Goal: Task Accomplishment & Management: Complete application form

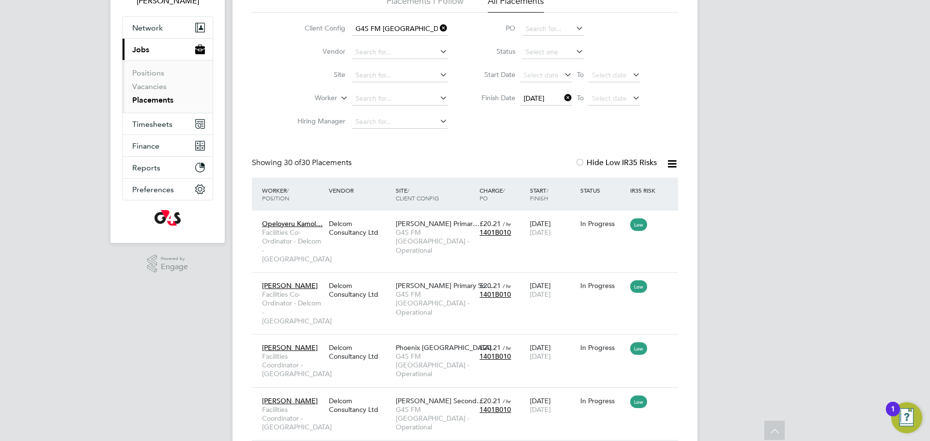
scroll to position [35, 0]
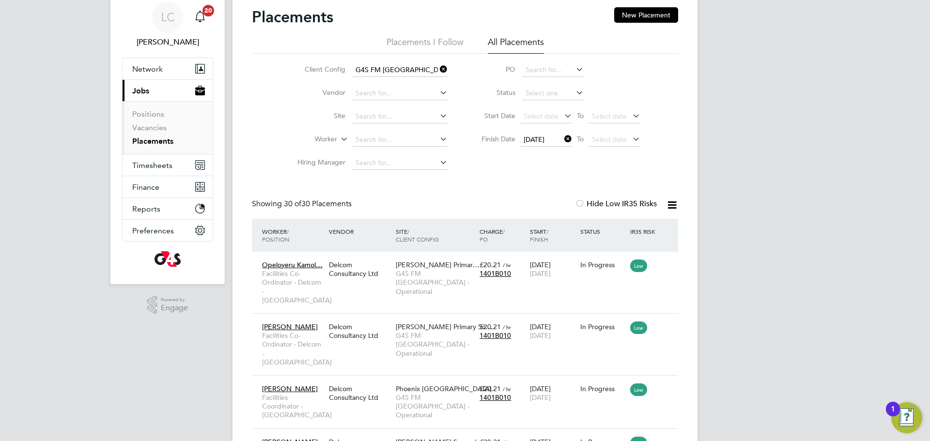
drag, startPoint x: 559, startPoint y: 138, endPoint x: 525, endPoint y: 144, distance: 34.9
click at [544, 138] on span "24 Sep 2025" at bounding box center [533, 139] width 21 height 9
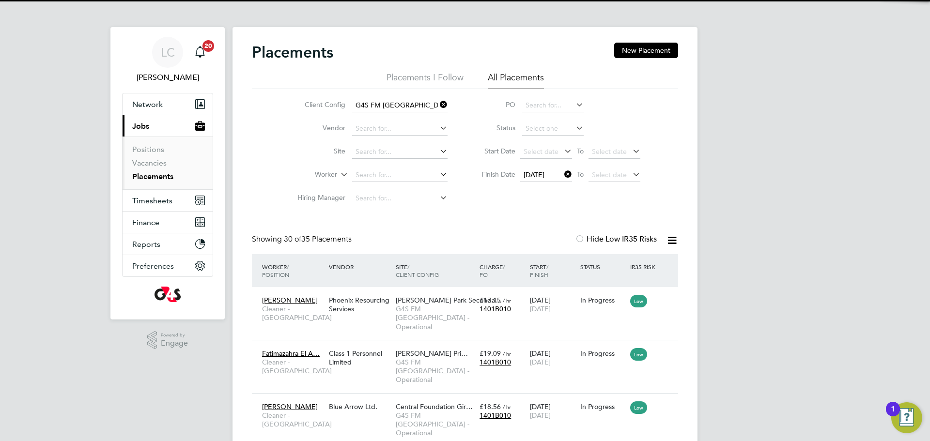
scroll to position [36, 84]
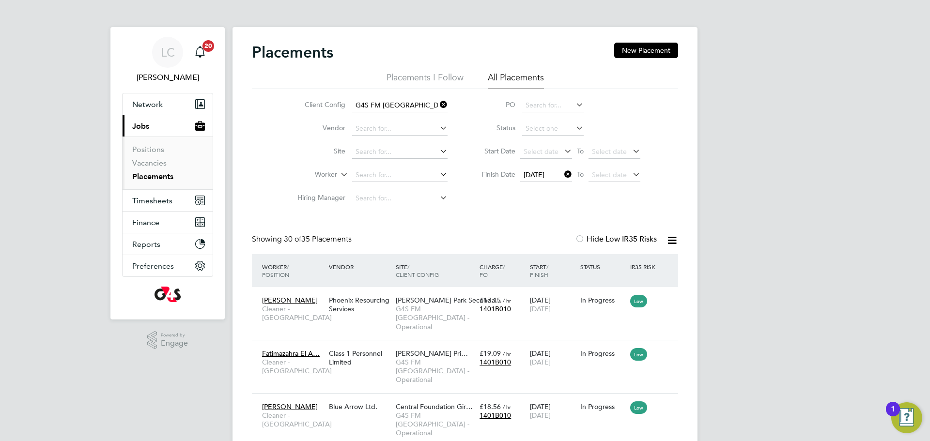
drag, startPoint x: 670, startPoint y: 240, endPoint x: 666, endPoint y: 248, distance: 8.7
click at [671, 240] on icon at bounding box center [672, 240] width 12 height 12
drag, startPoint x: 641, startPoint y: 264, endPoint x: 642, endPoint y: 272, distance: 7.9
click at [641, 264] on li "Download Placements Report" at bounding box center [624, 264] width 103 height 14
click at [499, 319] on div "Agatha Quaicoe Cleaner - Tower Hamlet Phoenix Resourcing Services Langdon Park …" at bounding box center [465, 313] width 426 height 53
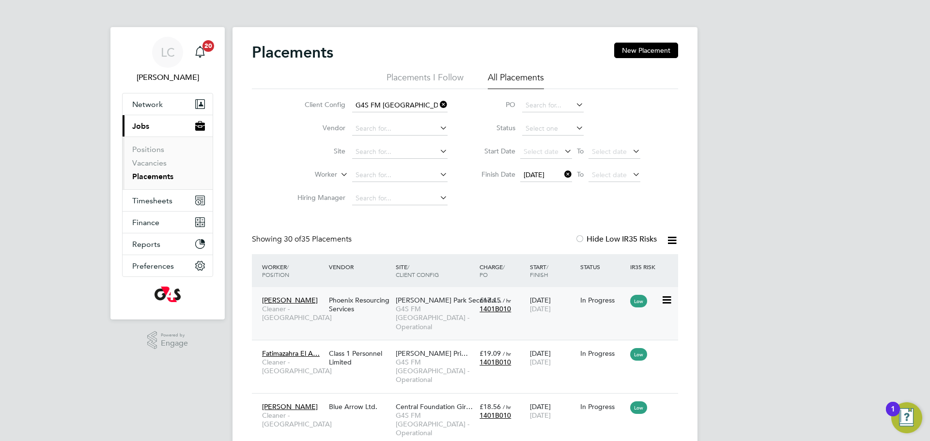
click at [465, 325] on div "Langdon Park Seconda… G4S FM Tower Hamlets - Operational" at bounding box center [435, 313] width 84 height 45
click at [442, 305] on span "G4S FM [GEOGRAPHIC_DATA] - Operational" at bounding box center [435, 318] width 79 height 27
click at [374, 176] on input at bounding box center [399, 175] width 95 height 14
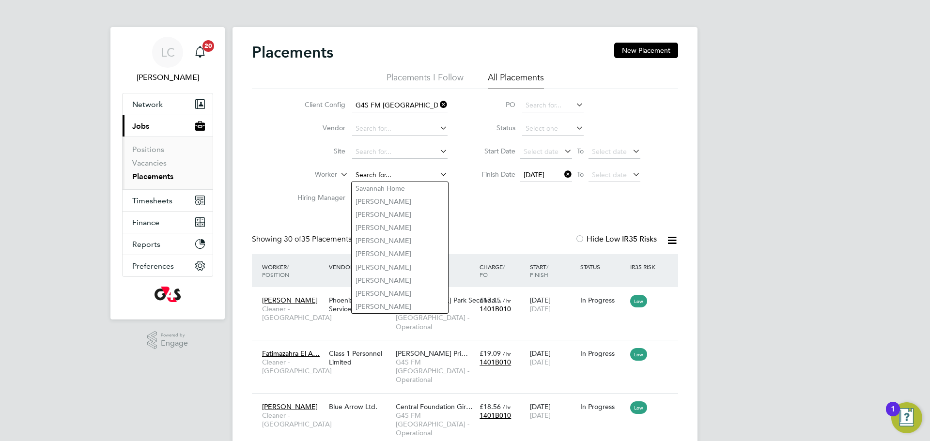
paste input "ALOZIE SAMUEL"
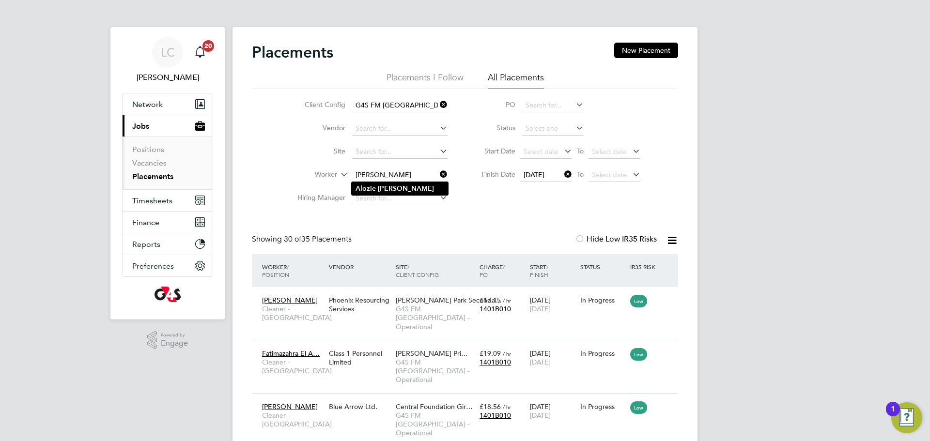
click at [387, 187] on b "Samuel" at bounding box center [406, 188] width 56 height 8
type input "Alozie Samuel"
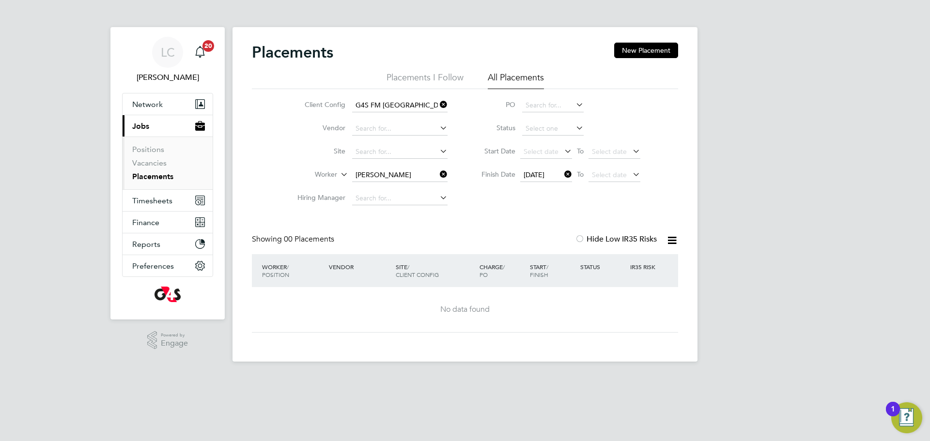
click at [562, 175] on icon at bounding box center [562, 175] width 0 height 14
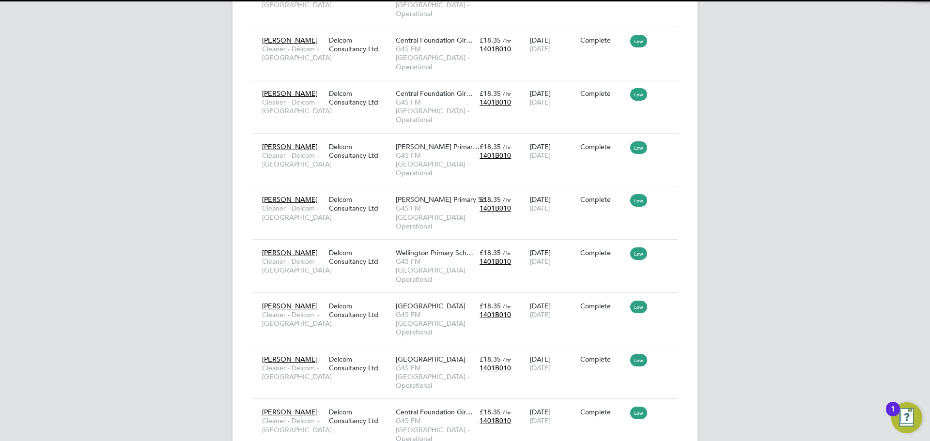
scroll to position [5, 5]
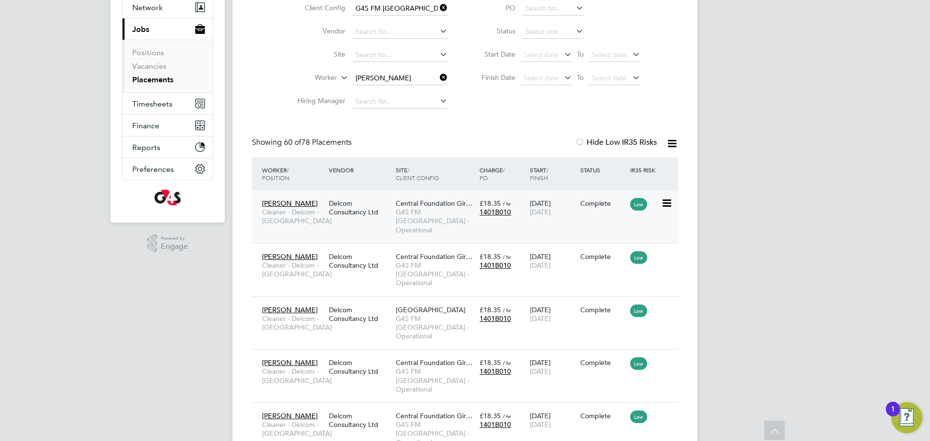
click at [415, 221] on span "G4S FM [GEOGRAPHIC_DATA] - Operational" at bounding box center [435, 221] width 79 height 27
click at [438, 78] on icon at bounding box center [438, 78] width 0 height 14
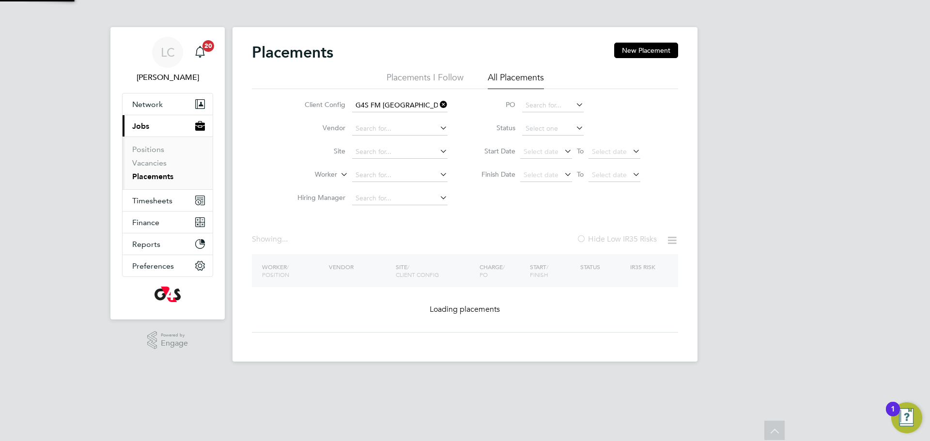
click at [386, 77] on li "Placements I Follow" at bounding box center [424, 80] width 77 height 17
click at [371, 168] on input at bounding box center [399, 175] width 95 height 14
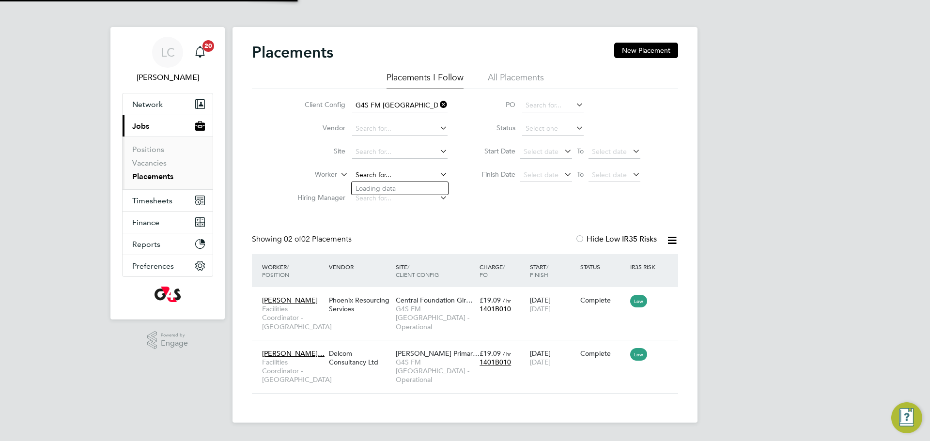
scroll to position [36, 84]
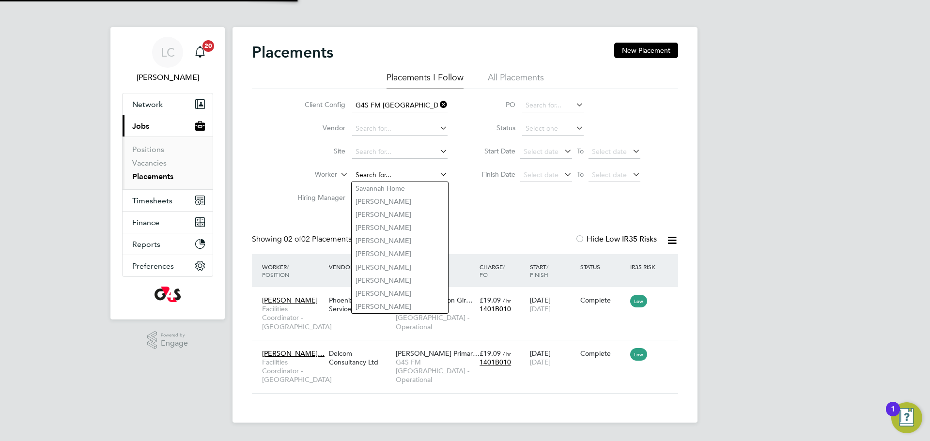
paste input "ANISSA AGATHA"
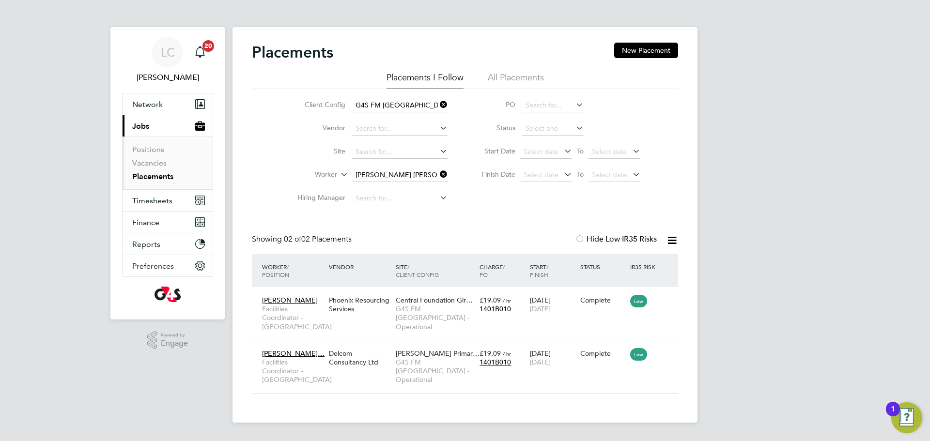
click at [413, 187] on b "Anissa" at bounding box center [441, 188] width 56 height 8
type input "Agatha Anissa"
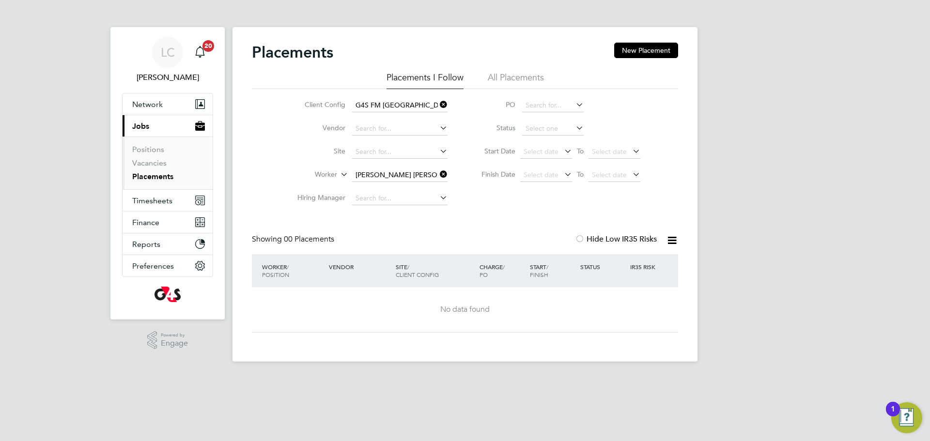
click at [438, 104] on icon at bounding box center [438, 105] width 0 height 14
click at [414, 175] on input at bounding box center [399, 175] width 95 height 14
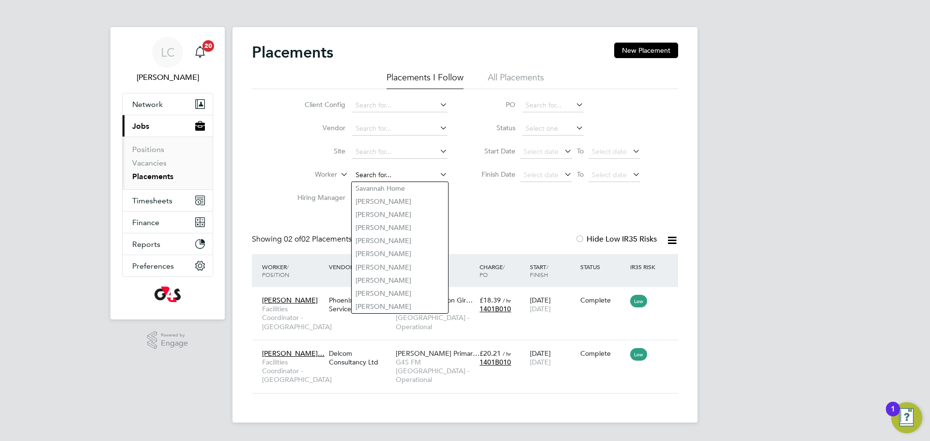
scroll to position [36, 84]
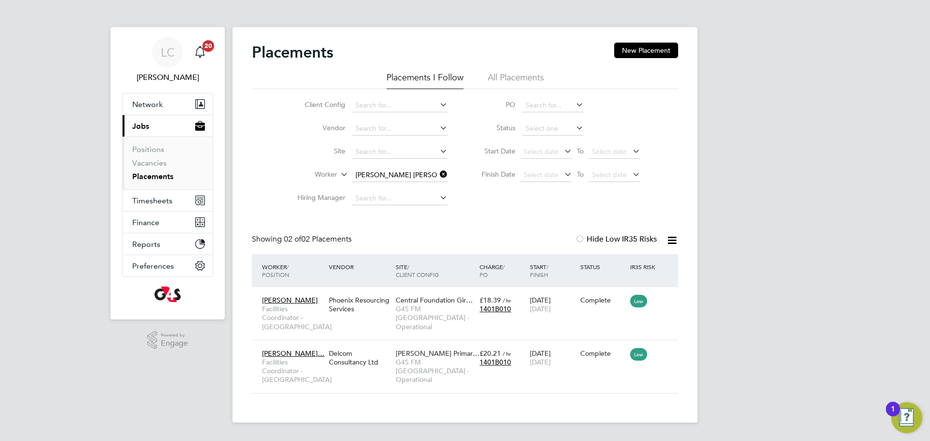
drag, startPoint x: 365, startPoint y: 187, endPoint x: 371, endPoint y: 181, distance: 9.2
click at [365, 188] on b "Agatha" at bounding box center [383, 188] width 56 height 8
type input "Agatha Anissa"
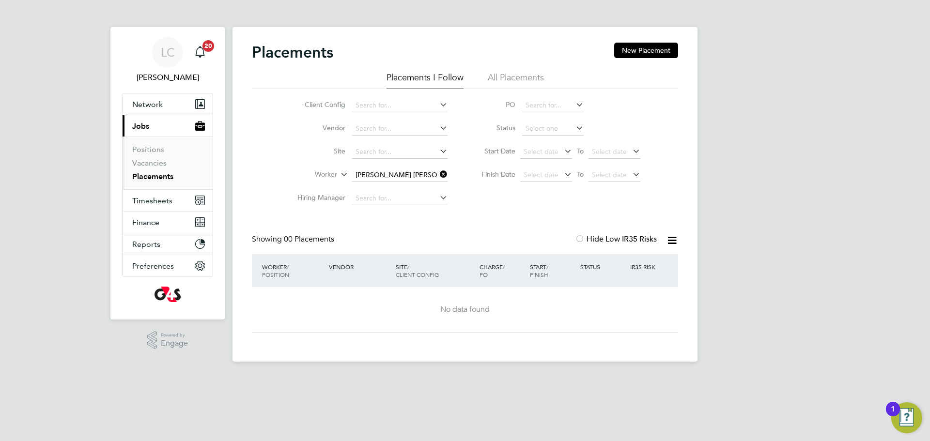
click at [520, 76] on li "All Placements" at bounding box center [516, 80] width 56 height 17
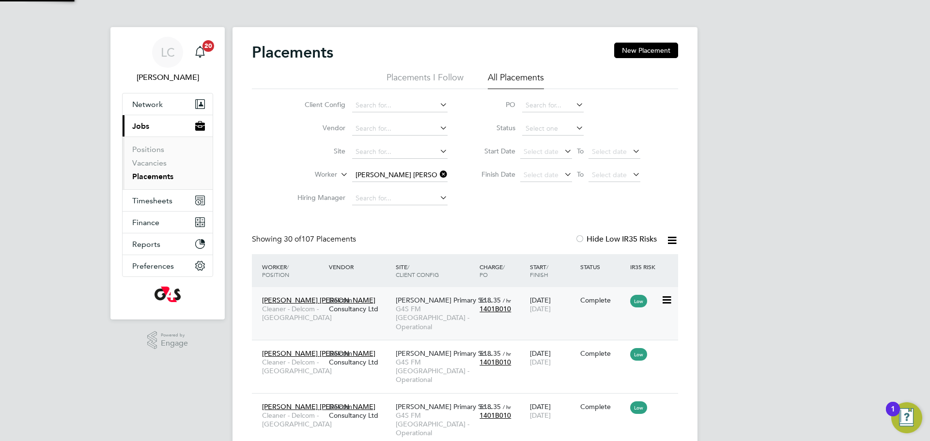
scroll to position [5, 5]
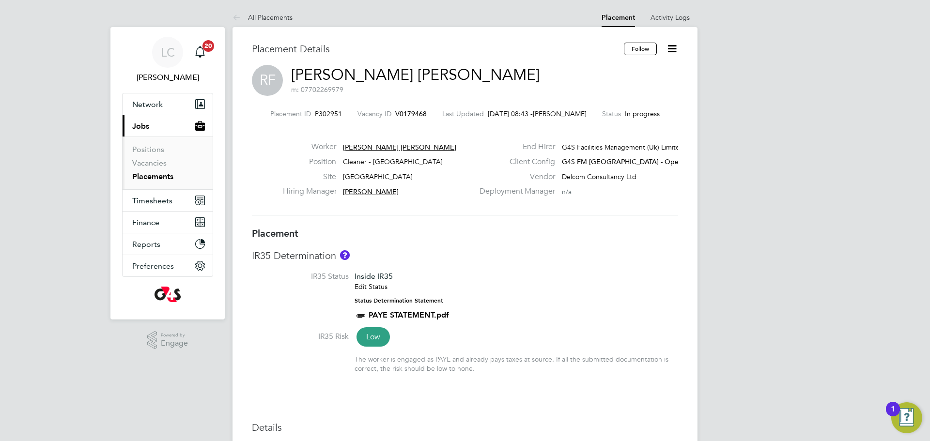
click at [670, 51] on icon at bounding box center [672, 49] width 12 height 12
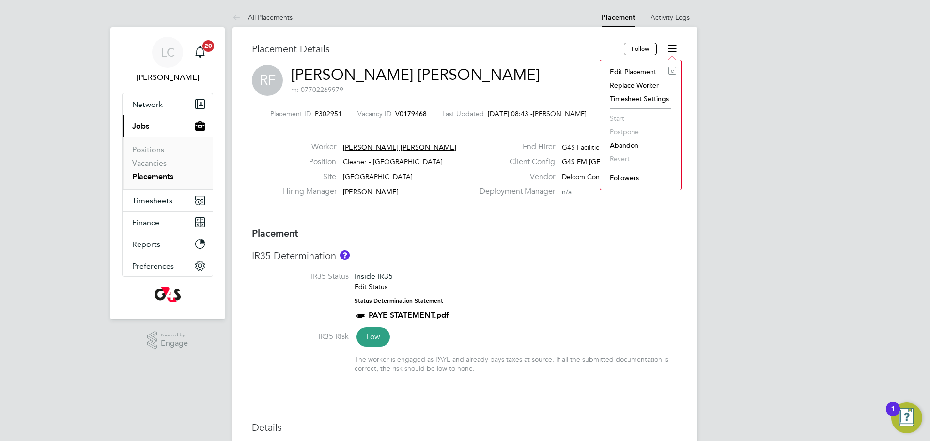
drag, startPoint x: 637, startPoint y: 70, endPoint x: 629, endPoint y: 79, distance: 11.7
click at [637, 70] on li "Edit Placement e" at bounding box center [640, 72] width 71 height 14
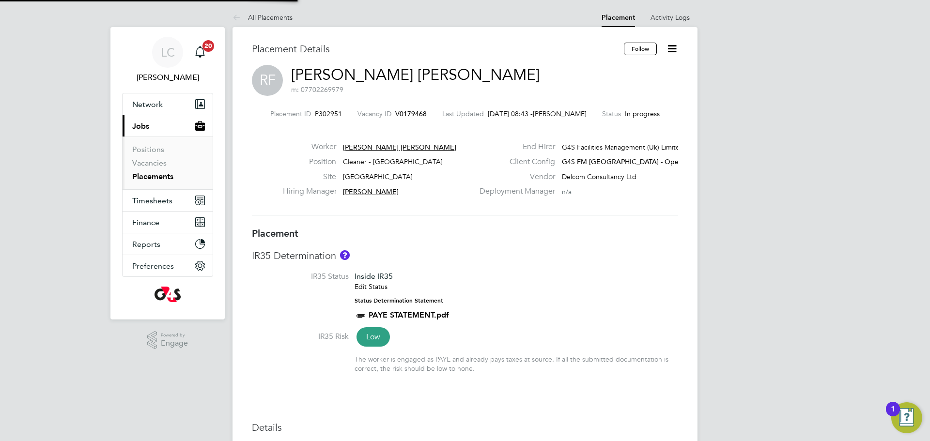
type input "[PERSON_NAME]"
type input "01 Sep 2025"
type input "[DATE]"
type input "06:30"
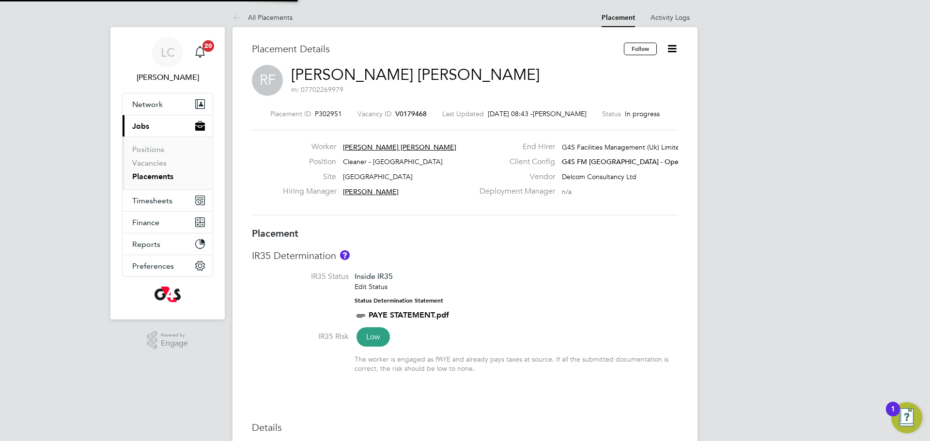
type input "08:30"
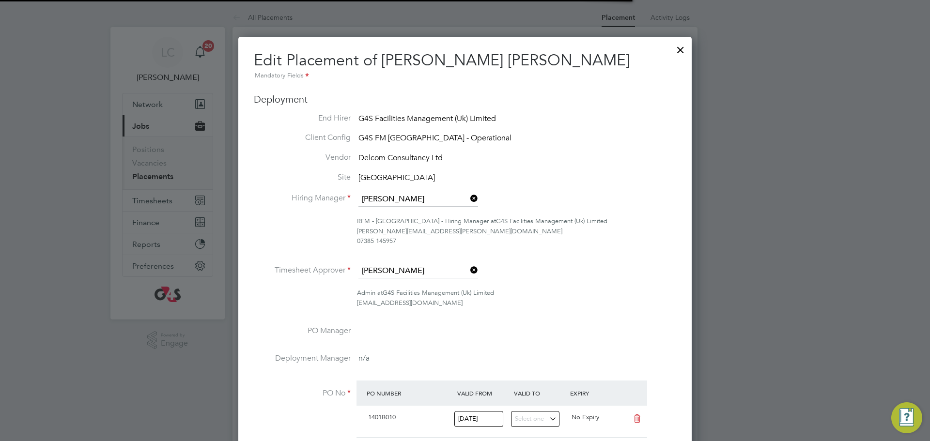
scroll to position [5, 5]
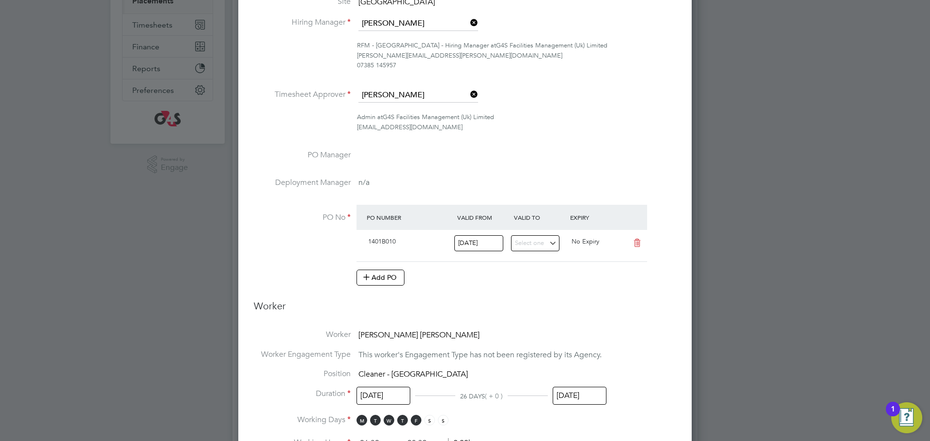
click at [576, 396] on input "[DATE]" at bounding box center [579, 396] width 54 height 18
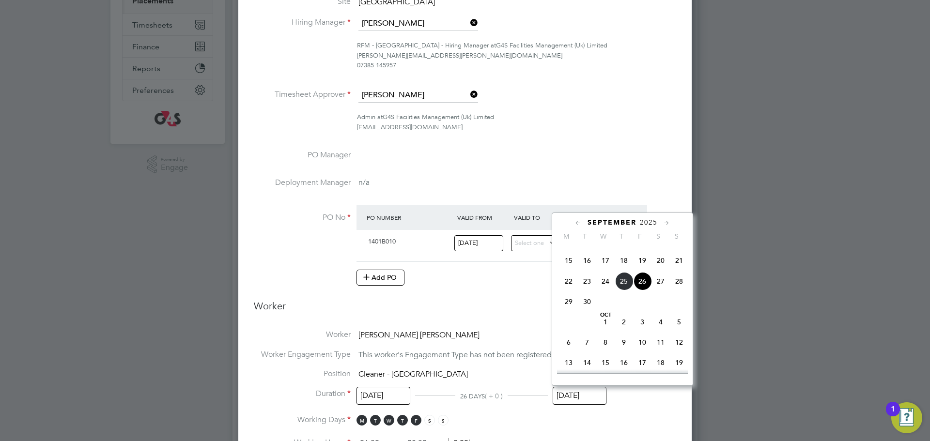
drag, startPoint x: 677, startPoint y: 341, endPoint x: 641, endPoint y: 348, distance: 35.9
click at [643, 351] on div "Oct 1 2 3 4 5 6 7 8 9 10 11 12 13 14 15 16 17 18 19 20 21 22 23 24 25 26 27 28 …" at bounding box center [628, 364] width 143 height 102
click at [641, 331] on span "3" at bounding box center [642, 322] width 18 height 18
type input "[DATE]"
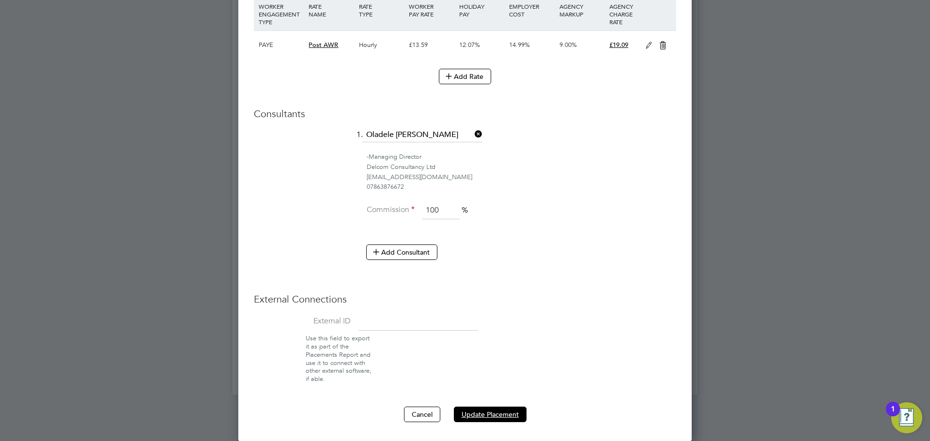
drag, startPoint x: 481, startPoint y: 414, endPoint x: 481, endPoint y: 224, distance: 190.7
click at [482, 414] on button "Update Placement" at bounding box center [490, 414] width 73 height 15
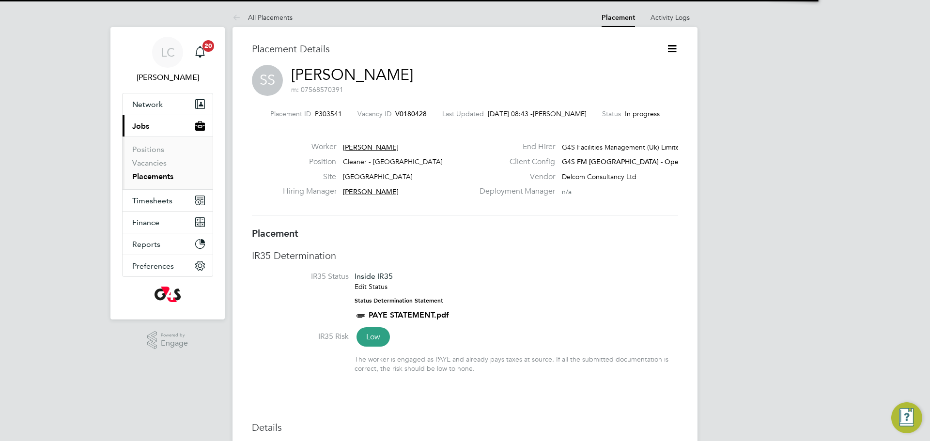
scroll to position [5, 5]
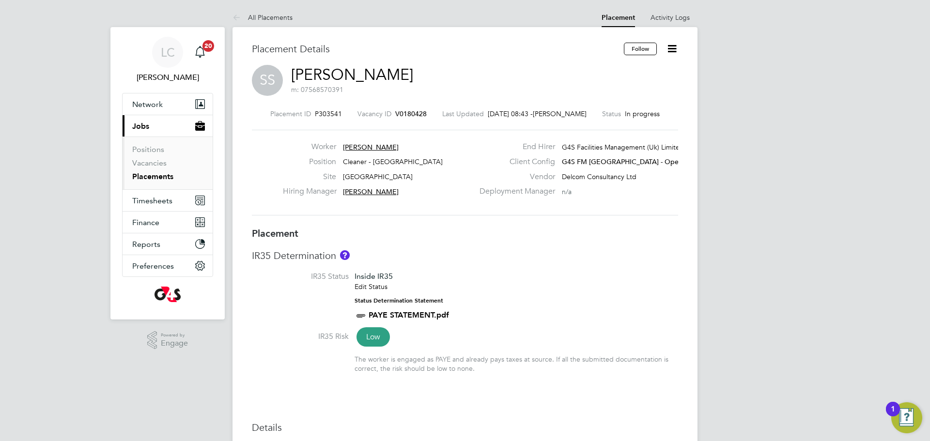
click at [668, 49] on icon at bounding box center [672, 49] width 12 height 12
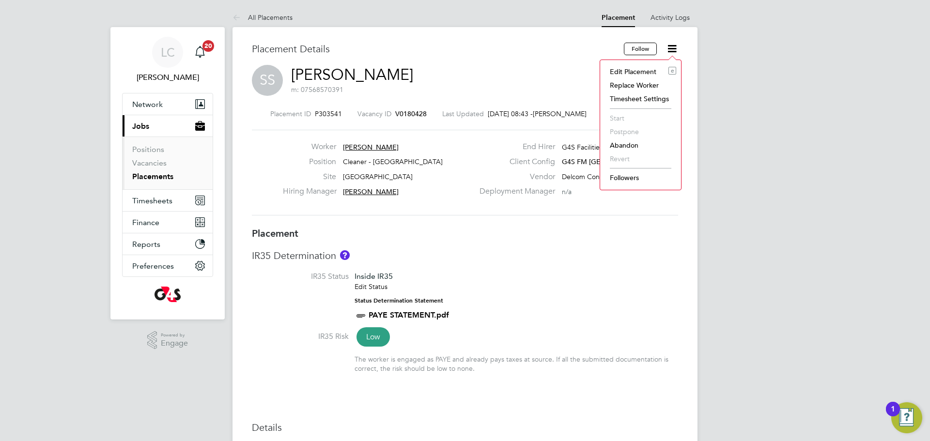
drag, startPoint x: 633, startPoint y: 69, endPoint x: 632, endPoint y: 78, distance: 9.3
click at [633, 68] on li "Edit Placement e" at bounding box center [640, 72] width 71 height 14
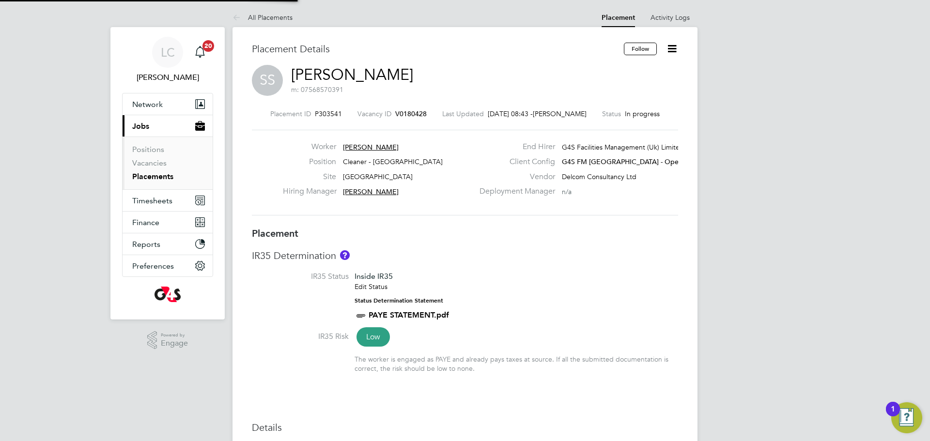
type input "Derek Aamponsah"
type input "[PERSON_NAME]"
type input "15 Sep 2025"
type input "[DATE]"
type input "15:30"
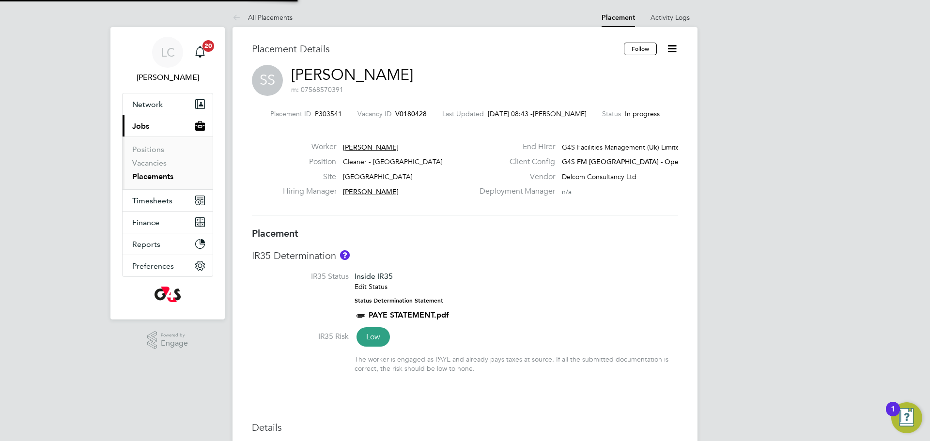
type input "17:30"
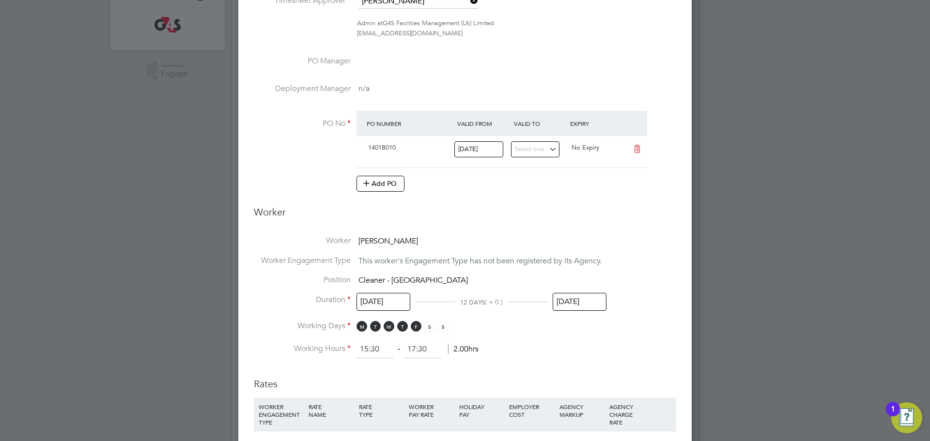
click at [576, 299] on input "[DATE]" at bounding box center [579, 302] width 54 height 18
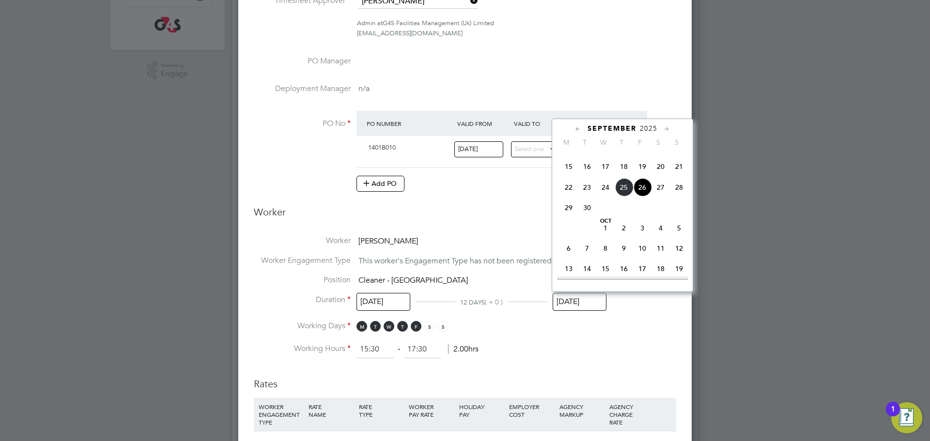
click at [640, 237] on span "3" at bounding box center [642, 228] width 18 height 18
type input "[DATE]"
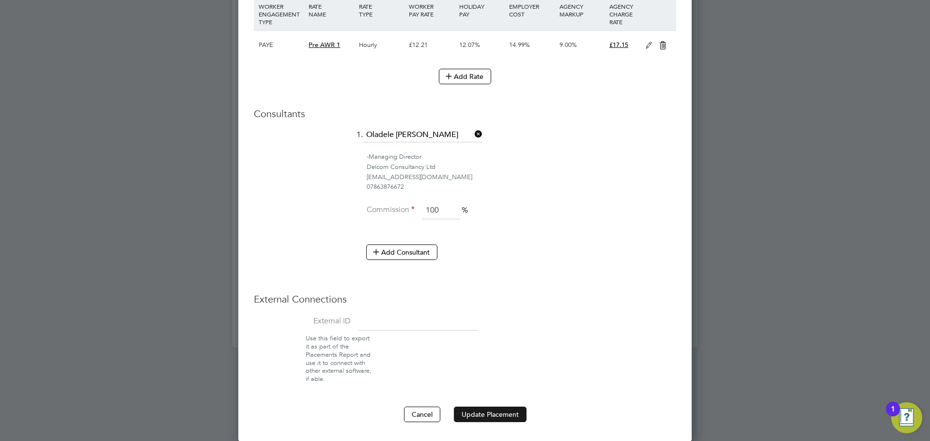
click at [498, 416] on button "Update Placement" at bounding box center [490, 414] width 73 height 15
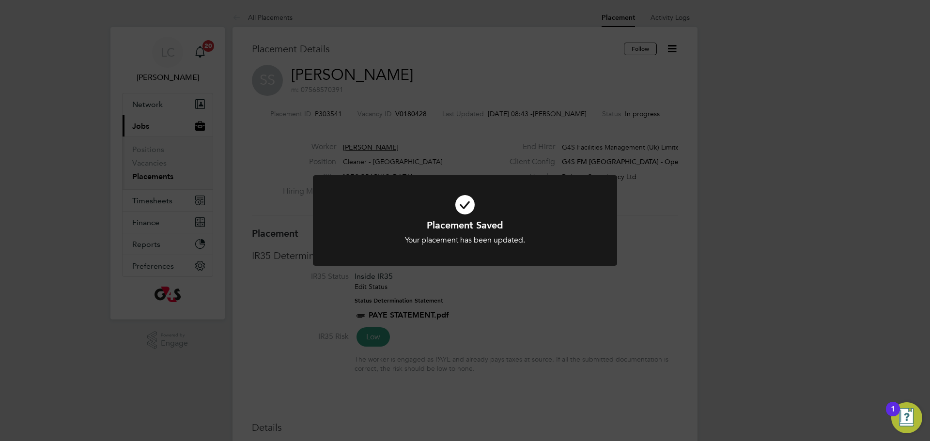
drag, startPoint x: 95, startPoint y: 44, endPoint x: 44, endPoint y: 0, distance: 67.7
click at [93, 43] on div "Placement Saved Your placement has been updated. Cancel Okay" at bounding box center [465, 220] width 930 height 441
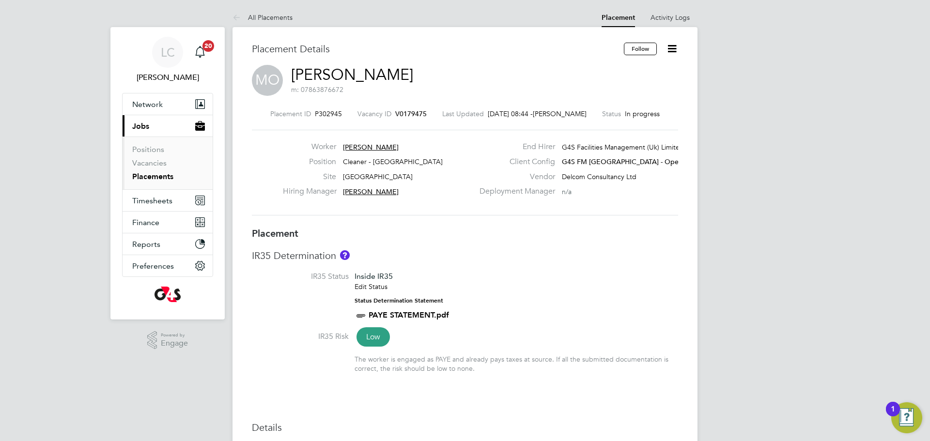
click at [666, 49] on icon at bounding box center [672, 49] width 12 height 12
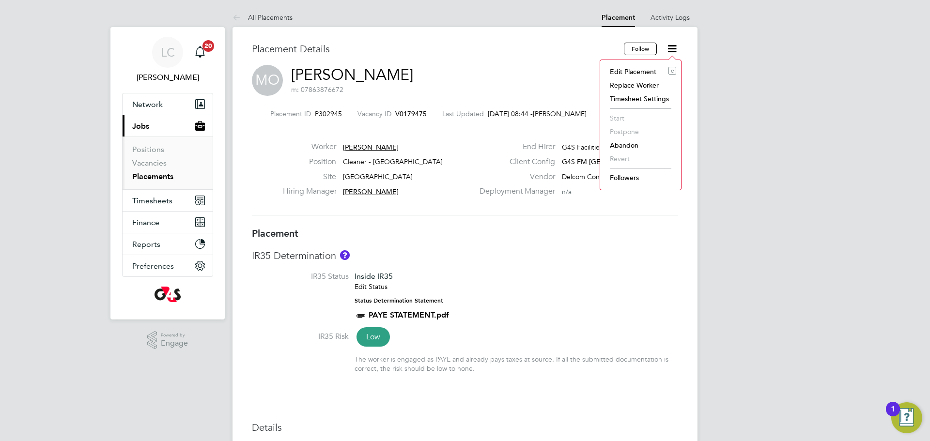
click at [647, 74] on li "Edit Placement e" at bounding box center [640, 72] width 71 height 14
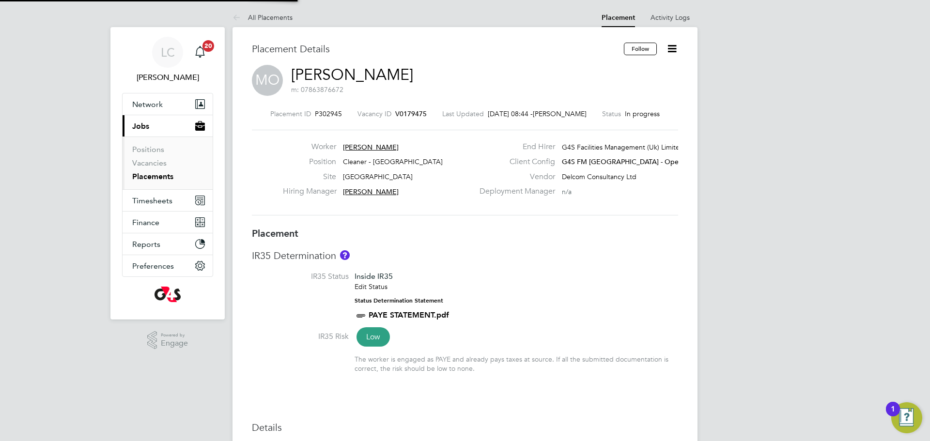
type input "[PERSON_NAME]"
type input "01 Sep 2025"
type input "[DATE]"
type input "07:00"
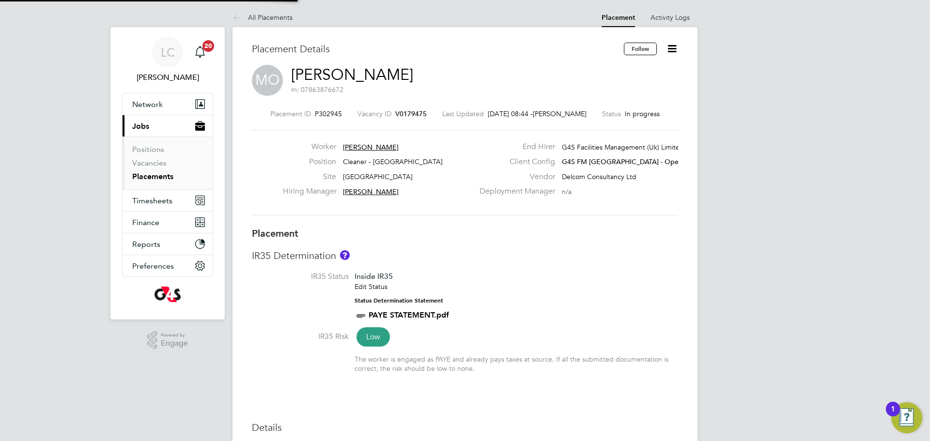
type input "09:00"
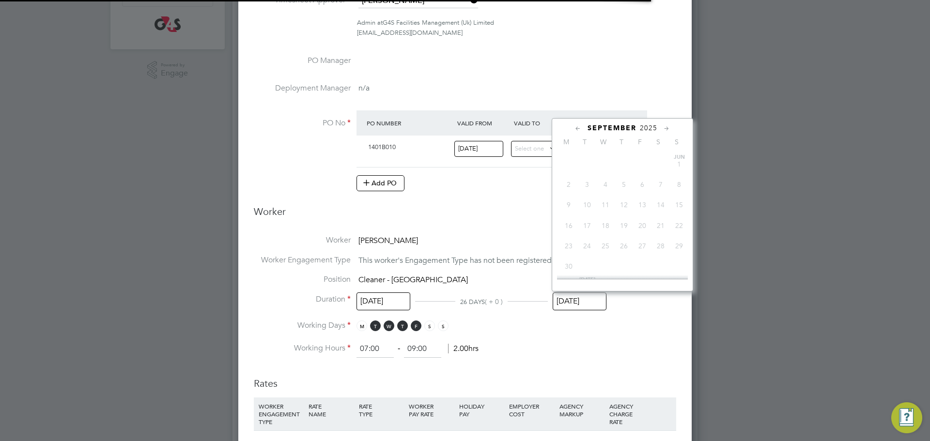
drag, startPoint x: 597, startPoint y: 297, endPoint x: 602, endPoint y: 297, distance: 5.3
click at [598, 297] on input "[DATE]" at bounding box center [579, 301] width 54 height 18
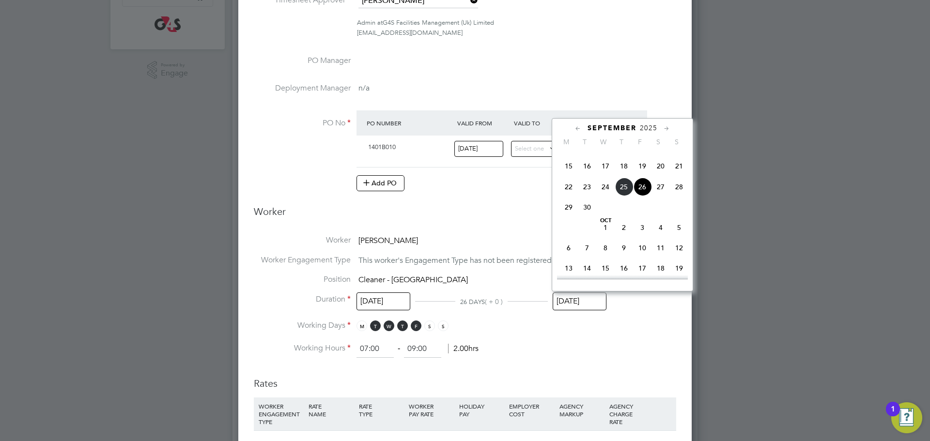
click at [643, 237] on span "3" at bounding box center [642, 227] width 18 height 18
type input "[DATE]"
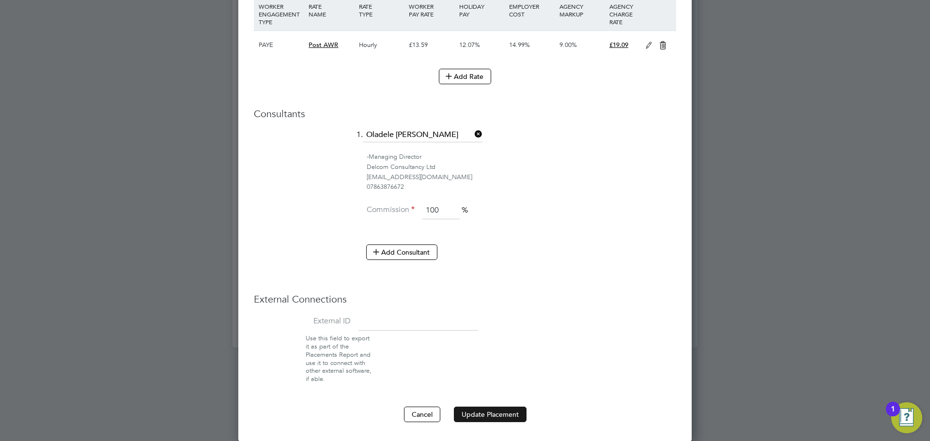
click at [503, 412] on button "Update Placement" at bounding box center [490, 414] width 73 height 15
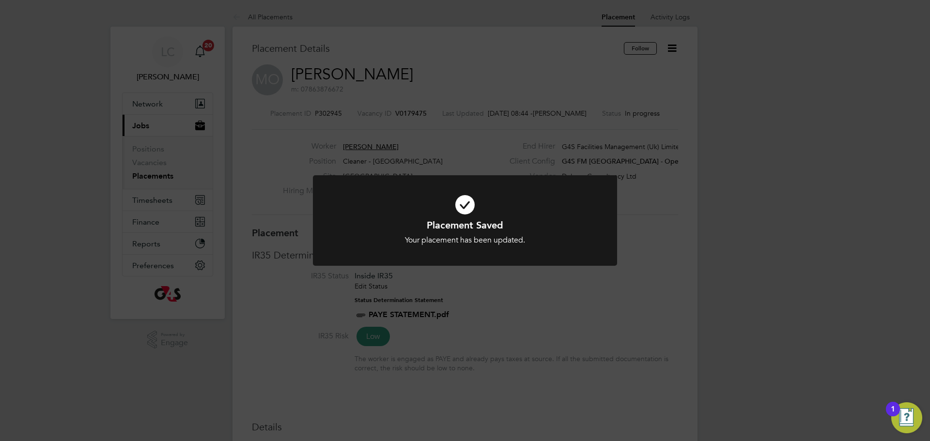
drag, startPoint x: 291, startPoint y: 102, endPoint x: 286, endPoint y: 86, distance: 16.4
click at [287, 100] on div "Placement Saved Your placement has been updated. Cancel Okay" at bounding box center [465, 220] width 930 height 441
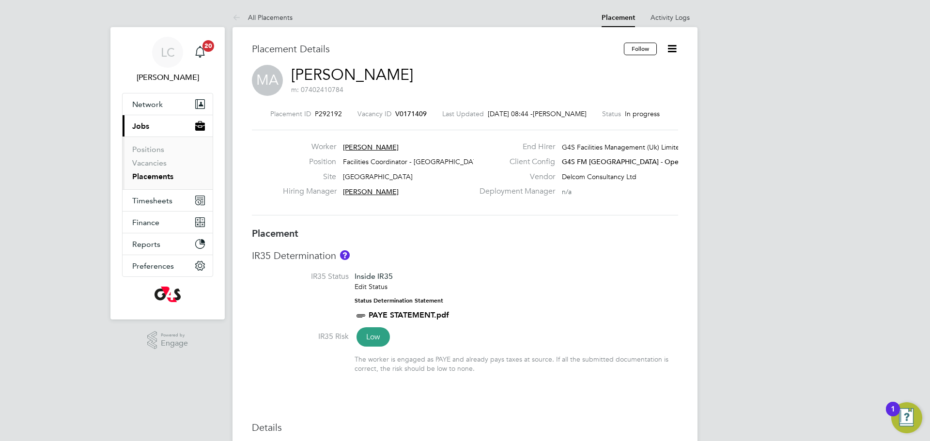
drag, startPoint x: 669, startPoint y: 45, endPoint x: 666, endPoint y: 55, distance: 11.2
click at [669, 45] on icon at bounding box center [672, 49] width 12 height 12
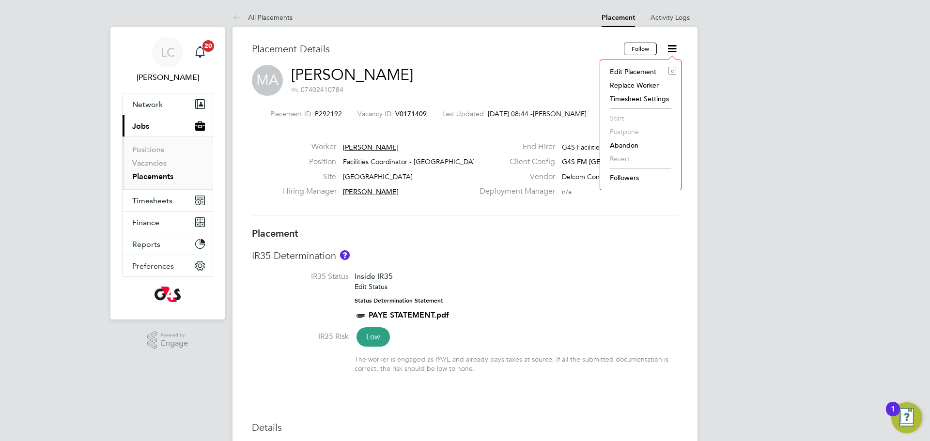
click at [642, 69] on li "Edit Placement e" at bounding box center [640, 72] width 71 height 14
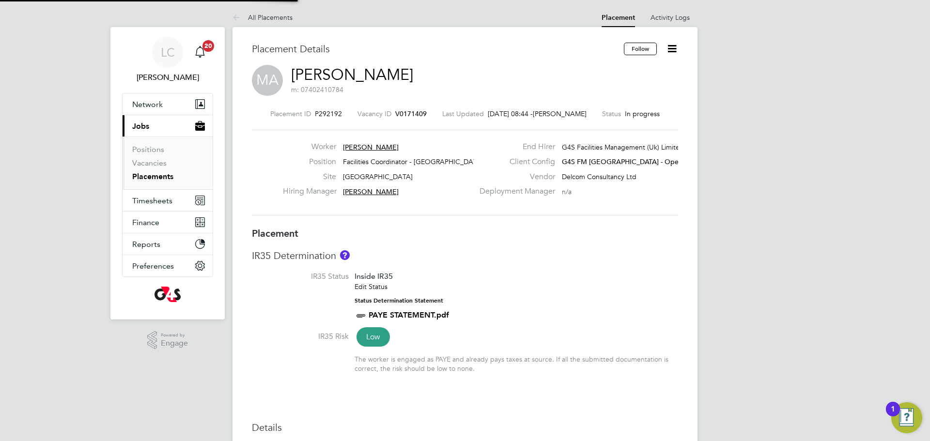
type input "[PERSON_NAME]"
type input "02 Jun 2025"
type input "[DATE]"
type input "06:30"
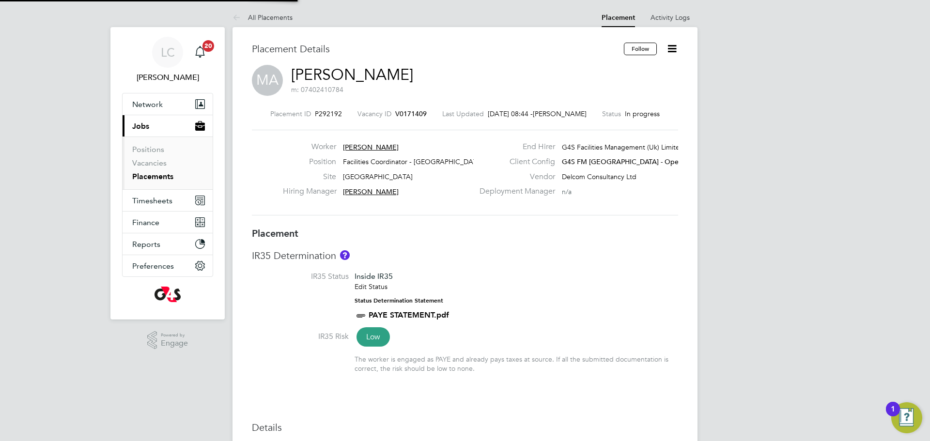
type input "15:30"
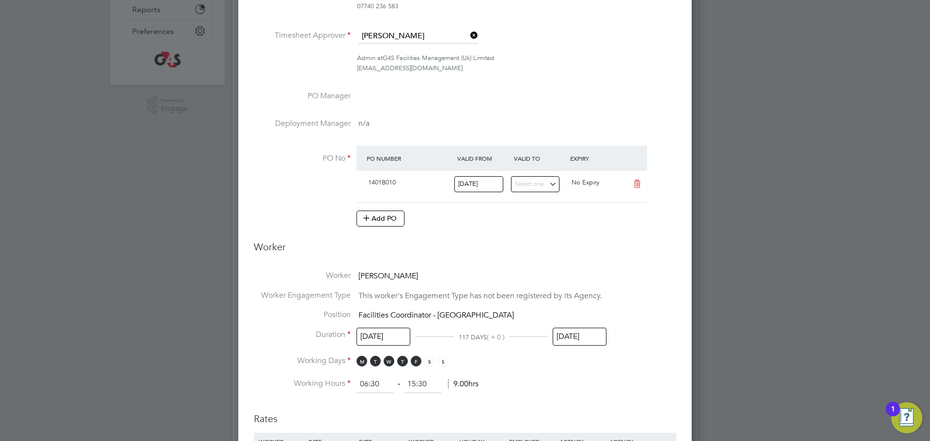
click at [579, 333] on input "[DATE]" at bounding box center [579, 337] width 54 height 18
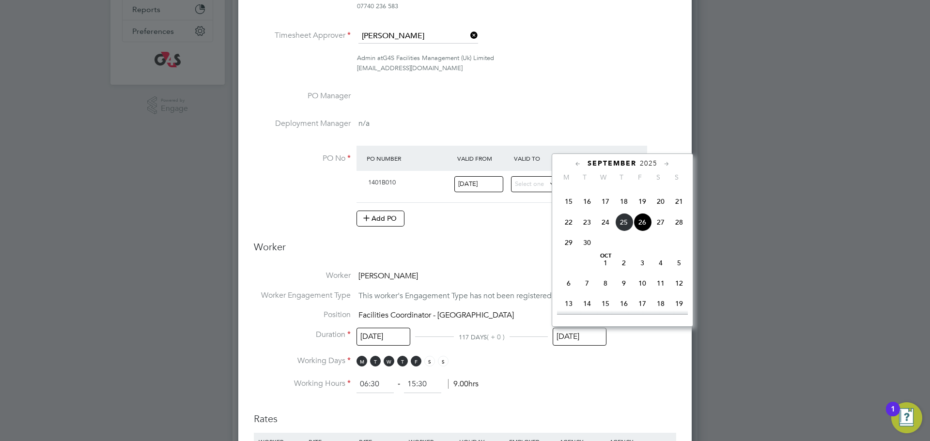
click at [640, 272] on span "3" at bounding box center [642, 263] width 18 height 18
type input "[DATE]"
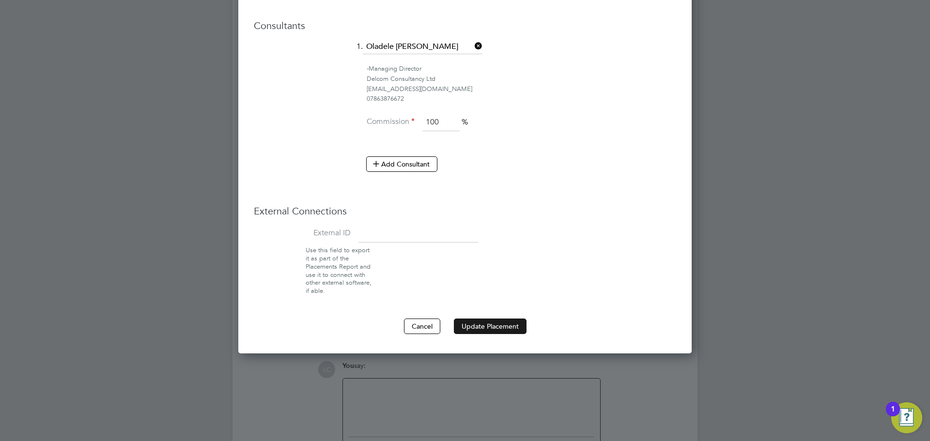
click at [498, 322] on button "Update Placement" at bounding box center [490, 326] width 73 height 15
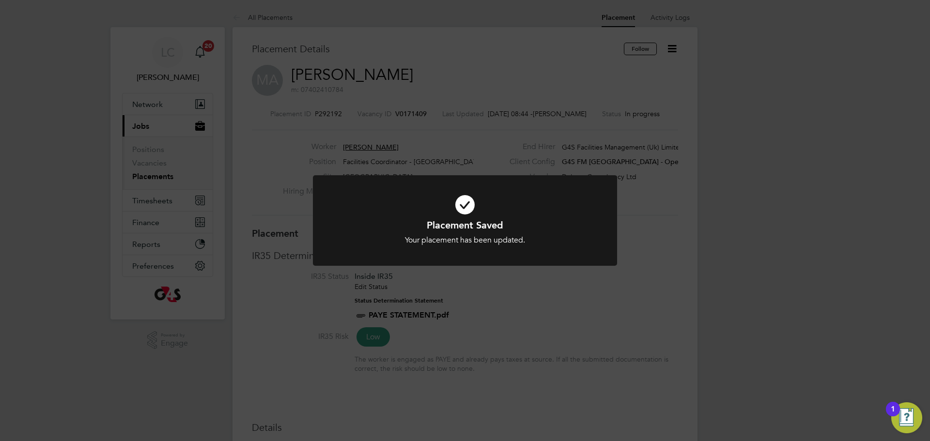
click at [442, 142] on div "Placement Saved Your placement has been updated. Cancel Okay" at bounding box center [465, 220] width 930 height 441
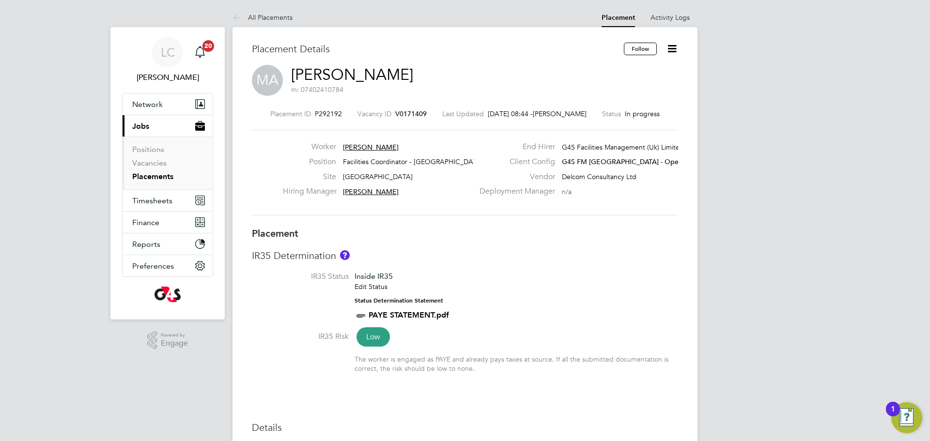
click at [172, 157] on li "Positions" at bounding box center [168, 152] width 73 height 14
drag, startPoint x: 158, startPoint y: 172, endPoint x: 175, endPoint y: 186, distance: 22.0
click at [158, 173] on link "Placements" at bounding box center [152, 176] width 41 height 9
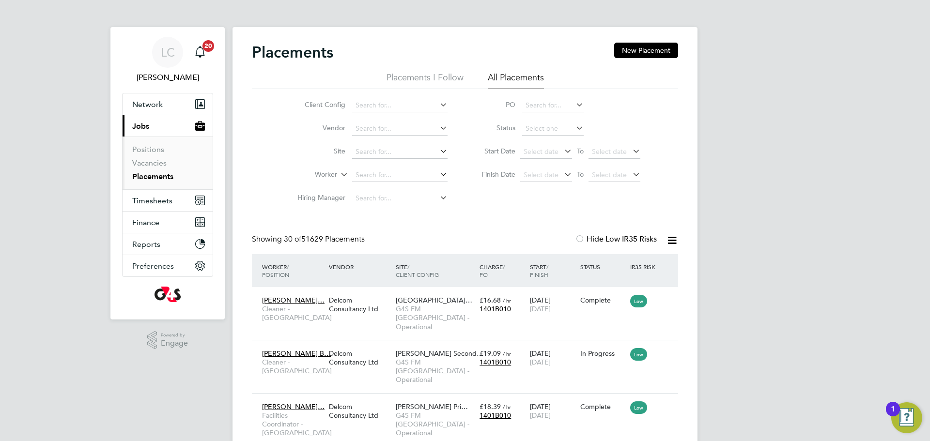
scroll to position [36, 84]
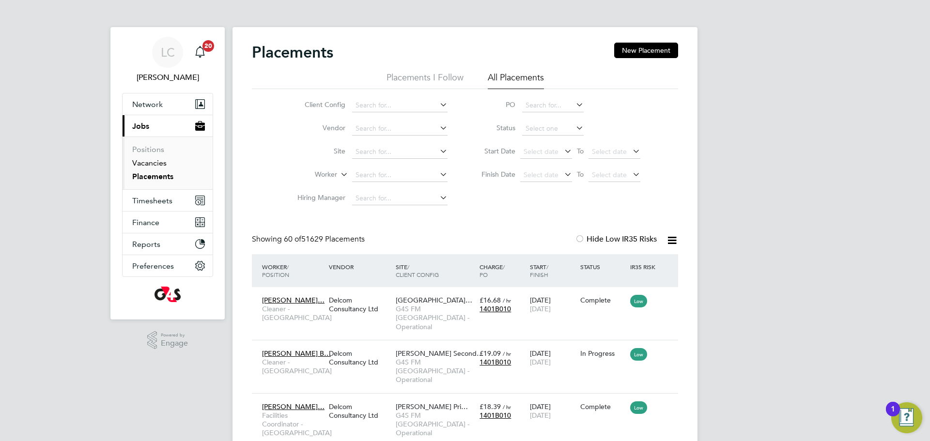
click at [154, 164] on link "Vacancies" at bounding box center [149, 162] width 34 height 9
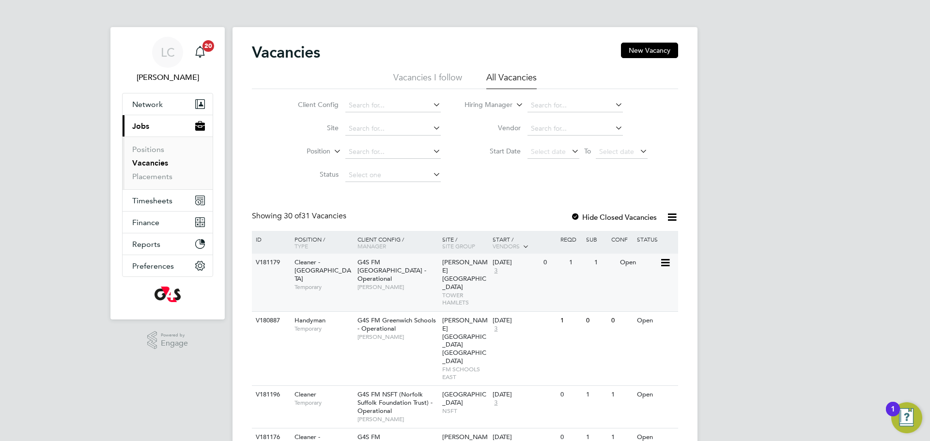
click at [427, 283] on span "[PERSON_NAME]" at bounding box center [397, 287] width 80 height 8
click at [403, 283] on span "[PERSON_NAME]" at bounding box center [397, 287] width 80 height 8
click at [427, 311] on div "V180887 Handyman Temporary G4S FM Greenwich Schools - Operational Monique Mauss…" at bounding box center [465, 348] width 426 height 75
click at [371, 283] on span "[PERSON_NAME]" at bounding box center [397, 287] width 80 height 8
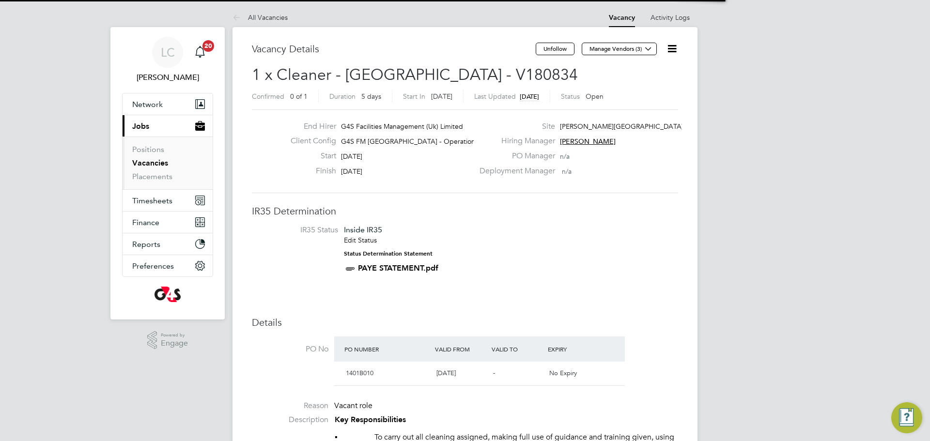
scroll to position [5, 5]
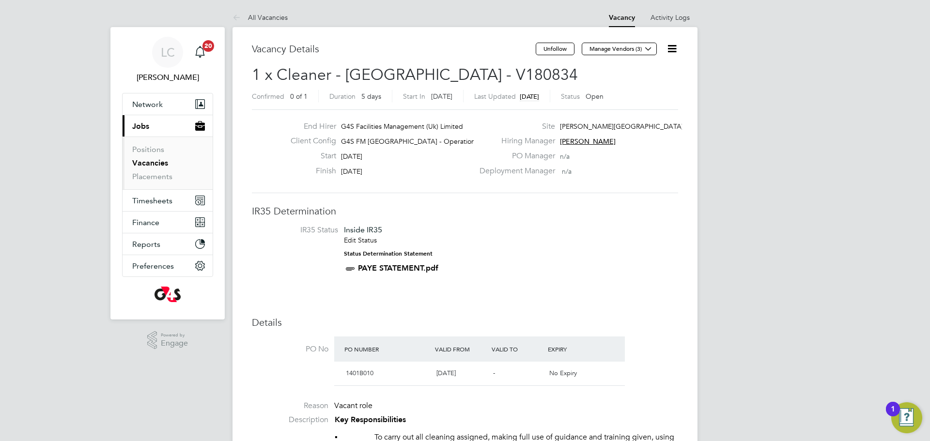
click at [603, 98] on span "Open" at bounding box center [594, 96] width 18 height 9
click at [670, 47] on icon at bounding box center [672, 49] width 12 height 12
click at [634, 69] on li "Edit Vacancy e" at bounding box center [648, 72] width 56 height 14
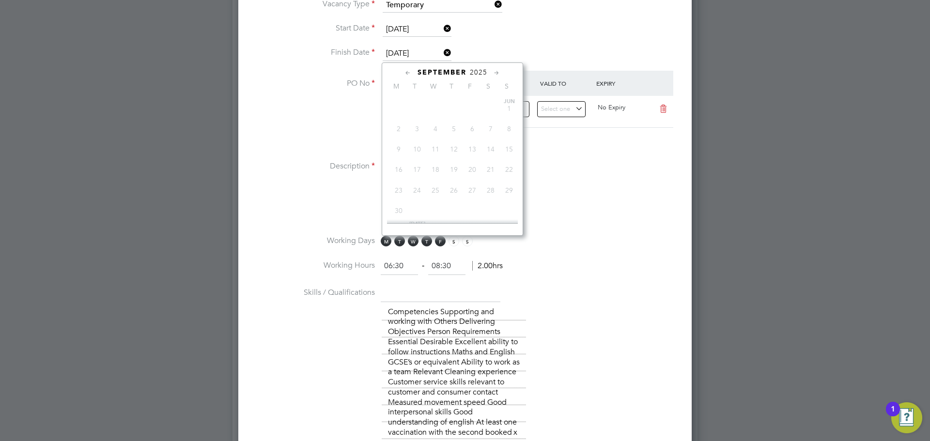
click at [416, 50] on input "[DATE]" at bounding box center [416, 53] width 69 height 15
click at [468, 181] on span "3" at bounding box center [472, 172] width 18 height 18
type input "[DATE]"
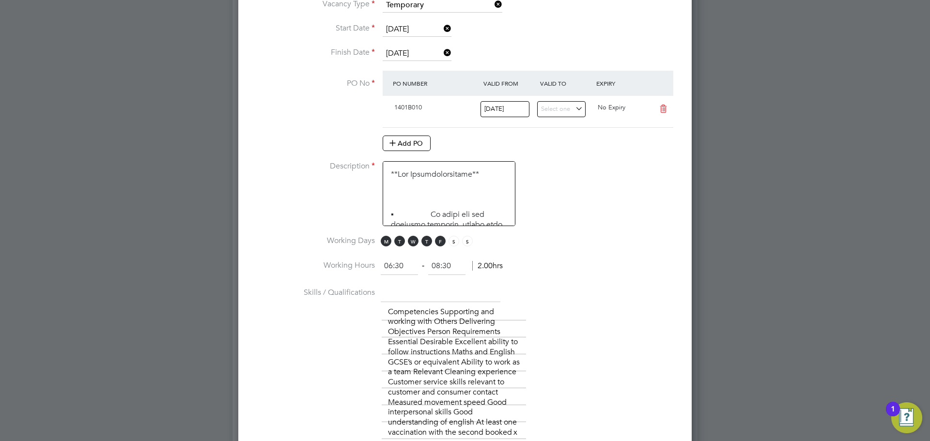
click at [539, 262] on li "Working Hours 06:30 ‐ 08:30 2.00hrs" at bounding box center [465, 271] width 422 height 27
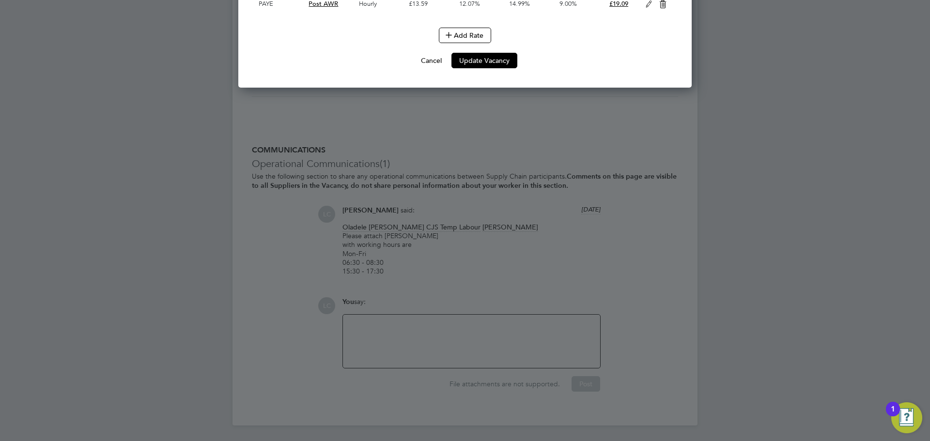
click at [488, 68] on button "Update Vacancy" at bounding box center [484, 60] width 66 height 15
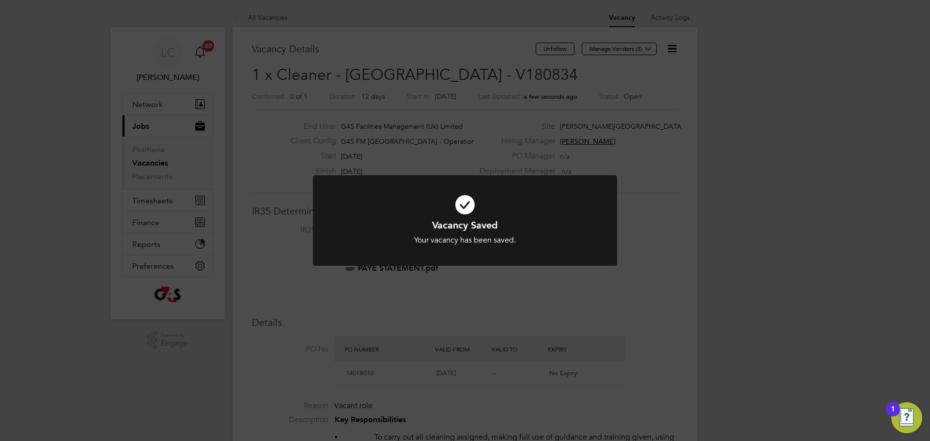
drag, startPoint x: 524, startPoint y: 49, endPoint x: 517, endPoint y: 31, distance: 18.9
click at [522, 49] on div "Vacancy Saved Your vacancy has been saved. Cancel Okay" at bounding box center [465, 220] width 930 height 441
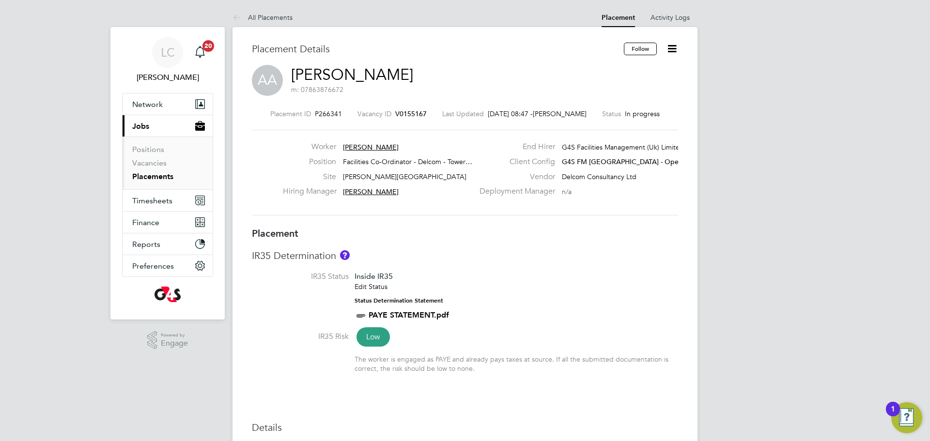
drag, startPoint x: 672, startPoint y: 46, endPoint x: 657, endPoint y: 57, distance: 18.7
click at [672, 46] on icon at bounding box center [672, 49] width 12 height 12
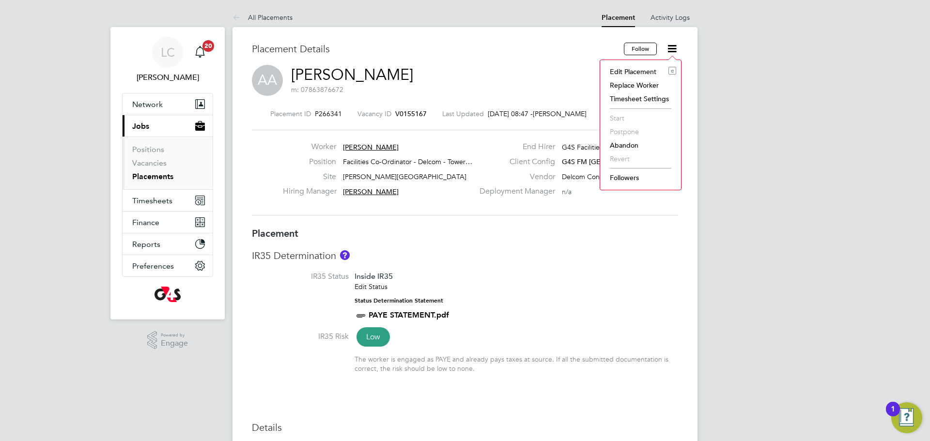
click at [639, 70] on li "Edit Placement e" at bounding box center [640, 72] width 71 height 14
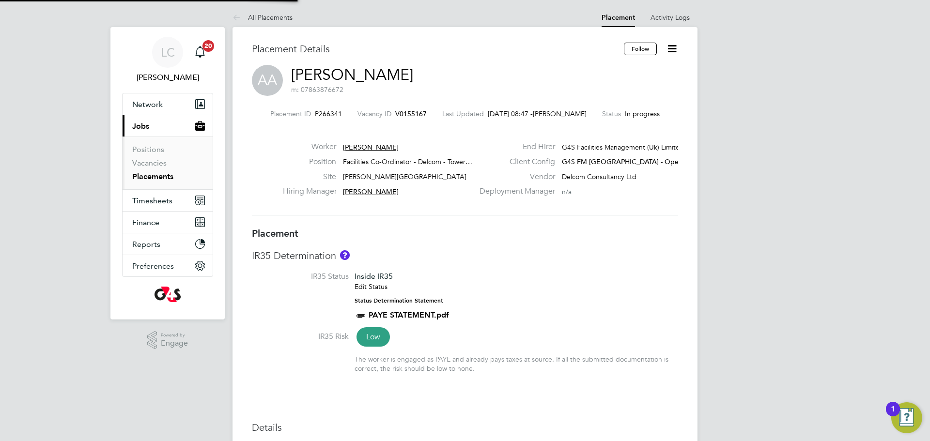
type input "[PERSON_NAME]"
type input "13 Jan 2025"
type input "26 Sep 2025"
type input "06:30"
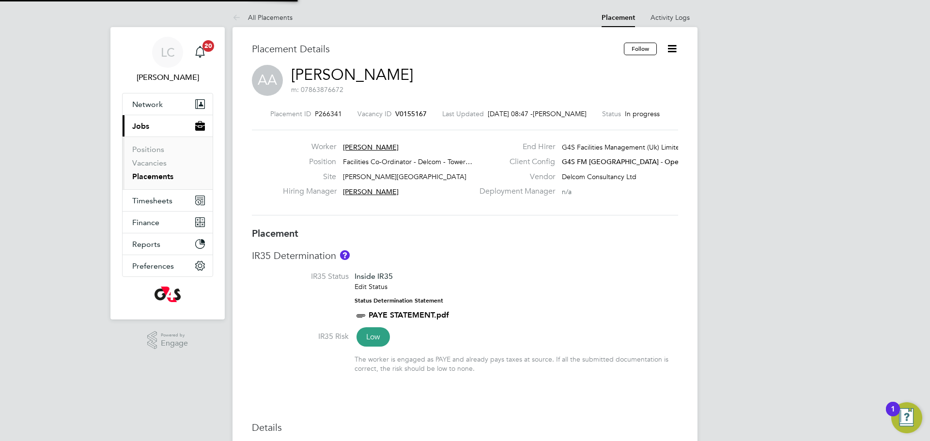
type input "10:30"
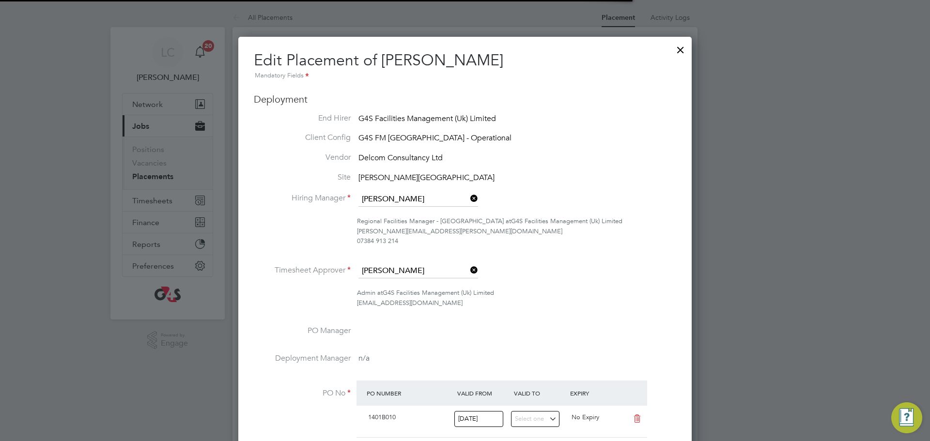
scroll to position [20, 423]
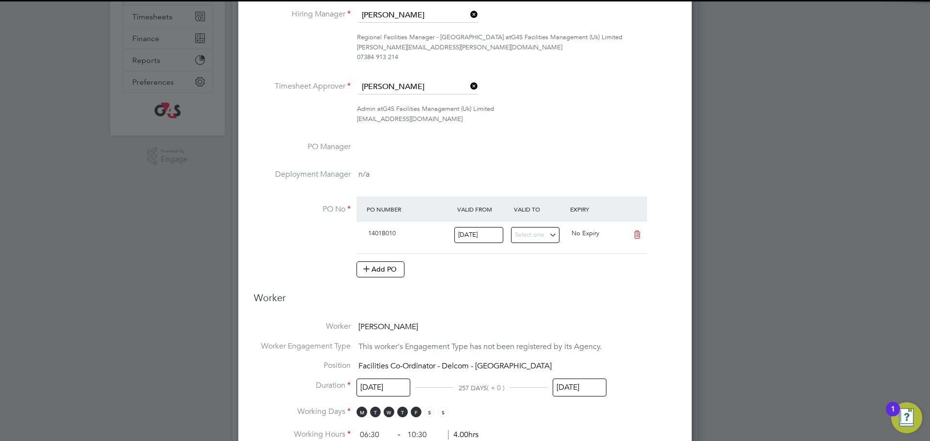
click at [584, 379] on input "[DATE]" at bounding box center [579, 388] width 54 height 18
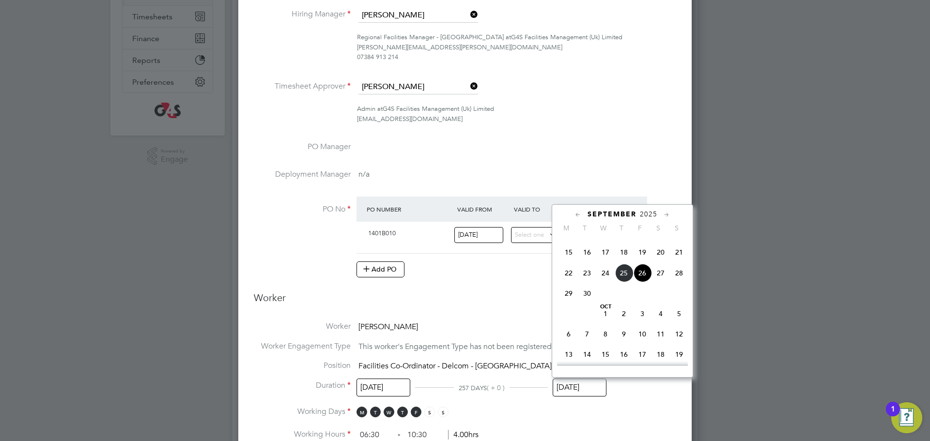
click at [643, 323] on span "3" at bounding box center [642, 314] width 18 height 18
type input "03 Oct 2025"
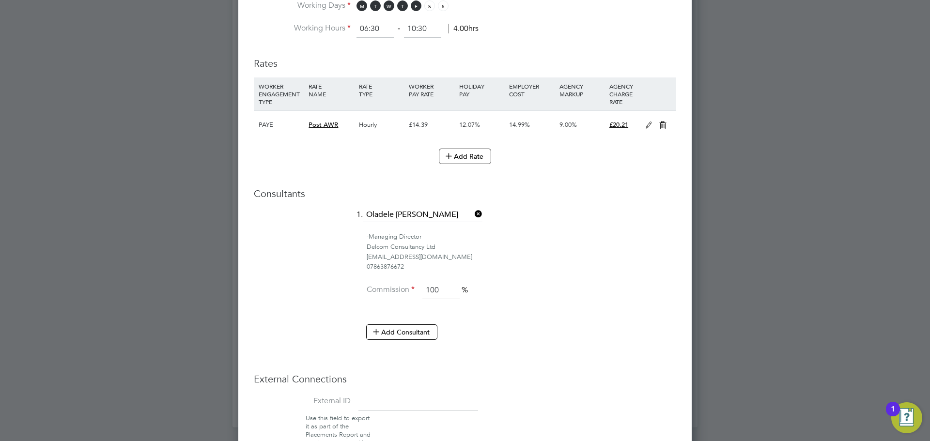
scroll to position [670, 0]
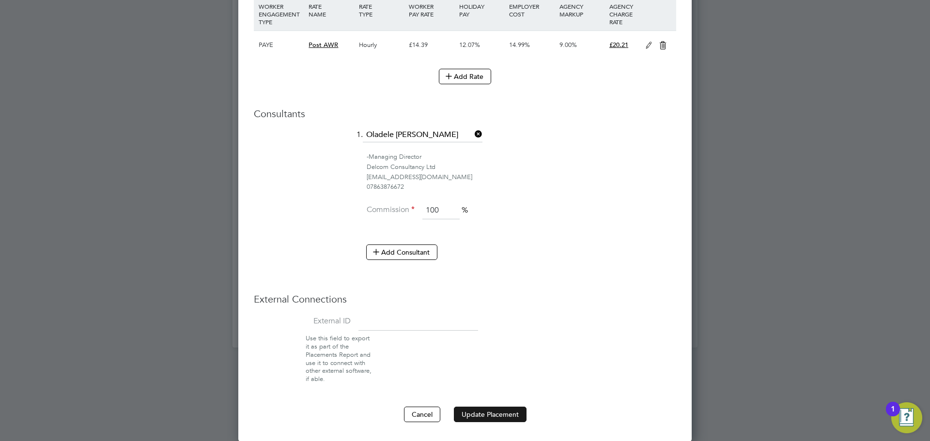
click at [500, 412] on button "Update Placement" at bounding box center [490, 414] width 73 height 15
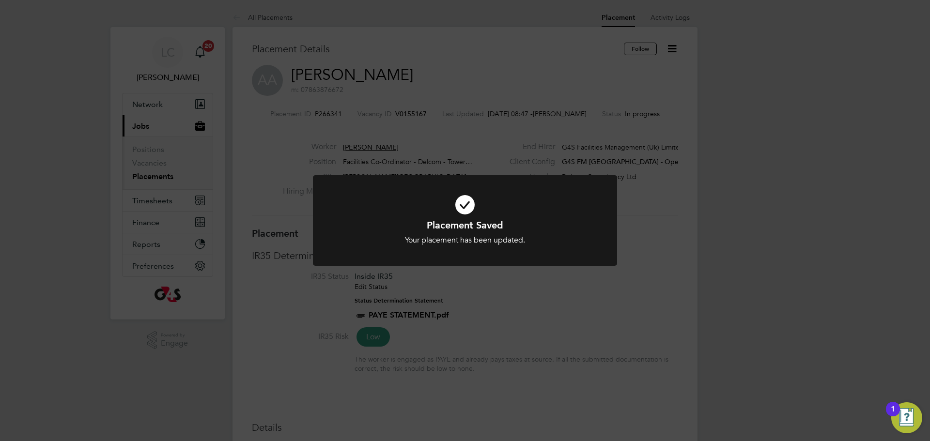
scroll to position [29, 68]
drag, startPoint x: 516, startPoint y: 58, endPoint x: 500, endPoint y: 37, distance: 26.2
click at [514, 56] on div "Placement Saved Your placement has been updated. Cancel Okay" at bounding box center [465, 220] width 930 height 441
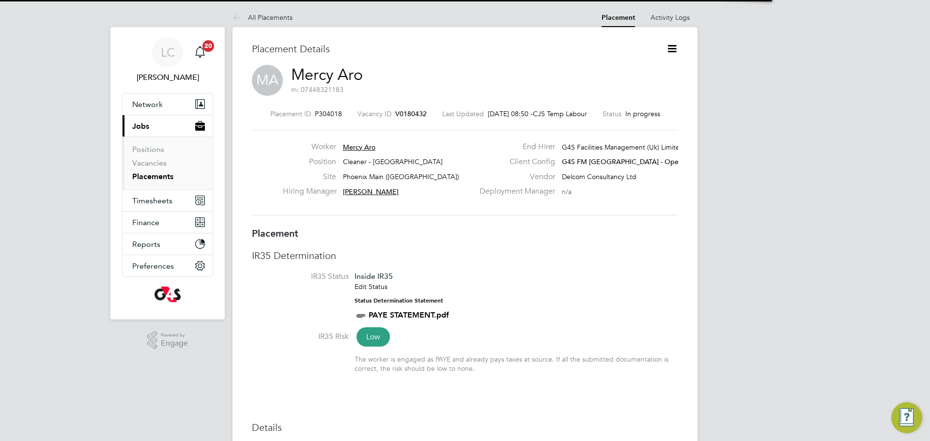
scroll to position [15, 191]
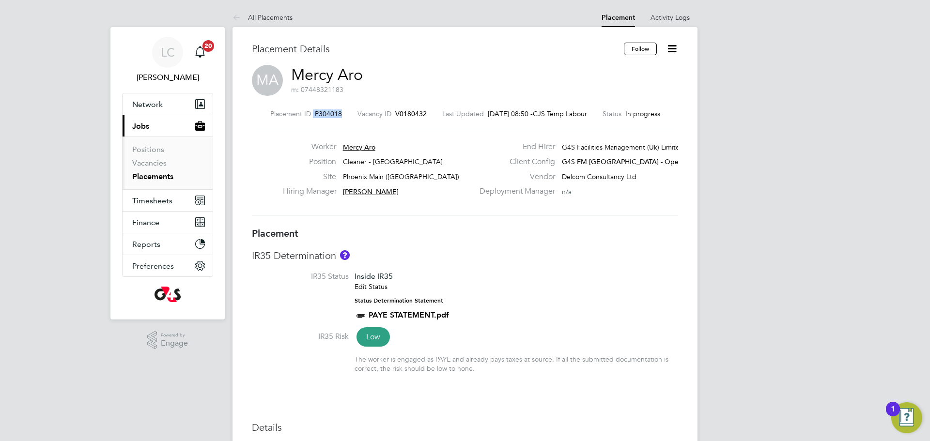
drag, startPoint x: 333, startPoint y: 111, endPoint x: 313, endPoint y: 110, distance: 20.4
click at [306, 110] on div "Placement ID P304018" at bounding box center [306, 113] width 72 height 9
copy div "P304018"
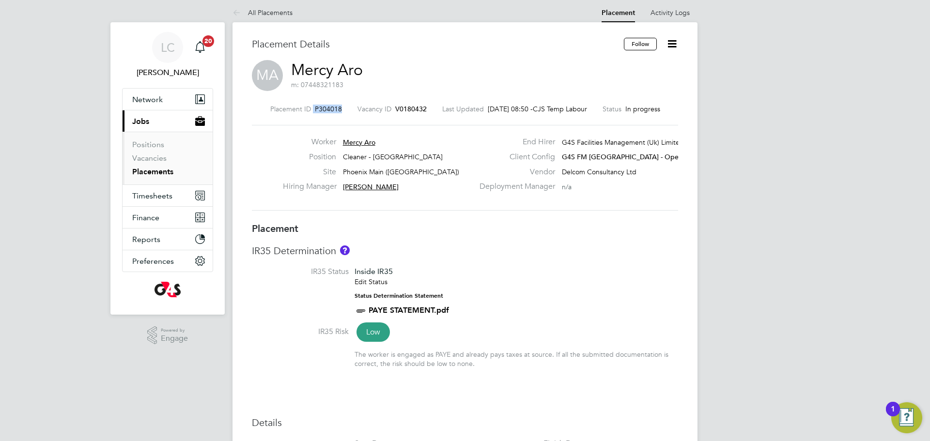
click at [669, 49] on icon at bounding box center [672, 44] width 12 height 12
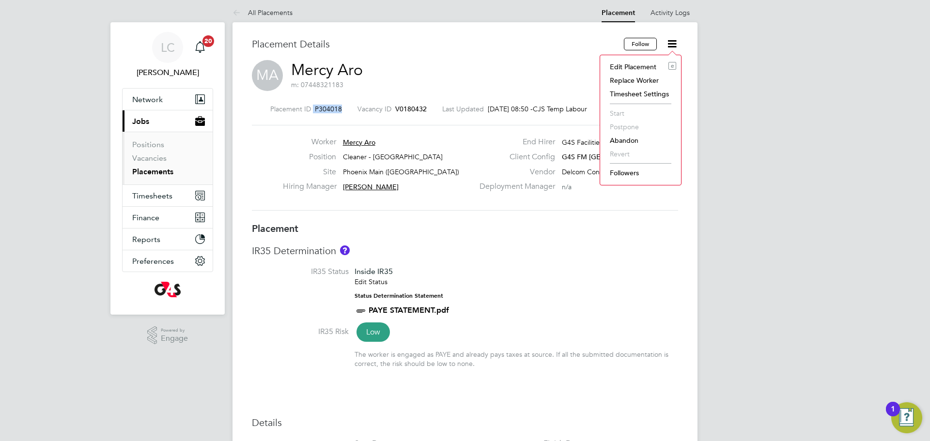
click at [631, 70] on li "Edit Placement e" at bounding box center [640, 67] width 71 height 14
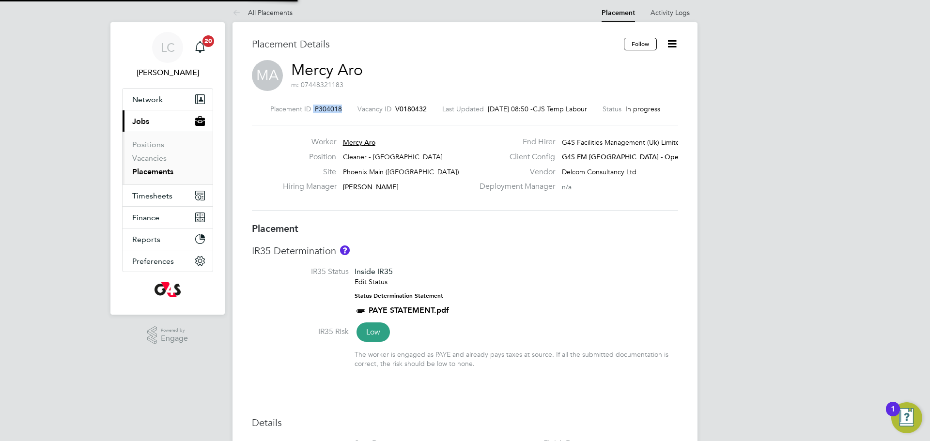
type input "[PERSON_NAME]"
type input "15 Sep 2025"
type input "[DATE]"
type input "06:30"
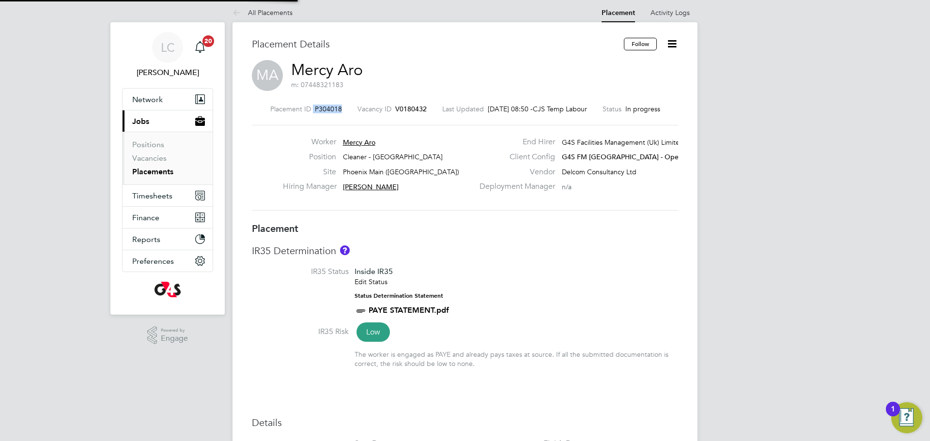
type input "08:30"
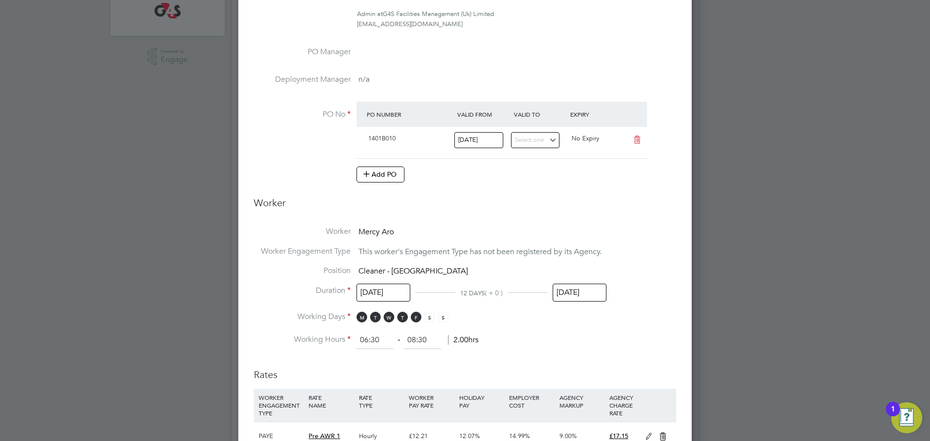
click at [580, 279] on div "All Placements Placement Activity Logs Placement Activity Logs All Placements P…" at bounding box center [464, 229] width 465 height 1010
click at [571, 294] on input "[DATE]" at bounding box center [579, 293] width 54 height 18
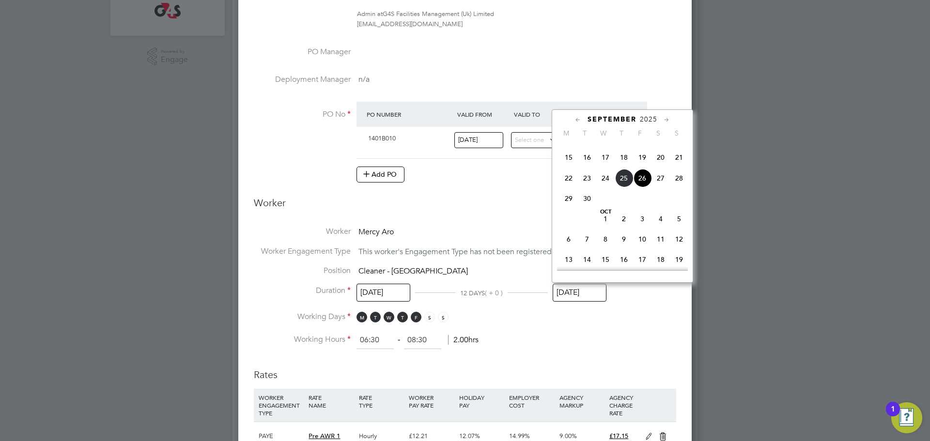
drag, startPoint x: 640, startPoint y: 241, endPoint x: 648, endPoint y: 243, distance: 7.4
click at [645, 228] on span "3" at bounding box center [642, 219] width 18 height 18
type input "[DATE]"
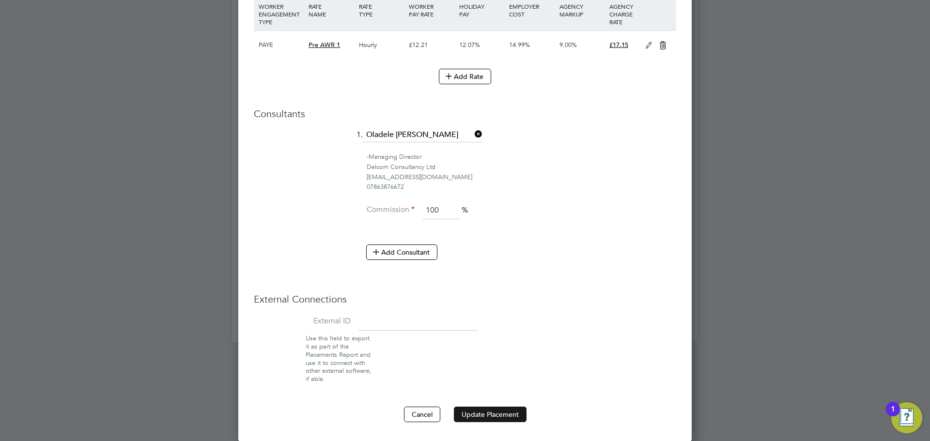
click at [488, 410] on button "Update Placement" at bounding box center [490, 414] width 73 height 15
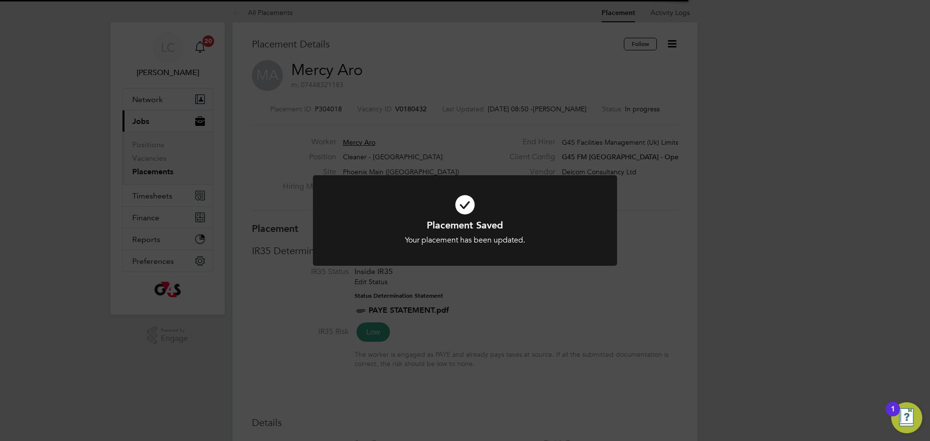
click at [463, 123] on div "Placement Saved Your placement has been updated. Cancel Okay" at bounding box center [465, 220] width 930 height 441
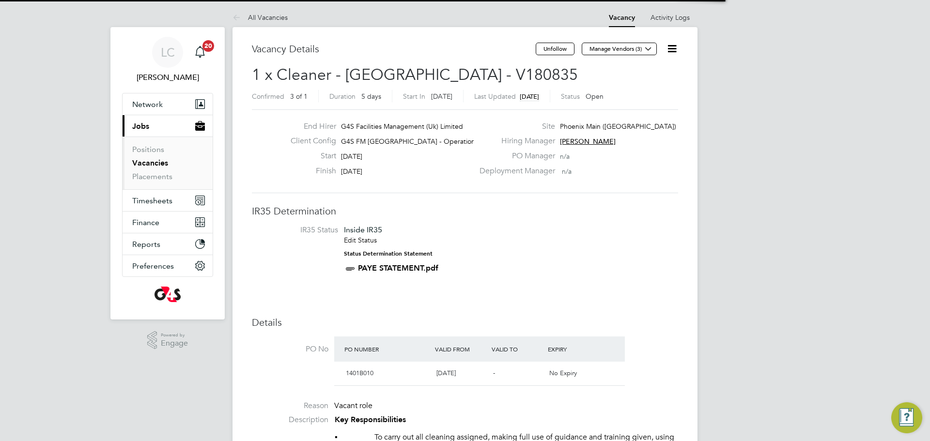
scroll to position [5, 5]
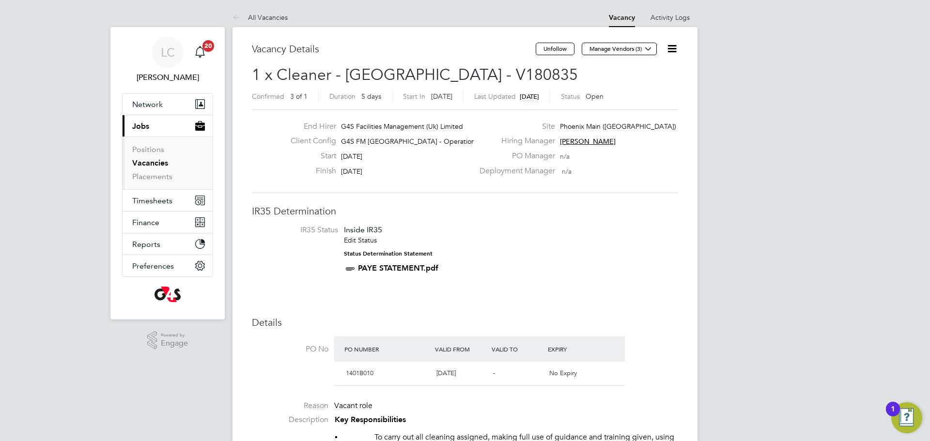
click at [668, 54] on icon at bounding box center [672, 49] width 12 height 12
click at [640, 73] on li "Edit Vacancy e" at bounding box center [648, 72] width 56 height 14
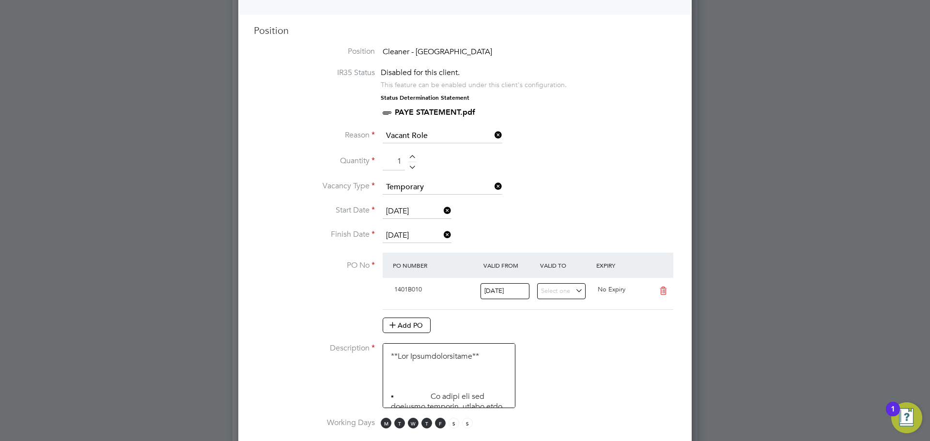
click at [411, 234] on input "[DATE]" at bounding box center [416, 236] width 69 height 15
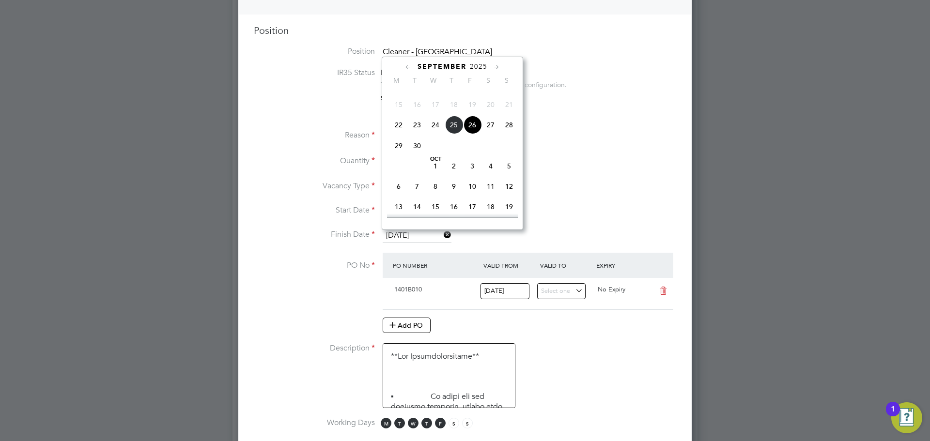
drag, startPoint x: 473, startPoint y: 185, endPoint x: 469, endPoint y: 192, distance: 8.1
click at [473, 175] on span "3" at bounding box center [472, 166] width 18 height 18
type input "[DATE]"
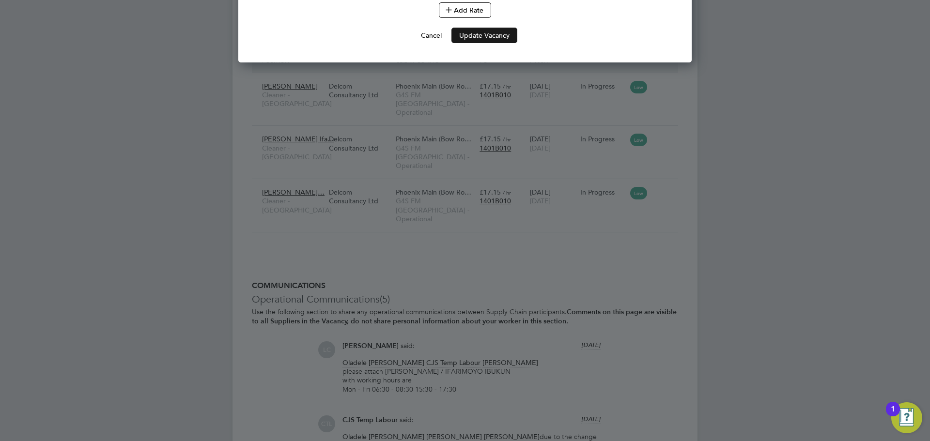
click at [488, 43] on button "Update Vacancy" at bounding box center [484, 35] width 66 height 15
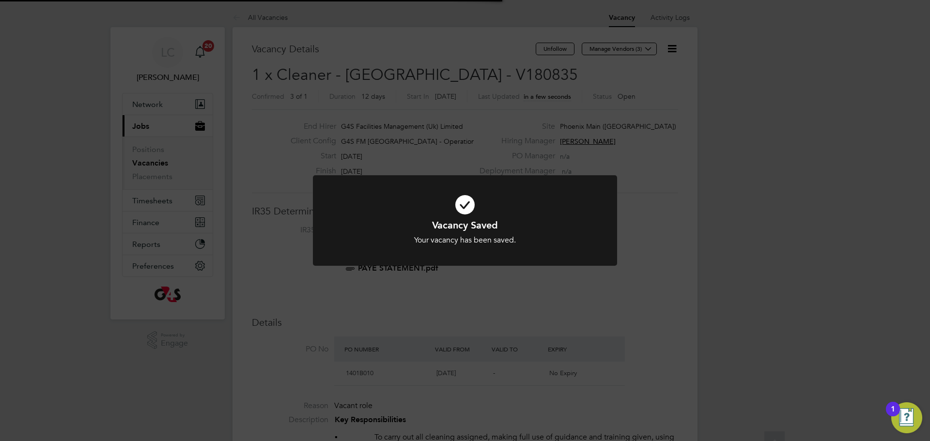
click at [592, 100] on div "Vacancy Saved Your vacancy has been saved. Cancel Okay" at bounding box center [465, 220] width 930 height 441
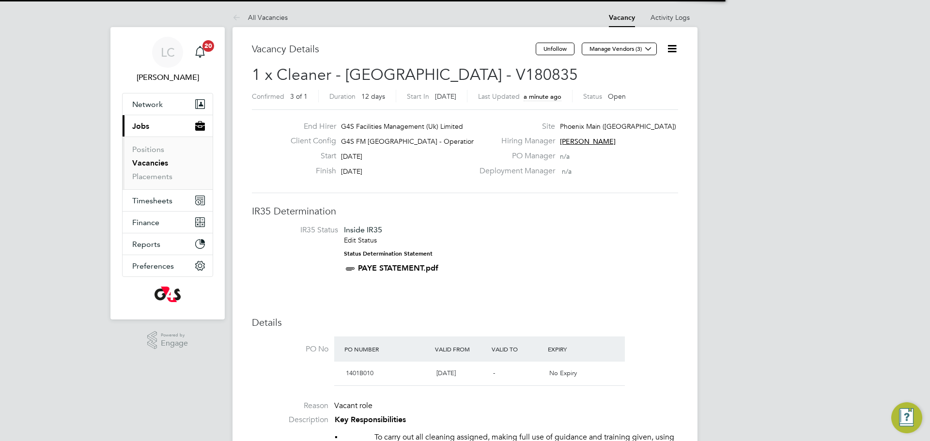
scroll to position [29, 68]
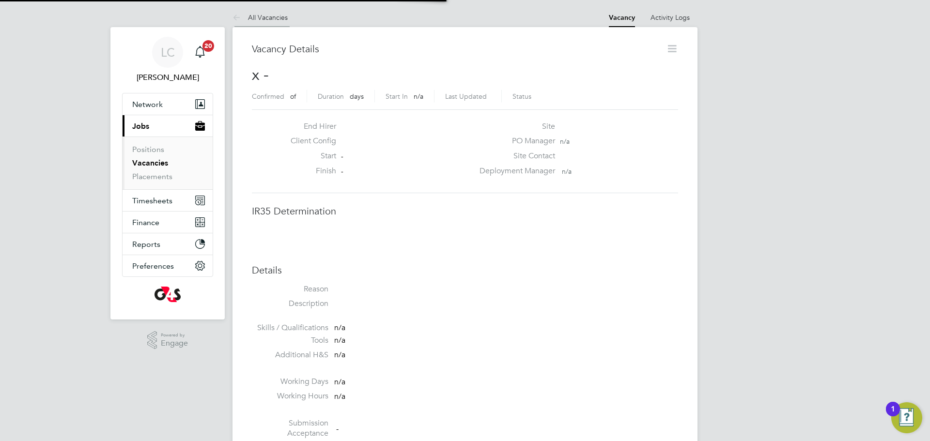
scroll to position [15, 209]
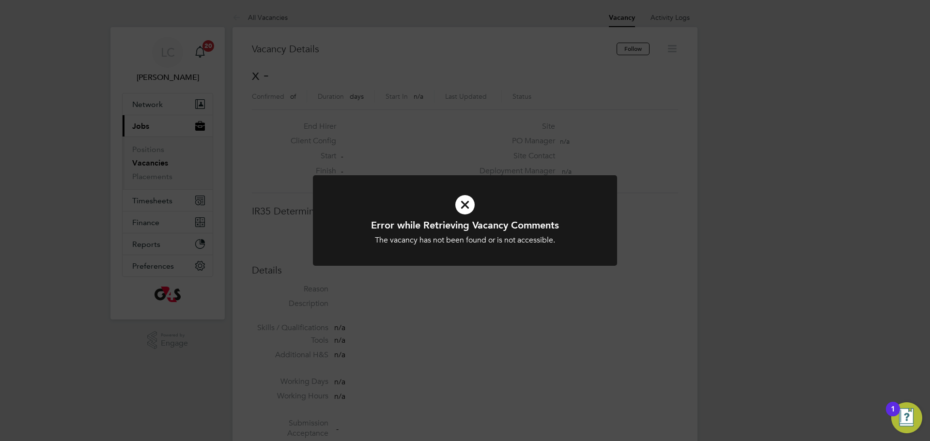
click at [335, 96] on div "Error while Retrieving Vacancy Comments The vacancy has not been found or is no…" at bounding box center [465, 220] width 930 height 441
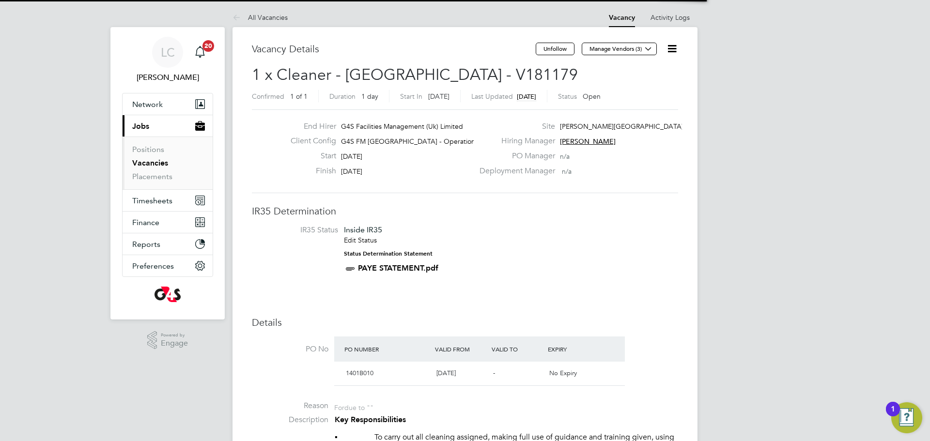
scroll to position [5, 5]
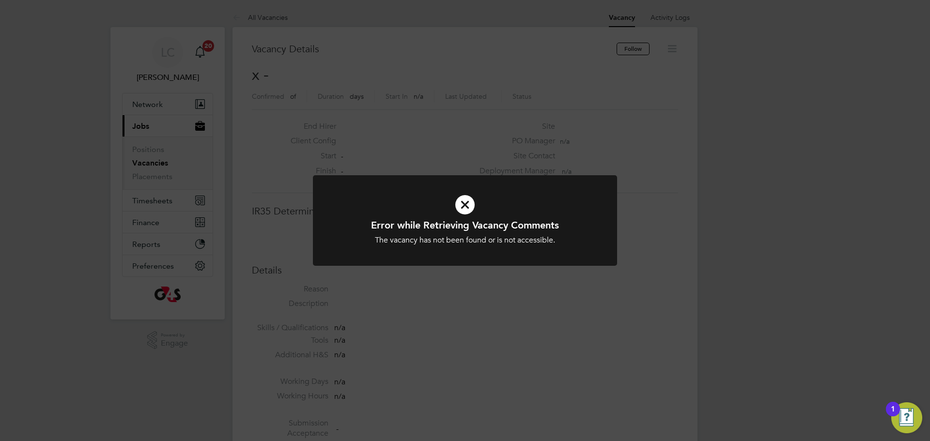
click at [203, 119] on div "Error while Retrieving Vacancy Comments The vacancy has not been found or is no…" at bounding box center [465, 220] width 930 height 441
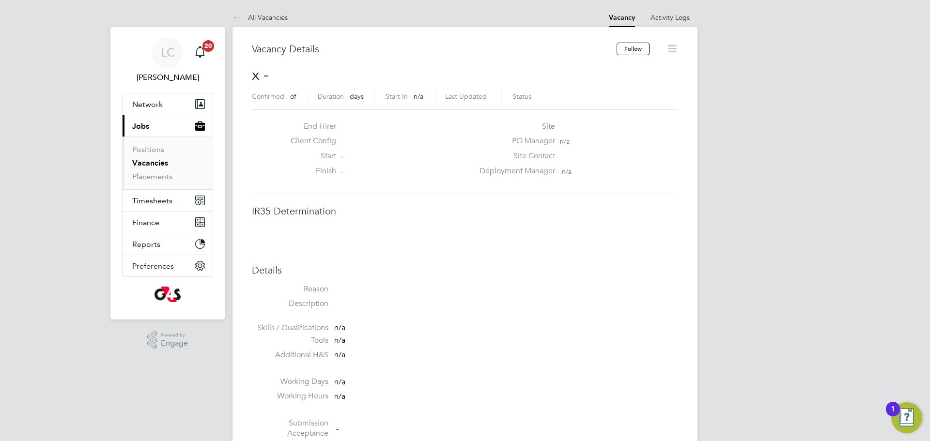
drag, startPoint x: 151, startPoint y: 161, endPoint x: 163, endPoint y: 164, distance: 12.0
click at [150, 162] on link "Vacancies" at bounding box center [150, 162] width 36 height 9
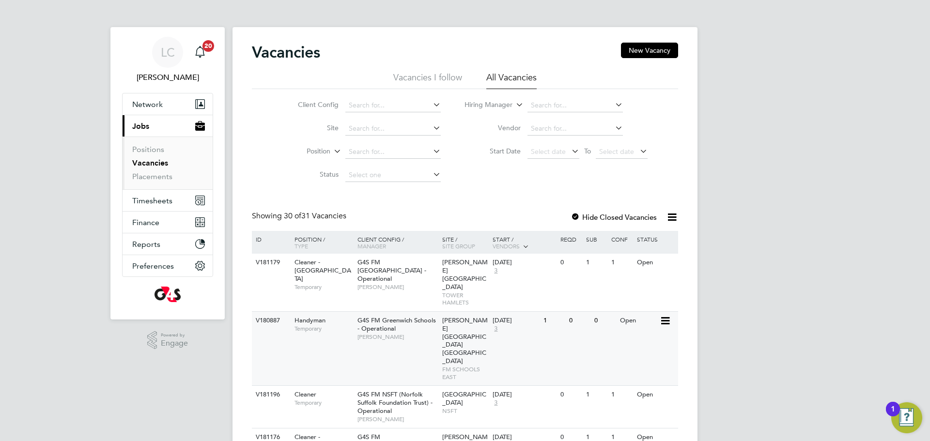
click at [435, 333] on span "[PERSON_NAME]" at bounding box center [397, 337] width 80 height 8
click at [375, 261] on span "G4S FM [GEOGRAPHIC_DATA] - Operational" at bounding box center [391, 270] width 69 height 25
click at [150, 178] on link "Placements" at bounding box center [152, 176] width 40 height 9
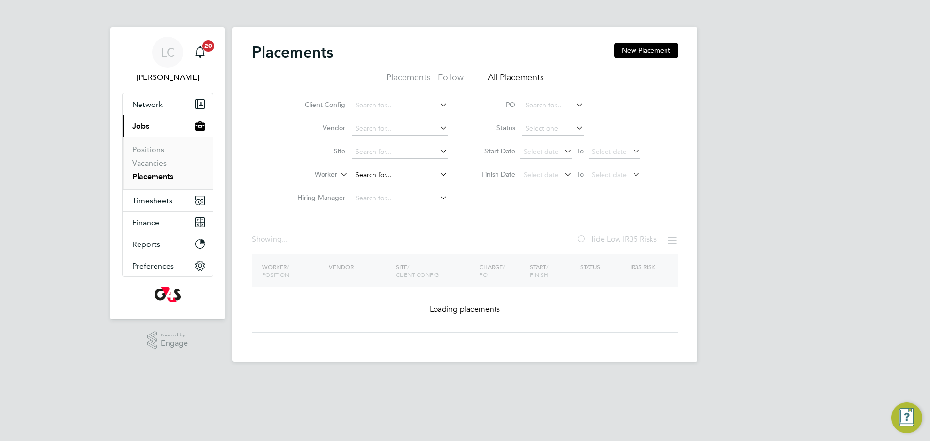
click at [377, 174] on input at bounding box center [399, 175] width 95 height 14
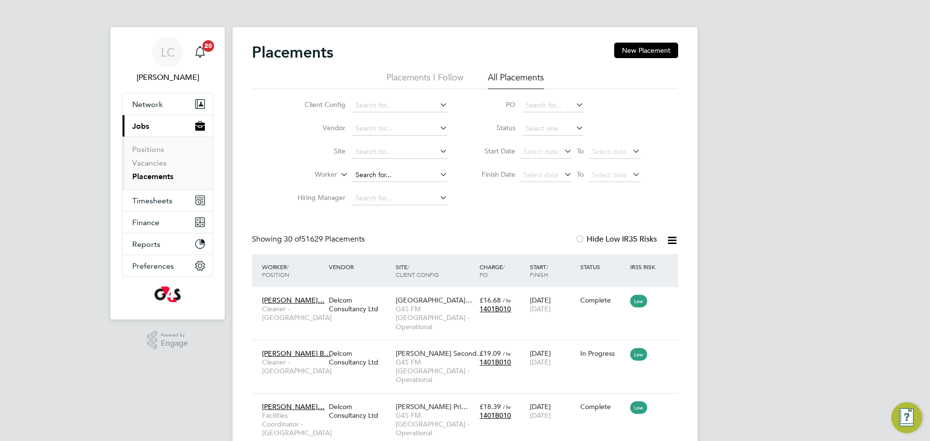
scroll to position [36, 84]
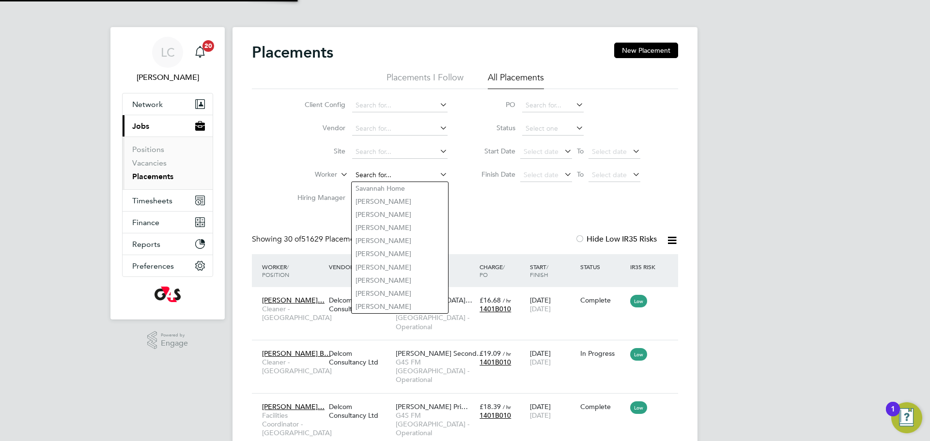
paste input "GOODLUCK YURADAT"
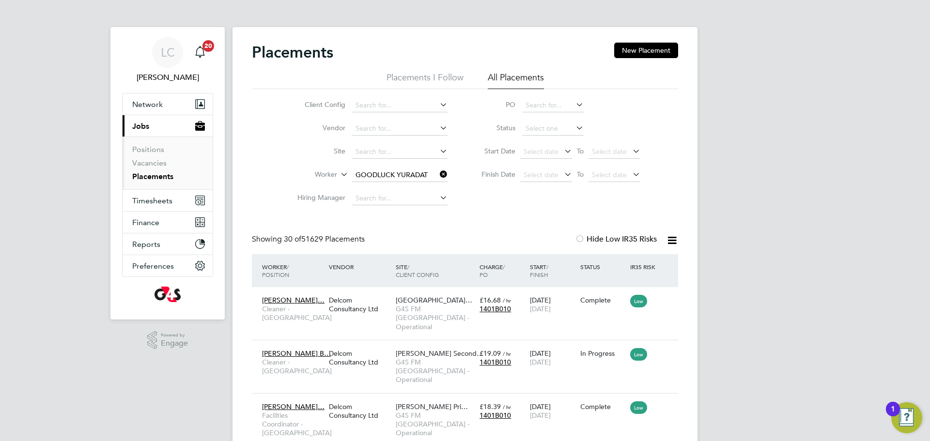
click at [399, 192] on li "Yuradat Adejumoke Goodluck" at bounding box center [400, 188] width 99 height 13
type input "Yuradat Adejumoke Goodluck"
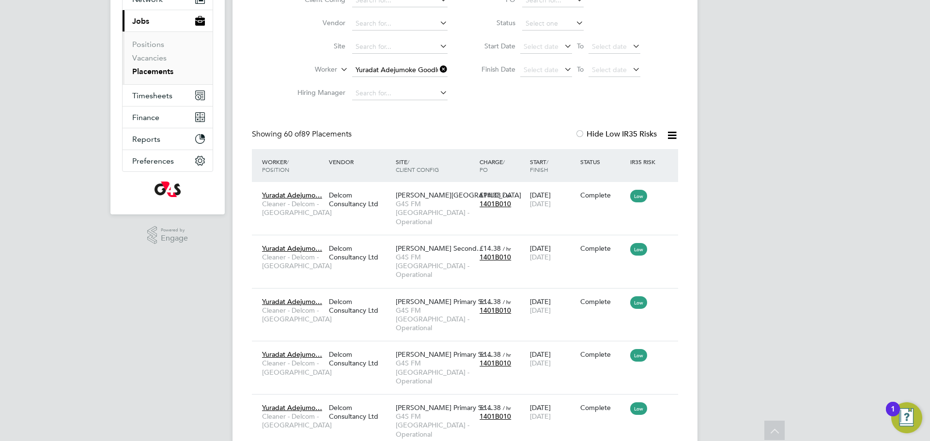
drag, startPoint x: 442, startPoint y: 67, endPoint x: 389, endPoint y: 67, distance: 53.3
click at [438, 67] on icon at bounding box center [438, 69] width 0 height 14
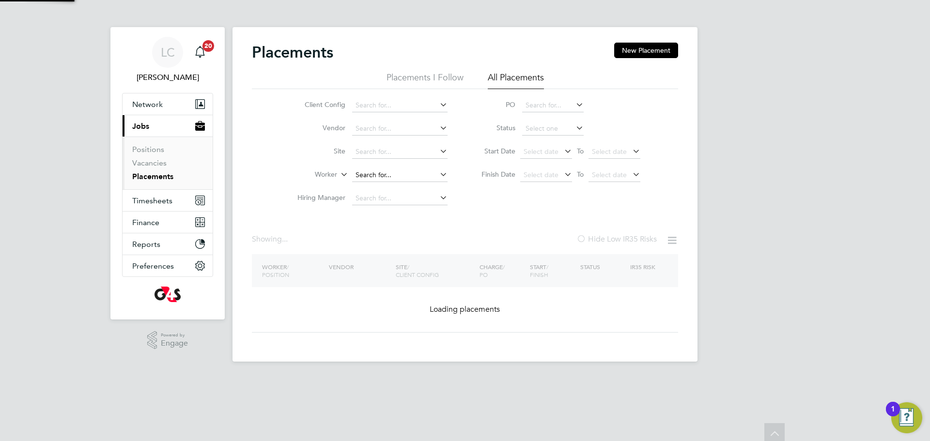
click at [363, 170] on input at bounding box center [399, 175] width 95 height 14
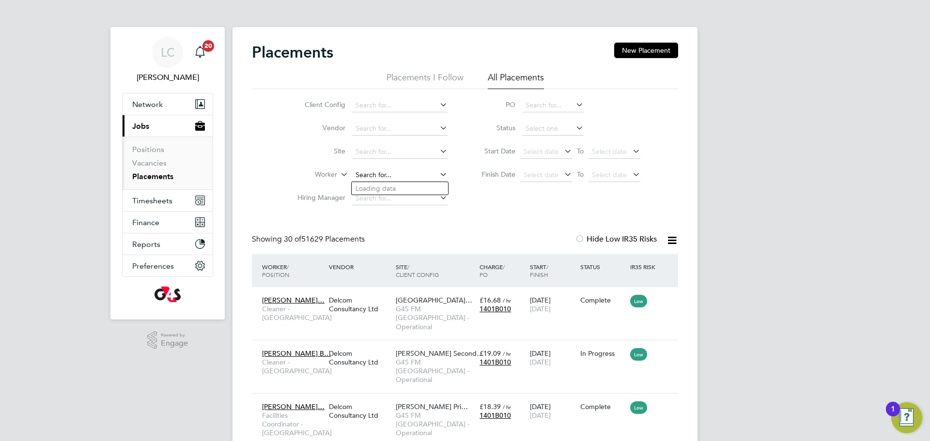
click at [367, 175] on input at bounding box center [399, 175] width 95 height 14
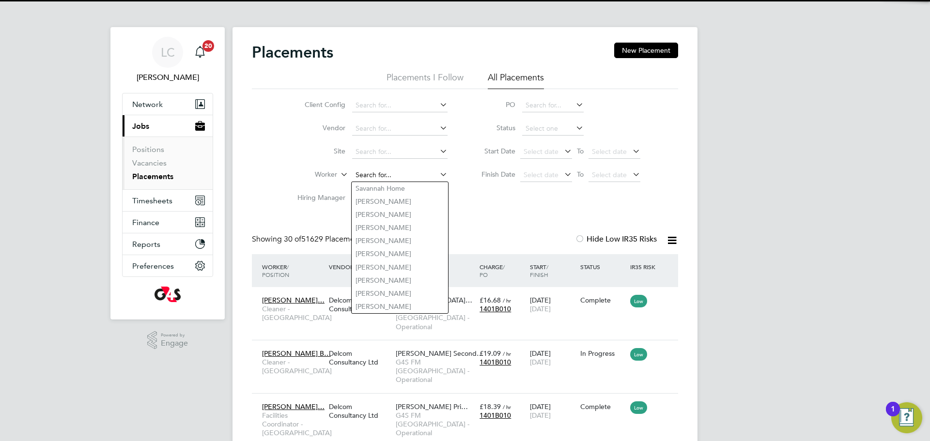
paste input "SOREMEKUN AKEEM"
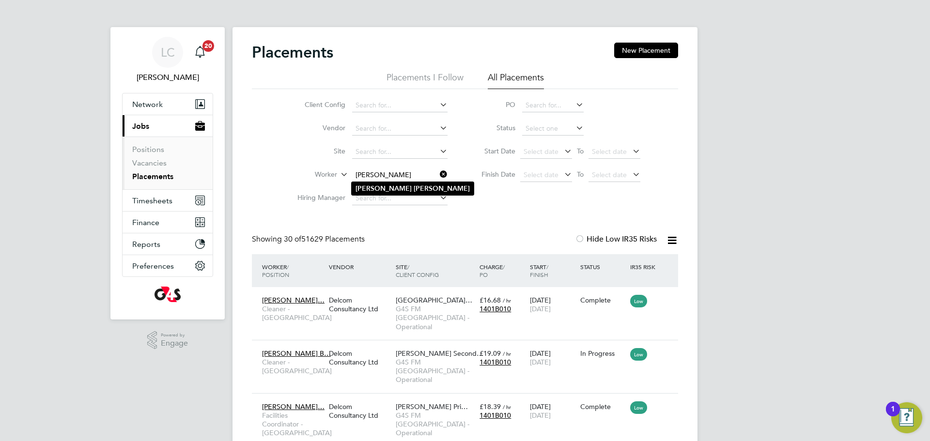
click at [413, 192] on b "Soremekun" at bounding box center [441, 188] width 56 height 8
type input "Akeem Soremekun"
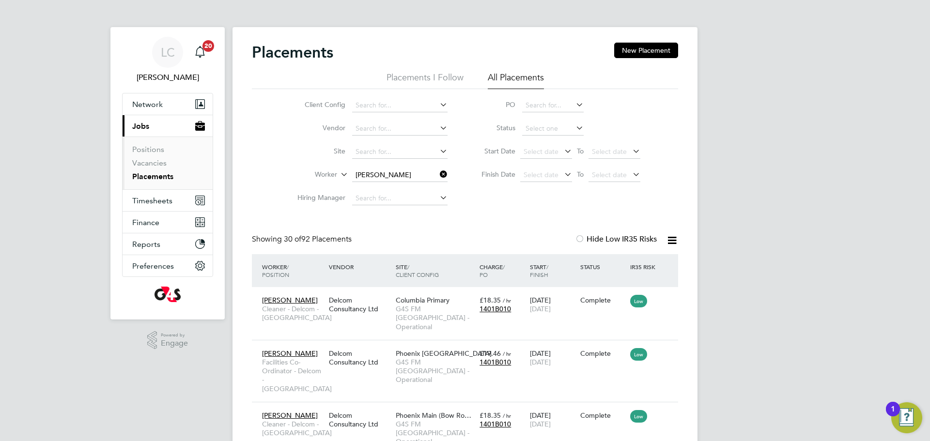
drag, startPoint x: 439, startPoint y: 177, endPoint x: 423, endPoint y: 172, distance: 16.7
click at [438, 177] on icon at bounding box center [438, 175] width 0 height 14
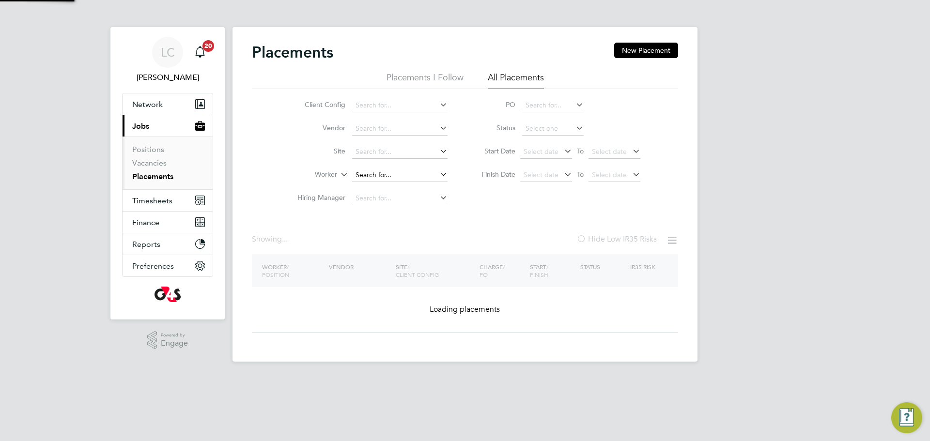
click at [391, 172] on input at bounding box center [399, 175] width 95 height 14
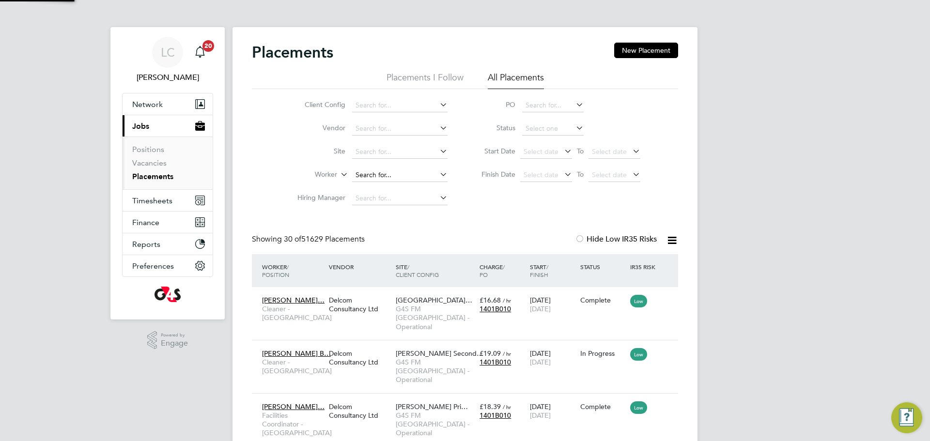
scroll to position [36, 84]
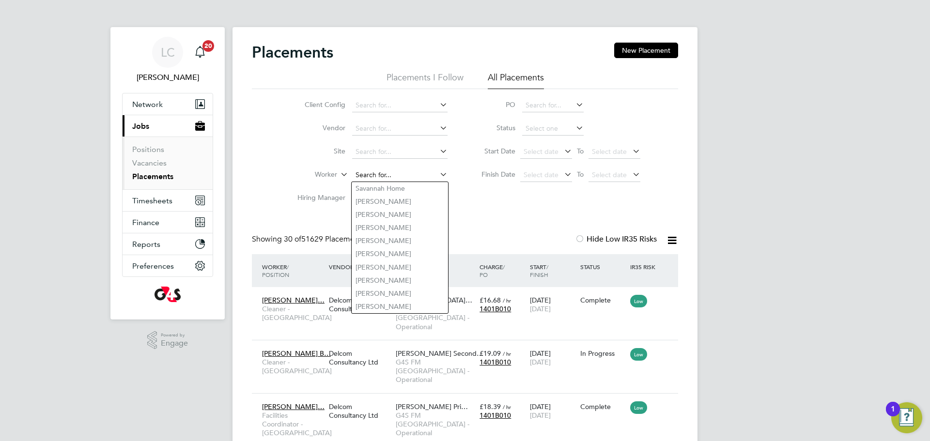
paste input "BALOGUN OLAIDE"
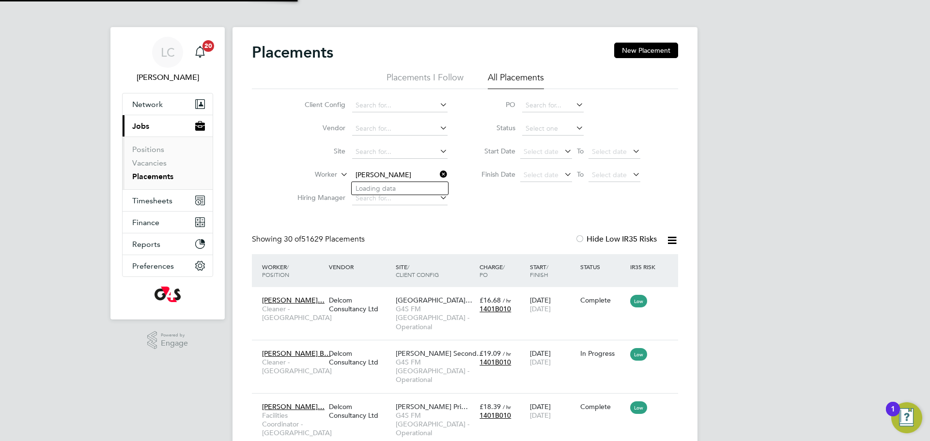
type input "BALOGUN OLAIDE"
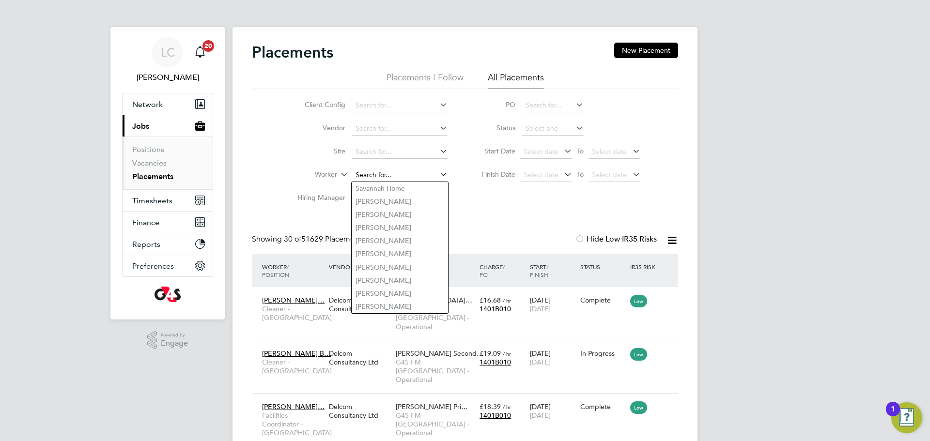
paste input "SALAWU OPELOYERU"
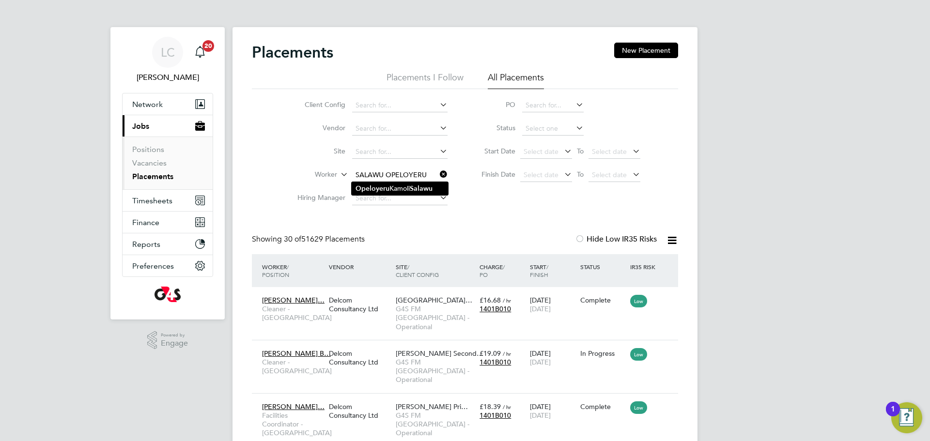
click at [394, 189] on li "Opeloyeru Kamoli Salawu" at bounding box center [399, 188] width 96 height 13
type input "Opeloyeru Kamoli Salawu"
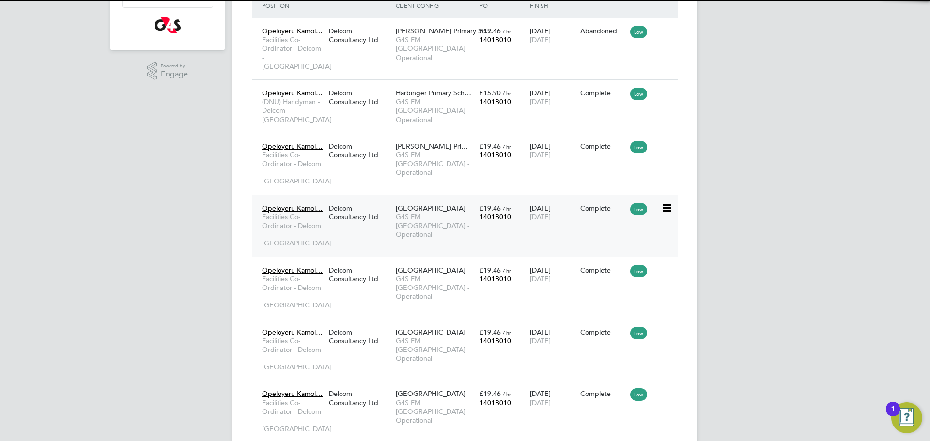
scroll to position [5, 5]
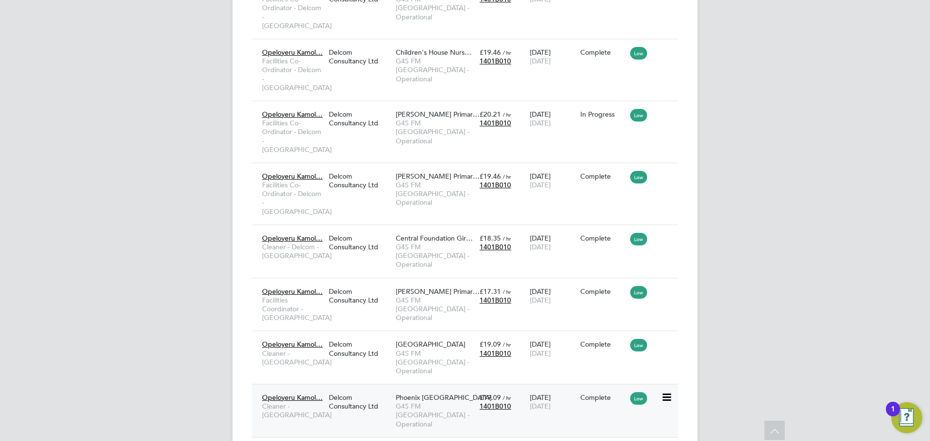
click at [463, 388] on div "Phoenix Upper South G4S FM Tower Hamlets - Operational" at bounding box center [435, 410] width 84 height 45
click at [430, 402] on span "G4S FM [GEOGRAPHIC_DATA] - Operational" at bounding box center [435, 415] width 79 height 27
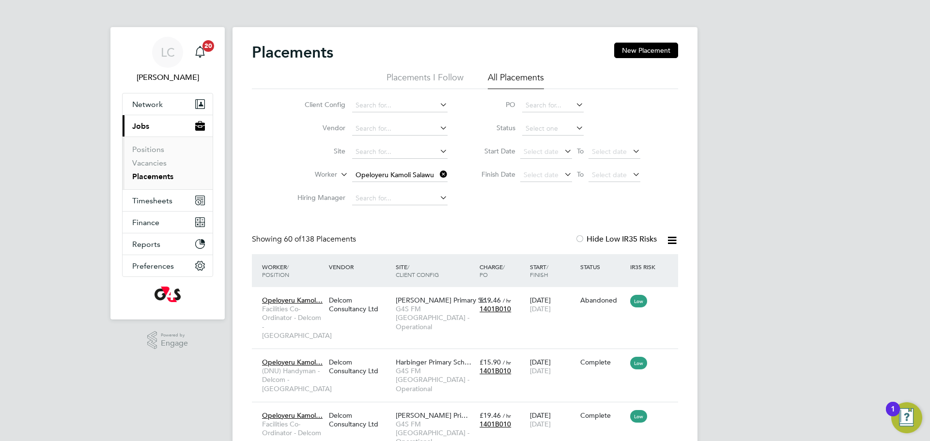
click at [438, 171] on icon at bounding box center [438, 175] width 0 height 14
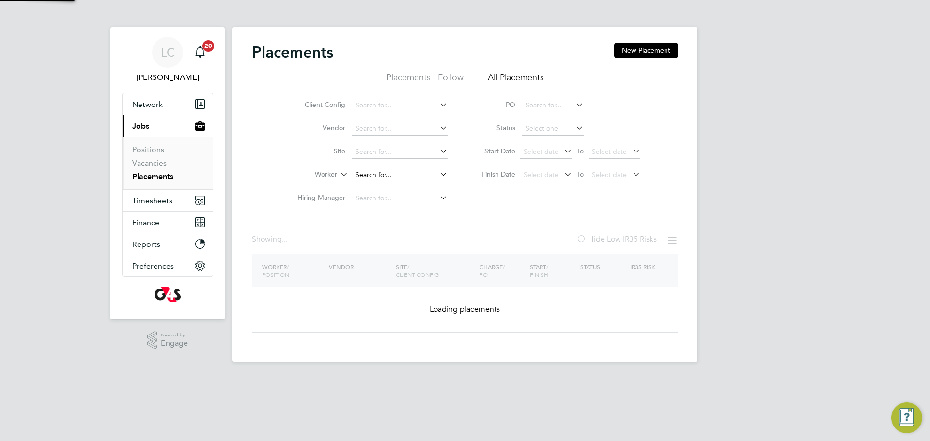
click at [396, 178] on input at bounding box center [399, 175] width 95 height 14
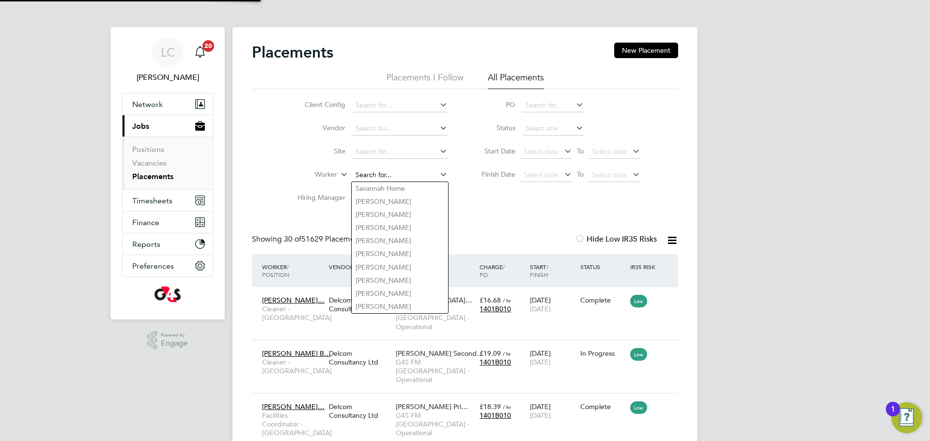
paste input "AYEFUWA DANIEL"
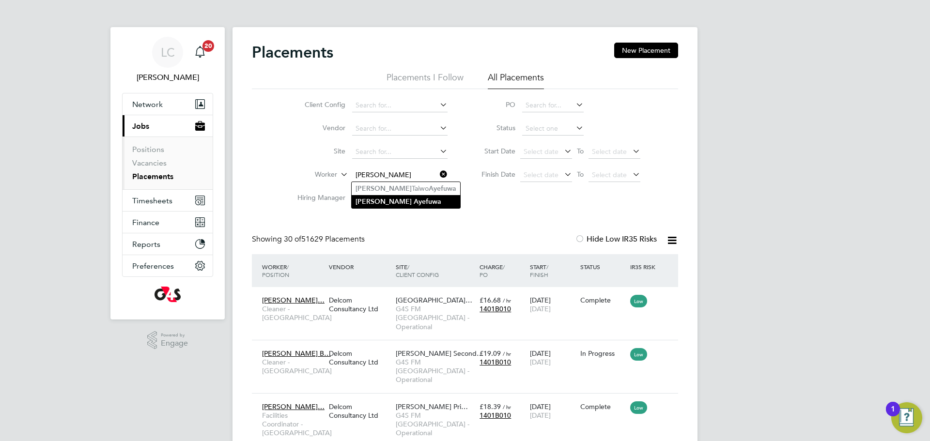
click at [409, 205] on li "Daniel Ayefuwa" at bounding box center [405, 201] width 108 height 13
type input "Daniel Ayefuwa"
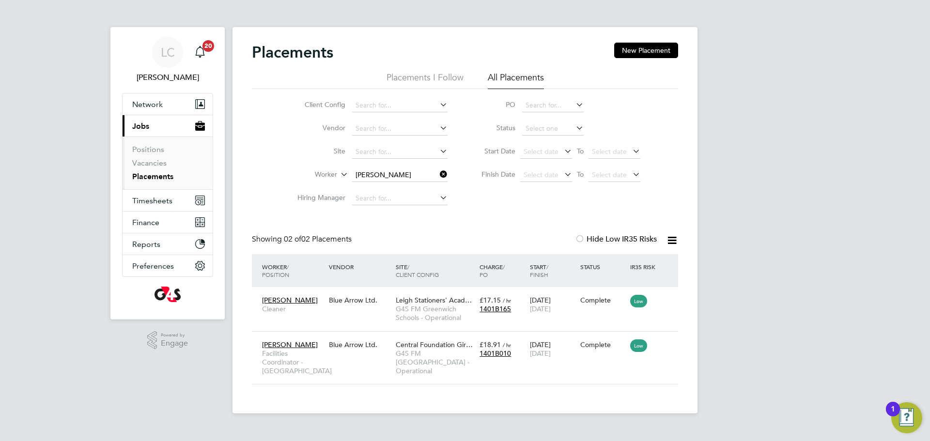
click at [438, 172] on icon at bounding box center [438, 175] width 0 height 14
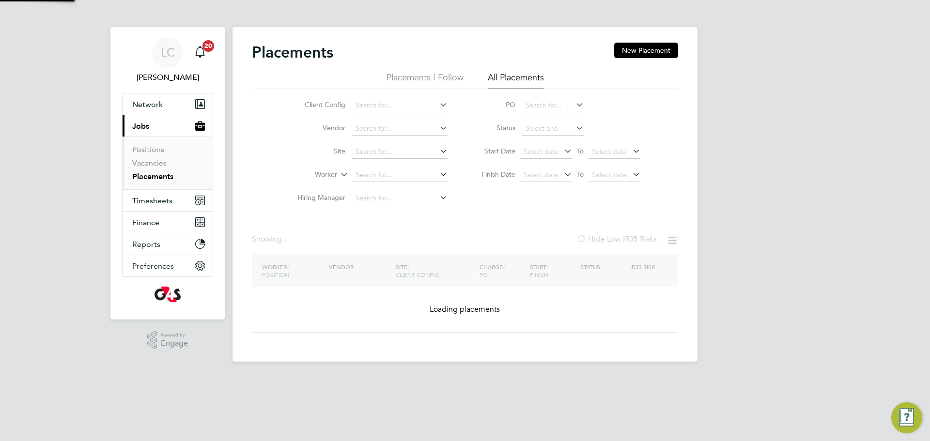
click at [387, 169] on input at bounding box center [399, 175] width 95 height 14
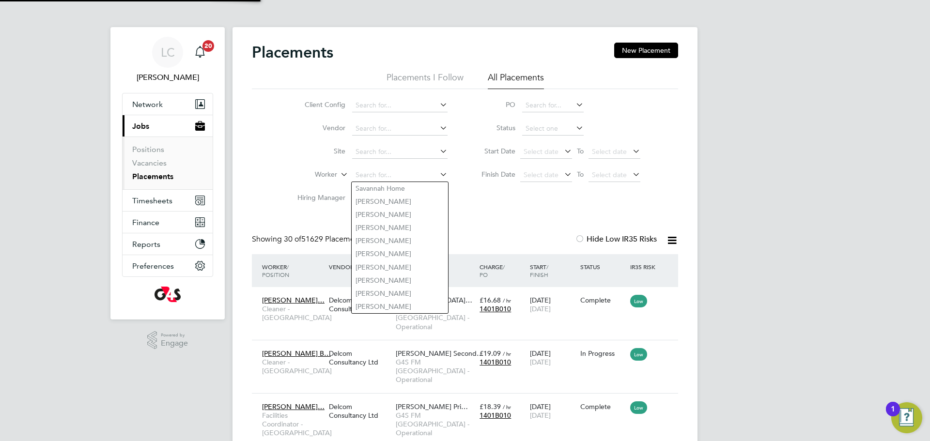
paste input "AYEFUWA DANIEL"
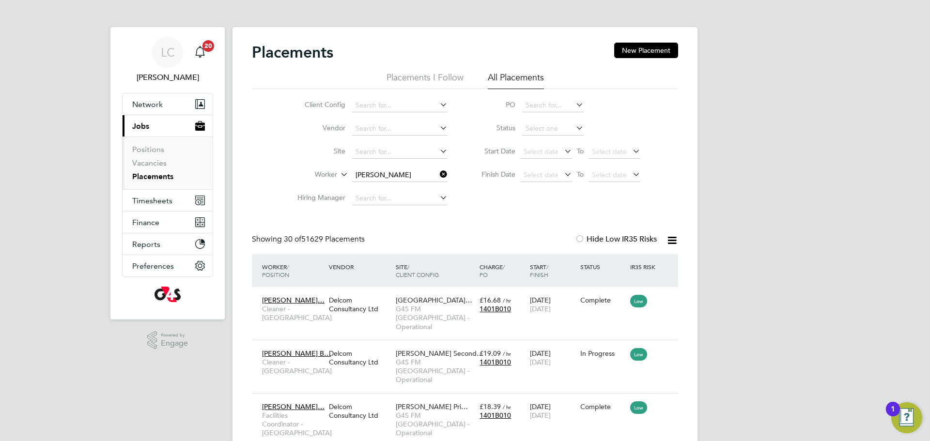
click at [422, 192] on li "Daniel Taiwo Ayefuwa" at bounding box center [405, 188] width 108 height 13
type input "Daniel Taiwo Ayefuwa"
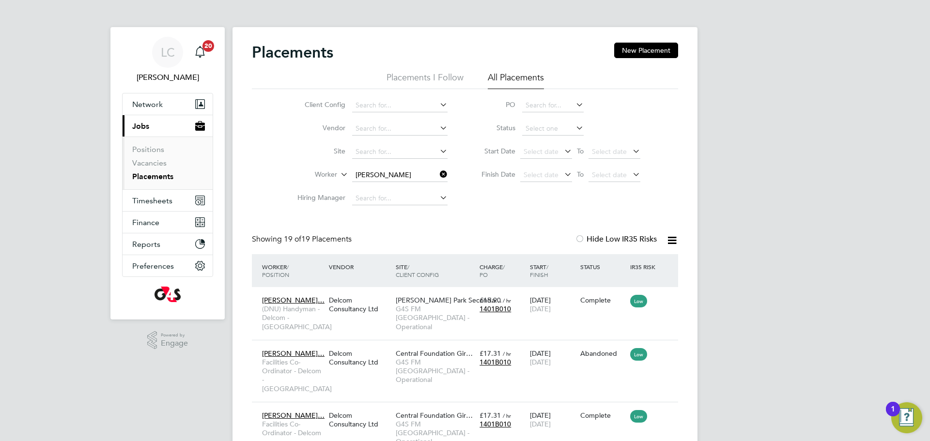
click at [438, 170] on icon at bounding box center [438, 175] width 0 height 14
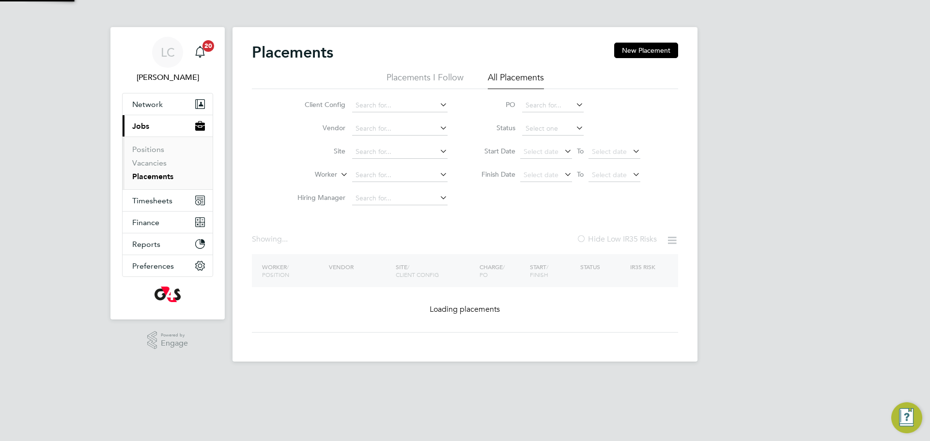
drag, startPoint x: 387, startPoint y: 171, endPoint x: 418, endPoint y: 247, distance: 81.9
click at [388, 170] on input at bounding box center [399, 175] width 95 height 14
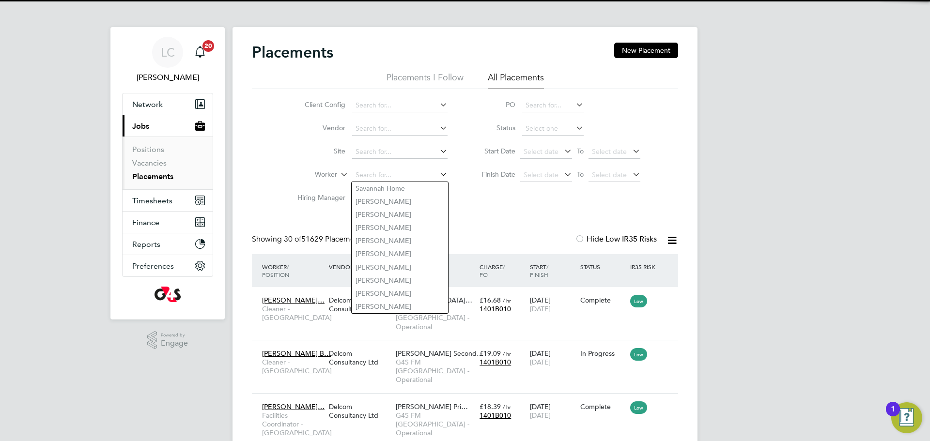
paste input "OLADEHINDE AMOS"
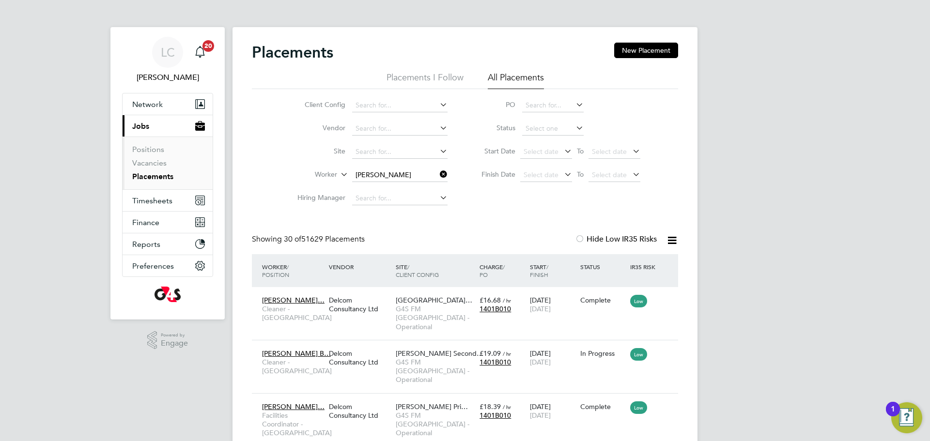
click at [413, 186] on b "Oladehinde" at bounding box center [432, 188] width 38 height 8
type input "Amos Oladehinde"
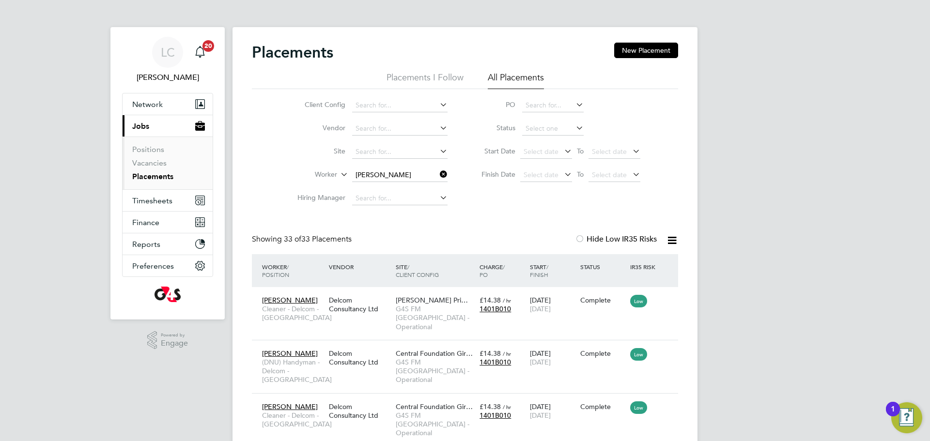
drag, startPoint x: 444, startPoint y: 170, endPoint x: 419, endPoint y: 176, distance: 25.7
click at [438, 170] on icon at bounding box center [438, 175] width 0 height 14
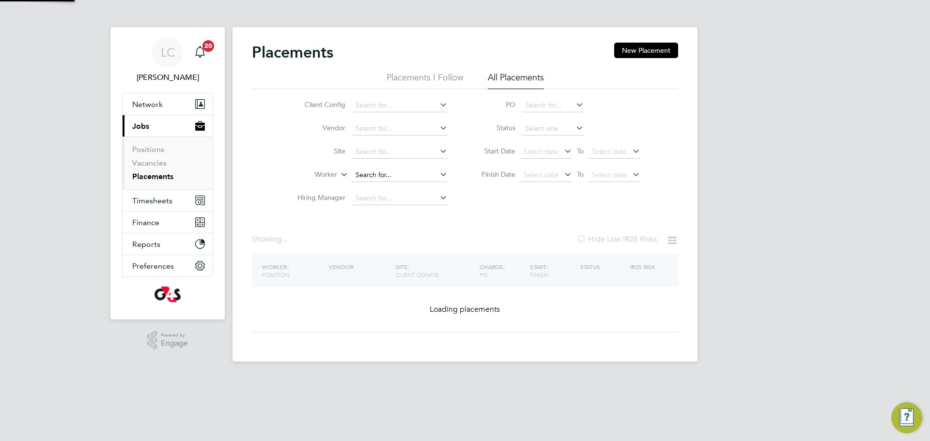
click at [411, 174] on input at bounding box center [399, 175] width 95 height 14
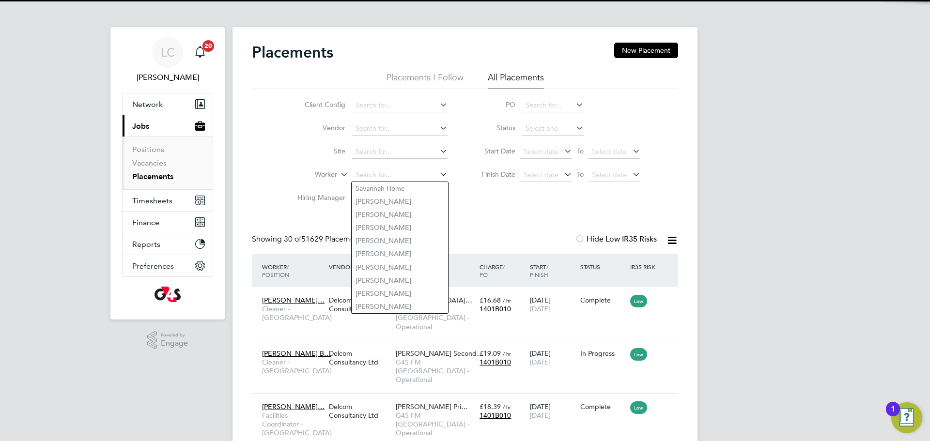
paste input "OGUNLESI LATEEF"
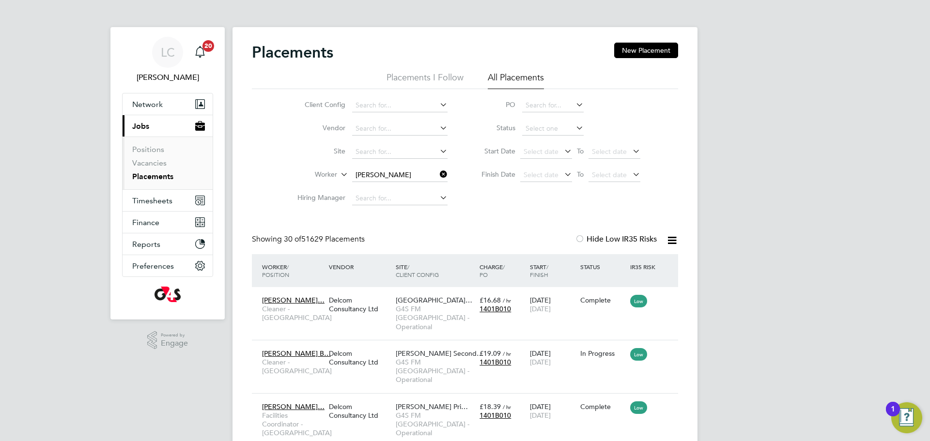
click at [396, 189] on li "Lateef Olanrewaju Ogunlesi" at bounding box center [399, 188] width 96 height 13
type input "Lateef Olanrewaju Ogunlesi"
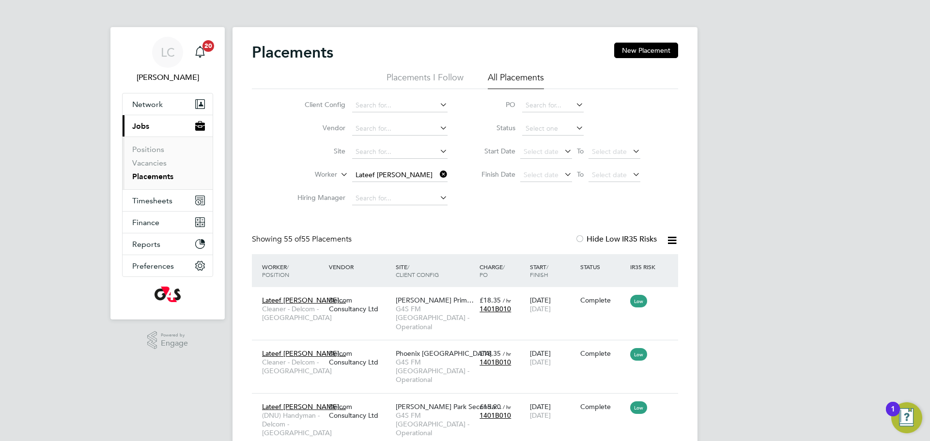
drag, startPoint x: 445, startPoint y: 176, endPoint x: 406, endPoint y: 176, distance: 39.2
click at [438, 176] on icon at bounding box center [438, 175] width 0 height 14
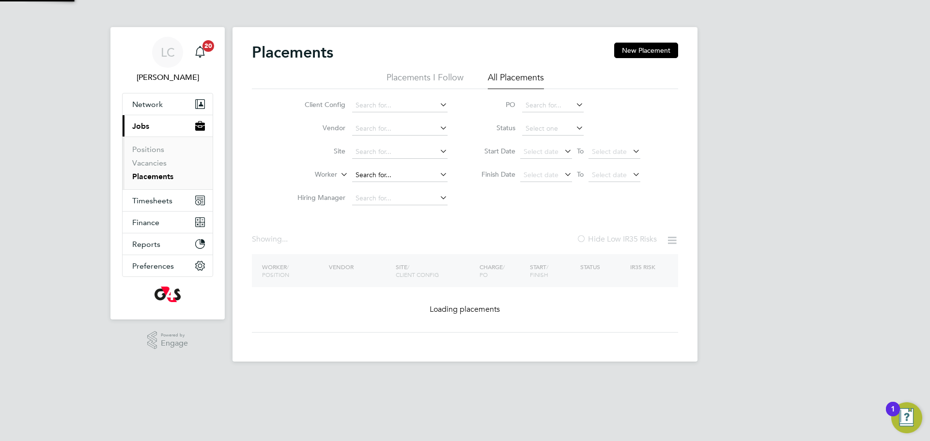
click at [404, 174] on input at bounding box center [399, 175] width 95 height 14
drag, startPoint x: 404, startPoint y: 174, endPoint x: 410, endPoint y: 200, distance: 26.9
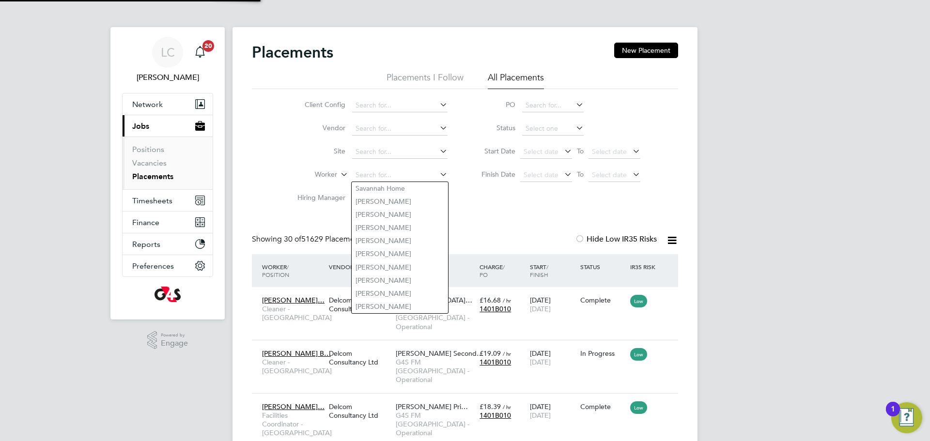
paste input "MUSTAPHA TAOFEEK"
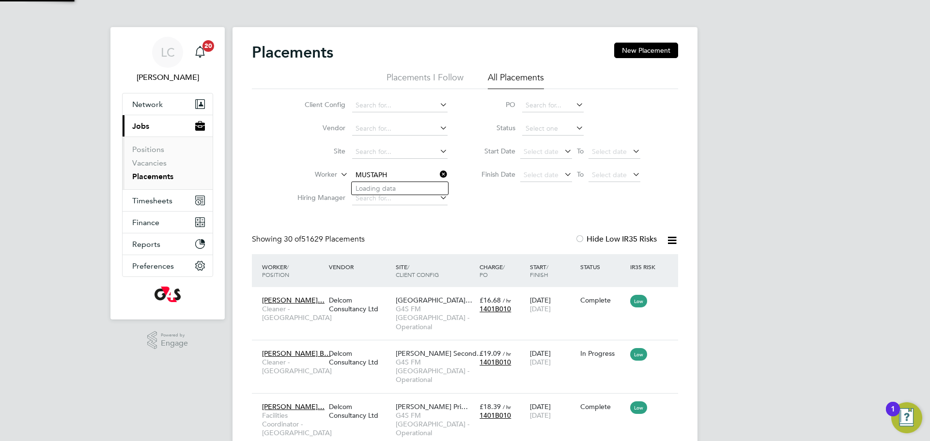
type input "Savannah Home"
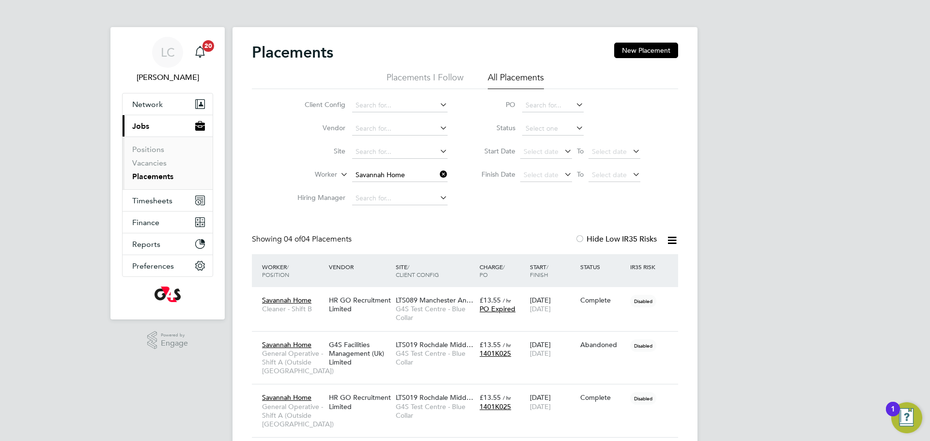
click at [438, 173] on icon at bounding box center [438, 175] width 0 height 14
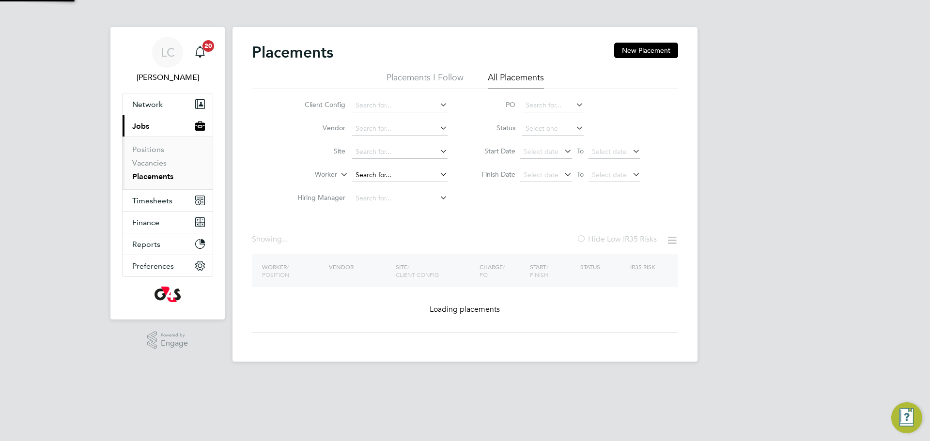
click at [385, 172] on input at bounding box center [399, 175] width 95 height 14
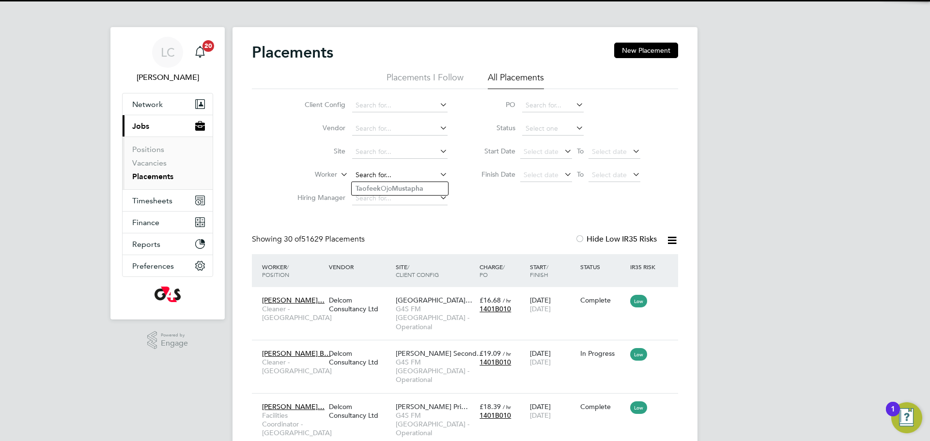
paste input "MUSTAPHA TAOFEEK"
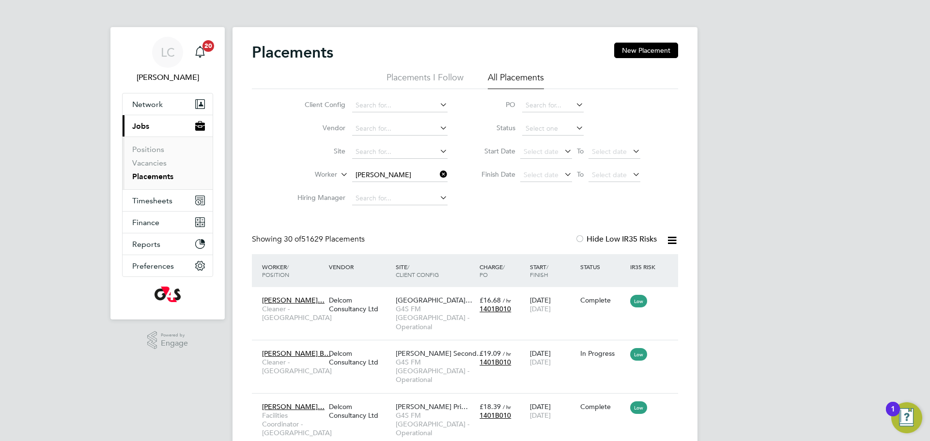
click at [424, 252] on li "Taofeek Ojo Mustaph a" at bounding box center [399, 253] width 96 height 13
type input "Taofeek Ojo Mustapha"
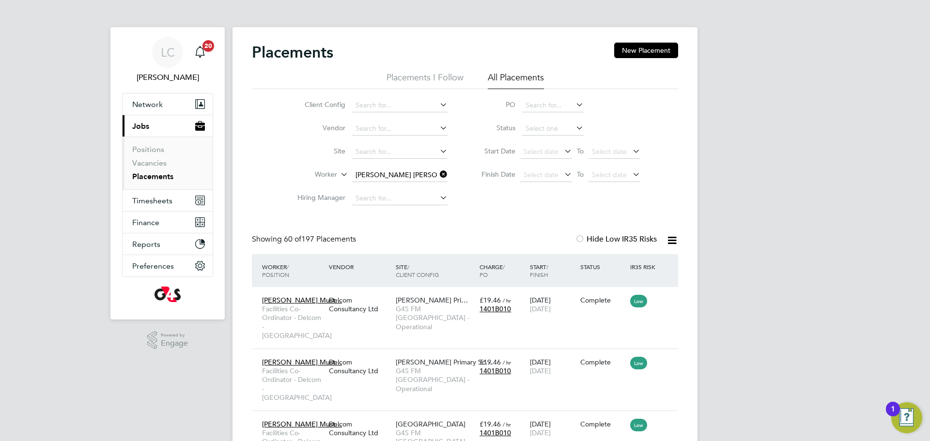
click at [438, 175] on icon at bounding box center [438, 175] width 0 height 14
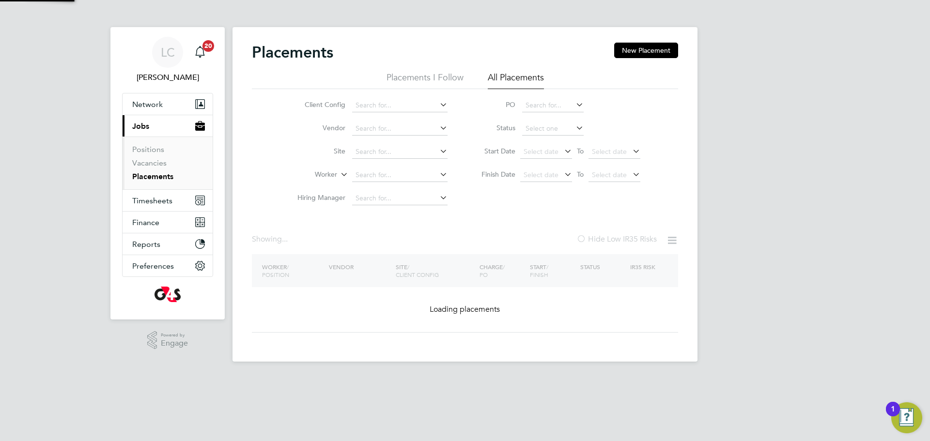
click at [381, 167] on li "Worker" at bounding box center [368, 175] width 182 height 23
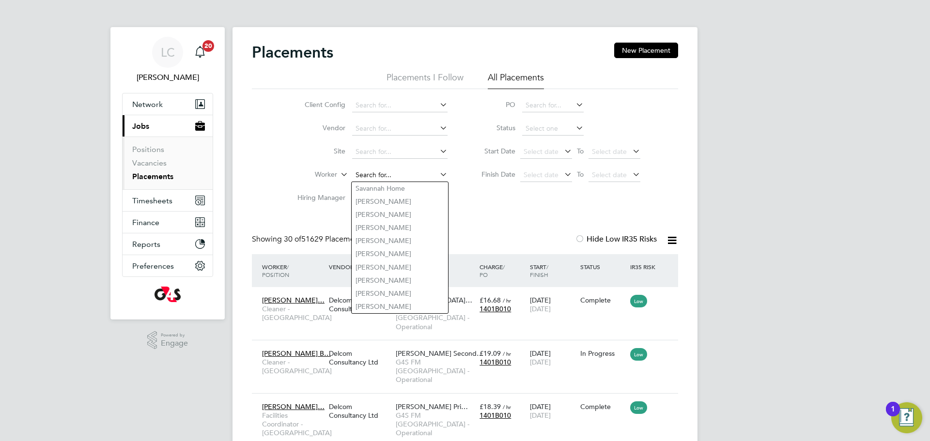
paste input "OGUNNOWO PATRIC"
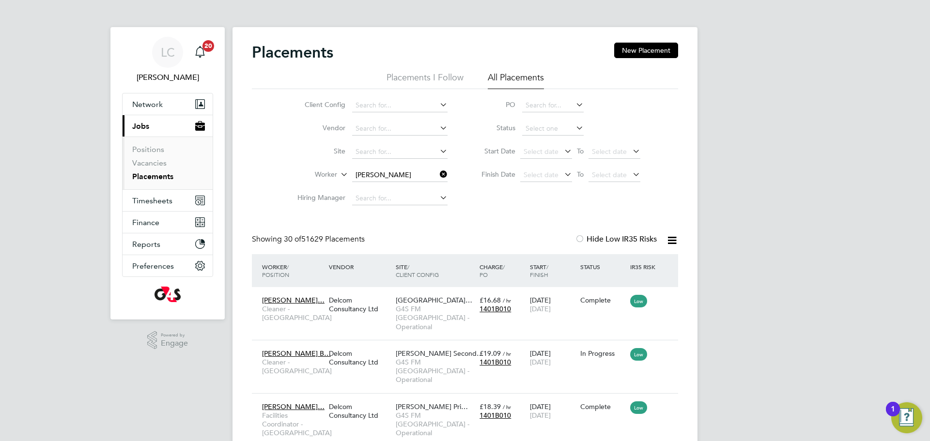
click at [421, 185] on li "Patric k Ogunnowo" at bounding box center [399, 188] width 96 height 13
type input "Patrick Ogunnowo"
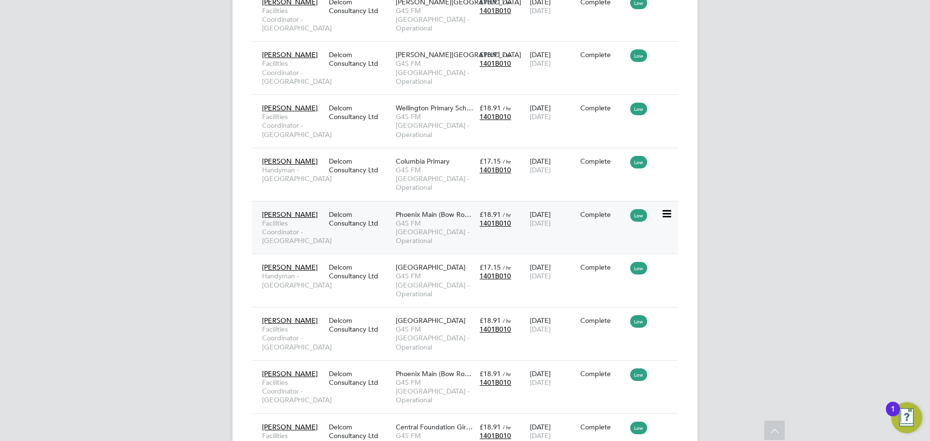
click at [438, 219] on span "G4S FM [GEOGRAPHIC_DATA] - Operational" at bounding box center [435, 232] width 79 height 27
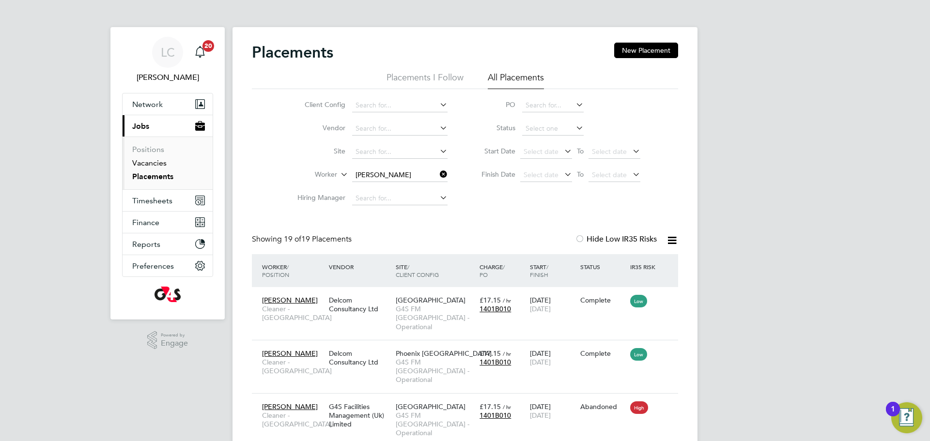
click at [145, 167] on link "Vacancies" at bounding box center [149, 162] width 34 height 9
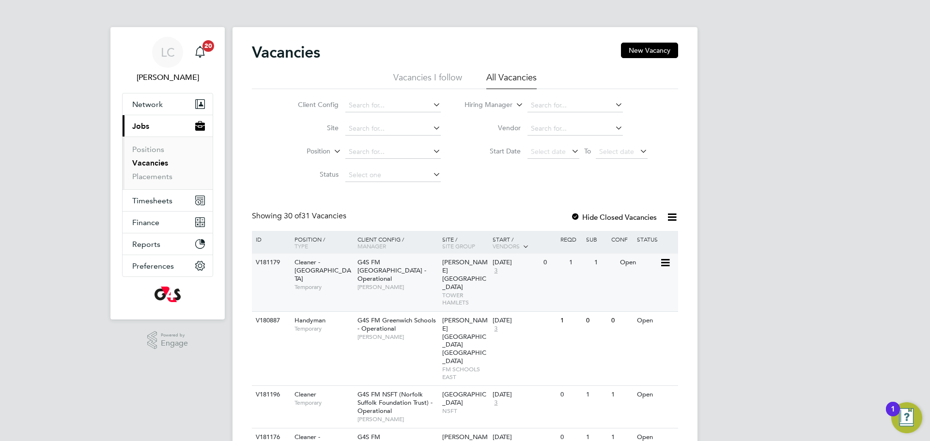
click at [460, 291] on span "TOWER HAMLETS" at bounding box center [465, 298] width 46 height 15
drag, startPoint x: 166, startPoint y: 178, endPoint x: 229, endPoint y: 188, distance: 63.8
click at [165, 178] on link "Placements" at bounding box center [152, 176] width 40 height 9
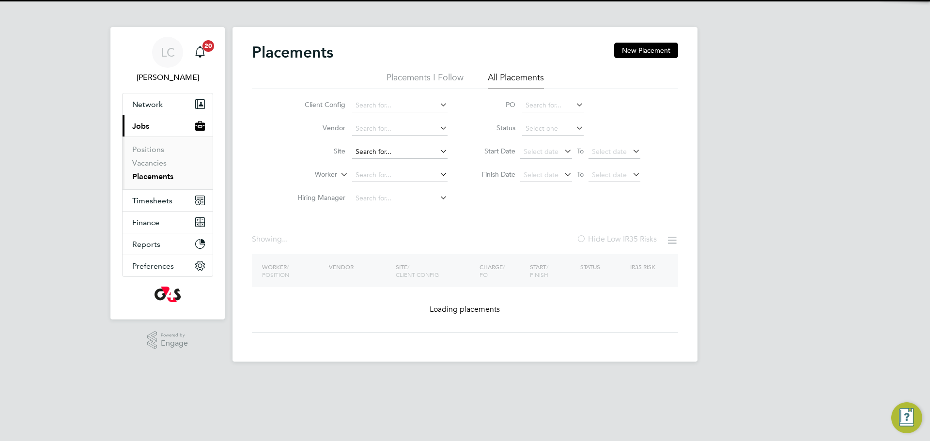
click at [378, 166] on div "Placements New Placement Placements I Follow All Placements Client Config Vendo…" at bounding box center [464, 194] width 465 height 335
click at [376, 178] on input at bounding box center [399, 175] width 95 height 14
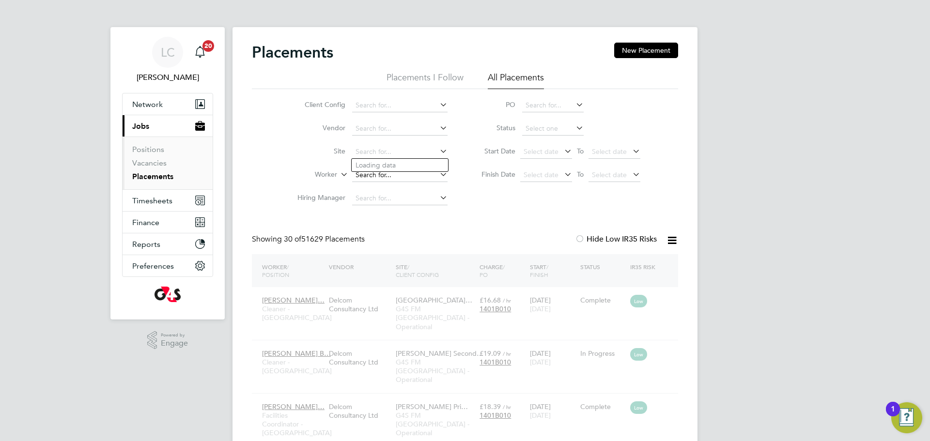
click at [364, 173] on input at bounding box center [399, 175] width 95 height 14
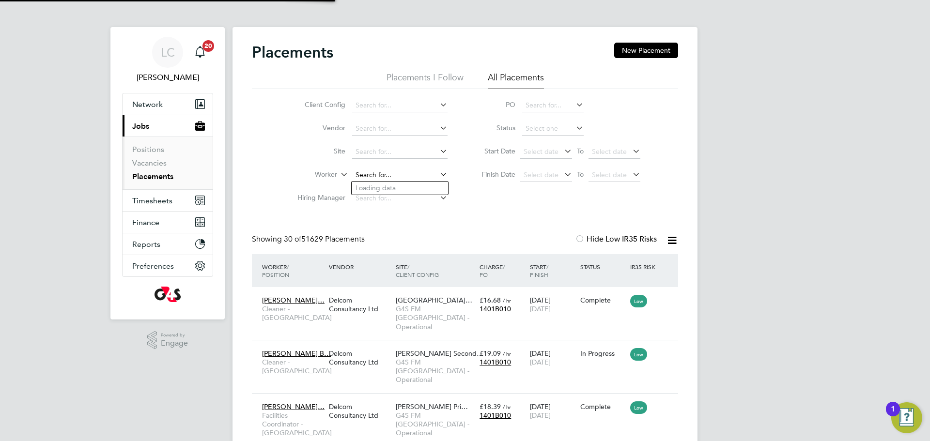
scroll to position [36, 84]
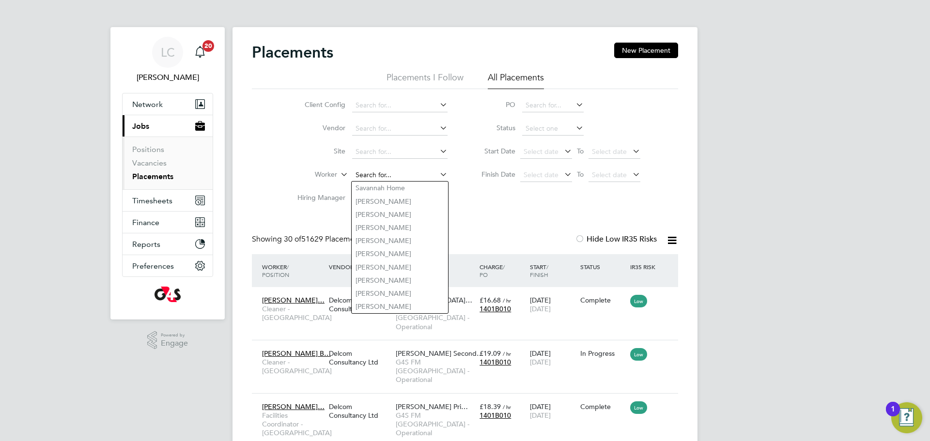
paste input "SALAWU OPELOYERU"
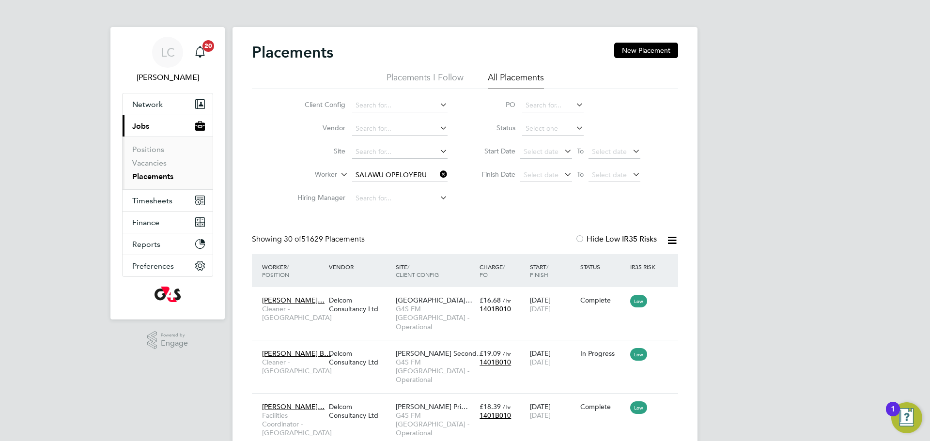
click at [402, 189] on li "Opeloyeru Kamoli Salawu" at bounding box center [399, 188] width 96 height 13
type input "Opeloyeru Kamoli Salawu"
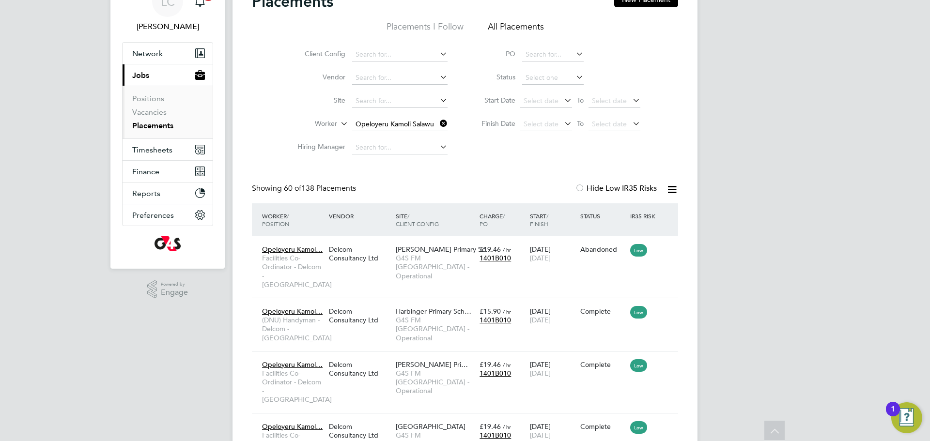
scroll to position [49, 0]
click at [165, 107] on li "Positions" at bounding box center [168, 102] width 73 height 14
click at [154, 118] on li "Vacancies" at bounding box center [168, 116] width 73 height 14
click at [164, 113] on link "Vacancies" at bounding box center [149, 113] width 34 height 9
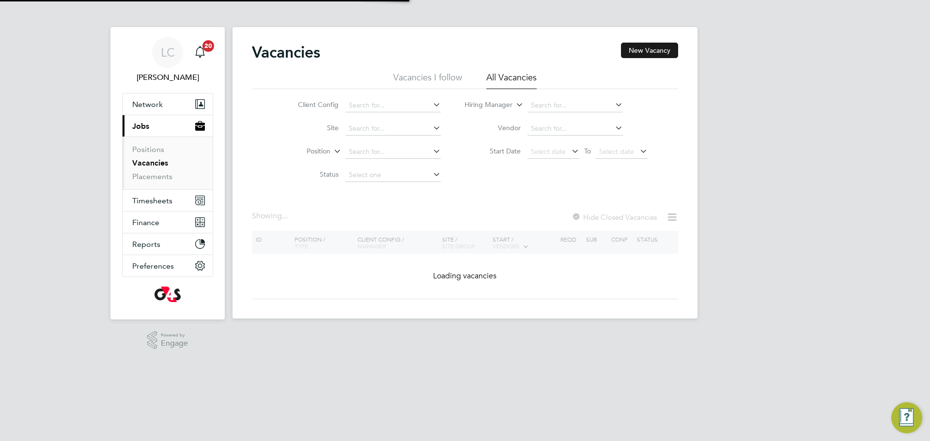
click at [641, 51] on button "New Vacancy" at bounding box center [649, 50] width 57 height 15
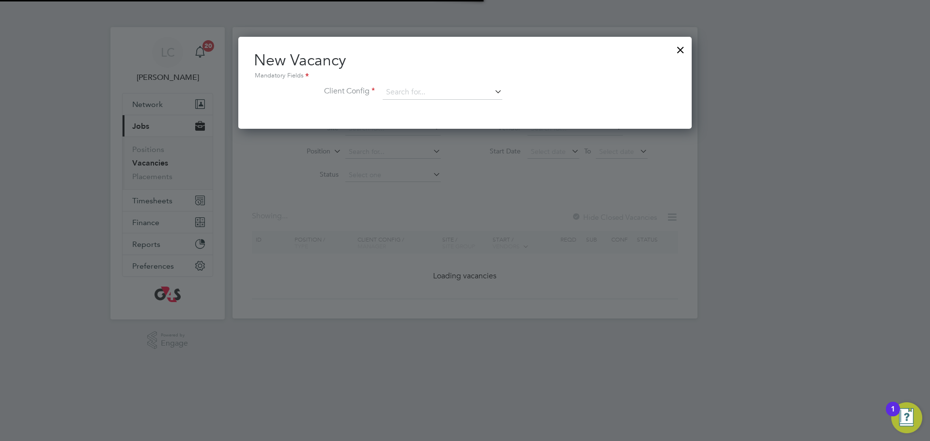
scroll to position [92, 454]
click at [438, 93] on input at bounding box center [442, 92] width 120 height 15
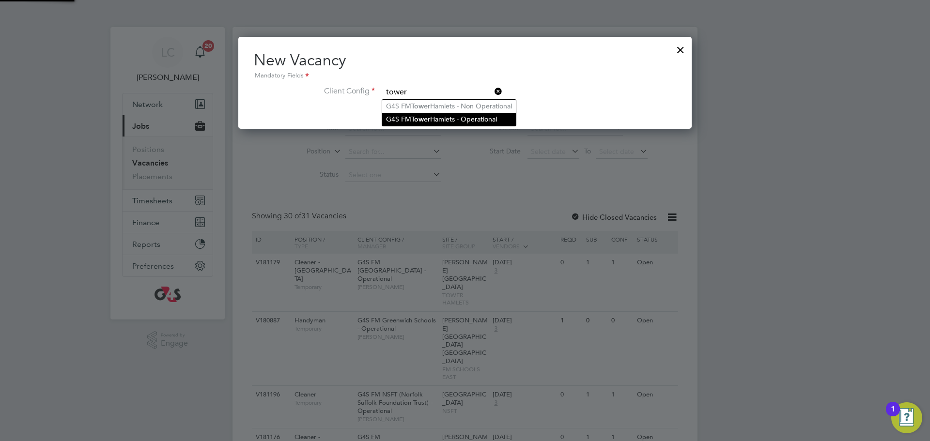
click at [432, 115] on li "G4S FM Tower Hamlets - Operational" at bounding box center [449, 119] width 134 height 13
type input "G4S FM [GEOGRAPHIC_DATA] - Operational"
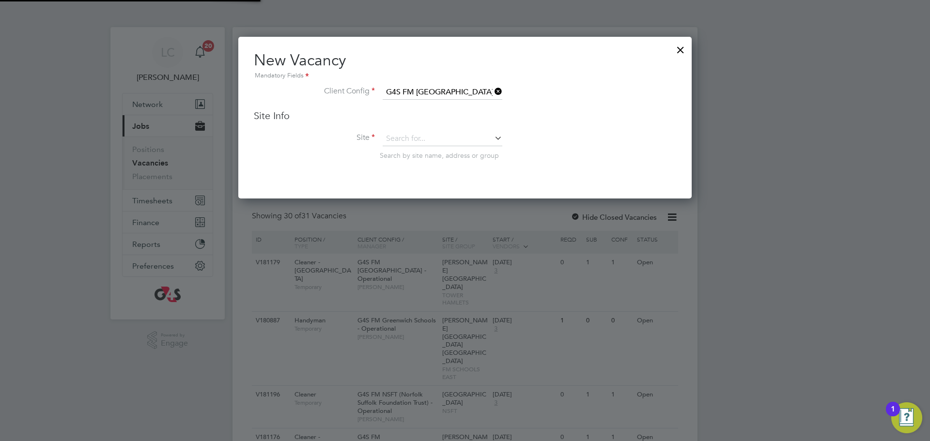
scroll to position [162, 454]
drag, startPoint x: 433, startPoint y: 138, endPoint x: 436, endPoint y: 85, distance: 53.8
click at [433, 139] on input at bounding box center [442, 139] width 120 height 15
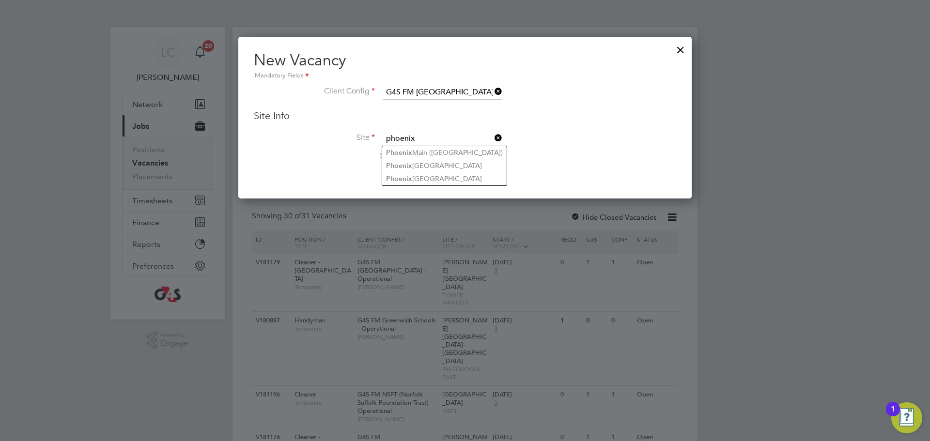
type input "phoenix"
click at [445, 161] on li "Phoen ix Upper North" at bounding box center [444, 165] width 125 height 13
type input "[GEOGRAPHIC_DATA]"
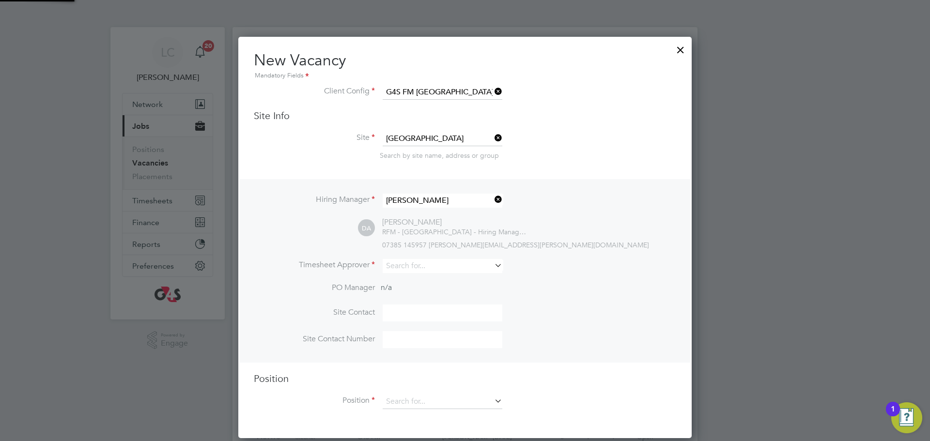
scroll to position [402, 454]
click at [489, 136] on input at bounding box center [442, 139] width 120 height 15
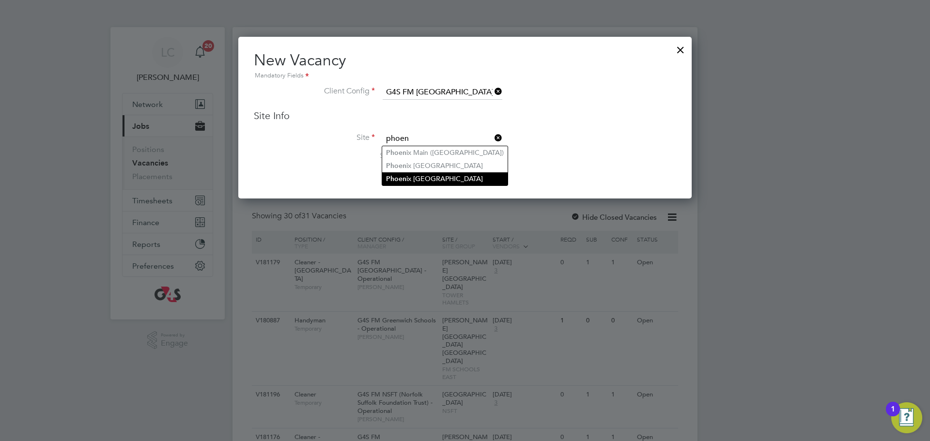
click at [429, 178] on li "Phoen ix Upper South" at bounding box center [444, 178] width 125 height 13
type input "Phoenix Upper South"
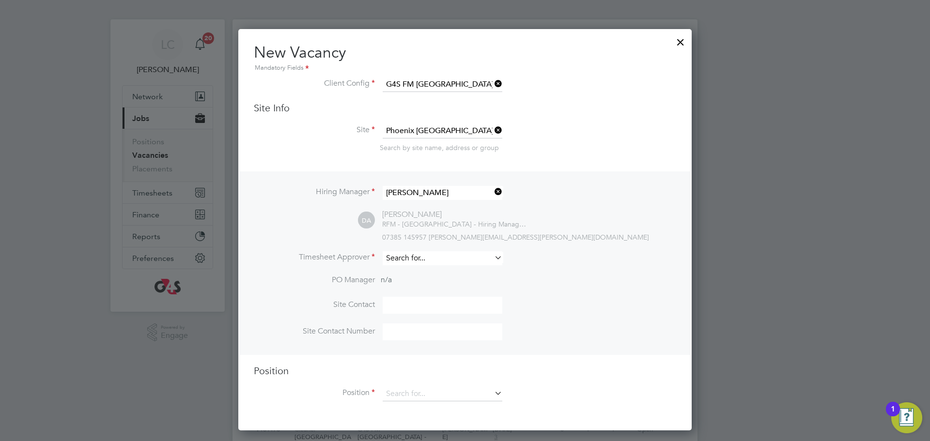
scroll to position [10, 0]
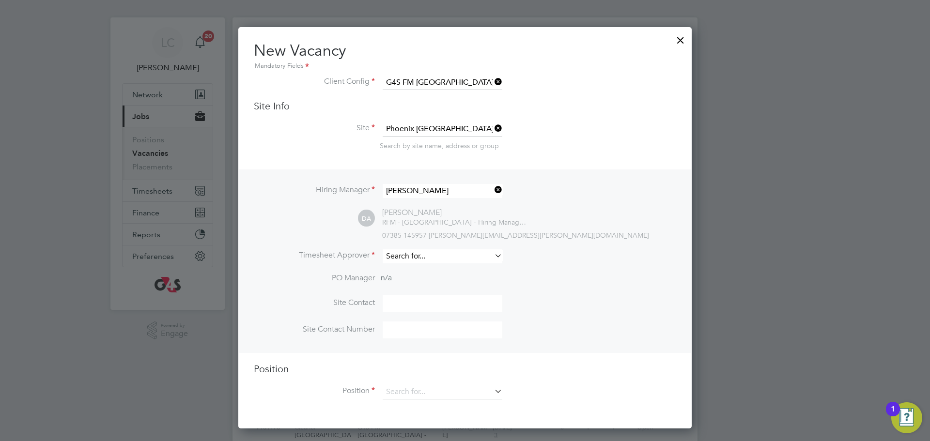
click at [428, 255] on input at bounding box center [442, 256] width 120 height 14
click at [438, 269] on li "Lil ingxi Chen" at bounding box center [442, 270] width 121 height 13
type input "[PERSON_NAME]"
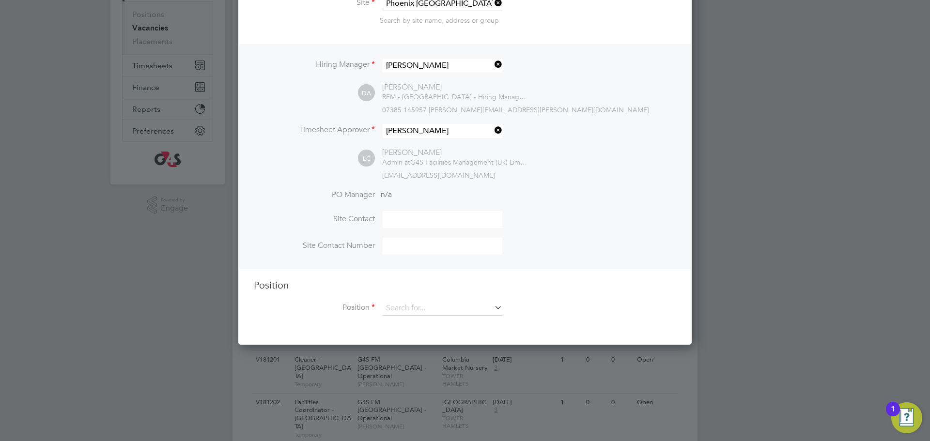
scroll to position [137, 0]
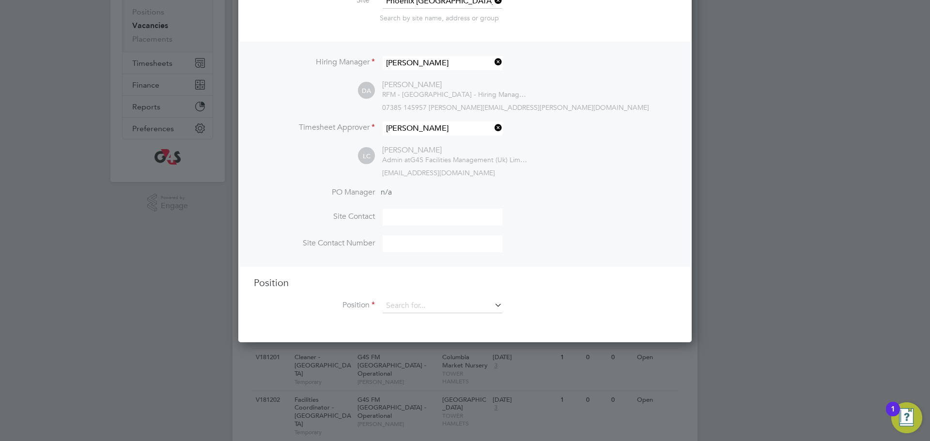
click at [435, 301] on input at bounding box center [442, 306] width 120 height 15
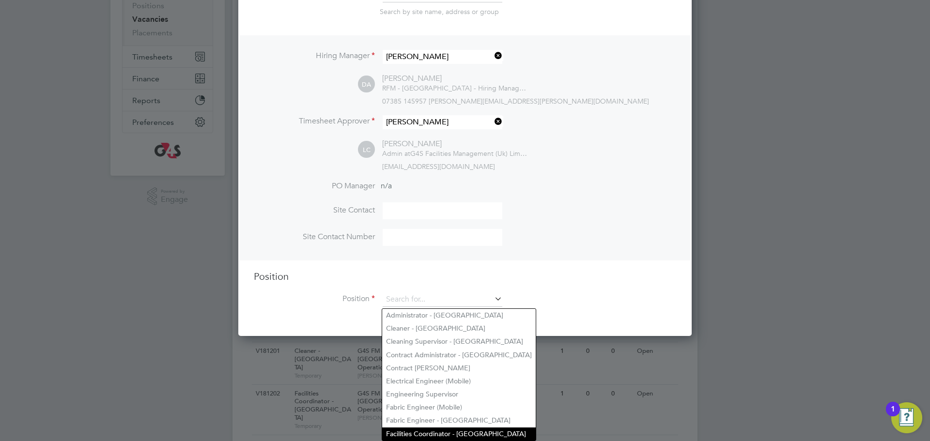
scroll to position [153, 0]
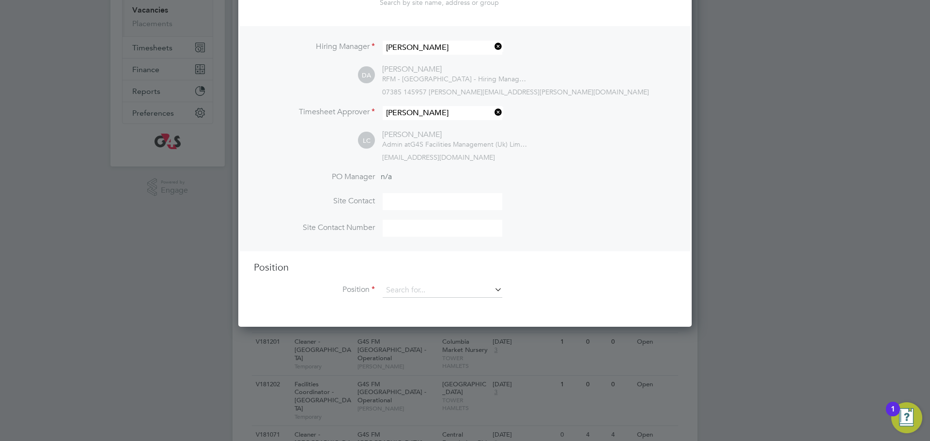
click at [417, 420] on li "Facilities Coordinator - Tower Hamlets" at bounding box center [458, 424] width 153 height 13
type input "Facilities Coordinator - Tower Hamlets"
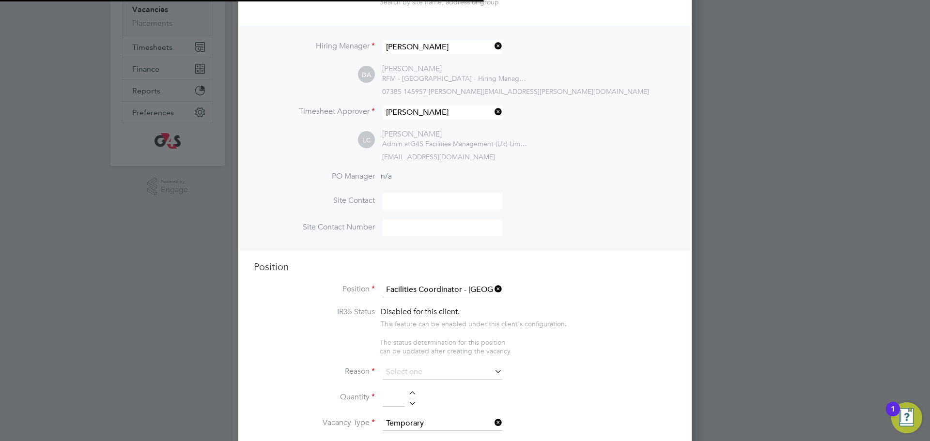
scroll to position [0, 5]
type textarea "**Job Outline:** The Facilities Coordinator (FC) will be part of the G4S School…"
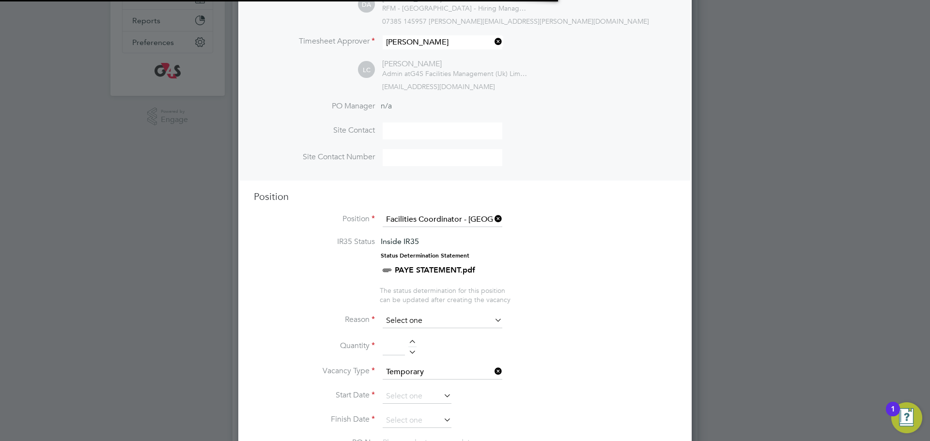
scroll to position [29, 51]
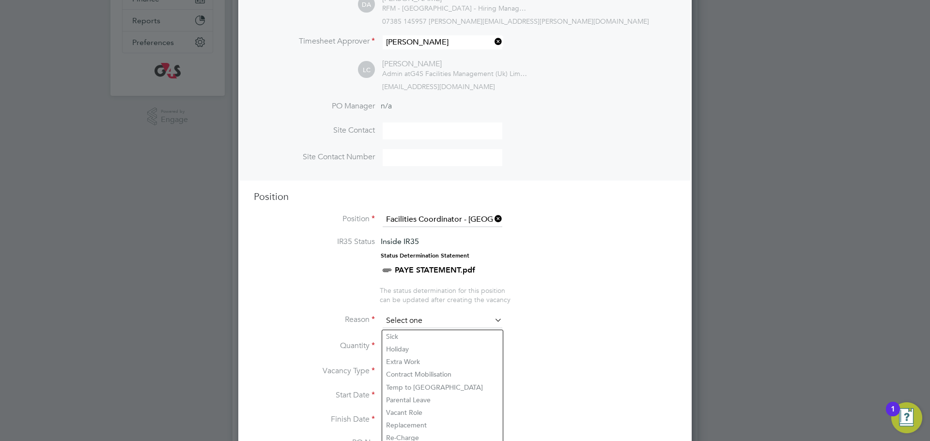
drag, startPoint x: 426, startPoint y: 320, endPoint x: 428, endPoint y: 329, distance: 8.9
click at [427, 322] on input at bounding box center [442, 321] width 120 height 15
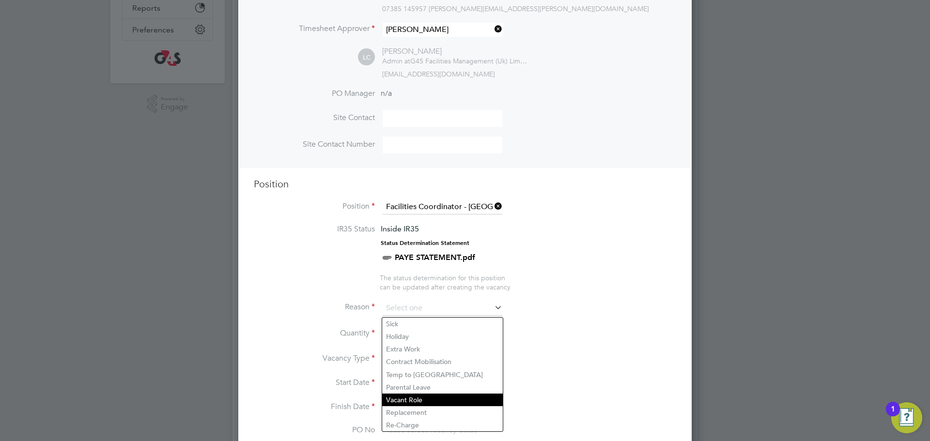
scroll to position [240, 0]
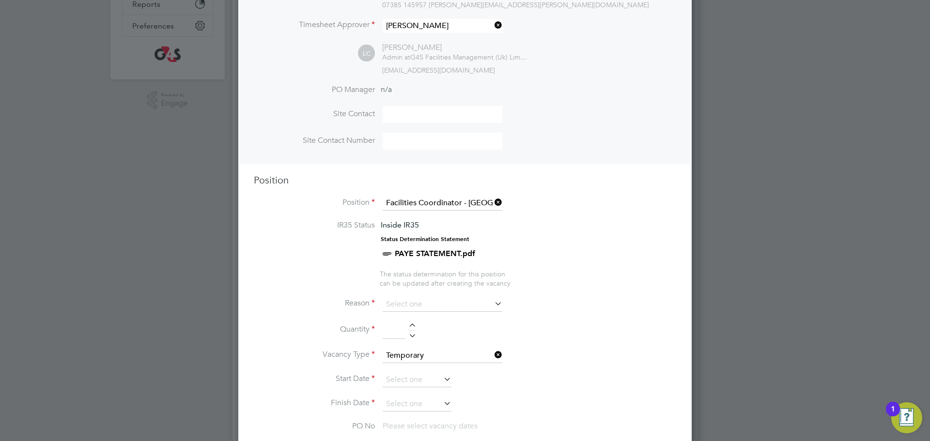
drag, startPoint x: 411, startPoint y: 311, endPoint x: 412, endPoint y: 318, distance: 6.9
click at [412, 312] on input at bounding box center [442, 304] width 120 height 15
click at [406, 307] on input at bounding box center [442, 304] width 120 height 15
click at [471, 303] on input at bounding box center [442, 304] width 120 height 15
drag, startPoint x: 505, startPoint y: 297, endPoint x: 494, endPoint y: 302, distance: 11.9
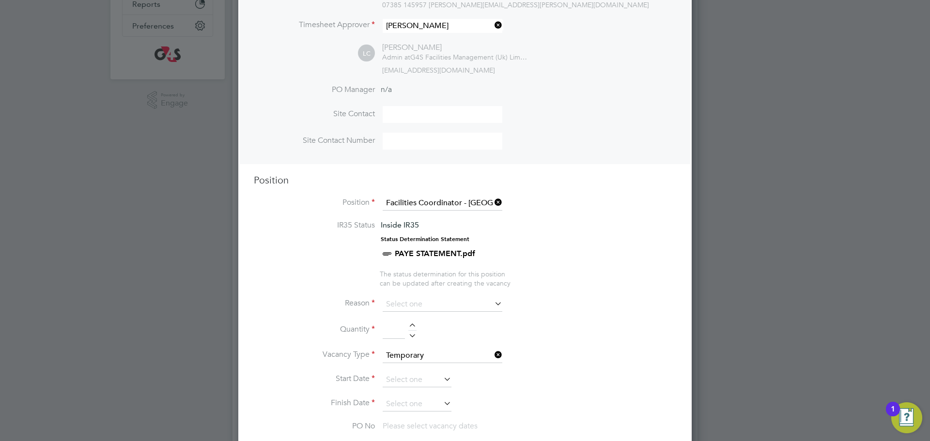
click at [492, 302] on icon at bounding box center [492, 304] width 0 height 14
click at [390, 307] on input at bounding box center [442, 304] width 120 height 15
click at [404, 397] on li "Vacant Role" at bounding box center [442, 396] width 121 height 13
type input "Vacant Role"
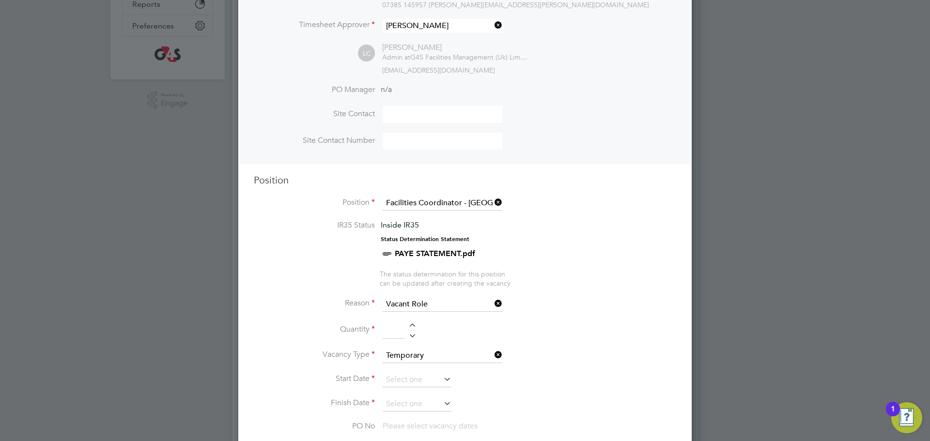
click at [414, 324] on li "Quantity" at bounding box center [465, 334] width 422 height 27
click at [410, 327] on div at bounding box center [412, 326] width 8 height 7
type input "1"
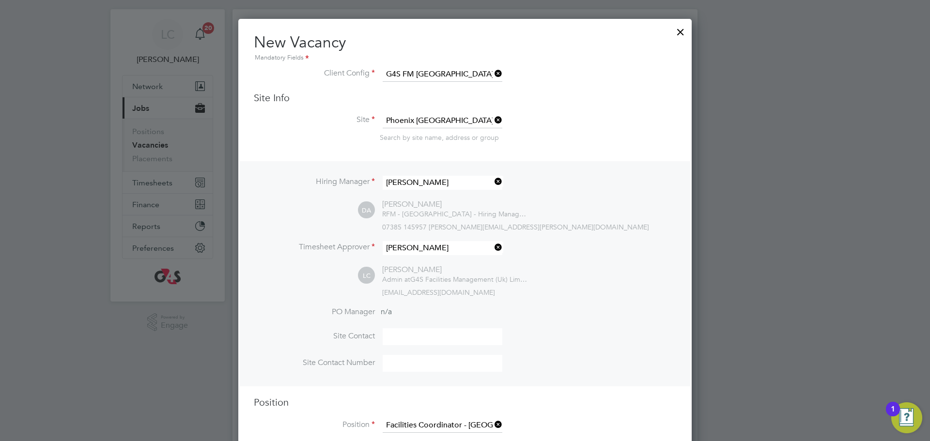
scroll to position [520, 0]
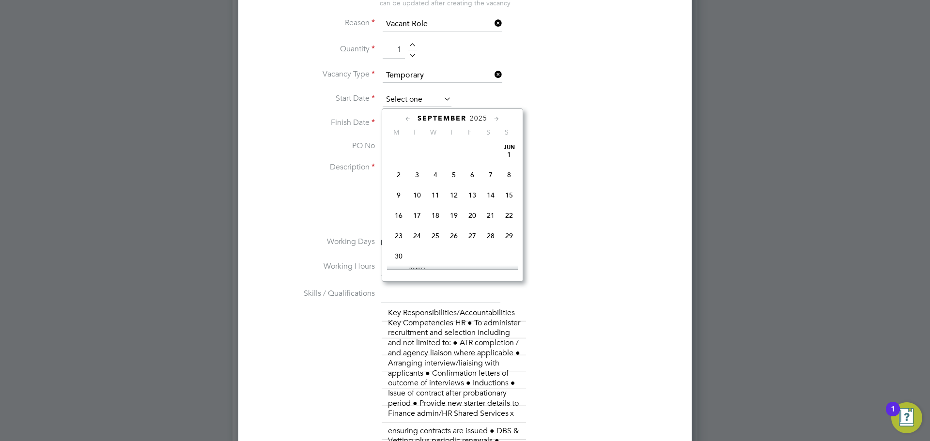
drag, startPoint x: 424, startPoint y: 104, endPoint x: 421, endPoint y: 133, distance: 29.1
click at [424, 104] on input at bounding box center [416, 99] width 69 height 15
click at [400, 206] on span "29" at bounding box center [398, 197] width 18 height 18
type input "29 Sep 2025"
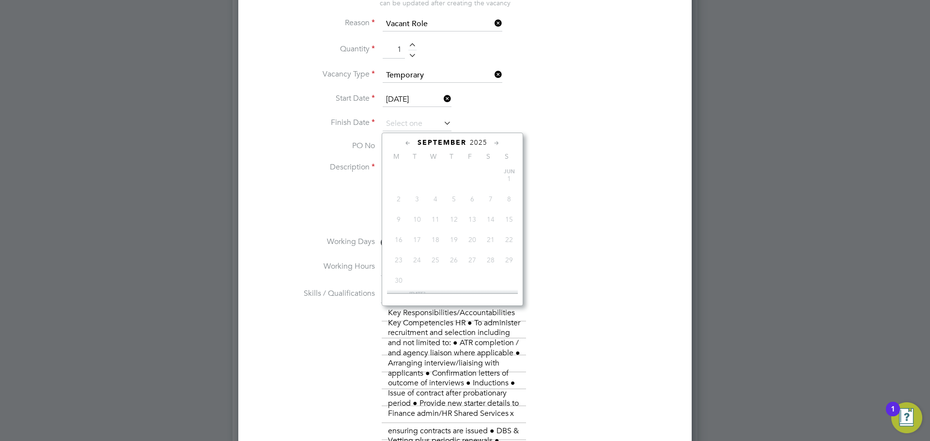
drag, startPoint x: 408, startPoint y: 127, endPoint x: 411, endPoint y: 137, distance: 10.0
click at [409, 127] on input at bounding box center [416, 124] width 69 height 15
click at [489, 229] on span "4" at bounding box center [490, 220] width 18 height 18
type input "04 Oct 2025"
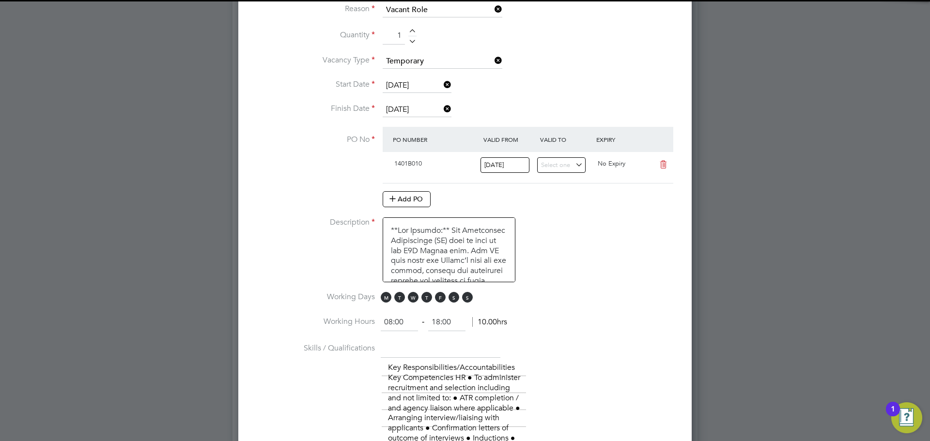
scroll to position [535, 0]
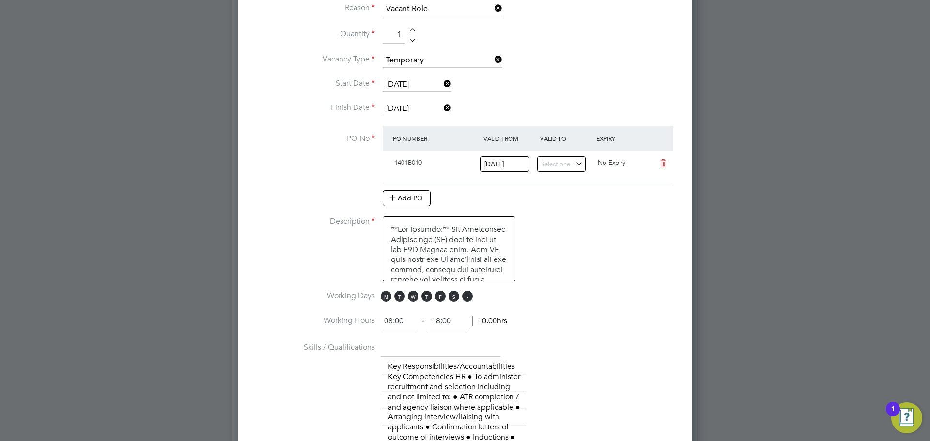
click at [464, 302] on span "S" at bounding box center [467, 296] width 11 height 11
drag, startPoint x: 409, startPoint y: 320, endPoint x: 364, endPoint y: 323, distance: 45.6
click at [364, 323] on li "Working Hours 08:00 ‐ 18:00 10.00hrs" at bounding box center [465, 326] width 422 height 27
type input "06:00"
drag, startPoint x: 456, startPoint y: 325, endPoint x: 419, endPoint y: 324, distance: 36.8
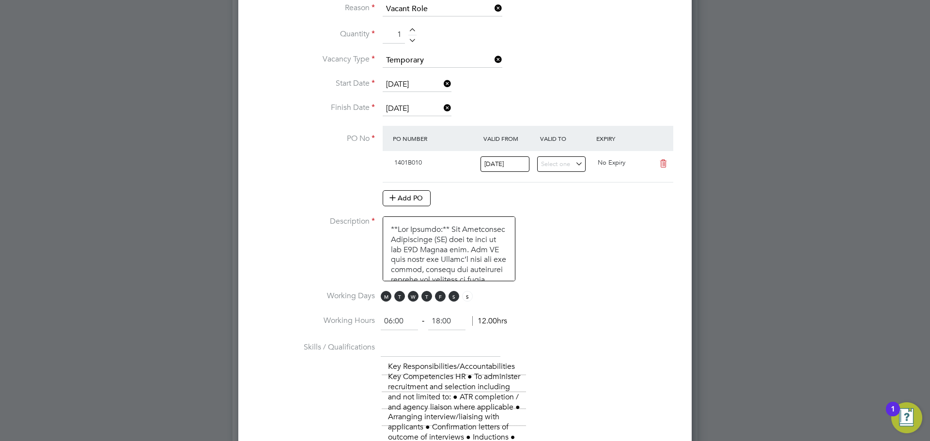
click at [419, 324] on ng-form "06:00 ‐ 18:00 12.00hrs" at bounding box center [444, 321] width 126 height 10
type input "16:00"
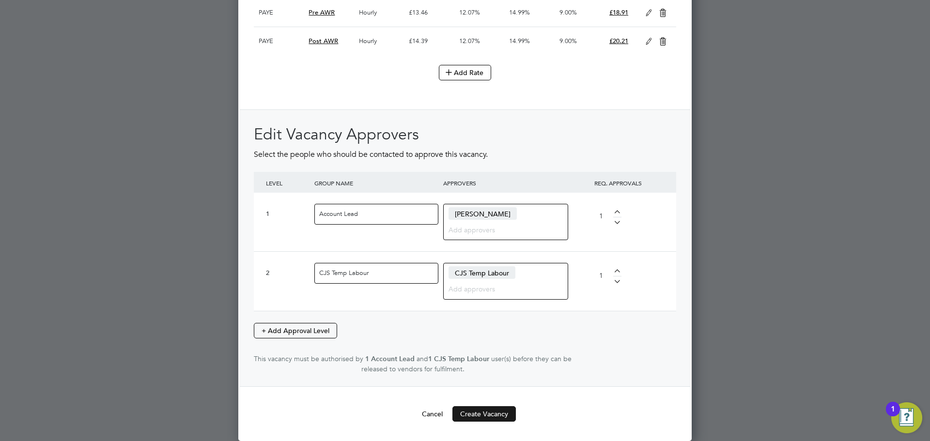
click at [478, 412] on button "Create Vacancy" at bounding box center [483, 413] width 63 height 15
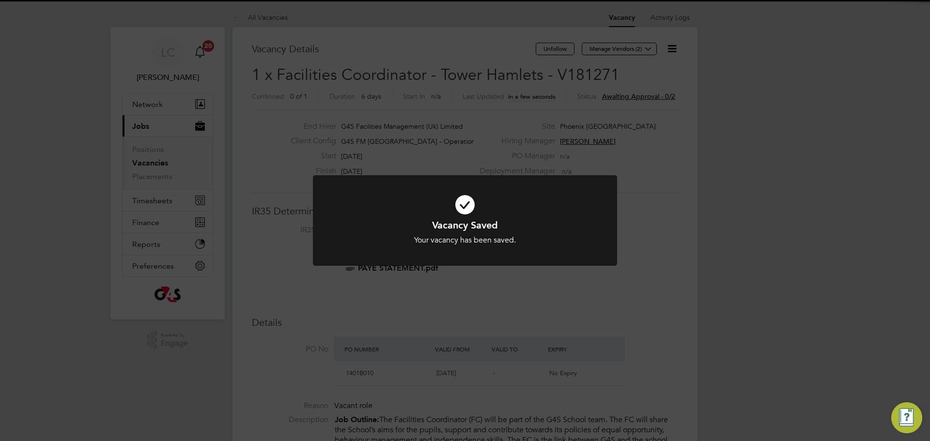
click at [549, 94] on div "Vacancy Saved Your vacancy has been saved. Cancel Okay" at bounding box center [465, 220] width 930 height 441
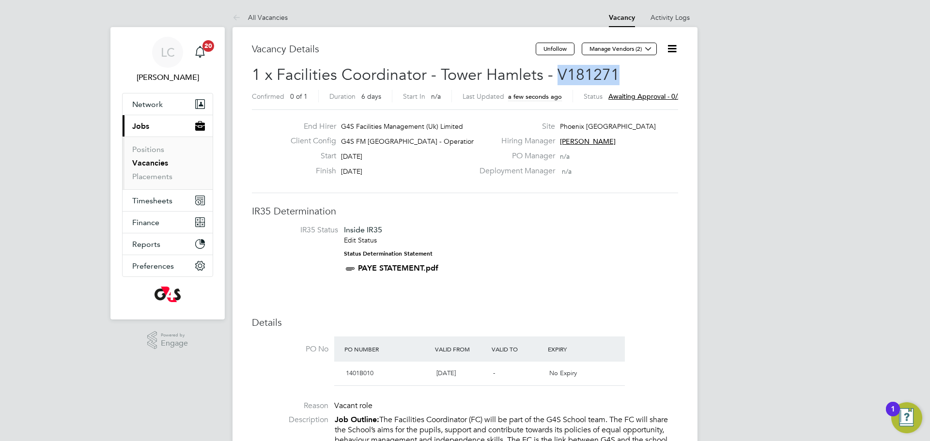
drag, startPoint x: 553, startPoint y: 70, endPoint x: 606, endPoint y: 70, distance: 53.3
click at [615, 73] on h2 "1 x Facilities Coordinator - Tower Hamlets - V181271 Confirmed 0 of 1 Duration …" at bounding box center [465, 85] width 426 height 41
copy span "V181271"
click at [647, 51] on icon at bounding box center [647, 48] width 7 height 7
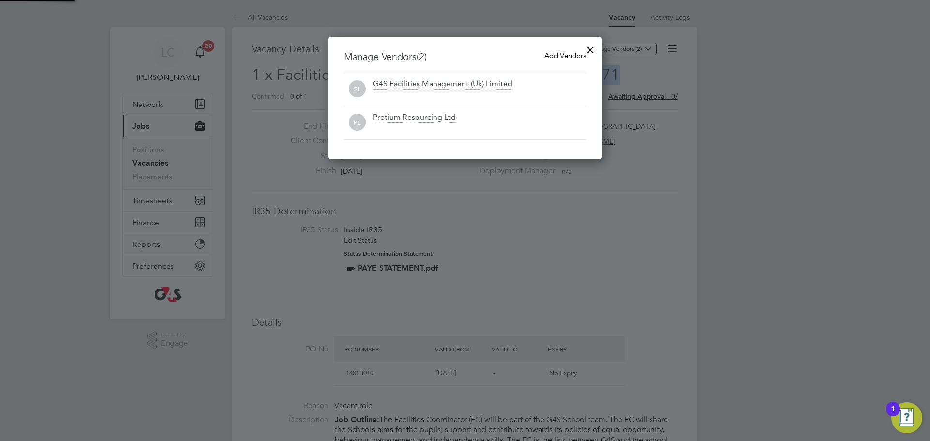
scroll to position [123, 274]
click at [554, 57] on span "Add Vendors" at bounding box center [565, 55] width 42 height 9
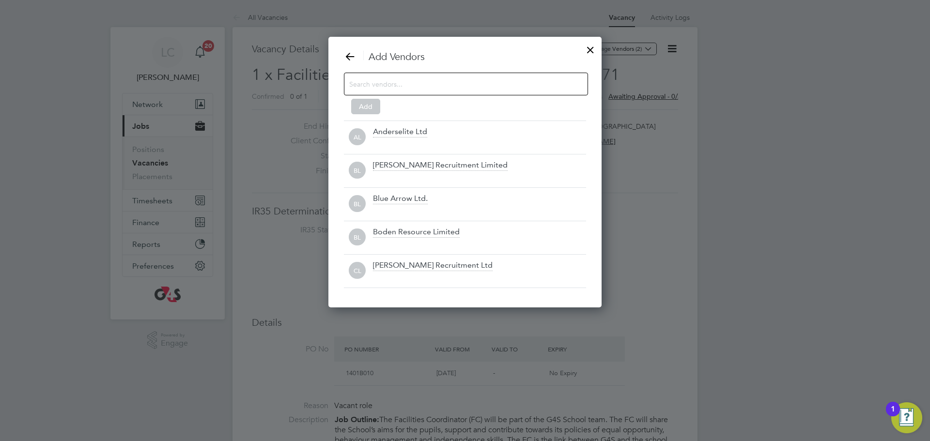
click at [442, 92] on div at bounding box center [466, 84] width 244 height 23
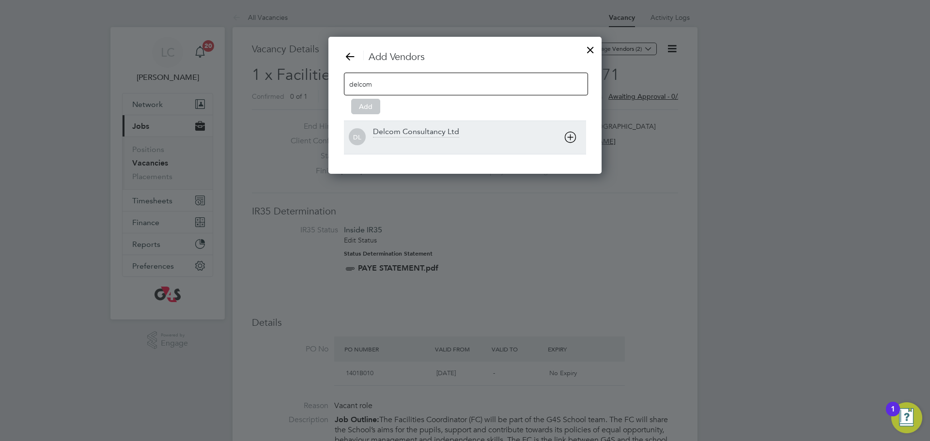
type input "delcom"
click at [441, 134] on div "Delcom Consultancy Ltd" at bounding box center [416, 132] width 86 height 11
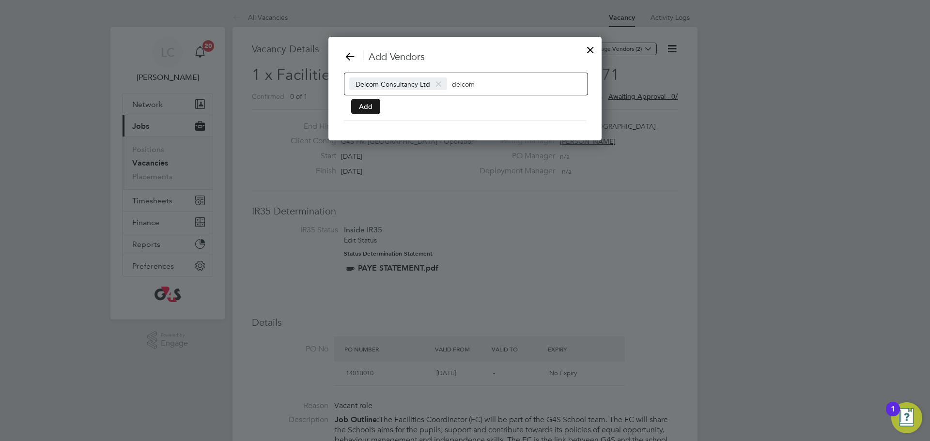
scroll to position [105, 274]
click at [364, 103] on button "Add" at bounding box center [365, 106] width 29 height 15
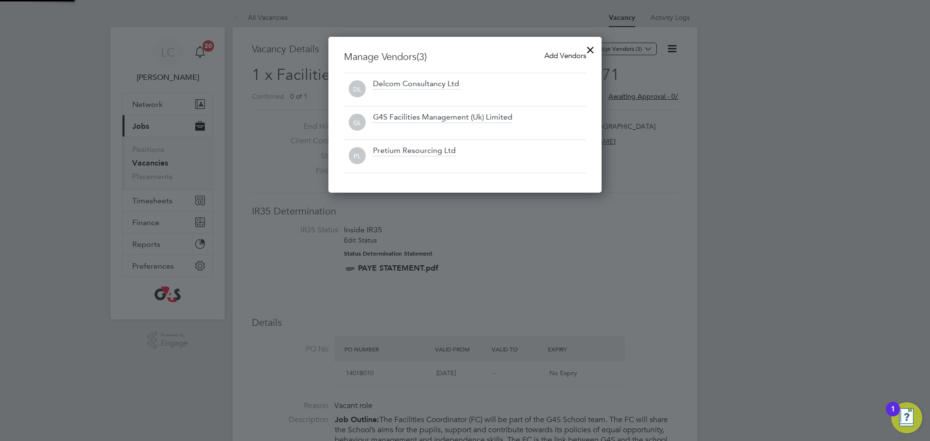
scroll to position [156, 274]
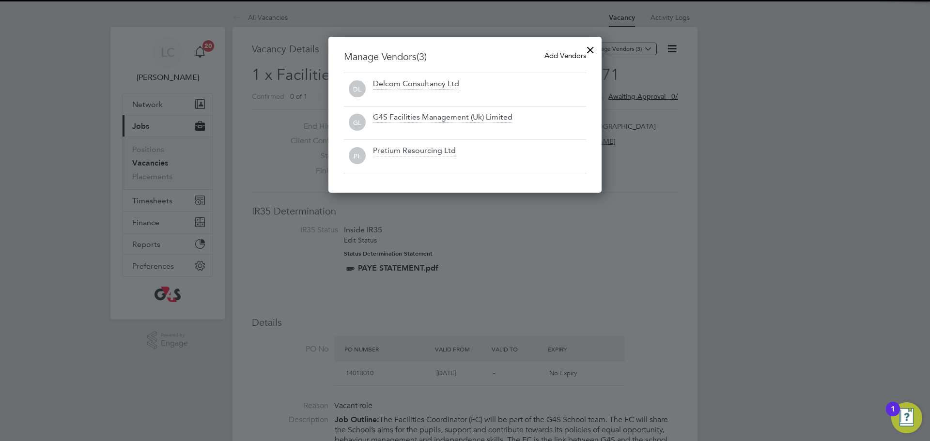
click at [593, 48] on div at bounding box center [589, 47] width 17 height 17
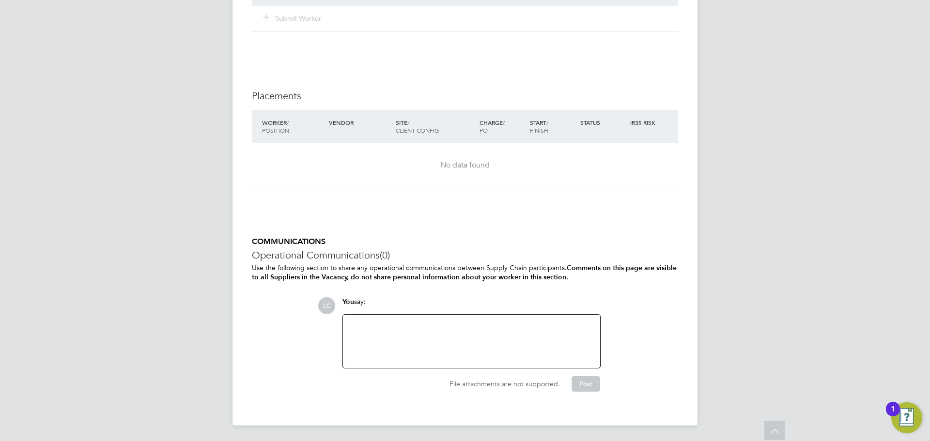
click at [432, 340] on div at bounding box center [471, 341] width 245 height 42
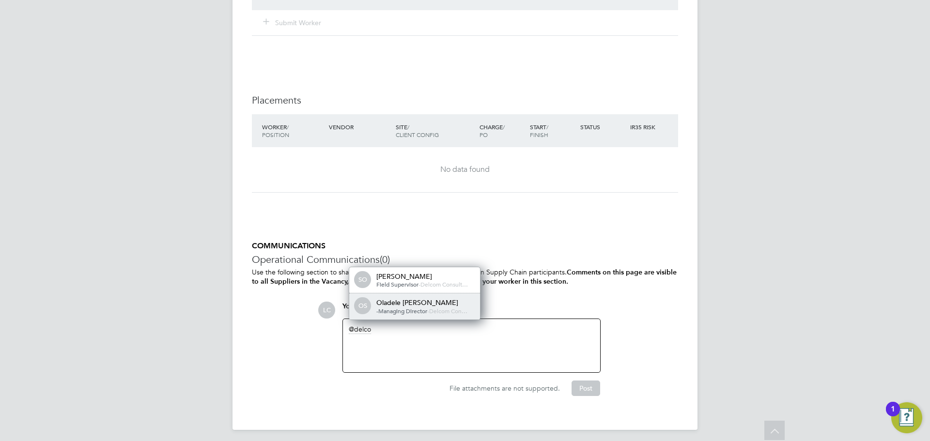
click at [433, 319] on div "OS Oladele Peter Shosanya -Managing Director - Delcom Con…" at bounding box center [414, 306] width 131 height 26
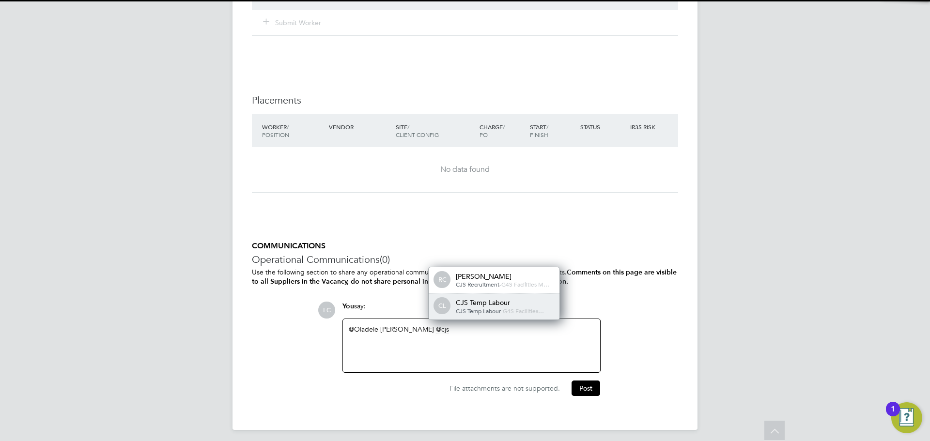
click at [485, 298] on div "CJS Temp Labour" at bounding box center [504, 302] width 97 height 9
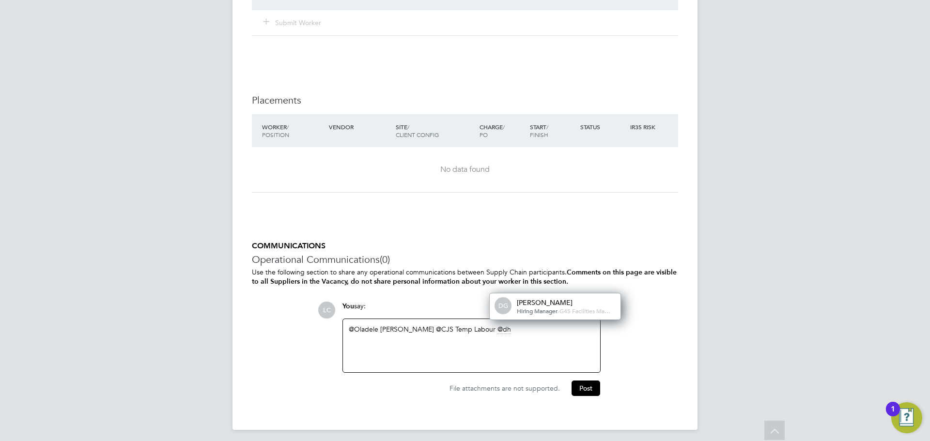
click at [571, 307] on div "Hiring Manager - G4S Facilities Ma…" at bounding box center [565, 311] width 97 height 8
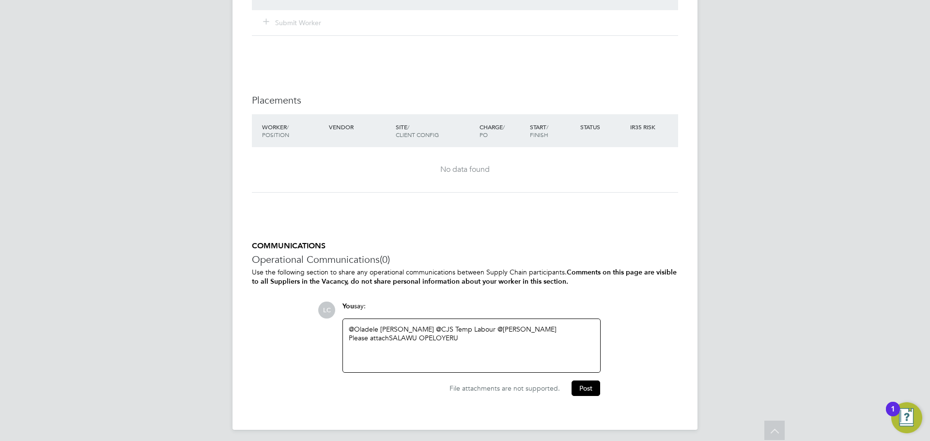
click at [490, 338] on div "@Oladele Peter Shosanya ​ @CJS Temp Labour ​ @dharmisha gohil ​ Please attach S…" at bounding box center [471, 346] width 245 height 42
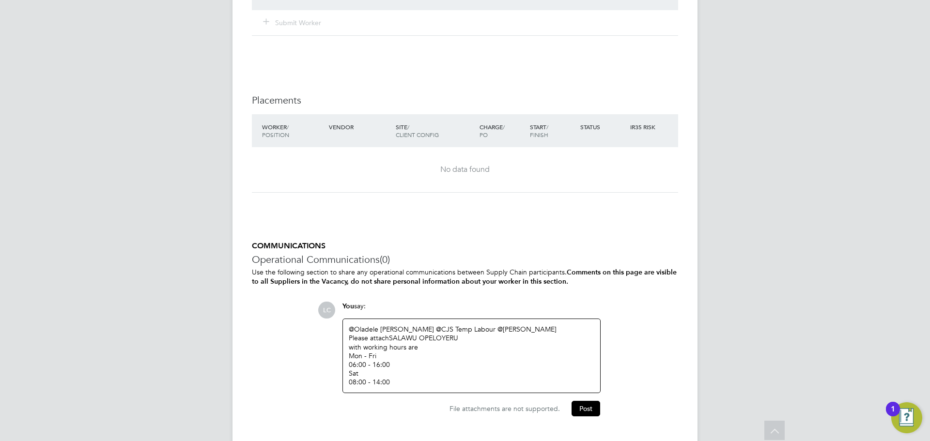
click at [473, 376] on div "Mon - Fri 06:00 - 16:00 Sat 08:00 - 14:00" at bounding box center [471, 368] width 245 height 35
click at [593, 412] on button "Post" at bounding box center [585, 408] width 29 height 15
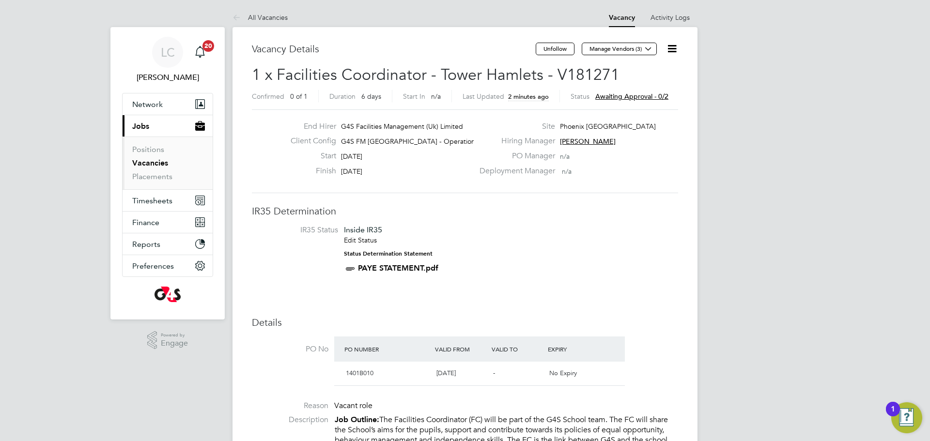
click at [157, 166] on link "Vacancies" at bounding box center [150, 162] width 36 height 9
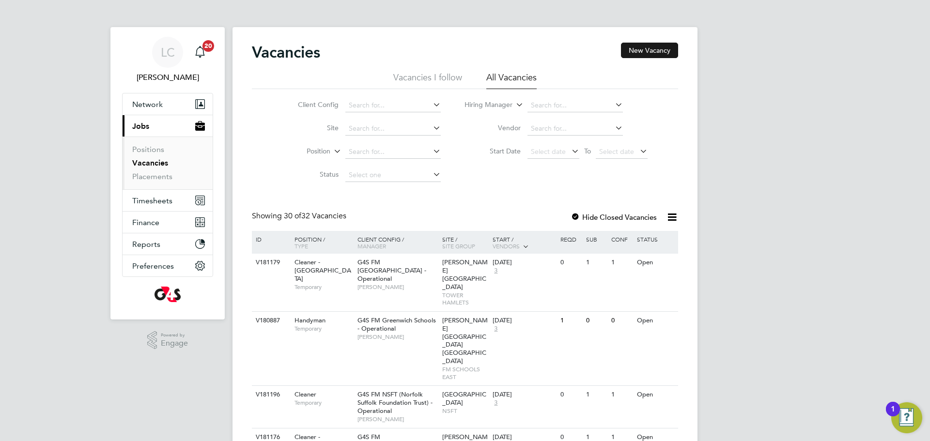
click at [636, 45] on button "New Vacancy" at bounding box center [649, 50] width 57 height 15
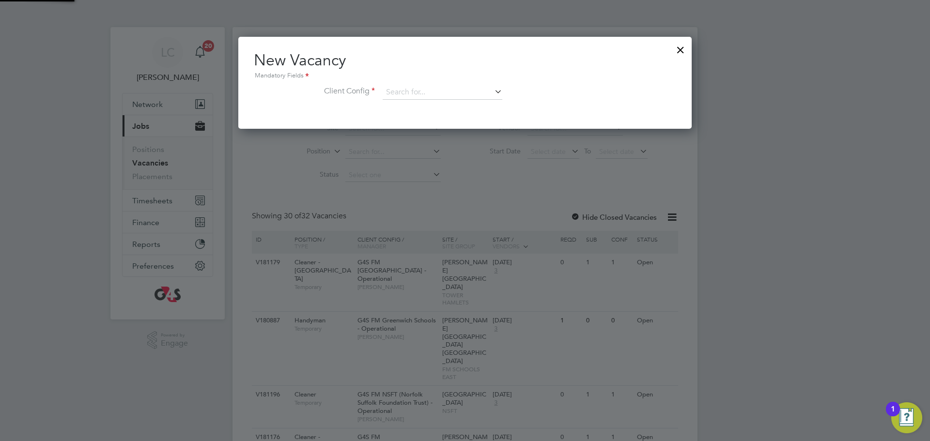
click at [637, 46] on div "New Vacancy Mandatory Fields Client Config" at bounding box center [464, 83] width 453 height 92
drag, startPoint x: 450, startPoint y: 85, endPoint x: 447, endPoint y: 93, distance: 8.9
click at [447, 93] on input at bounding box center [442, 92] width 120 height 15
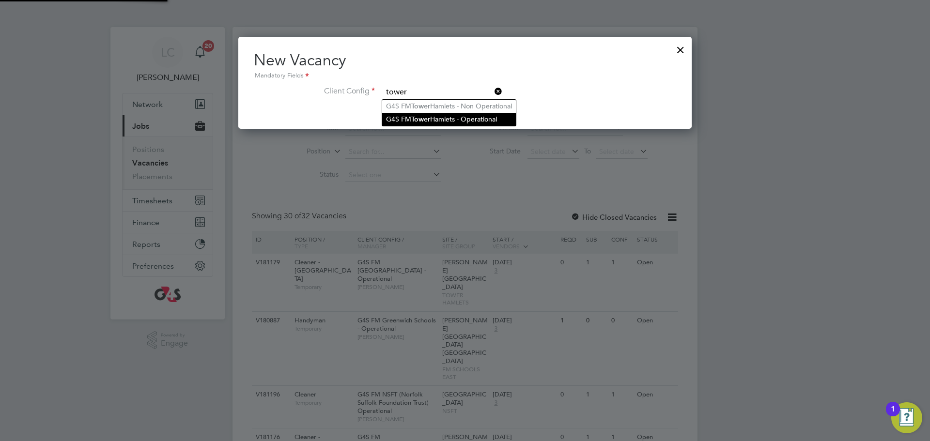
click at [433, 117] on li "G4S FM Tower Hamlets - Operational" at bounding box center [449, 119] width 134 height 13
type input "G4S FM [GEOGRAPHIC_DATA] - Operational"
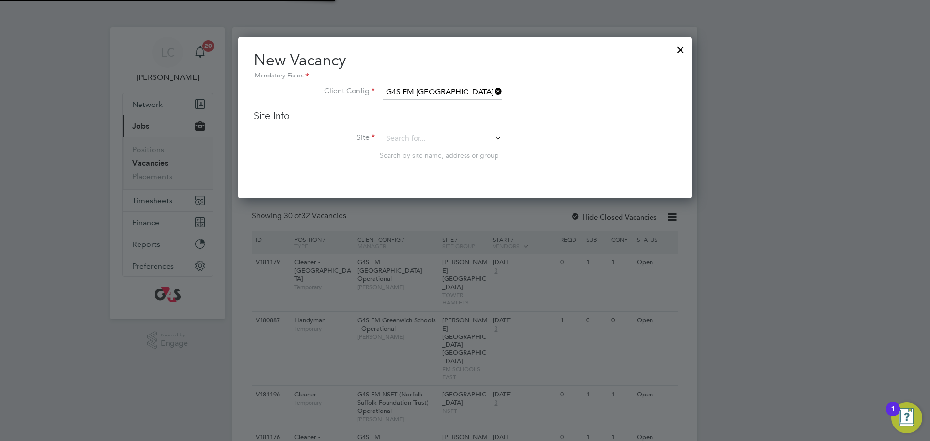
scroll to position [162, 454]
click at [430, 143] on input at bounding box center [442, 139] width 120 height 15
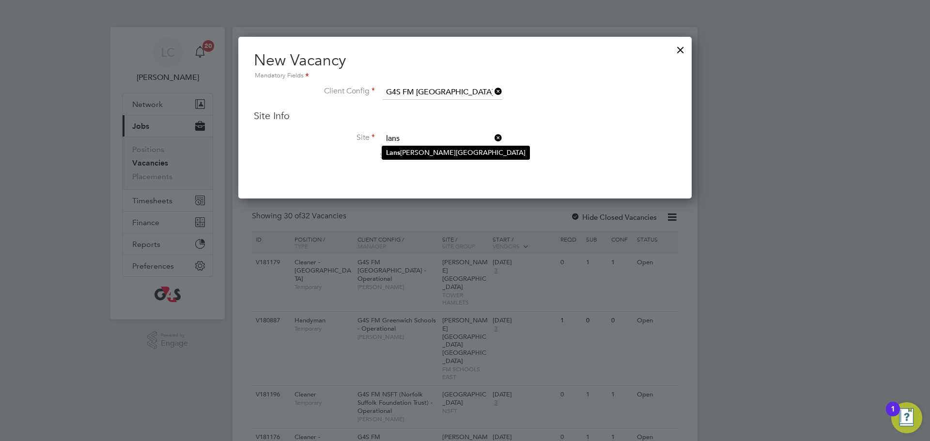
click at [434, 154] on li "Lans bury Lawrence Primary School" at bounding box center [455, 152] width 147 height 13
type input "Lansbury Lawrence Primary School"
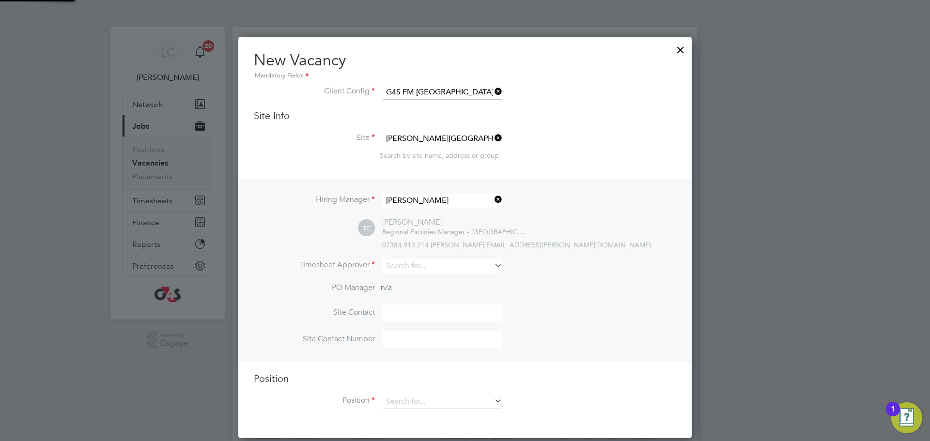
scroll to position [402, 454]
click at [413, 265] on input at bounding box center [442, 266] width 120 height 14
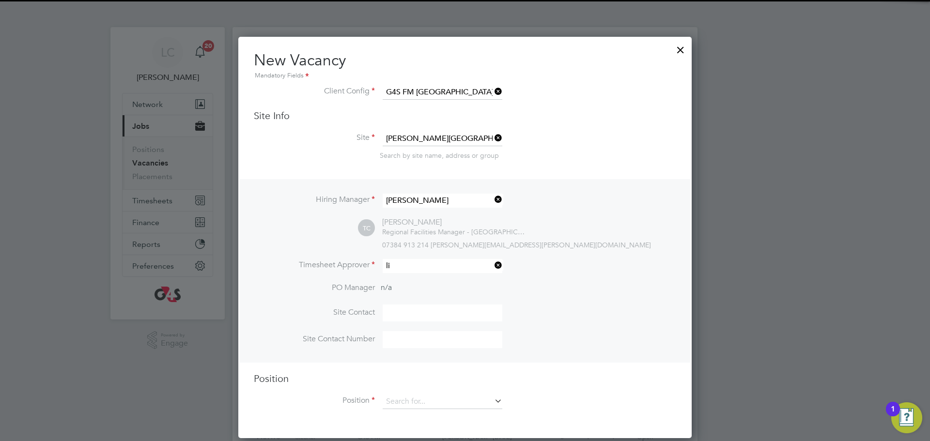
click at [423, 285] on li "Li lingxi Chen" at bounding box center [442, 280] width 121 height 13
type input "[PERSON_NAME]"
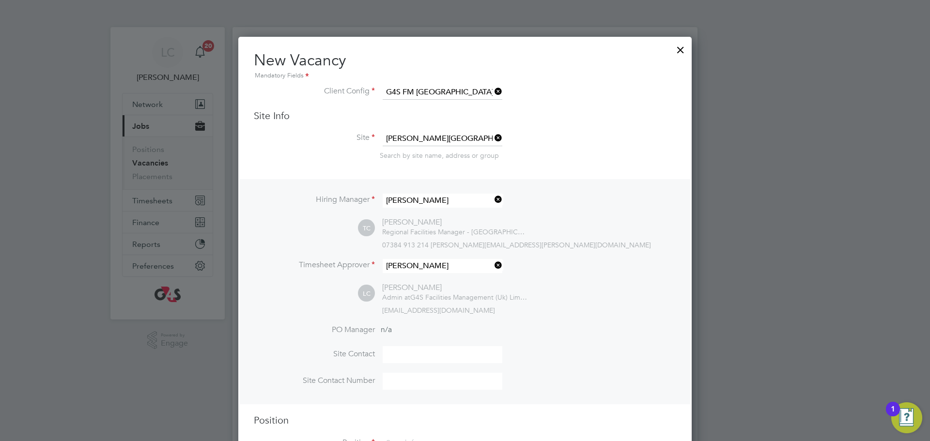
scroll to position [301, 0]
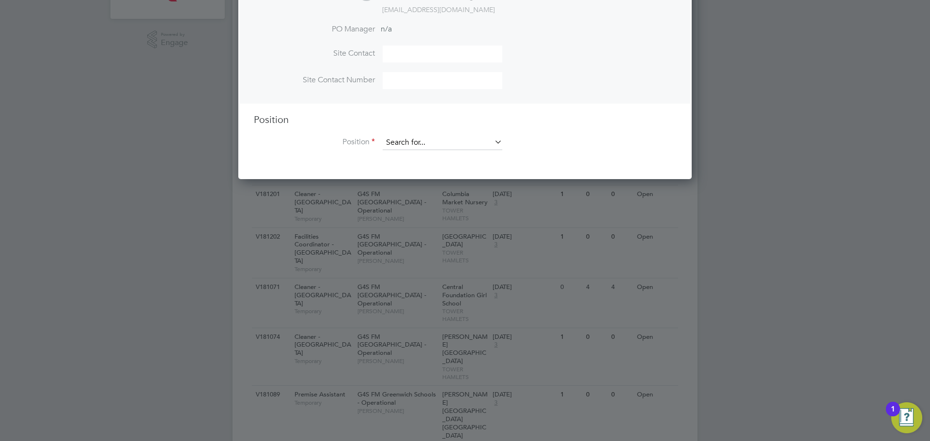
click at [411, 148] on input at bounding box center [442, 143] width 120 height 15
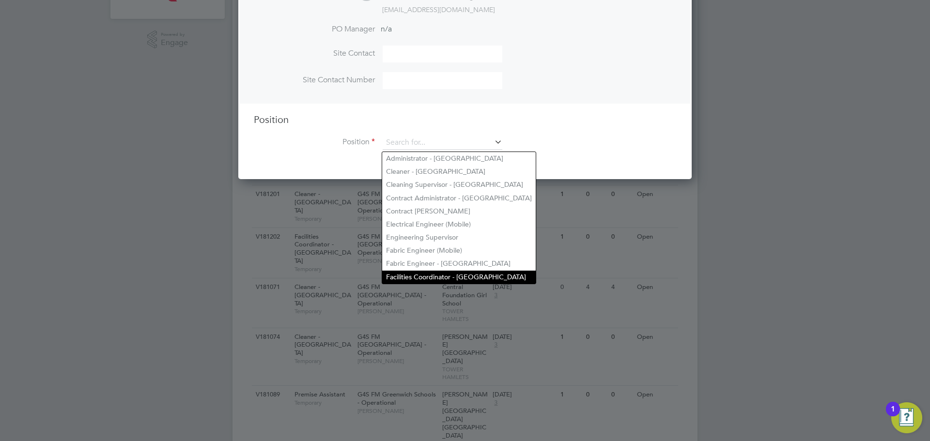
click at [411, 273] on li "Facilities Coordinator - [GEOGRAPHIC_DATA]" at bounding box center [458, 277] width 153 height 13
type input "Facilities Coordinator - [GEOGRAPHIC_DATA]"
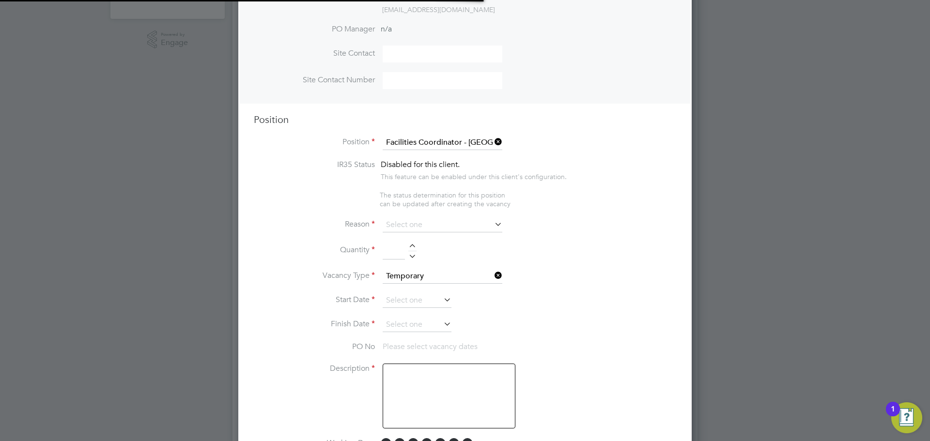
scroll to position [0, 5]
type textarea "**Job Outline:** The Facilities Coordinator (FC) will be part of the G4S School…"
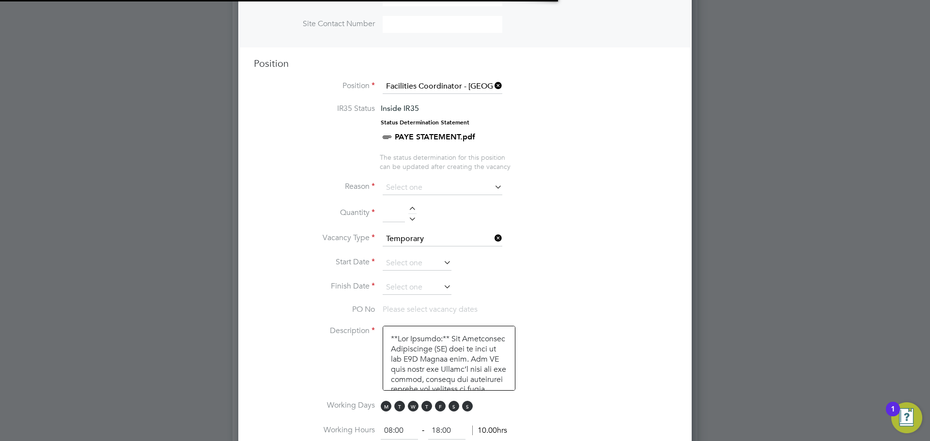
scroll to position [370, 0]
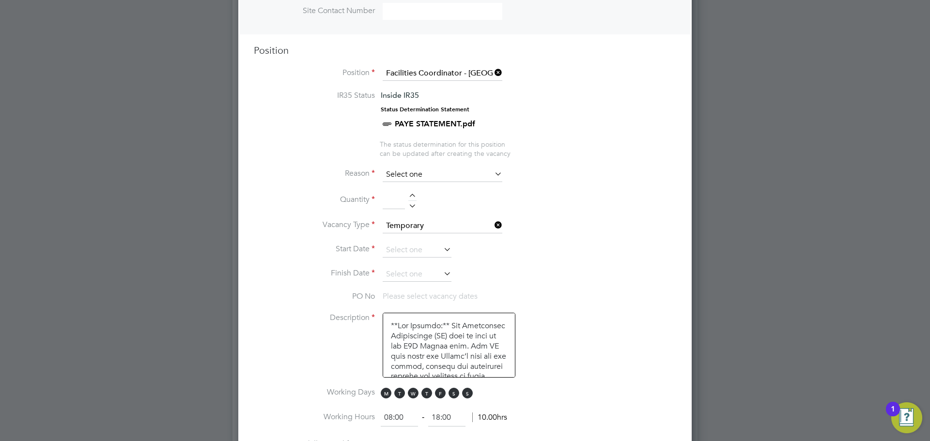
click at [413, 178] on input at bounding box center [442, 175] width 120 height 15
click at [423, 283] on li "Replacement" at bounding box center [442, 279] width 121 height 13
type input "Replacement"
click at [442, 177] on input at bounding box center [442, 175] width 120 height 15
click at [415, 266] on li "Vacant Role" at bounding box center [442, 266] width 121 height 13
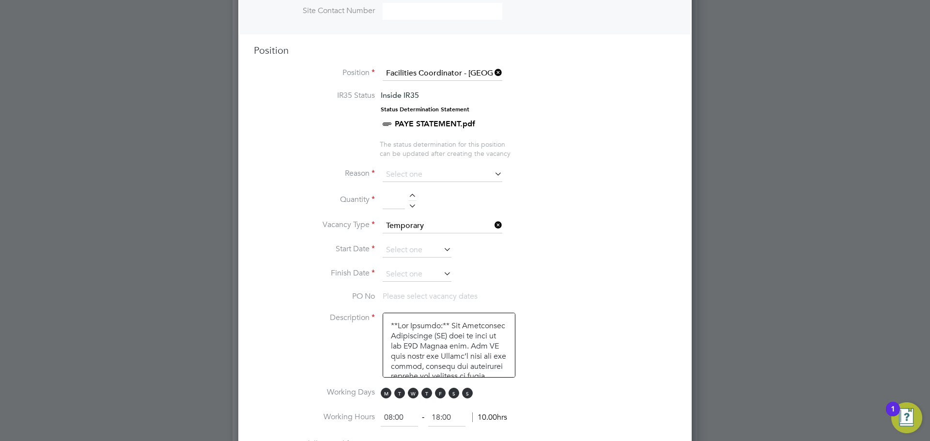
type input "Vacant Role"
click at [415, 196] on div at bounding box center [412, 197] width 8 height 7
type input "1"
click at [416, 248] on input at bounding box center [416, 250] width 69 height 15
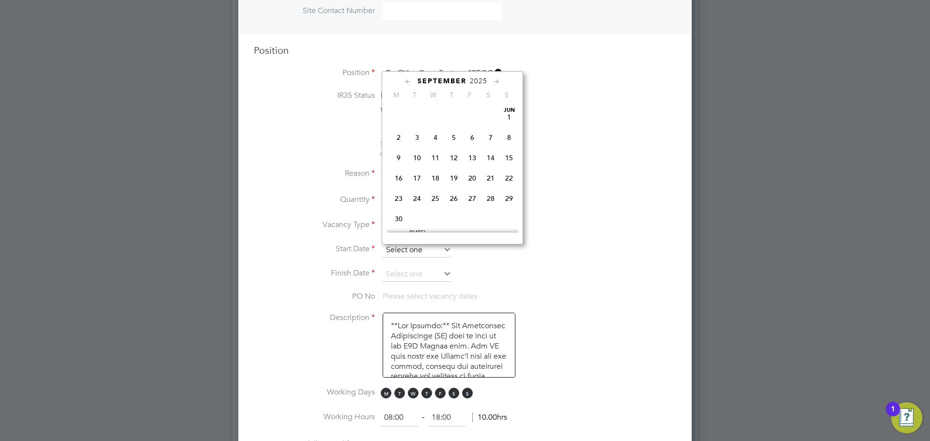
scroll to position [366, 0]
click at [396, 169] on span "29" at bounding box center [398, 160] width 18 height 18
type input "29 Sep 2025"
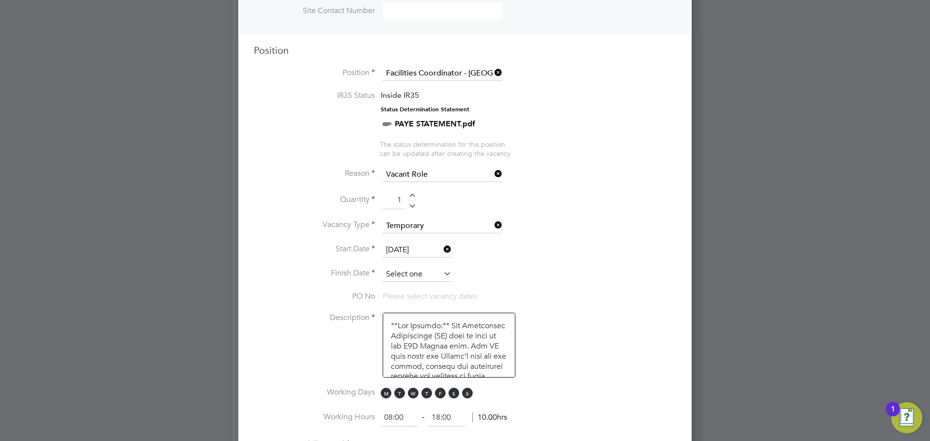
click at [413, 280] on input at bounding box center [416, 274] width 69 height 15
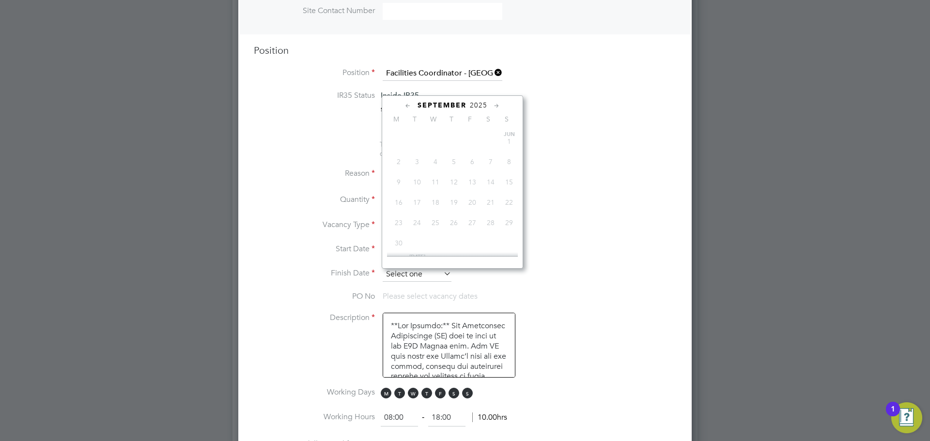
scroll to position [387, 0]
click at [476, 192] on span "3" at bounding box center [472, 183] width 18 height 18
type input "[DATE]"
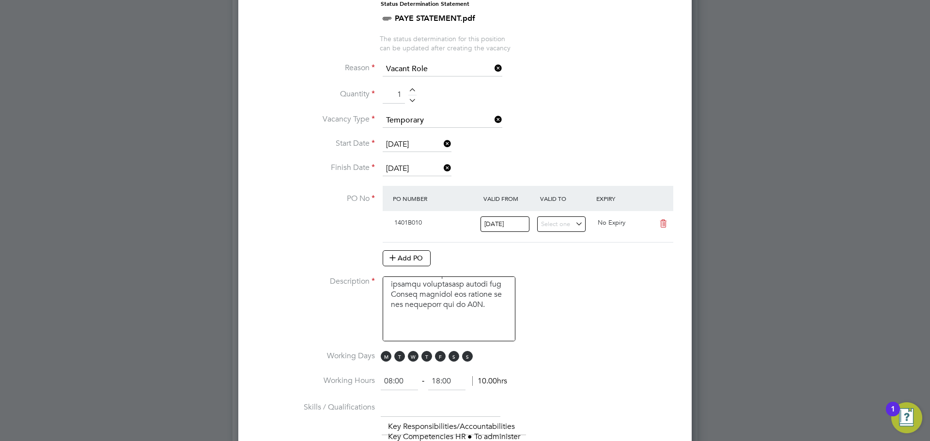
scroll to position [213, 0]
drag, startPoint x: 454, startPoint y: 356, endPoint x: 465, endPoint y: 356, distance: 10.7
click at [454, 356] on span "S" at bounding box center [453, 356] width 11 height 11
click at [467, 355] on span "S" at bounding box center [467, 356] width 11 height 11
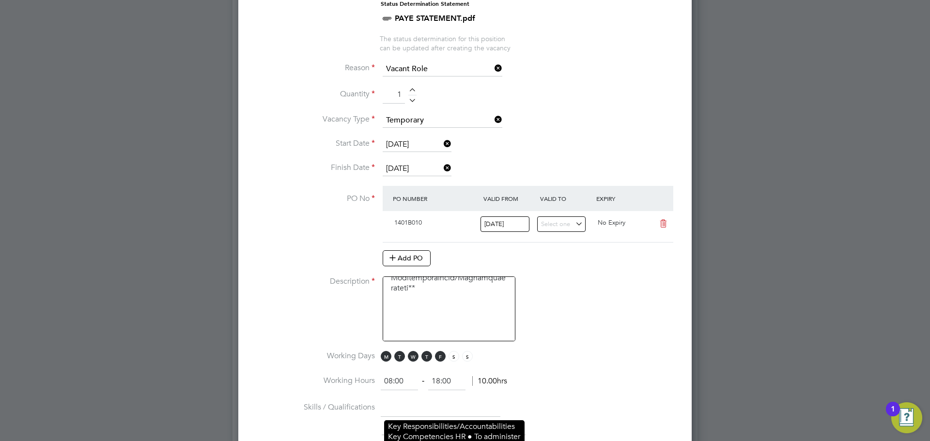
scroll to position [545, 0]
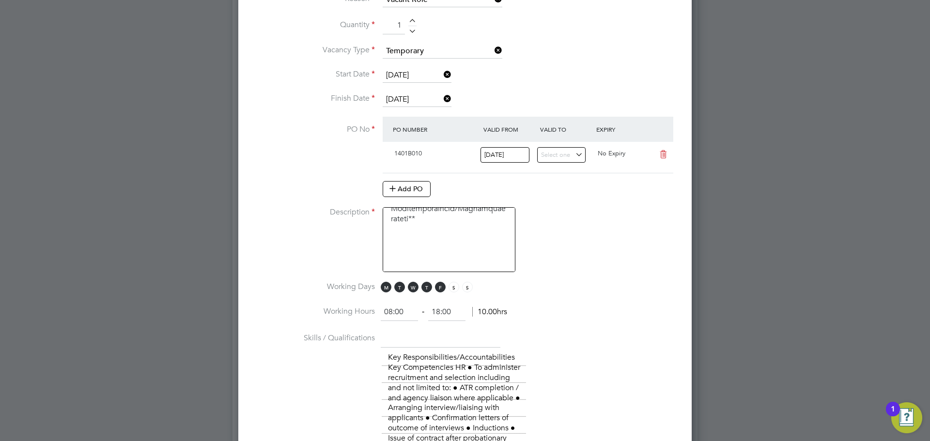
drag, startPoint x: 369, startPoint y: 320, endPoint x: 350, endPoint y: 321, distance: 18.9
click at [351, 321] on li "Working Hours 08:00 ‐ 18:00 10.00hrs" at bounding box center [465, 317] width 422 height 27
type input "06:30"
drag, startPoint x: 456, startPoint y: 310, endPoint x: 416, endPoint y: 320, distance: 40.9
click at [416, 317] on ng-form "06:30 ‐ 18:00 11.50hrs" at bounding box center [444, 312] width 126 height 10
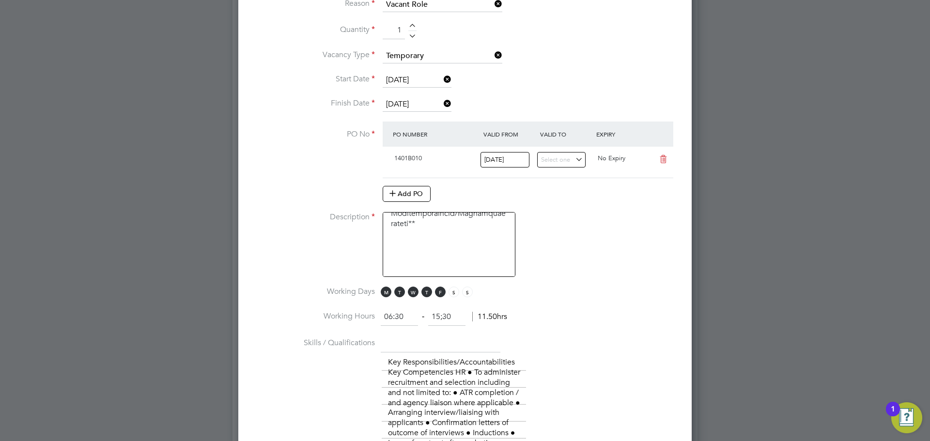
type input "15:30"
click at [560, 260] on li "Description" at bounding box center [465, 249] width 422 height 75
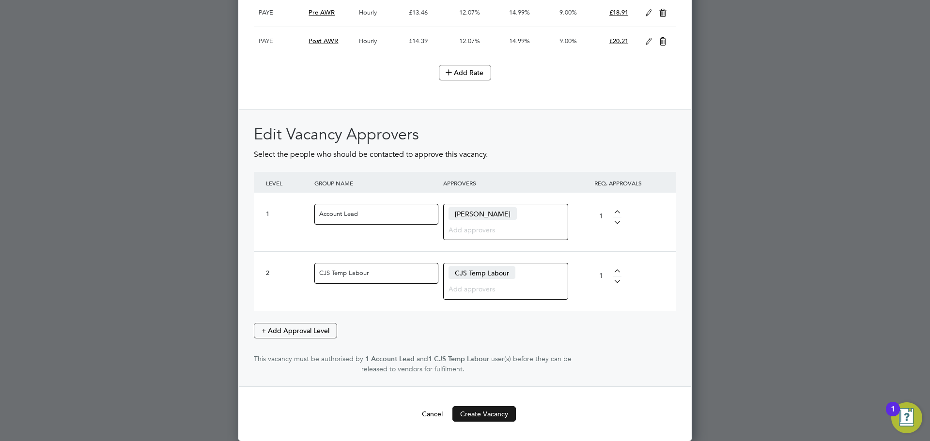
click at [483, 413] on button "Create Vacancy" at bounding box center [483, 413] width 63 height 15
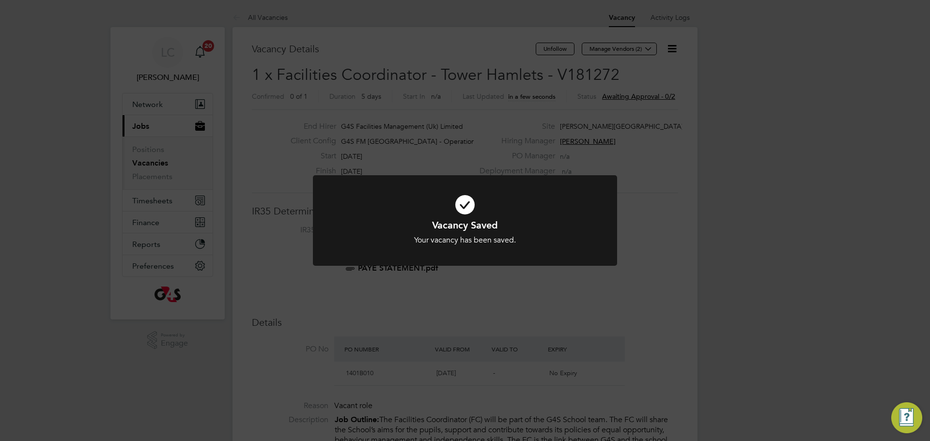
click at [566, 75] on div "Vacancy Saved Your vacancy has been saved. Cancel Okay" at bounding box center [465, 220] width 930 height 441
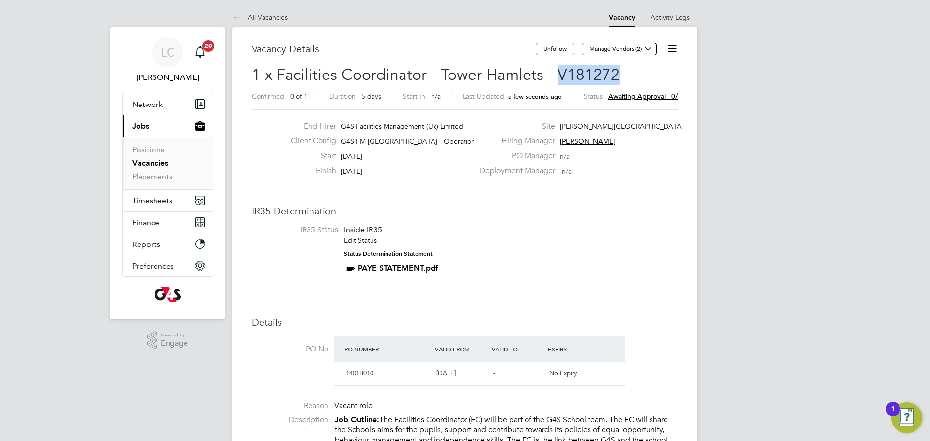
drag, startPoint x: 556, startPoint y: 75, endPoint x: 625, endPoint y: 75, distance: 68.7
click at [625, 75] on h2 "1 x Facilities Coordinator - Tower Hamlets - V181272 Confirmed 0 of 1 Duration …" at bounding box center [465, 85] width 426 height 41
copy span "V181272"
click at [640, 50] on button "Manage Vendors (2)" at bounding box center [618, 49] width 75 height 13
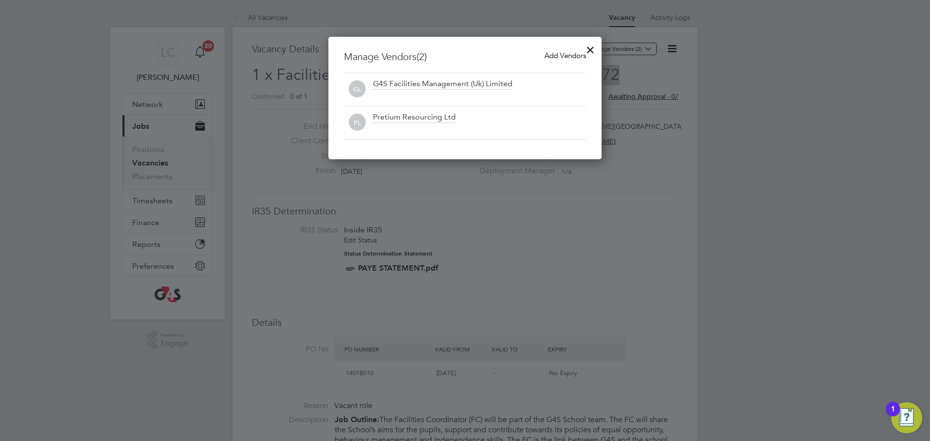
click at [566, 52] on span "Add Vendors" at bounding box center [565, 55] width 42 height 9
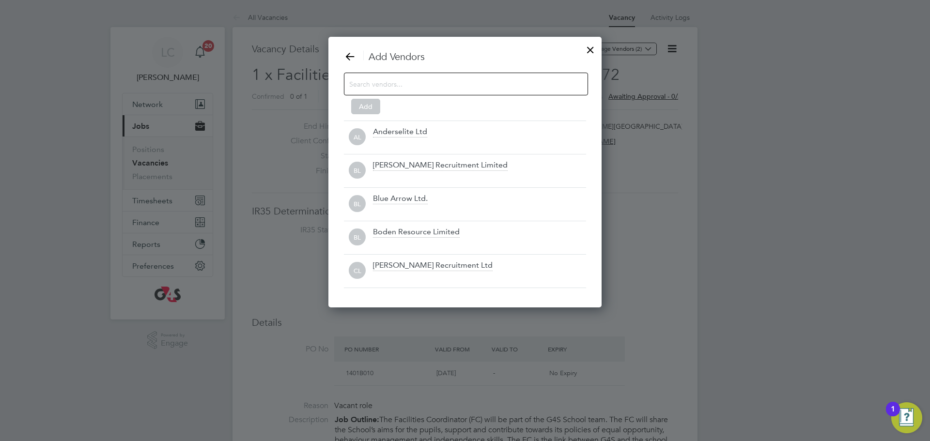
click at [416, 91] on div at bounding box center [466, 84] width 244 height 23
click at [414, 83] on input at bounding box center [458, 83] width 218 height 13
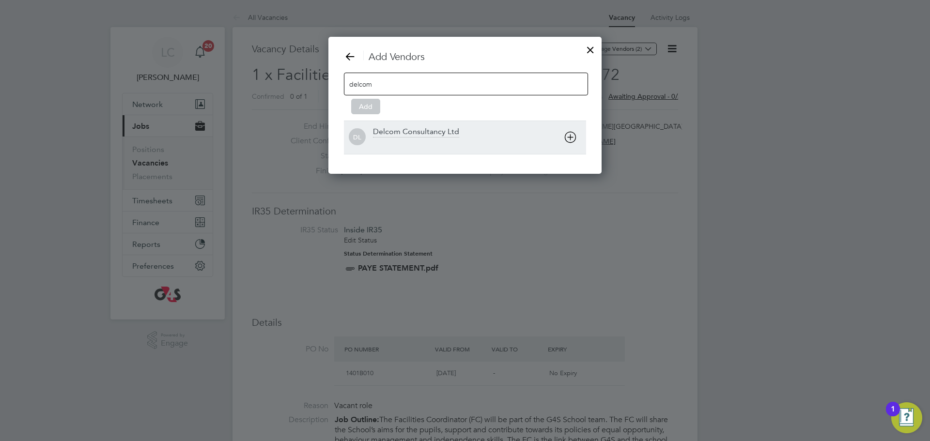
type input "delcom"
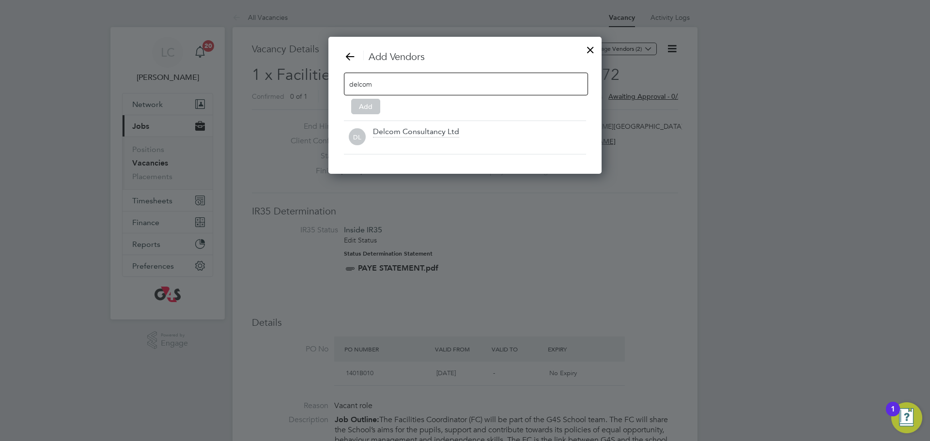
drag, startPoint x: 422, startPoint y: 127, endPoint x: 391, endPoint y: 115, distance: 33.3
click at [422, 127] on div "Delcom Consultancy Ltd" at bounding box center [416, 132] width 86 height 11
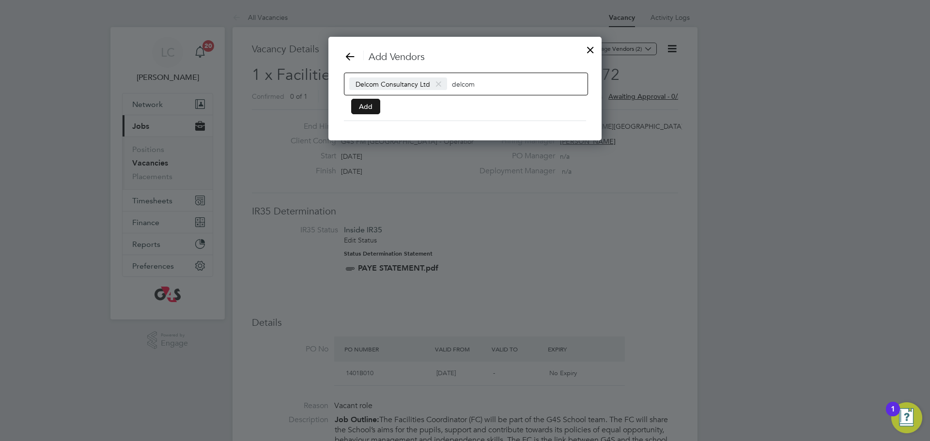
click at [365, 107] on button "Add" at bounding box center [365, 106] width 29 height 15
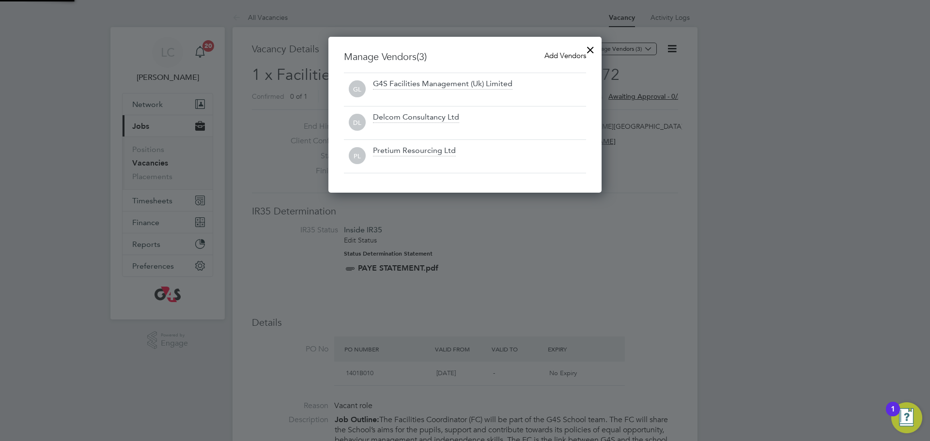
click at [590, 46] on div at bounding box center [589, 47] width 17 height 17
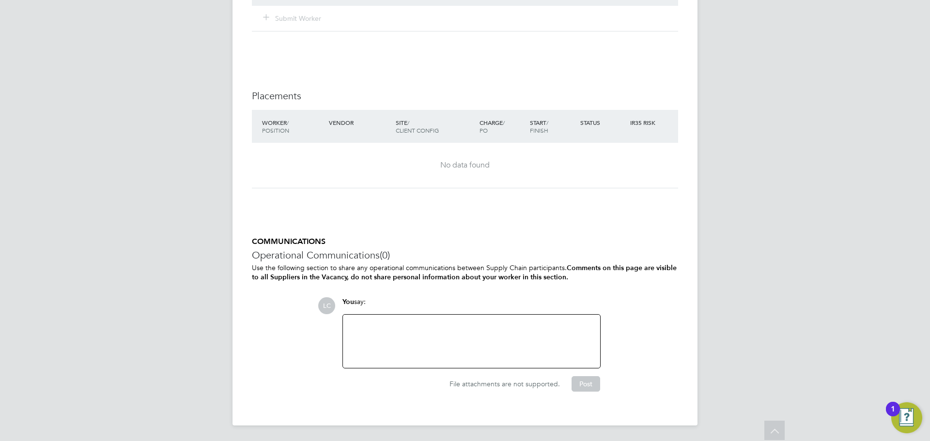
click at [408, 340] on div at bounding box center [471, 341] width 245 height 42
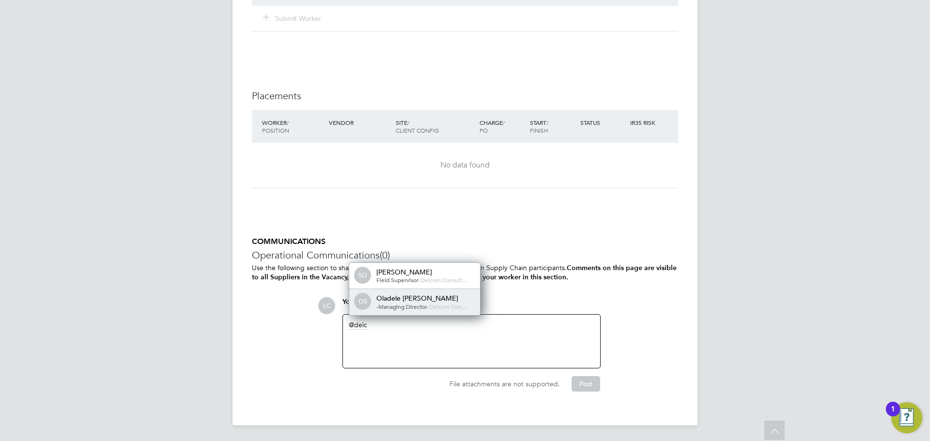
click at [422, 294] on div "Oladele [PERSON_NAME]" at bounding box center [424, 298] width 97 height 9
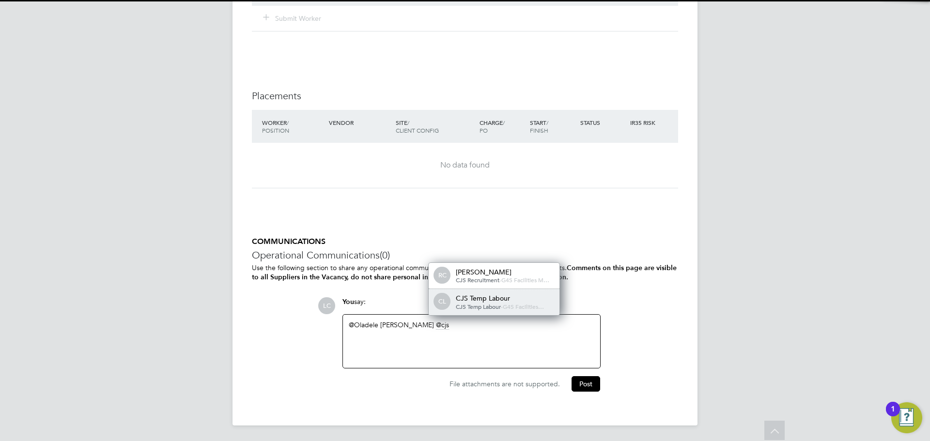
click at [481, 297] on div "CJS Temp Labour" at bounding box center [504, 298] width 97 height 9
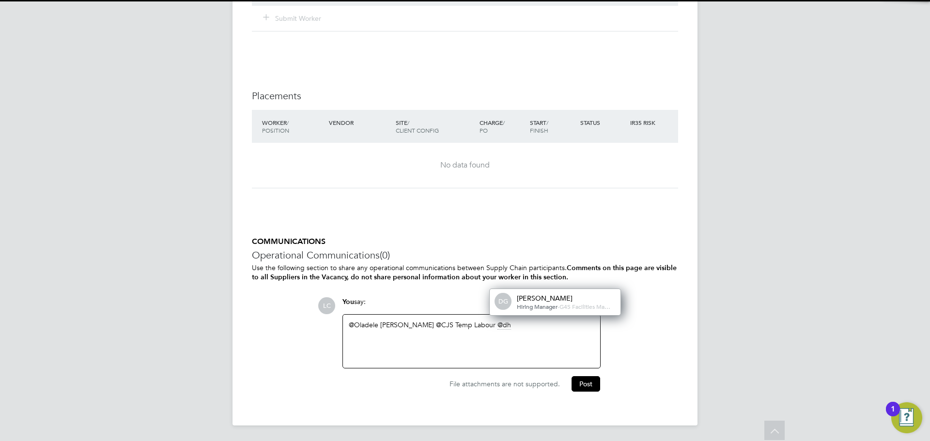
click at [559, 306] on span "G4S Facilities Ma…" at bounding box center [584, 307] width 51 height 8
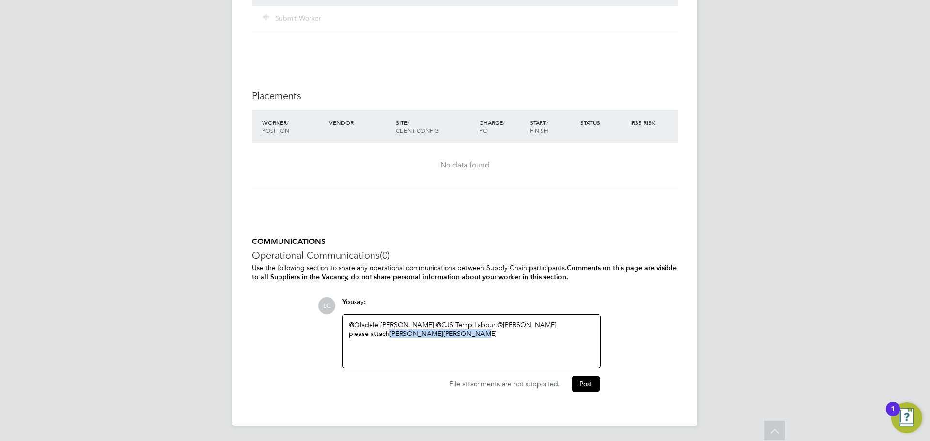
drag, startPoint x: 499, startPoint y: 332, endPoint x: 390, endPoint y: 337, distance: 109.1
click at [390, 337] on div "@Oladele Peter Shosanya ​ @CJS Temp Labour ​ @dharmisha gohil ​ please attach A…" at bounding box center [471, 341] width 245 height 42
click at [456, 333] on div "@Oladele Peter Shosanya ​ @CJS Temp Labour ​ @dharmisha gohil ​ please attach A…" at bounding box center [471, 341] width 245 height 42
click at [509, 350] on div "Mon - Fri 06:30 - 15:30" at bounding box center [471, 355] width 245 height 17
click at [580, 397] on div "COMMUNICATIONS Operational Communications (0) Use the following section to shar…" at bounding box center [465, 322] width 426 height 172
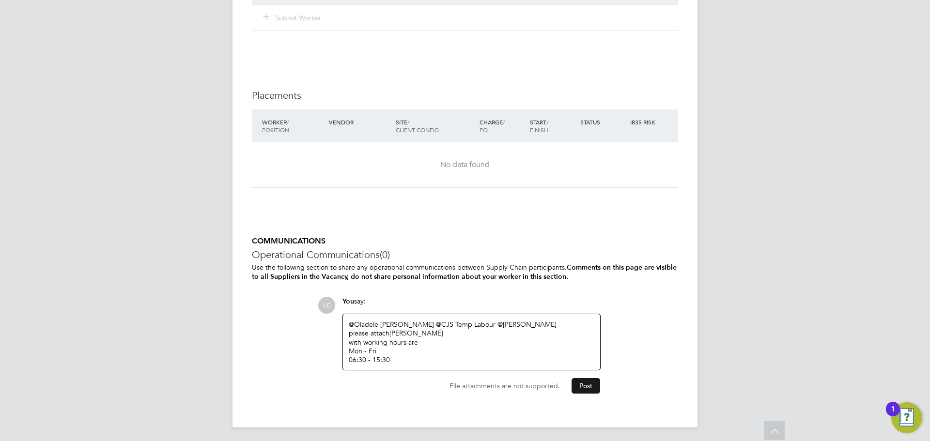
click at [584, 390] on button "Post" at bounding box center [585, 385] width 29 height 15
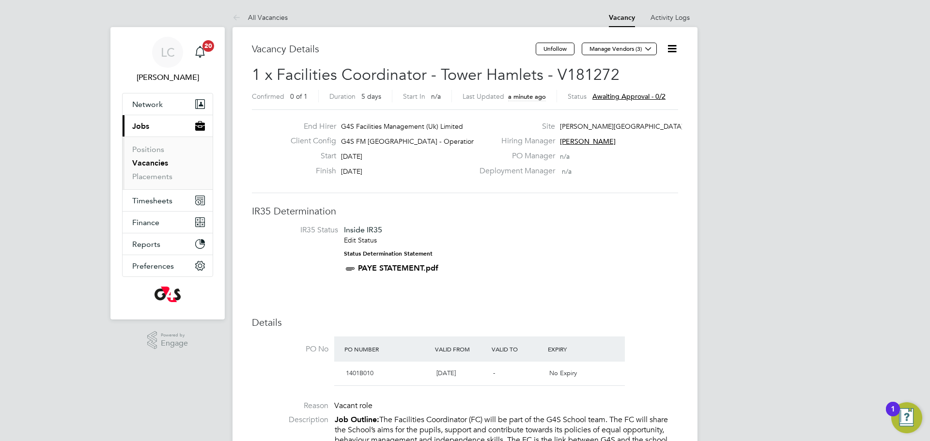
click at [151, 164] on link "Vacancies" at bounding box center [150, 162] width 36 height 9
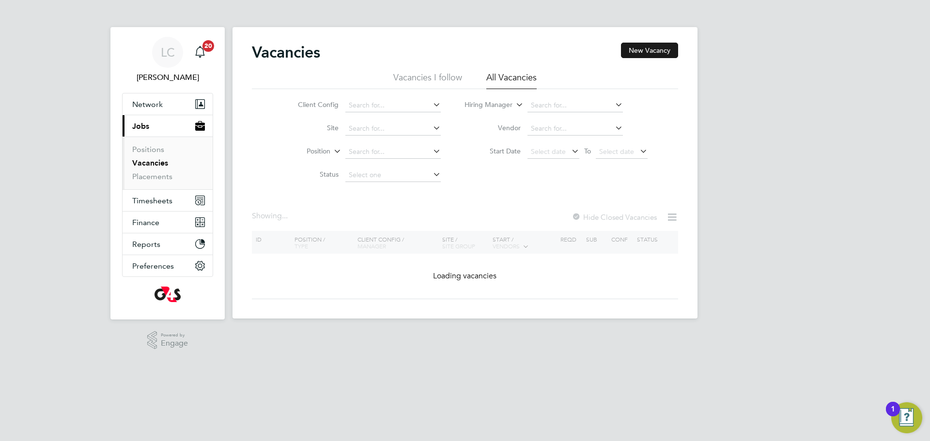
drag, startPoint x: 626, startPoint y: 42, endPoint x: 628, endPoint y: 48, distance: 6.6
click at [626, 42] on div "Vacancies New Vacancy Vacancies I follow All Vacancies Client Config Site Posit…" at bounding box center [464, 172] width 465 height 291
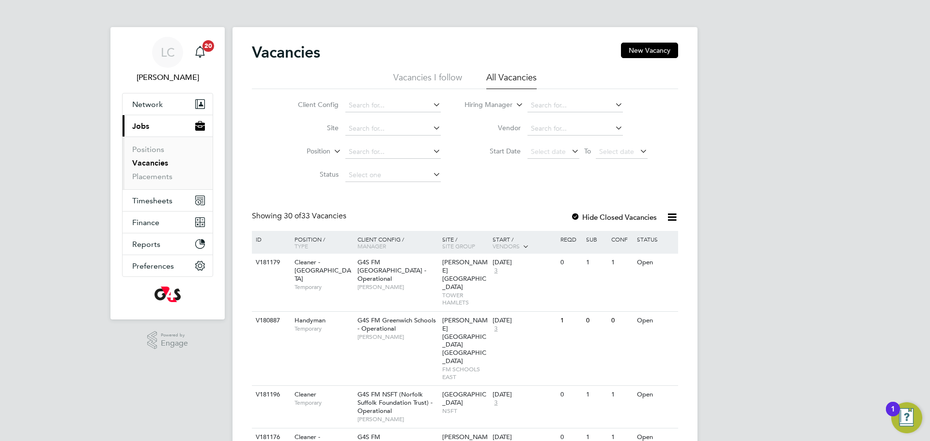
drag, startPoint x: 651, startPoint y: 47, endPoint x: 605, endPoint y: 79, distance: 56.4
click at [651, 47] on button "New Vacancy" at bounding box center [649, 50] width 57 height 15
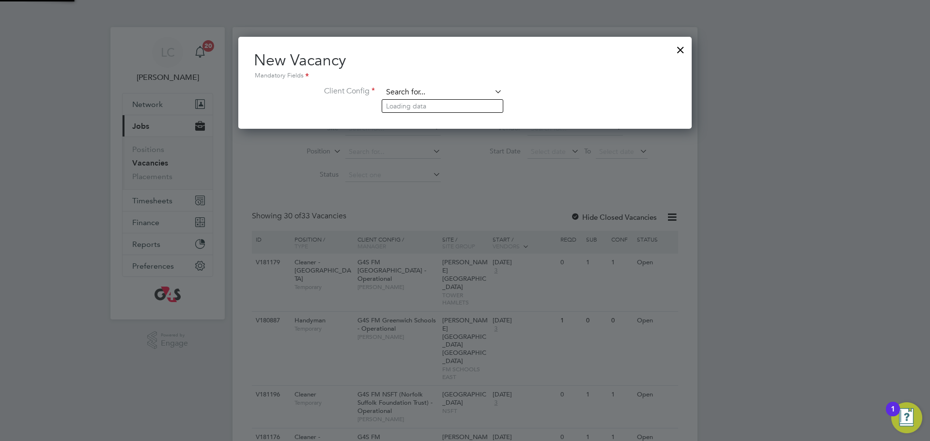
click at [407, 90] on input at bounding box center [442, 92] width 120 height 15
click at [430, 119] on li "G4S FM Towe r Hamlets - Operational" at bounding box center [469, 119] width 175 height 13
type input "G4S FM [GEOGRAPHIC_DATA] - Operational"
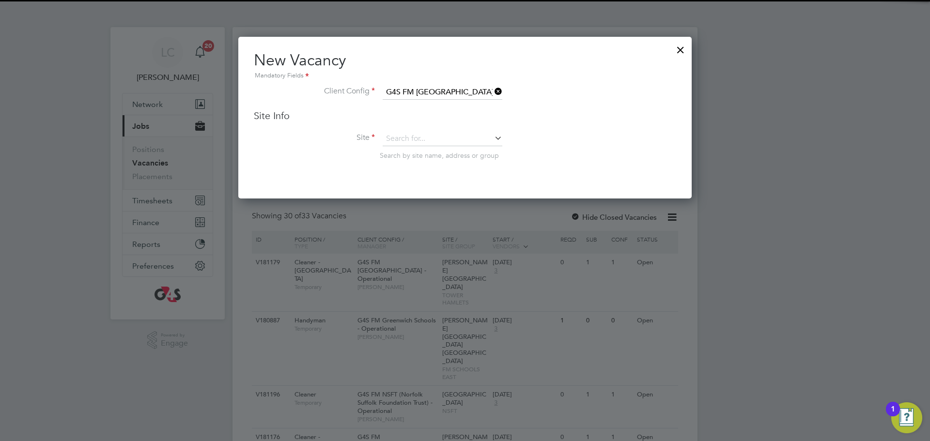
click at [433, 147] on li "Site Search by site name, address or group" at bounding box center [465, 155] width 422 height 47
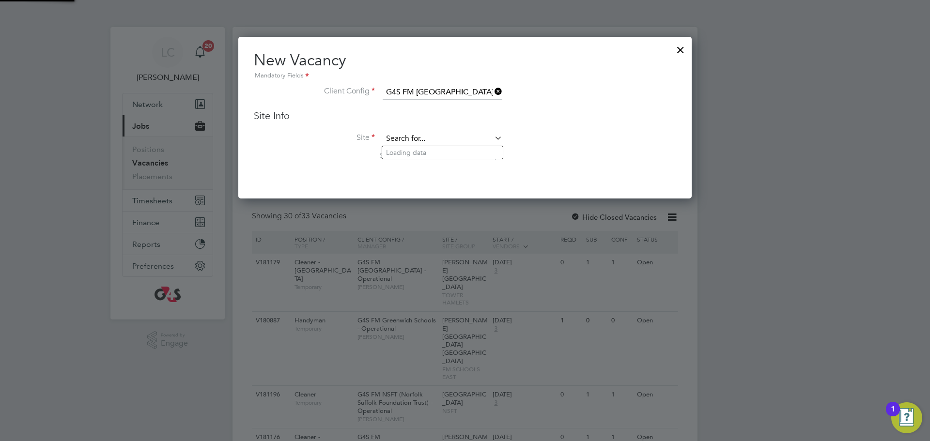
click at [433, 132] on input at bounding box center [442, 139] width 120 height 15
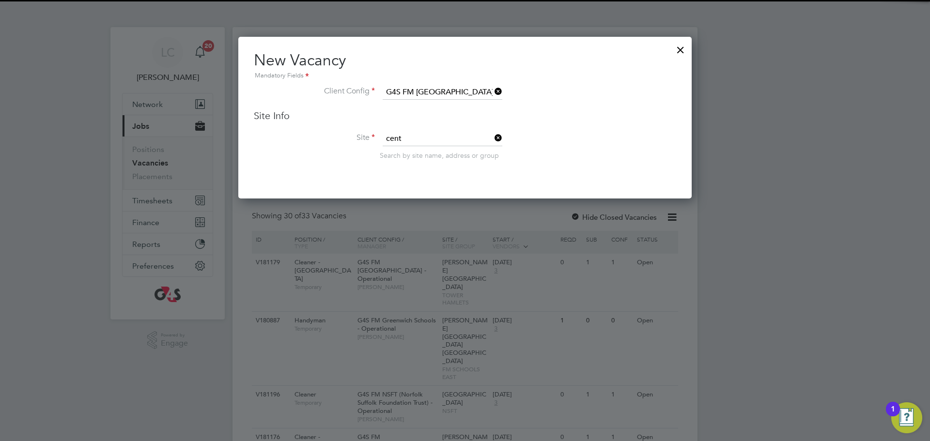
click at [443, 152] on li "Cent ral Foundation Girl School" at bounding box center [442, 152] width 121 height 13
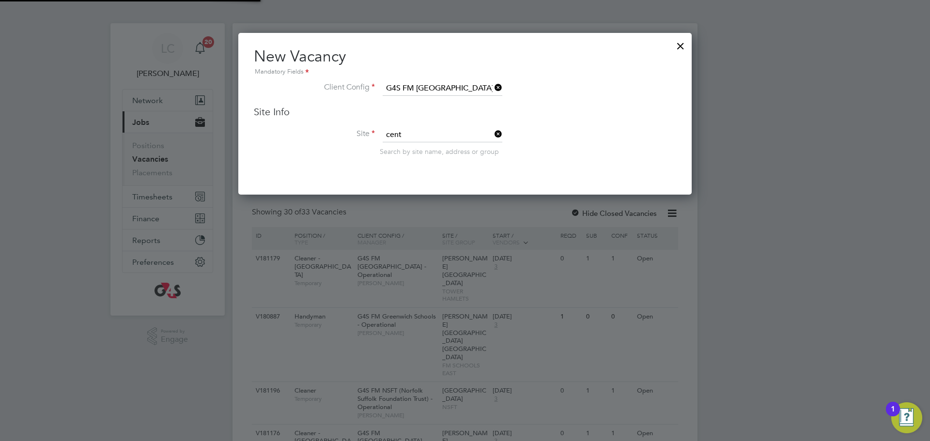
type input "Central Foundation Girl School"
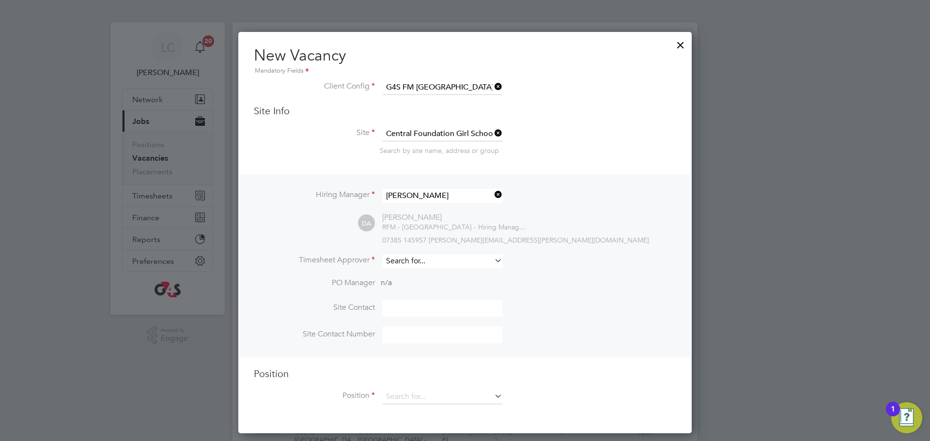
click at [430, 260] on input at bounding box center [442, 261] width 120 height 14
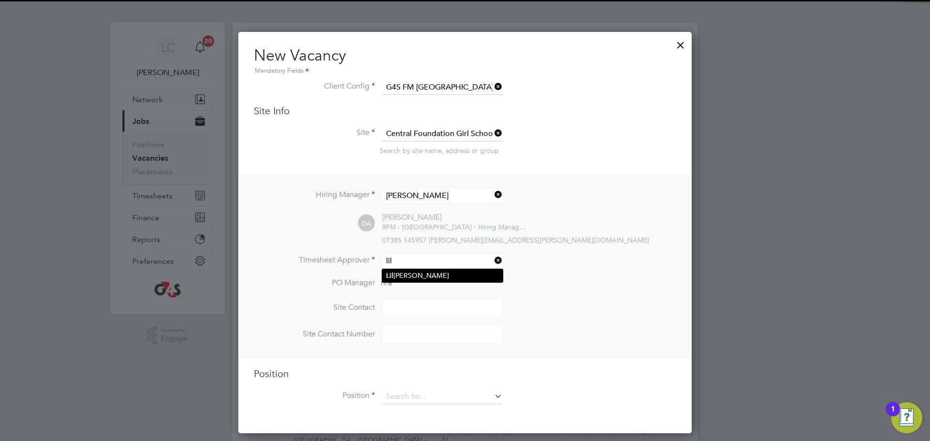
click at [442, 278] on li "Lil ingxi Chen" at bounding box center [442, 275] width 121 height 13
type input "[PERSON_NAME]"
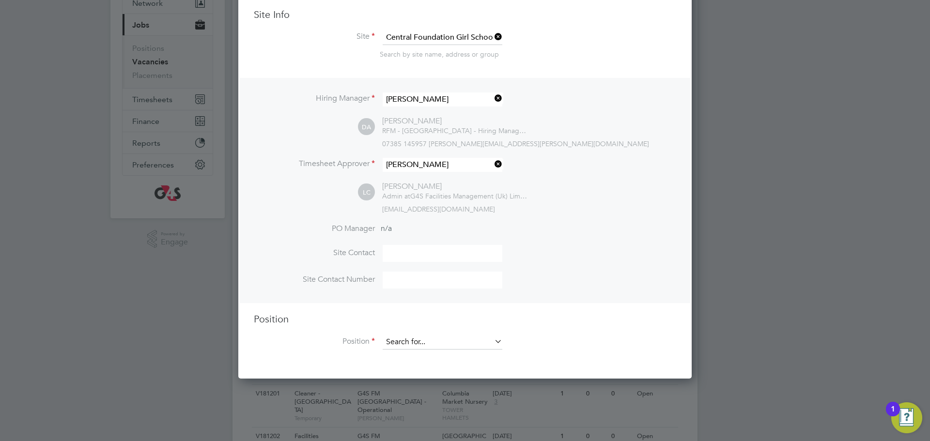
scroll to position [111, 0]
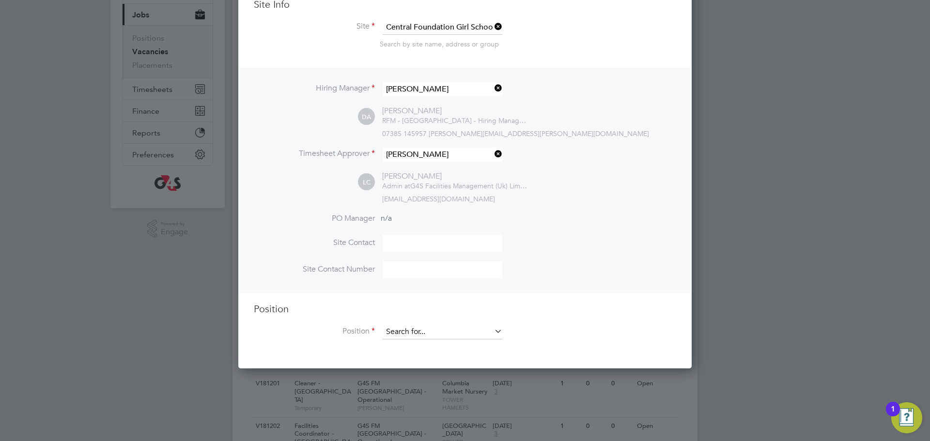
click at [409, 336] on input at bounding box center [442, 332] width 120 height 15
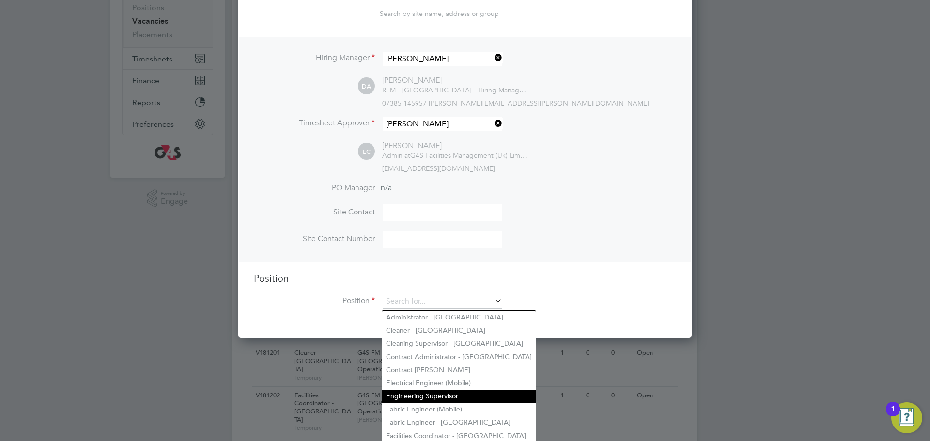
scroll to position [151, 0]
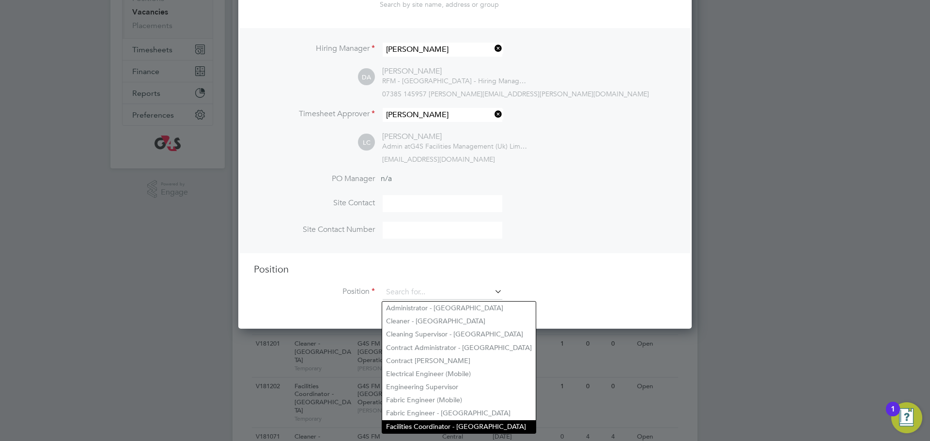
click at [420, 420] on li "Facilities Coordinator - [GEOGRAPHIC_DATA]" at bounding box center [458, 426] width 153 height 13
type input "Facilities Coordinator - [GEOGRAPHIC_DATA]"
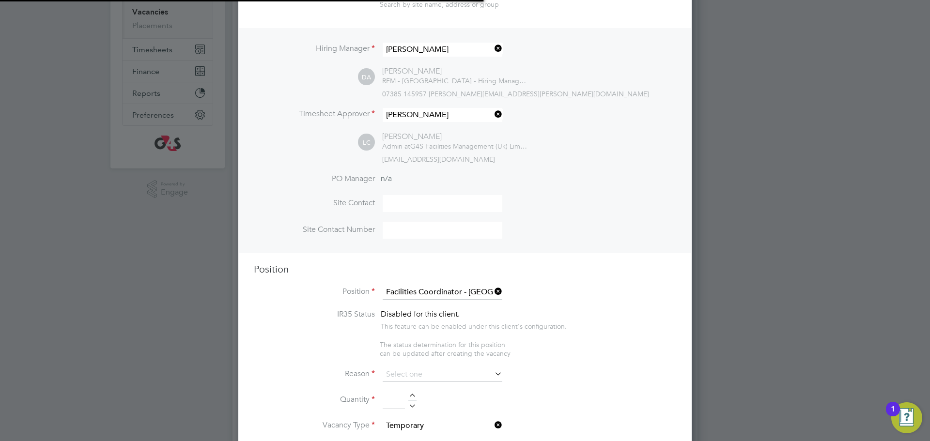
scroll to position [5, 5]
type textarea "**Job Outline:** The Facilities Coordinator (FC) will be part of the G4S School…"
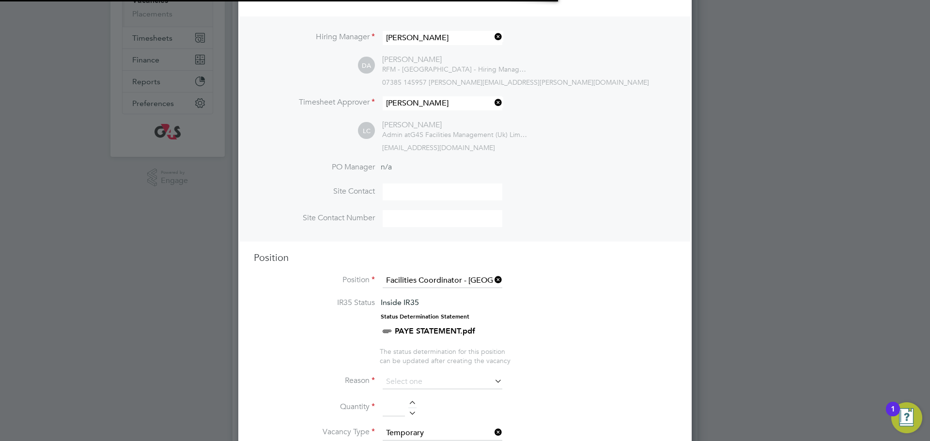
scroll to position [29, 51]
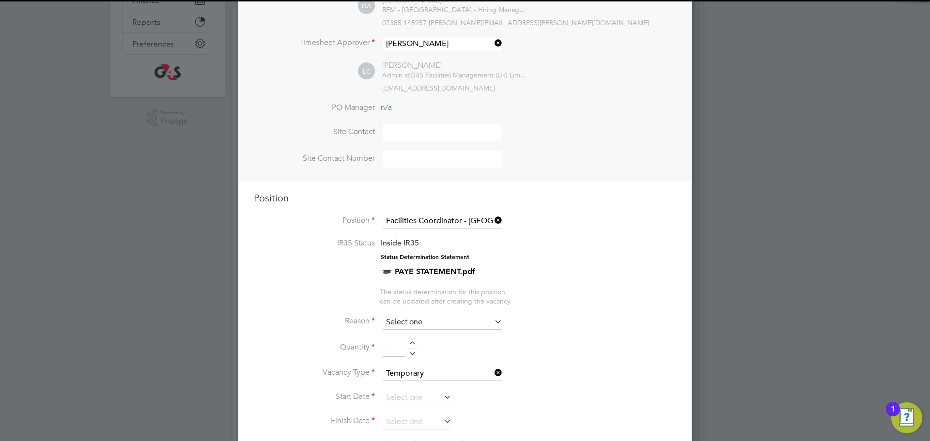
click at [422, 321] on input at bounding box center [442, 322] width 120 height 15
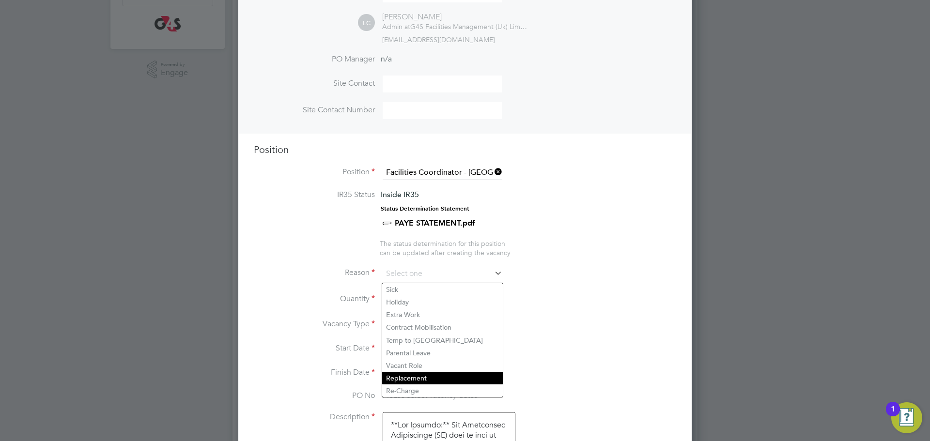
scroll to position [275, 0]
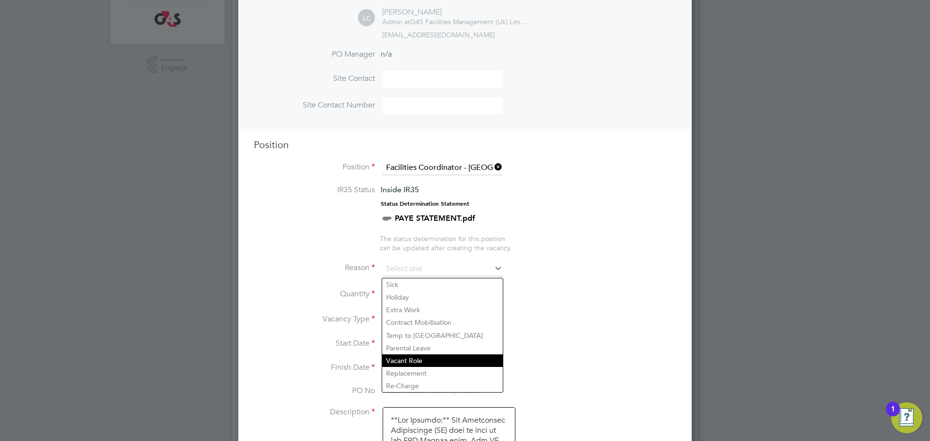
click at [424, 376] on li "Replacement" at bounding box center [442, 373] width 121 height 13
type input "Replacement"
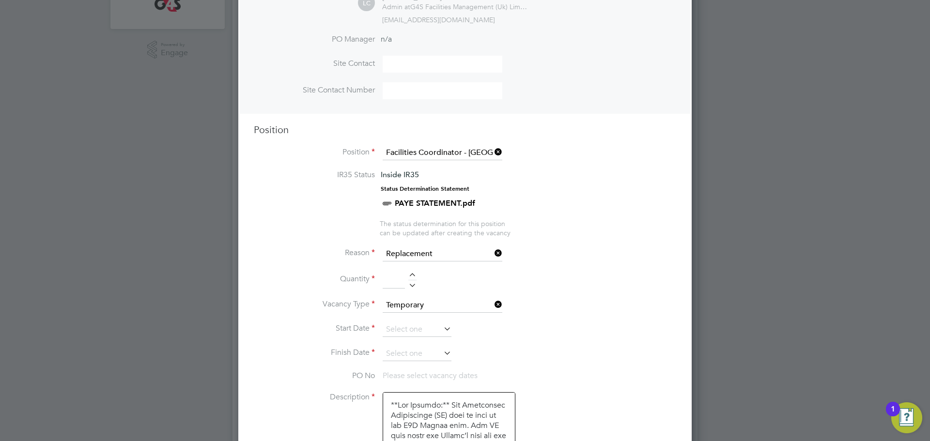
scroll to position [291, 0]
click at [420, 254] on input at bounding box center [442, 253] width 120 height 15
click at [428, 258] on input at bounding box center [442, 253] width 120 height 15
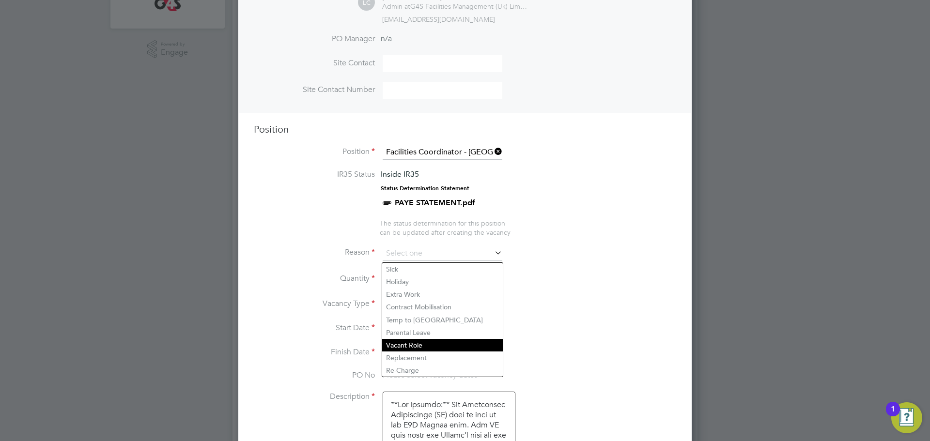
click at [404, 348] on li "Vacant Role" at bounding box center [442, 345] width 121 height 13
type input "Vacant Role"
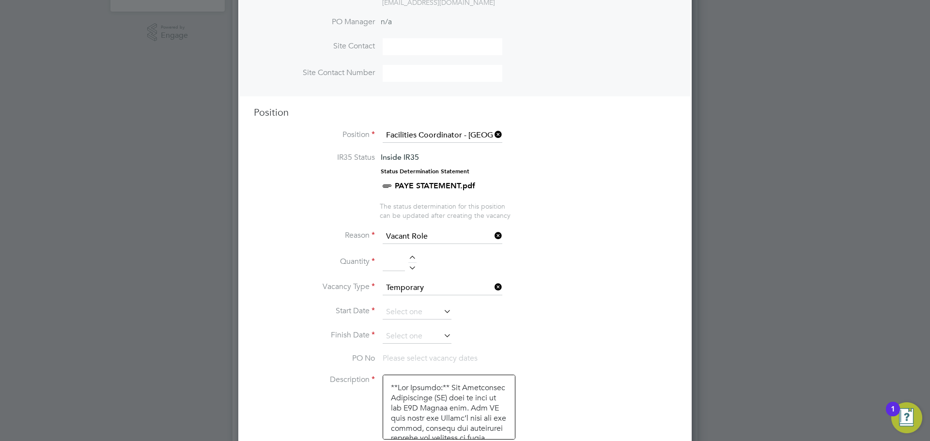
scroll to position [308, 0]
click at [410, 261] on div at bounding box center [412, 258] width 8 height 7
type input "1"
click at [422, 324] on li "Start Date" at bounding box center [465, 317] width 422 height 24
click at [419, 318] on input at bounding box center [416, 312] width 69 height 15
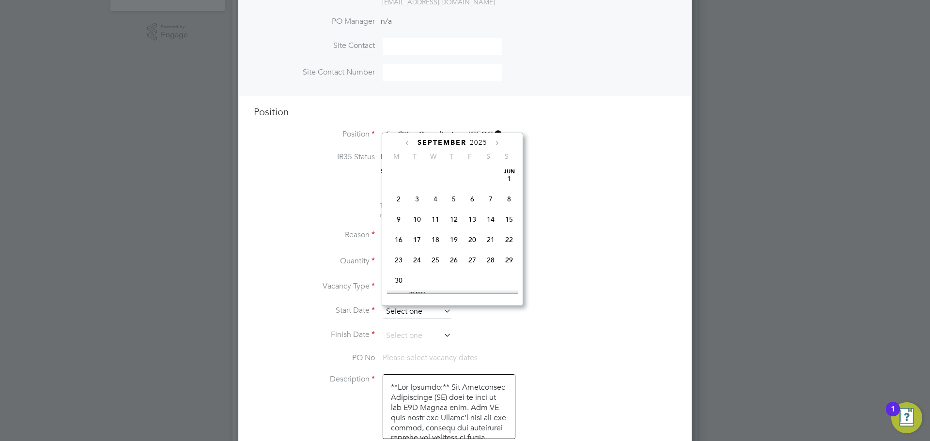
scroll to position [366, 0]
click at [395, 230] on span "29" at bounding box center [398, 221] width 18 height 18
type input "29 Sep 2025"
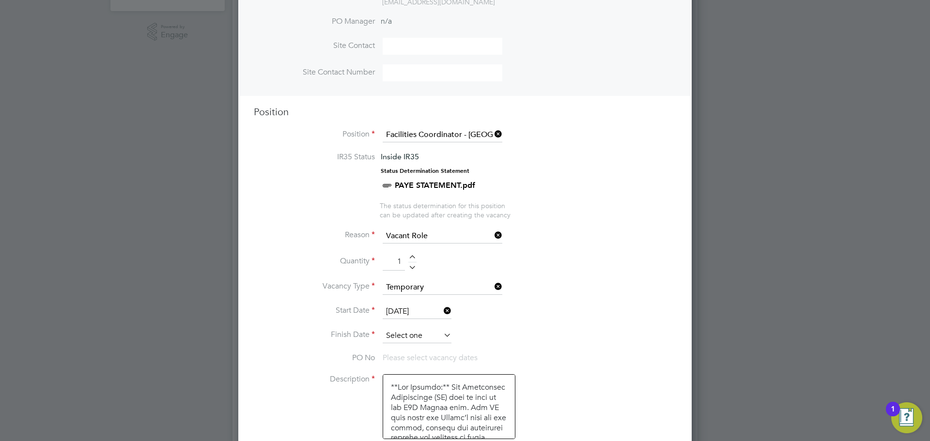
click at [407, 335] on input at bounding box center [416, 336] width 69 height 15
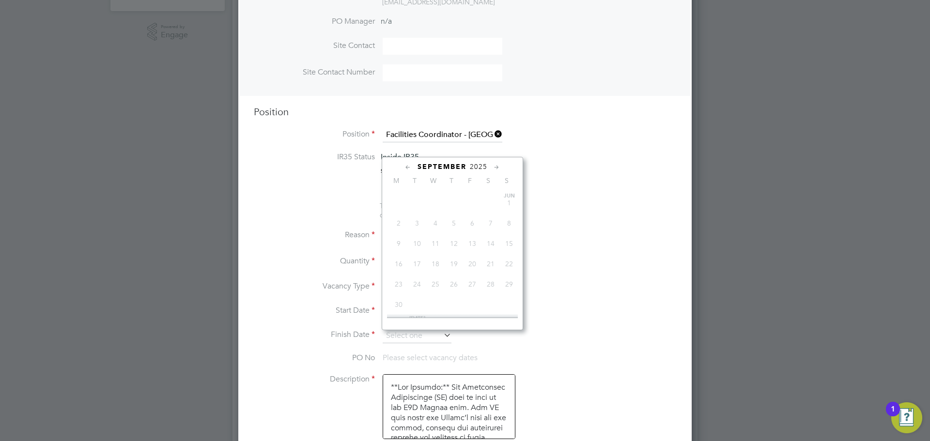
scroll to position [387, 0]
click at [471, 254] on span "3" at bounding box center [472, 244] width 18 height 18
type input "[DATE]"
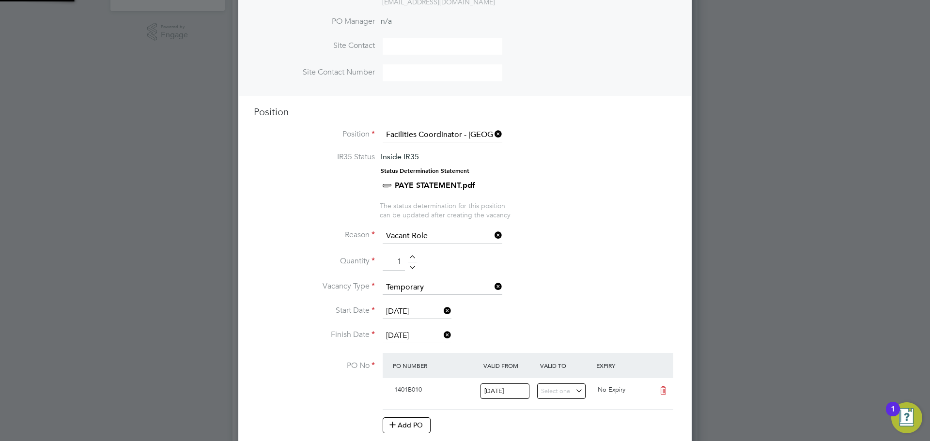
scroll to position [5, 5]
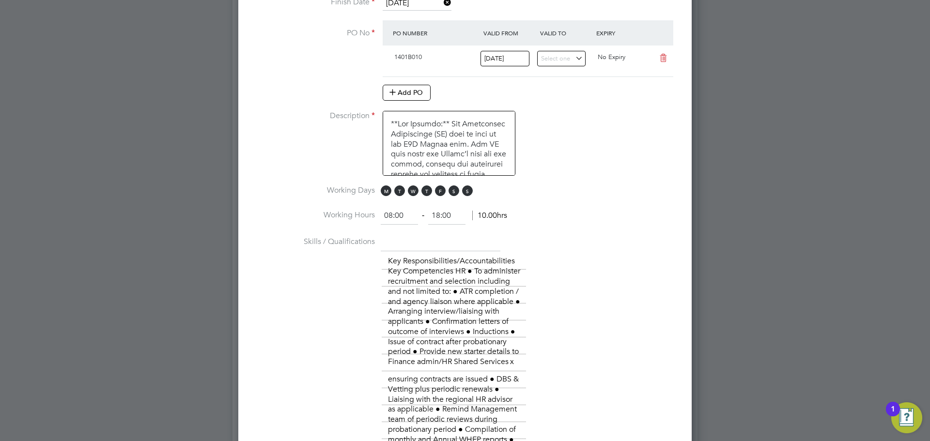
drag, startPoint x: 453, startPoint y: 195, endPoint x: 461, endPoint y: 196, distance: 8.4
click at [454, 195] on span "S" at bounding box center [453, 190] width 11 height 11
click at [464, 196] on span "S" at bounding box center [467, 190] width 11 height 11
drag, startPoint x: 407, startPoint y: 216, endPoint x: 382, endPoint y: 216, distance: 24.2
click at [382, 216] on input "08:00" at bounding box center [399, 215] width 37 height 17
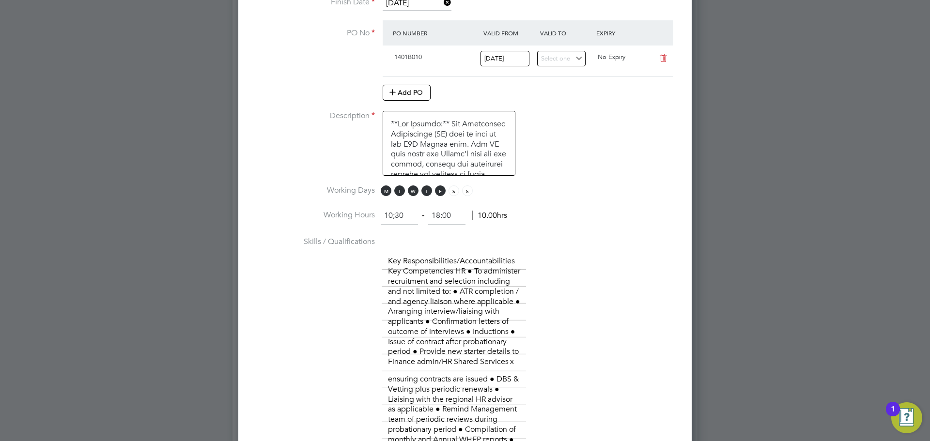
type input "10:30"
drag, startPoint x: 454, startPoint y: 218, endPoint x: 427, endPoint y: 225, distance: 27.9
click at [427, 225] on div "10:30 ‐ 18:00 7.50hrs" at bounding box center [442, 215] width 122 height 17
type input "19:30"
drag, startPoint x: 559, startPoint y: 222, endPoint x: 543, endPoint y: 230, distance: 17.8
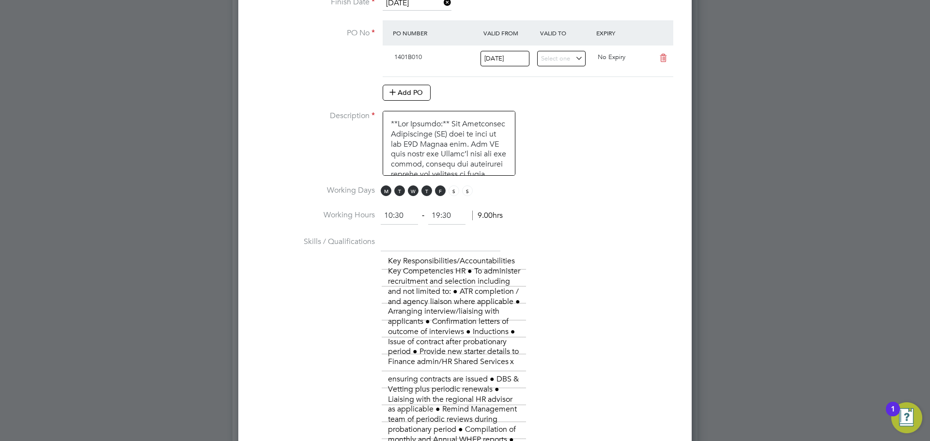
click at [560, 223] on li "Working Hours 10:30 ‐ 19:30 9.00hrs" at bounding box center [465, 220] width 422 height 27
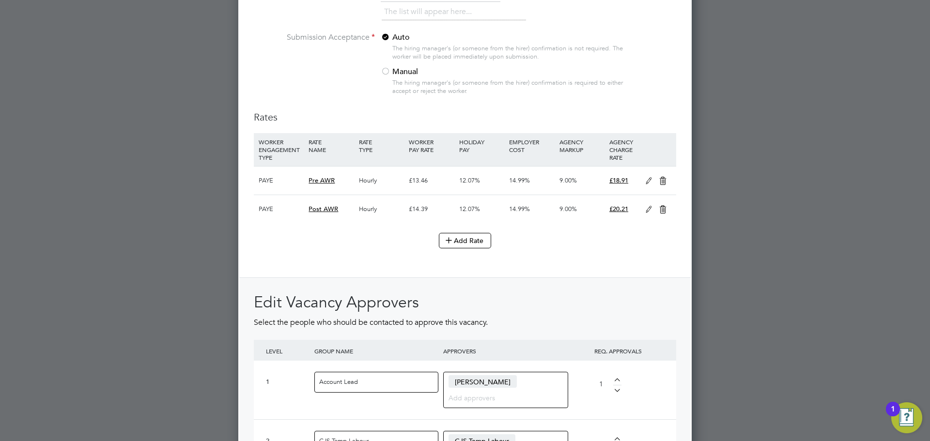
scroll to position [2117, 0]
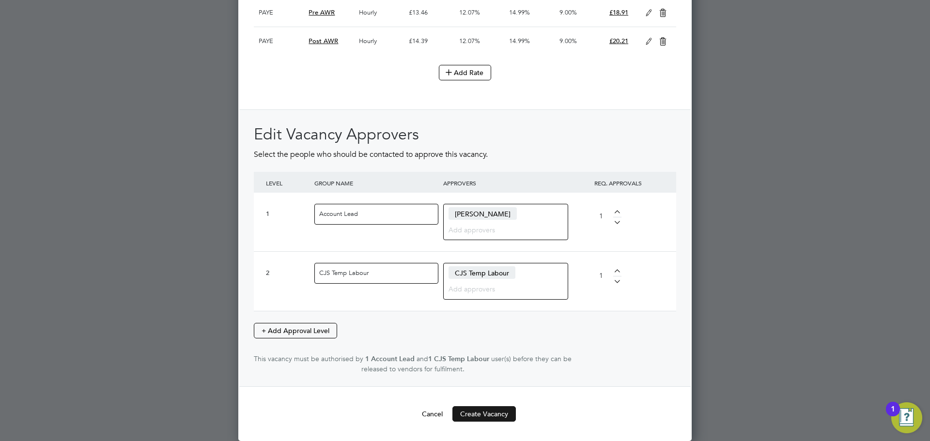
click at [493, 410] on button "Create Vacancy" at bounding box center [483, 413] width 63 height 15
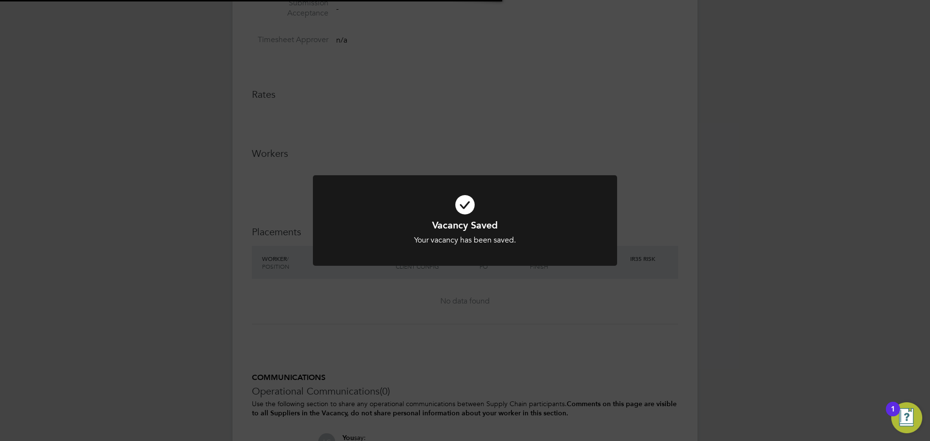
scroll to position [15, 191]
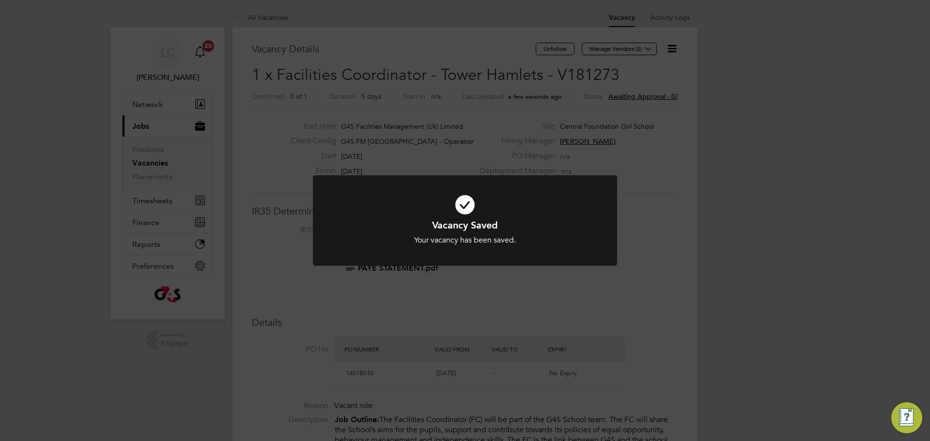
click at [541, 66] on div "Vacancy Saved Your vacancy has been saved. Cancel Okay" at bounding box center [465, 220] width 930 height 441
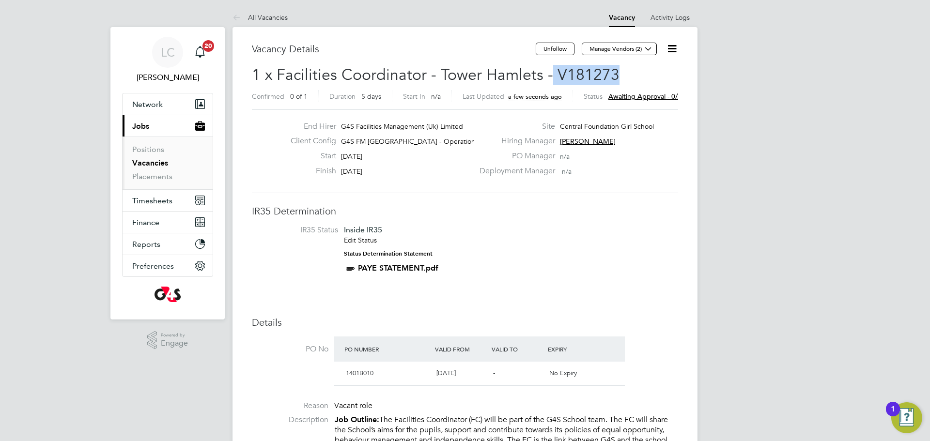
drag, startPoint x: 550, startPoint y: 70, endPoint x: 625, endPoint y: 75, distance: 74.2
click at [623, 75] on h2 "1 x Facilities Coordinator - Tower Hamlets - V181273 Confirmed 0 of 1 Duration …" at bounding box center [465, 85] width 426 height 41
click at [624, 75] on h2 "1 x Facilities Coordinator - Tower Hamlets - V181273 Confirmed 0 of 1 Duration …" at bounding box center [465, 85] width 426 height 41
click at [555, 72] on span "1 x Facilities Coordinator - Tower Hamlets - V181273" at bounding box center [435, 74] width 367 height 19
drag, startPoint x: 555, startPoint y: 72, endPoint x: 631, endPoint y: 68, distance: 76.1
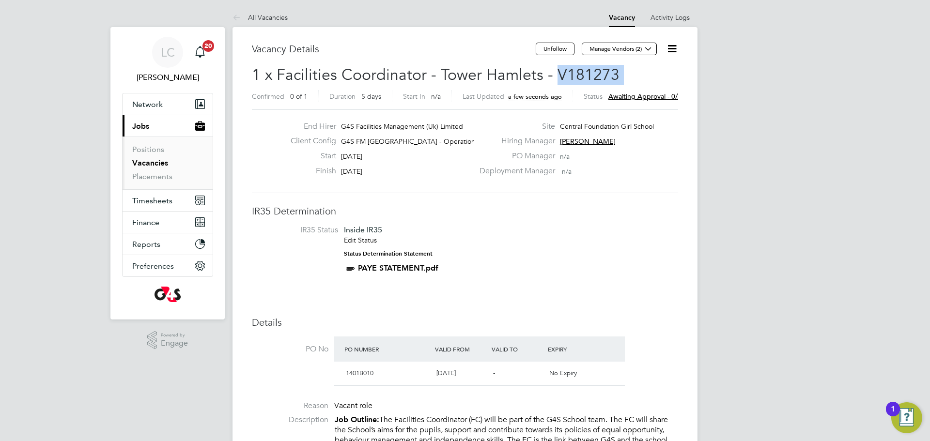
click at [637, 69] on h2 "1 x Facilities Coordinator - Tower Hamlets - V181273 Confirmed 0 of 1 Duration …" at bounding box center [465, 85] width 426 height 41
click at [582, 71] on span "1 x Facilities Coordinator - Tower Hamlets - V181273" at bounding box center [435, 74] width 367 height 19
drag, startPoint x: 555, startPoint y: 69, endPoint x: 620, endPoint y: 67, distance: 64.4
click at [620, 67] on h2 "1 x Facilities Coordinator - Tower Hamlets - V181273 Confirmed 0 of 1 Duration …" at bounding box center [465, 85] width 426 height 41
copy span "V181273"
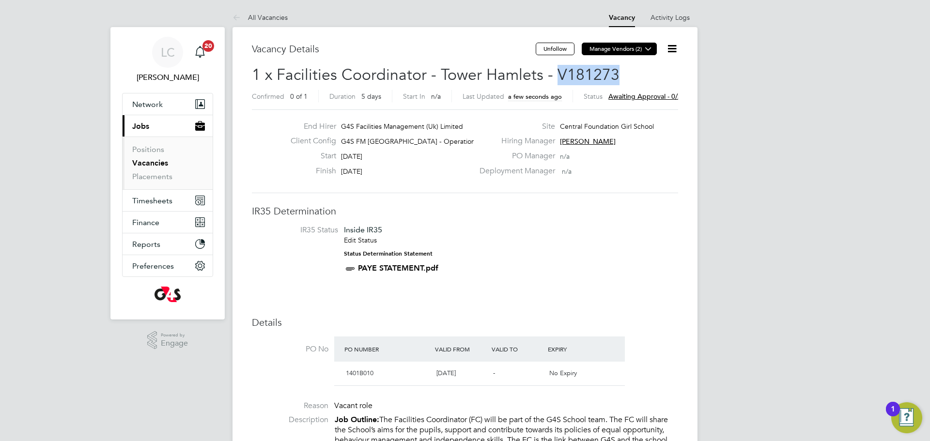
click at [652, 48] on icon at bounding box center [647, 48] width 7 height 7
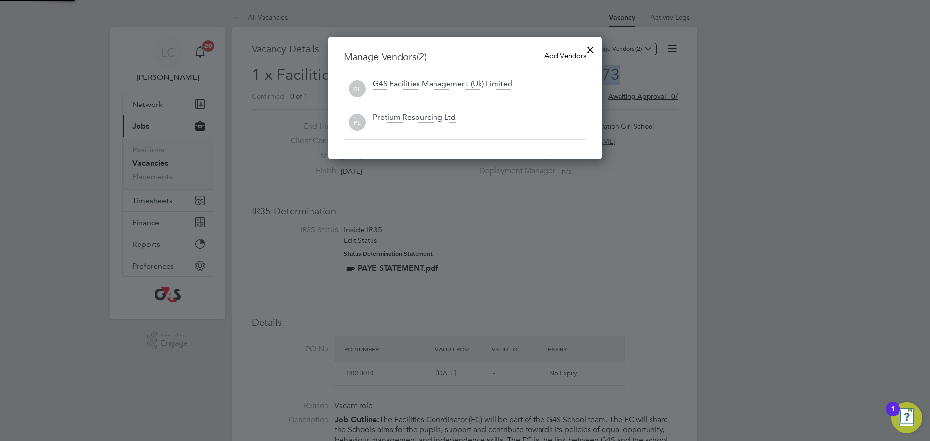
scroll to position [123, 274]
click at [559, 59] on span "Add Vendors" at bounding box center [565, 55] width 42 height 9
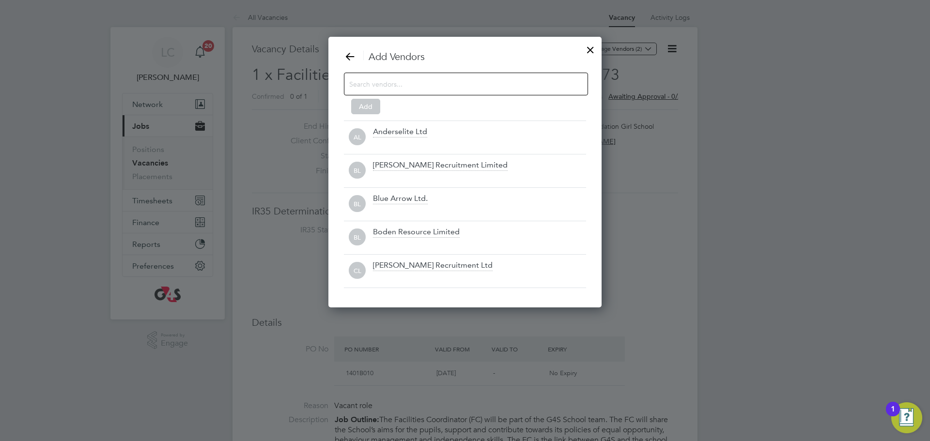
click at [412, 87] on input at bounding box center [458, 83] width 218 height 13
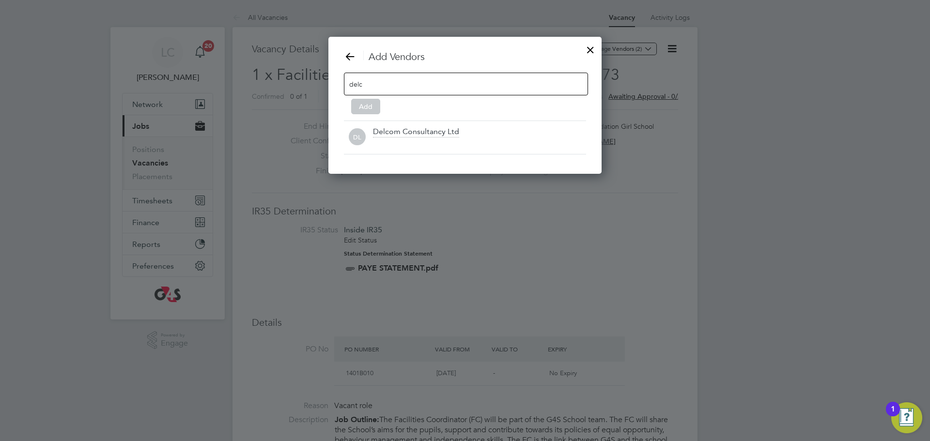
scroll to position [138, 274]
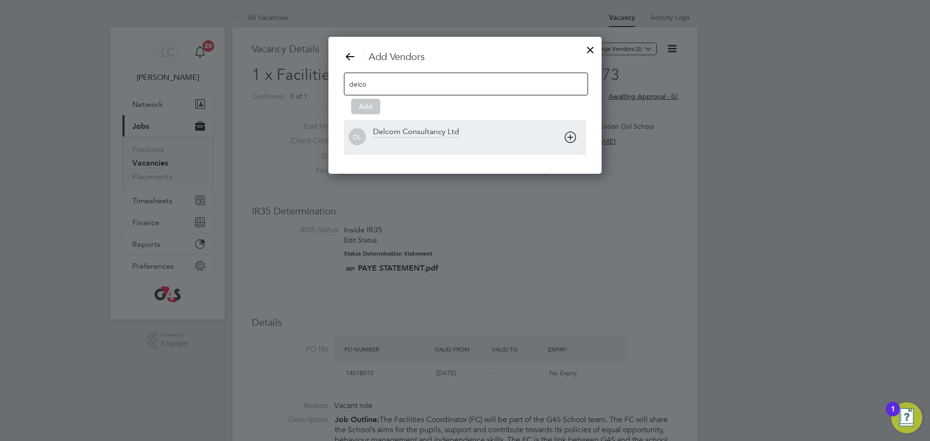
type input "delco"
click at [414, 141] on div at bounding box center [479, 144] width 213 height 10
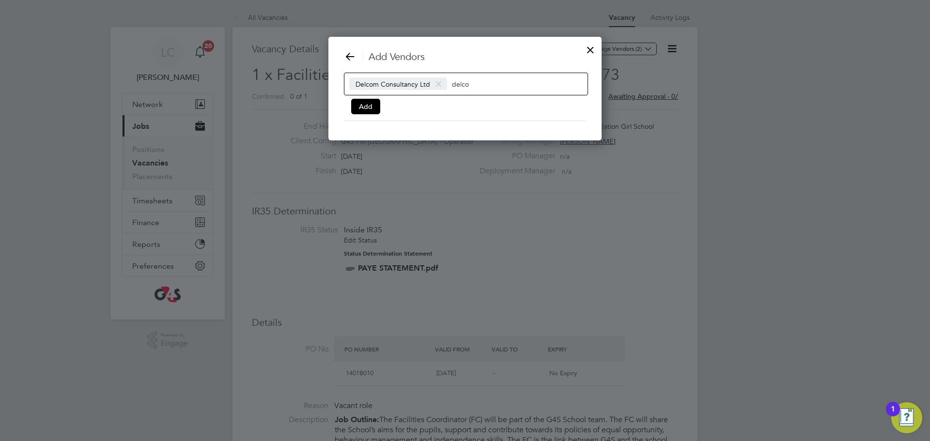
scroll to position [105, 274]
click at [372, 103] on button "Add" at bounding box center [365, 106] width 29 height 15
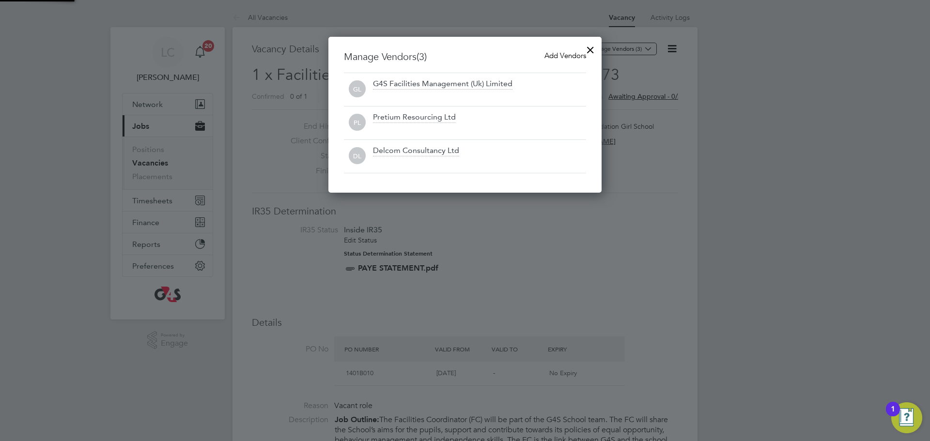
scroll to position [156, 274]
drag, startPoint x: 588, startPoint y: 49, endPoint x: 575, endPoint y: 81, distance: 34.1
click at [588, 52] on div at bounding box center [589, 47] width 17 height 17
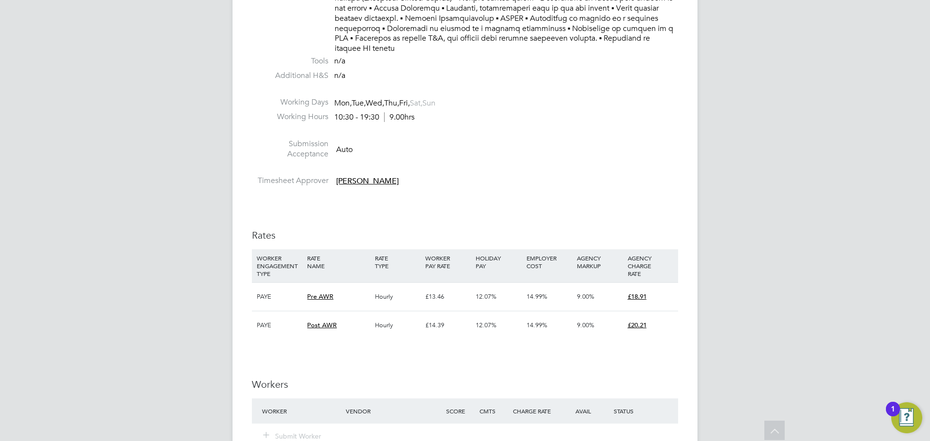
scroll to position [2392, 0]
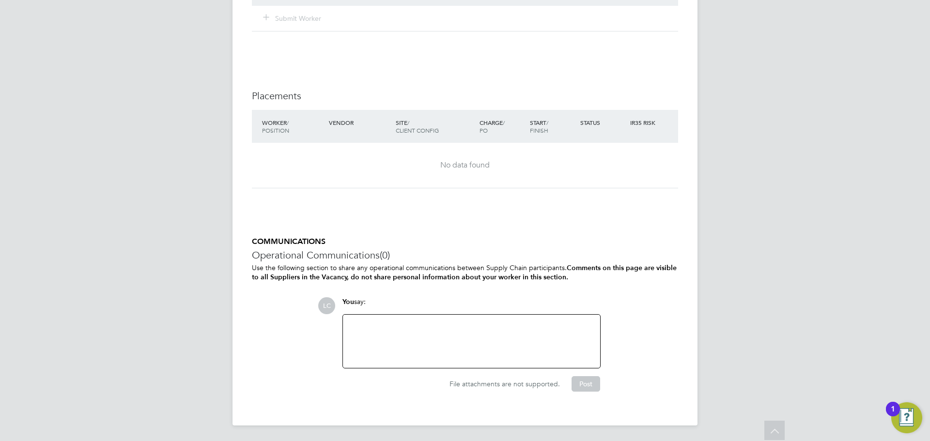
click at [442, 339] on div at bounding box center [471, 341] width 245 height 42
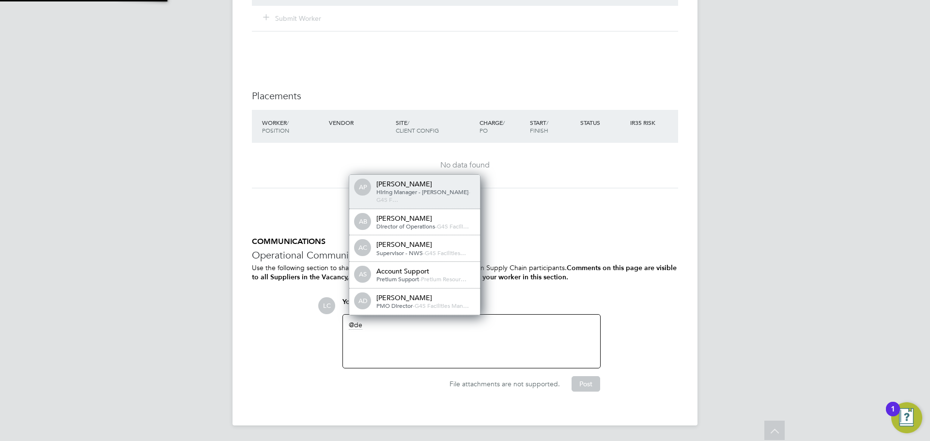
scroll to position [5, 5]
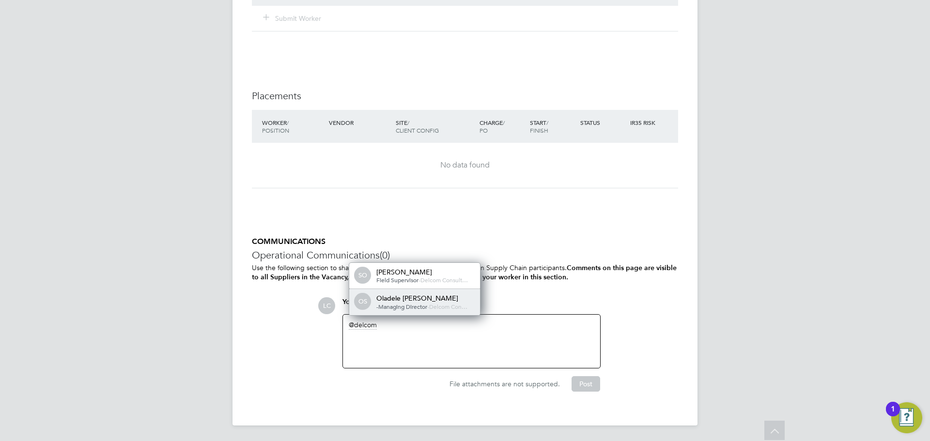
click at [436, 309] on span "Delcom Con…" at bounding box center [448, 307] width 38 height 8
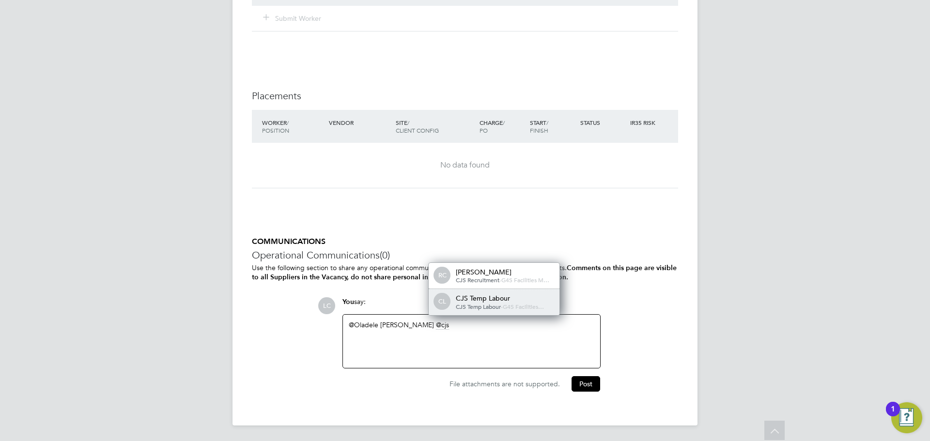
click at [469, 304] on span "CJS Temp Labour" at bounding box center [478, 307] width 45 height 8
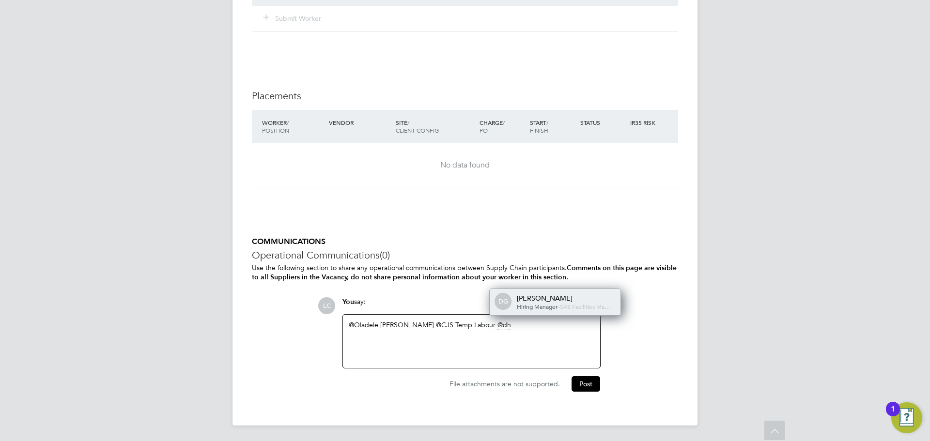
click at [559, 304] on span "G4S Facilities Ma…" at bounding box center [584, 307] width 51 height 8
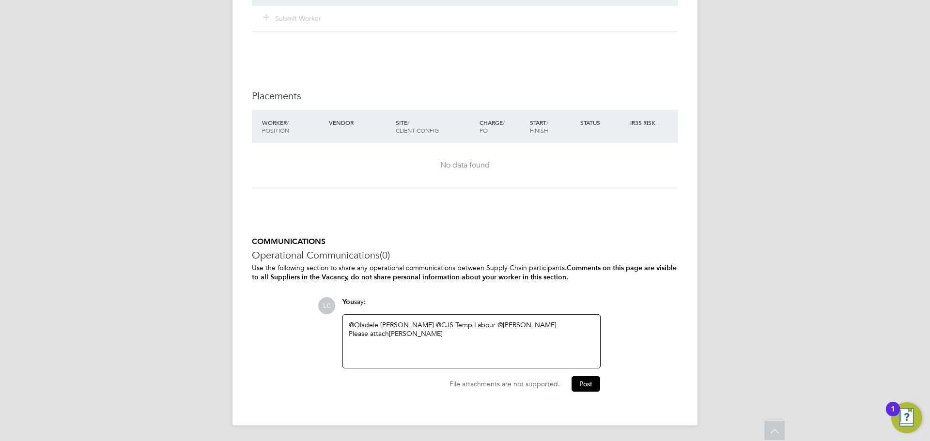
click at [491, 347] on div "@Oladele Peter Shosanya ​ @CJS Temp Labour ​ @dharmisha gohil ​ Please attach O…" at bounding box center [471, 341] width 245 height 42
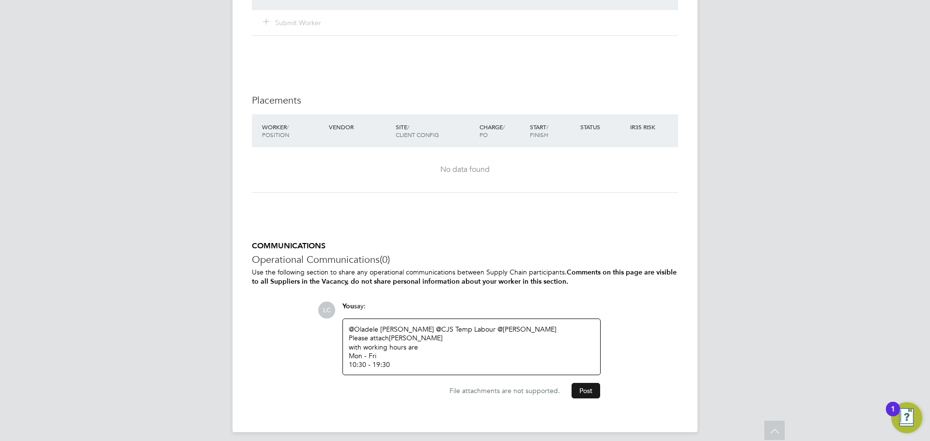
click at [586, 393] on button "Post" at bounding box center [585, 390] width 29 height 15
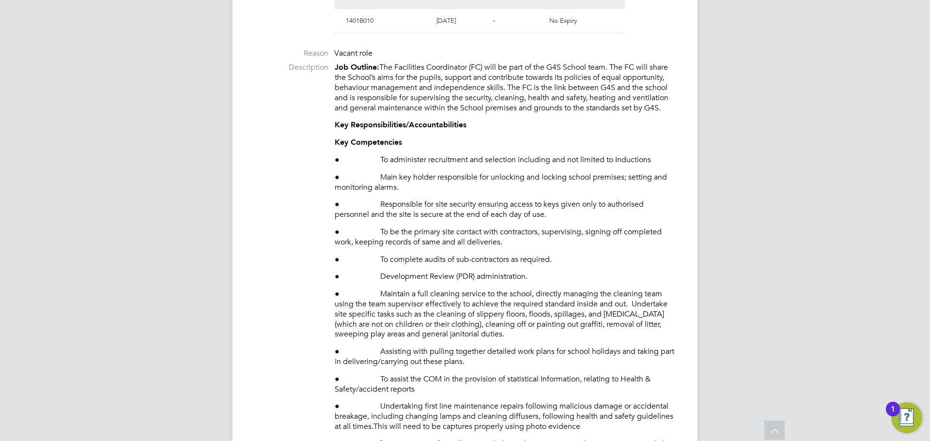
scroll to position [0, 0]
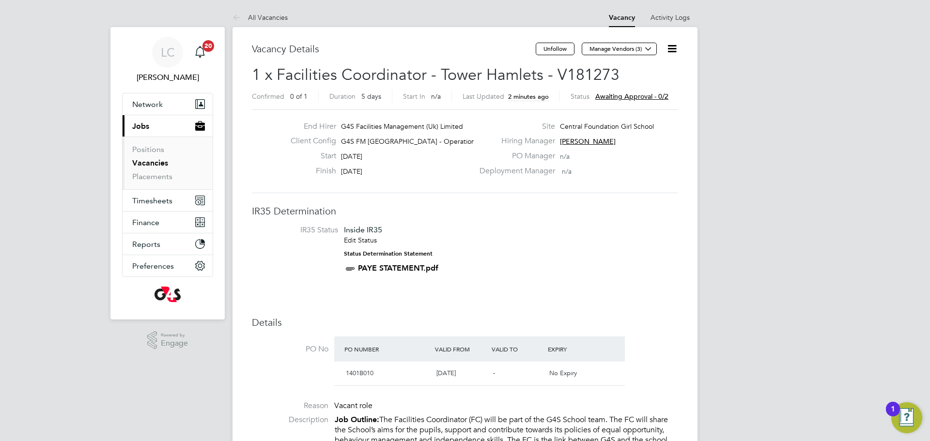
click at [150, 162] on link "Vacancies" at bounding box center [150, 162] width 36 height 9
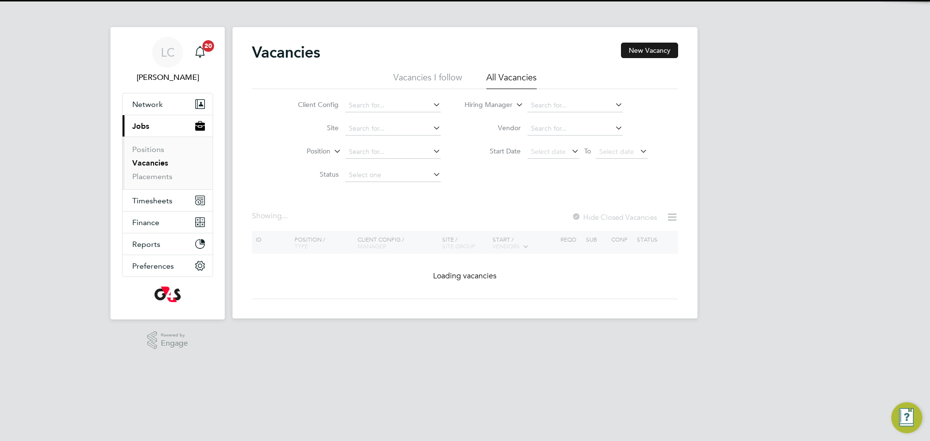
click at [652, 52] on button "New Vacancy" at bounding box center [649, 50] width 57 height 15
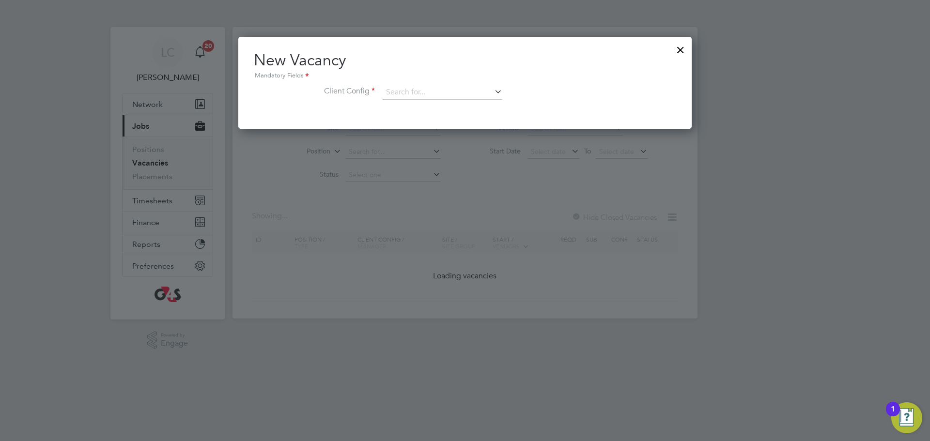
scroll to position [92, 454]
click at [447, 90] on input at bounding box center [442, 92] width 120 height 15
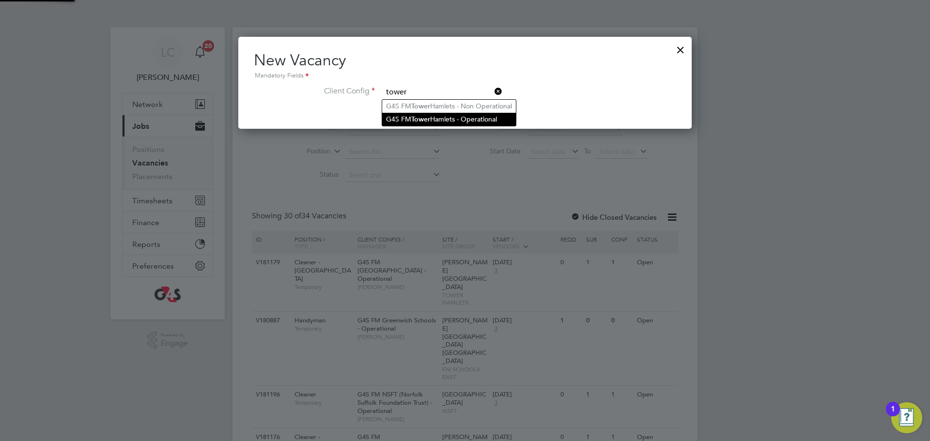
click at [430, 116] on b "Tower" at bounding box center [420, 119] width 19 height 8
type input "G4S FM [GEOGRAPHIC_DATA] - Operational"
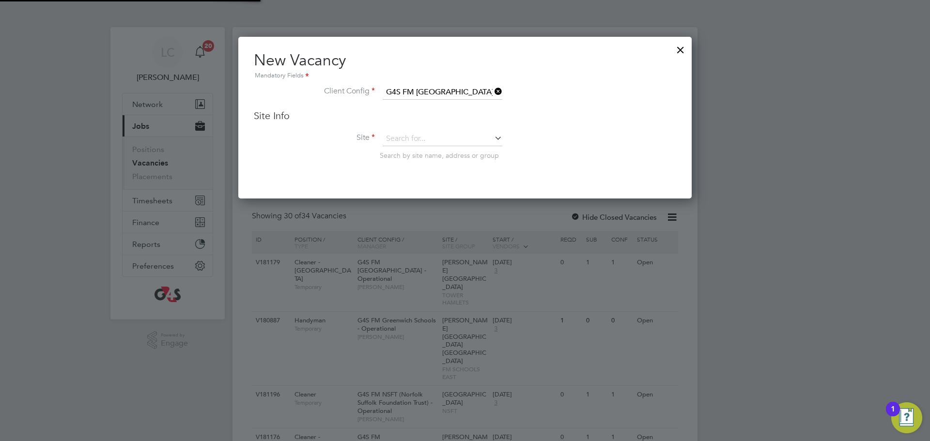
scroll to position [162, 454]
click at [428, 142] on input at bounding box center [442, 139] width 120 height 15
click at [426, 178] on li "Ste wart Headlam Primary School" at bounding box center [453, 178] width 142 height 13
type input "Stewart Headlam Primary School"
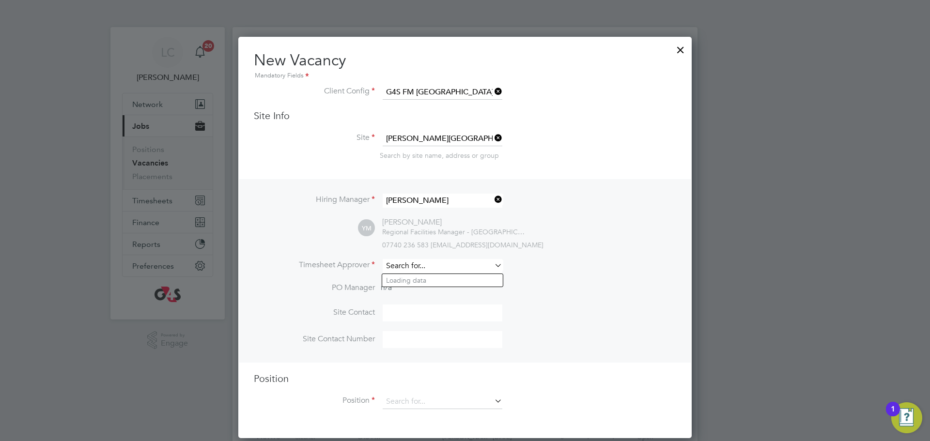
click at [395, 267] on input at bounding box center [442, 266] width 120 height 14
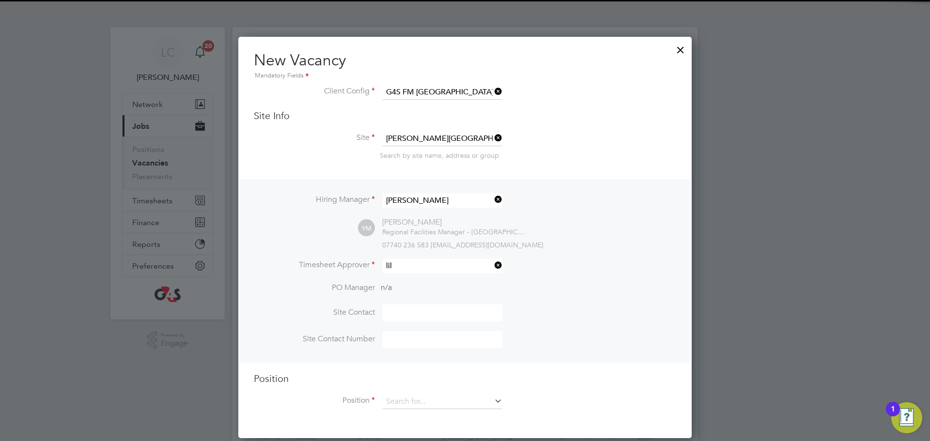
click at [399, 283] on li "Lil ingxi Chen" at bounding box center [442, 280] width 121 height 13
type input "[PERSON_NAME]"
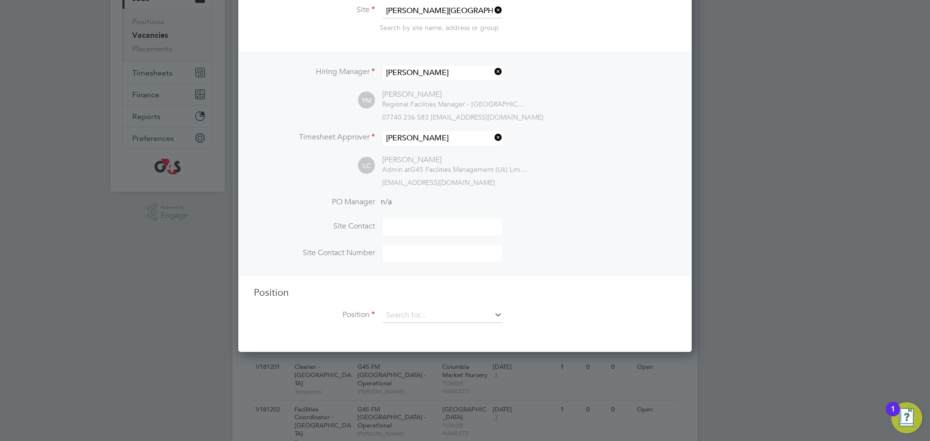
scroll to position [168, 0]
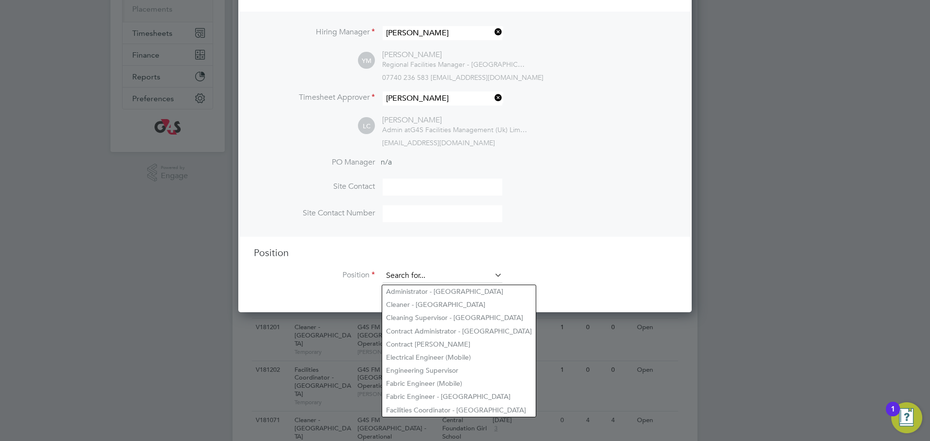
click at [424, 274] on input at bounding box center [442, 276] width 120 height 15
drag, startPoint x: 425, startPoint y: 407, endPoint x: 421, endPoint y: 347, distance: 60.1
click at [424, 407] on li "Facilities Coordinator - [GEOGRAPHIC_DATA]" at bounding box center [458, 410] width 153 height 13
type input "Facilities Coordinator - [GEOGRAPHIC_DATA]"
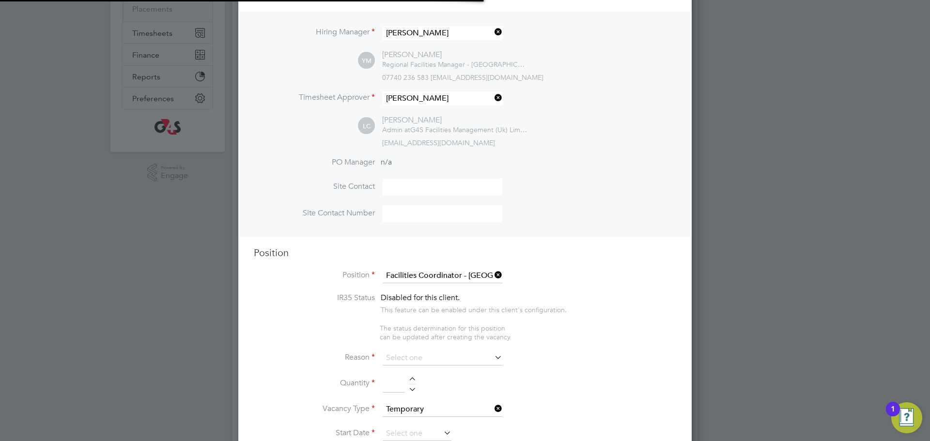
type textarea "**Job Outline:** The Facilities Coordinator (FC) will be part of the G4S School…"
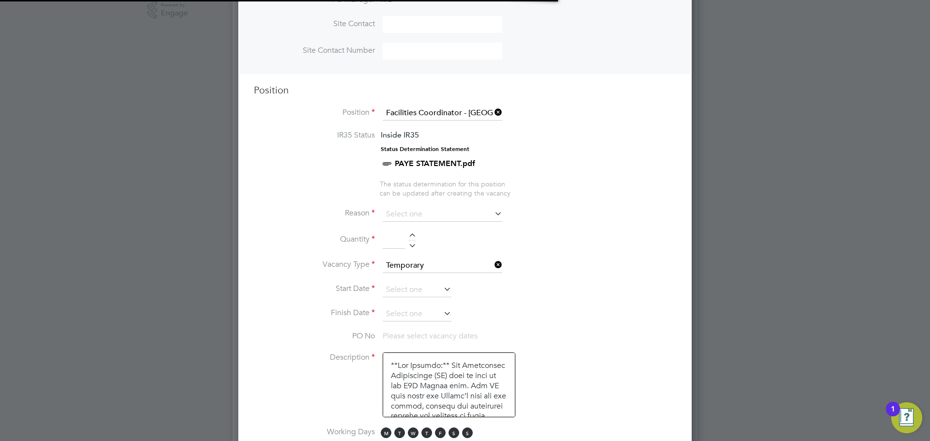
scroll to position [29, 51]
drag, startPoint x: 418, startPoint y: 224, endPoint x: 420, endPoint y: 217, distance: 7.7
click at [418, 222] on li "Reason" at bounding box center [465, 219] width 422 height 24
click at [424, 210] on input at bounding box center [442, 214] width 120 height 15
click at [421, 316] on li "Replacement" at bounding box center [442, 318] width 121 height 13
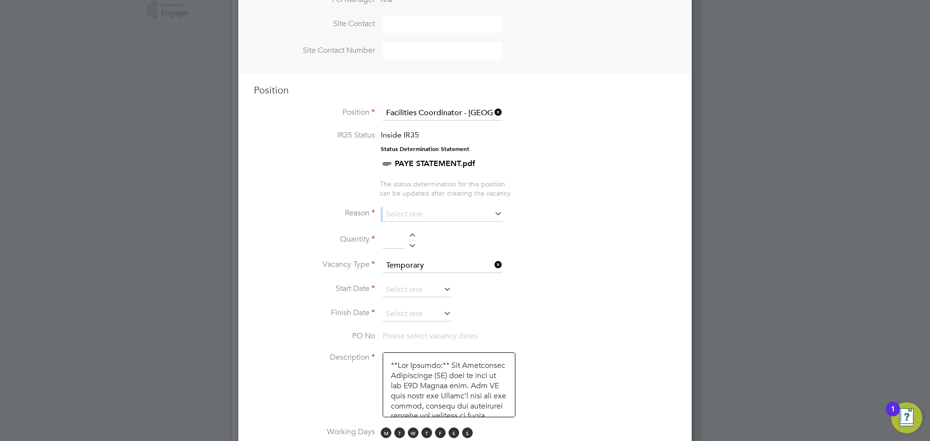
type input "Replacement"
drag, startPoint x: 411, startPoint y: 237, endPoint x: 418, endPoint y: 235, distance: 7.5
click at [412, 237] on div at bounding box center [412, 236] width 8 height 7
type input "1"
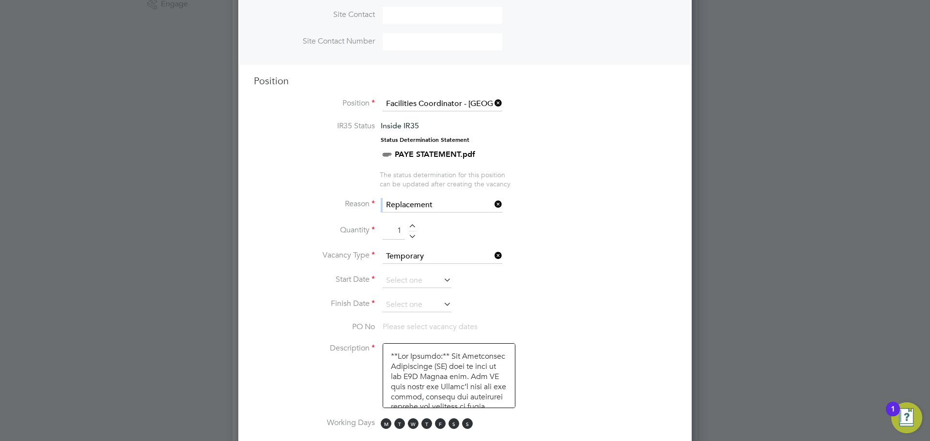
scroll to position [325, 0]
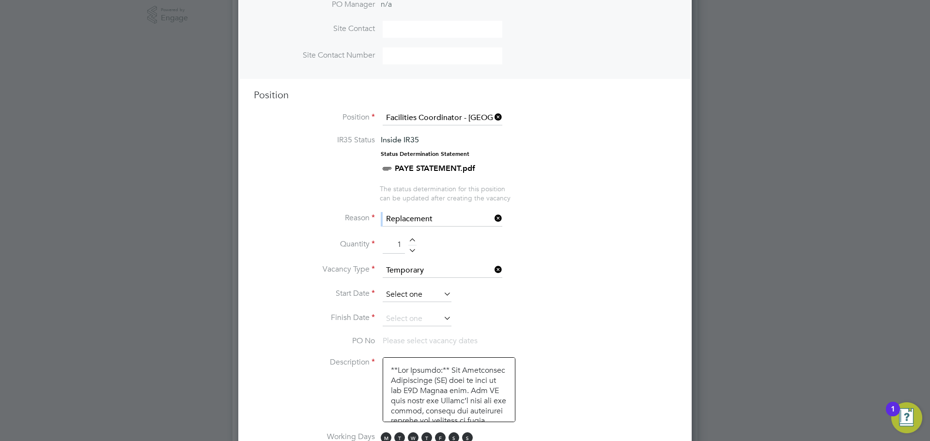
click at [425, 290] on input at bounding box center [416, 295] width 69 height 15
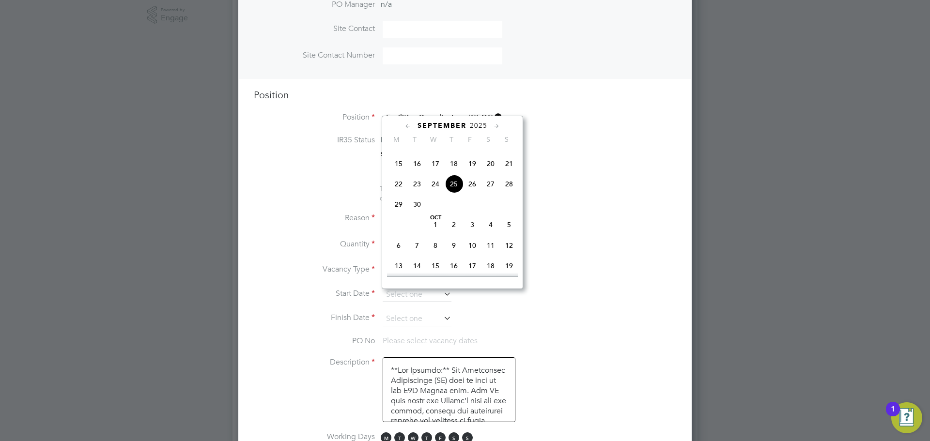
click at [396, 213] on span "29" at bounding box center [398, 204] width 18 height 18
type input "29 Sep 2025"
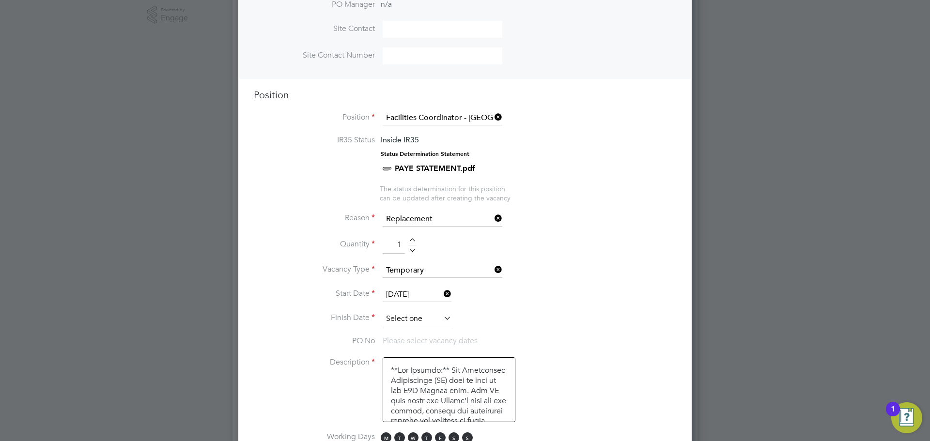
drag, startPoint x: 417, startPoint y: 314, endPoint x: 421, endPoint y: 317, distance: 5.2
click at [417, 313] on input at bounding box center [416, 319] width 69 height 15
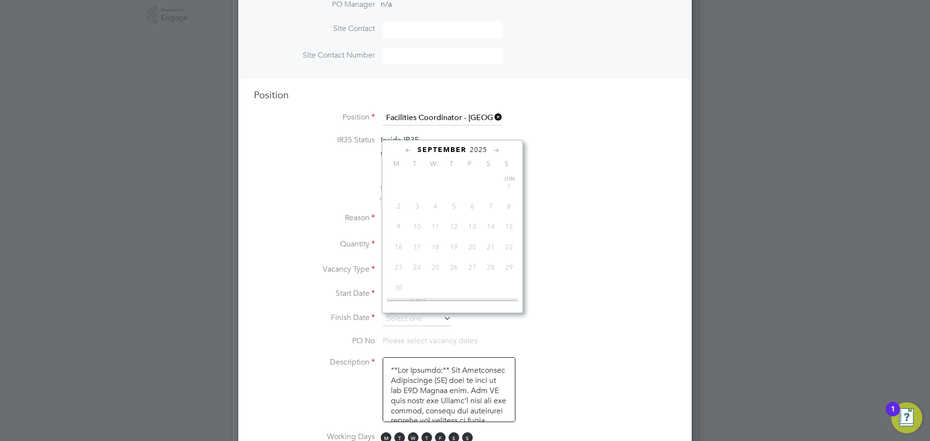
scroll to position [387, 0]
click at [471, 237] on span "3" at bounding box center [472, 227] width 18 height 18
type input "[DATE]"
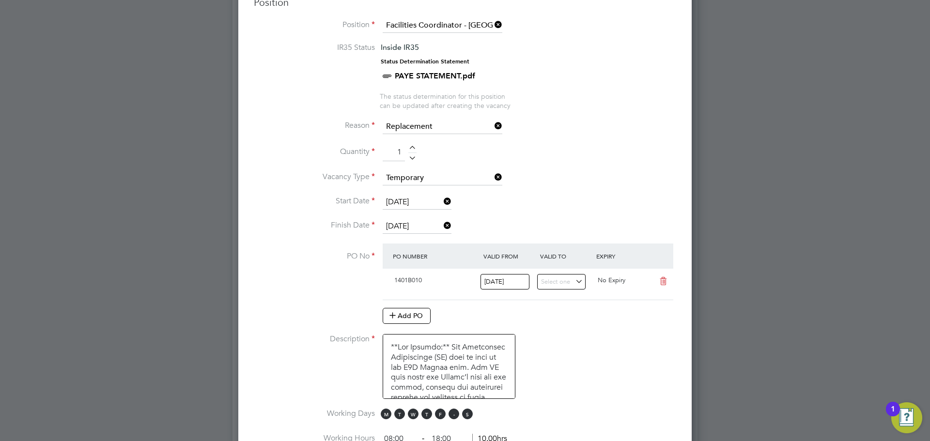
scroll to position [462, 0]
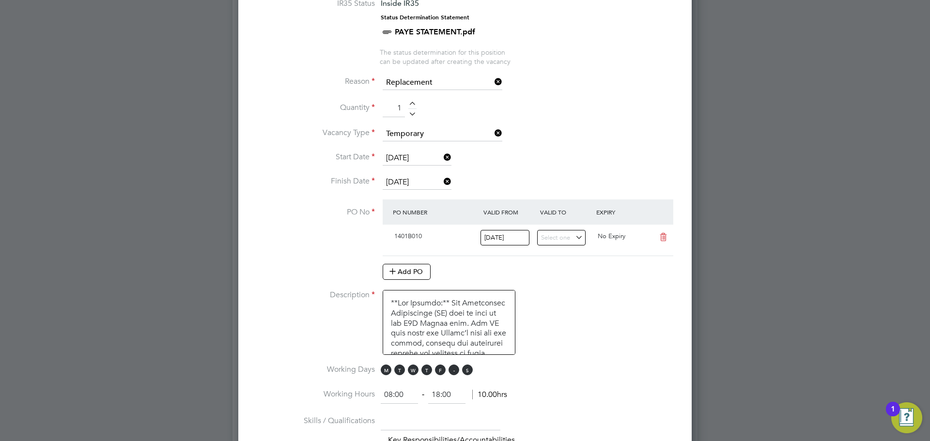
drag, startPoint x: 454, startPoint y: 369, endPoint x: 464, endPoint y: 371, distance: 10.3
click at [455, 369] on span "S" at bounding box center [453, 370] width 11 height 11
click at [466, 371] on span "S" at bounding box center [467, 370] width 11 height 11
drag, startPoint x: 403, startPoint y: 387, endPoint x: 376, endPoint y: 397, distance: 29.0
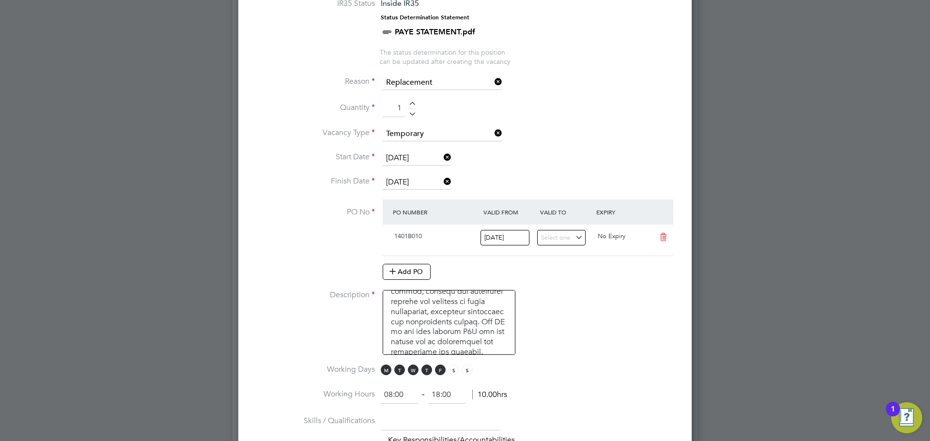
click at [376, 396] on li "Working Hours 08:00 ‐ 18:00 10.00hrs" at bounding box center [465, 399] width 422 height 27
type input "06:30"
drag, startPoint x: 438, startPoint y: 387, endPoint x: 425, endPoint y: 387, distance: 13.6
click at [425, 387] on div "06:30 ‐ 18:00 11.50hrs" at bounding box center [444, 394] width 126 height 17
type input "10:30"
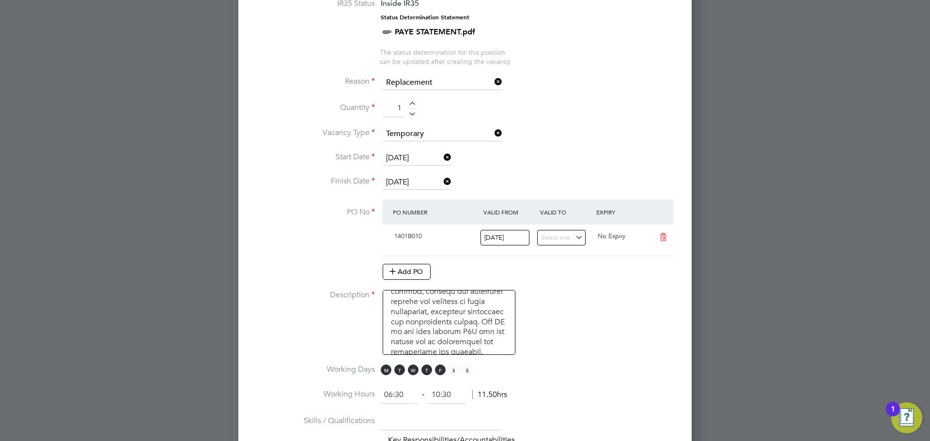
click at [616, 343] on li "Description" at bounding box center [465, 327] width 422 height 75
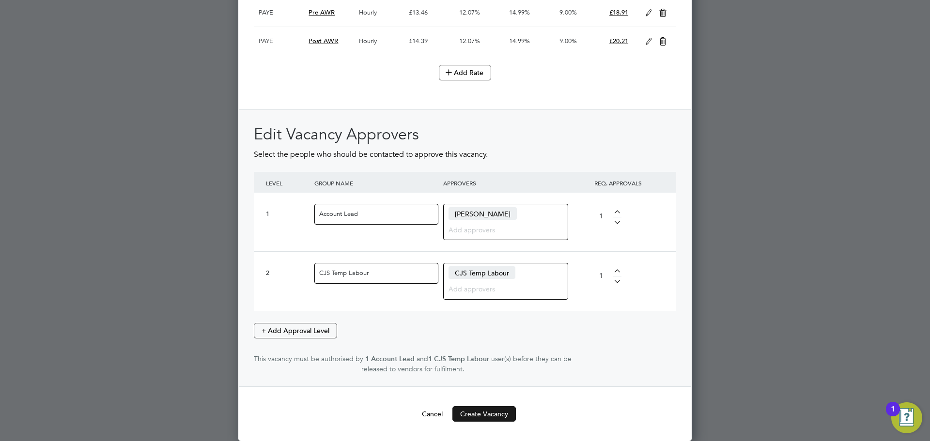
scroll to position [2117, 0]
click at [489, 409] on button "Create Vacancy" at bounding box center [483, 413] width 63 height 15
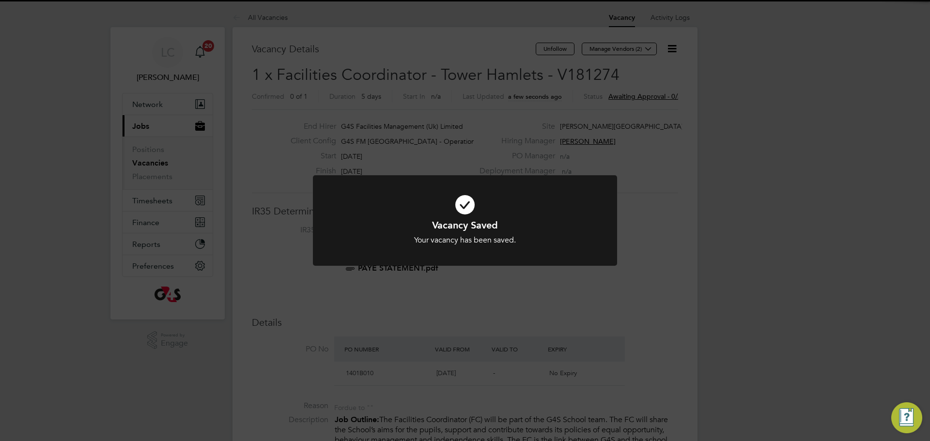
scroll to position [29, 68]
click at [556, 61] on div "Vacancy Saved Your vacancy has been saved. Cancel Okay" at bounding box center [465, 220] width 930 height 441
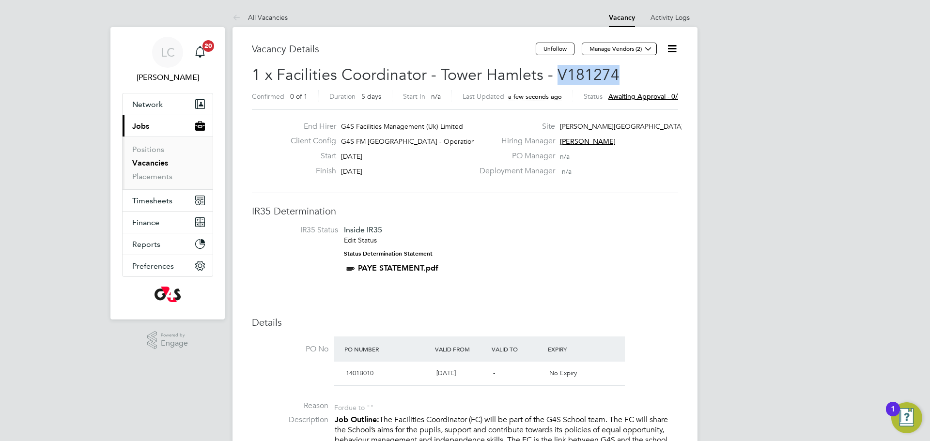
drag, startPoint x: 556, startPoint y: 72, endPoint x: 641, endPoint y: 77, distance: 85.4
click at [641, 77] on h2 "1 x Facilities Coordinator - Tower Hamlets - V181274 Confirmed 0 of 1 Duration …" at bounding box center [465, 85] width 426 height 41
copy span "V181274"
click at [641, 55] on span "Manage Vendors (2)" at bounding box center [619, 52] width 77 height 9
drag, startPoint x: 634, startPoint y: 49, endPoint x: 625, endPoint y: 62, distance: 15.9
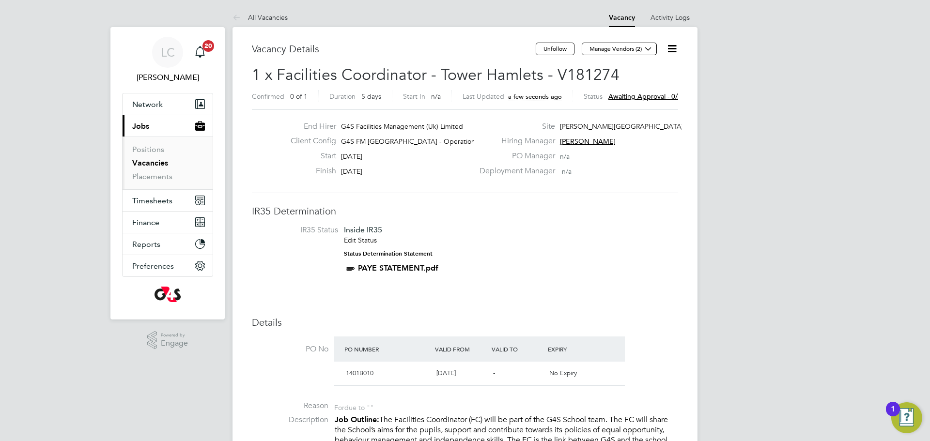
click at [632, 49] on button "Manage Vendors (2)" at bounding box center [618, 49] width 75 height 13
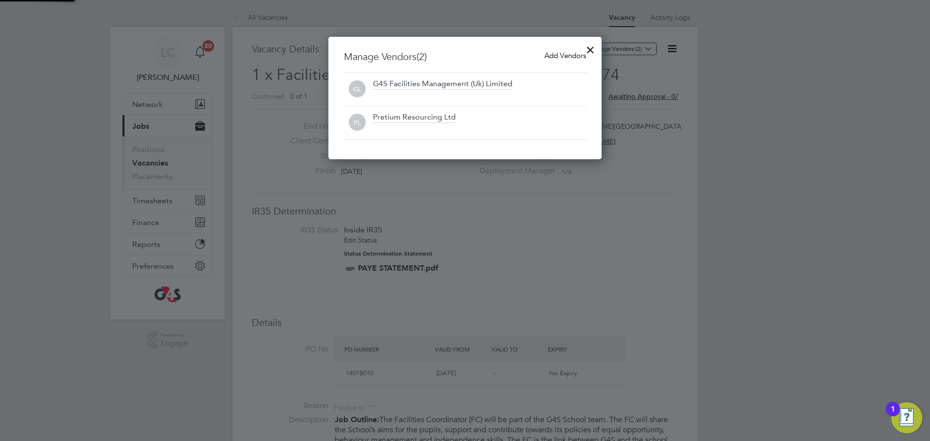
scroll to position [123, 274]
click at [558, 49] on div "Manage Vendors (2) Add Vendors GL G4S Facilities Management (Uk) Limited PL Pre…" at bounding box center [464, 98] width 273 height 122
drag, startPoint x: 549, startPoint y: 59, endPoint x: 517, endPoint y: 67, distance: 32.5
click at [547, 59] on span "Add Vendors" at bounding box center [565, 55] width 42 height 9
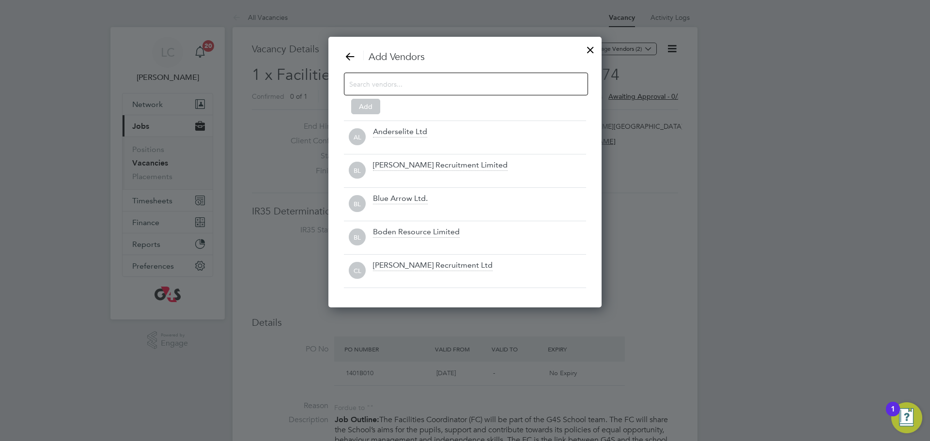
scroll to position [272, 274]
drag, startPoint x: 412, startPoint y: 82, endPoint x: 413, endPoint y: 87, distance: 4.9
click at [413, 83] on input at bounding box center [458, 83] width 218 height 13
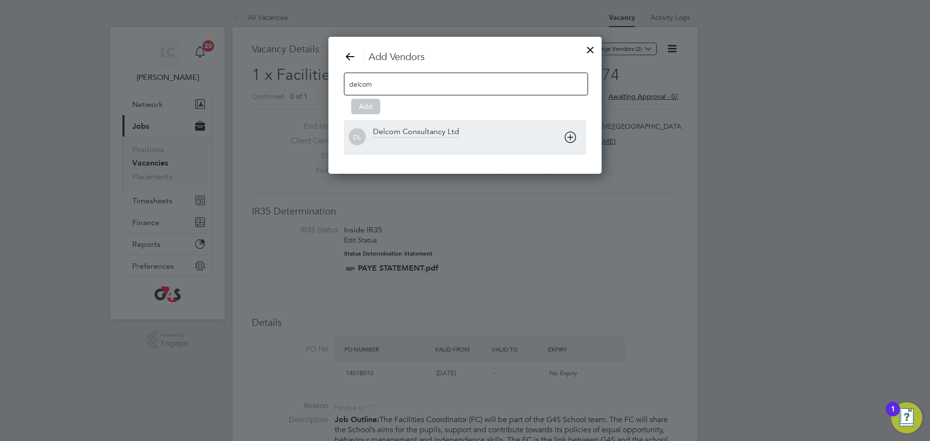
type input "delcom"
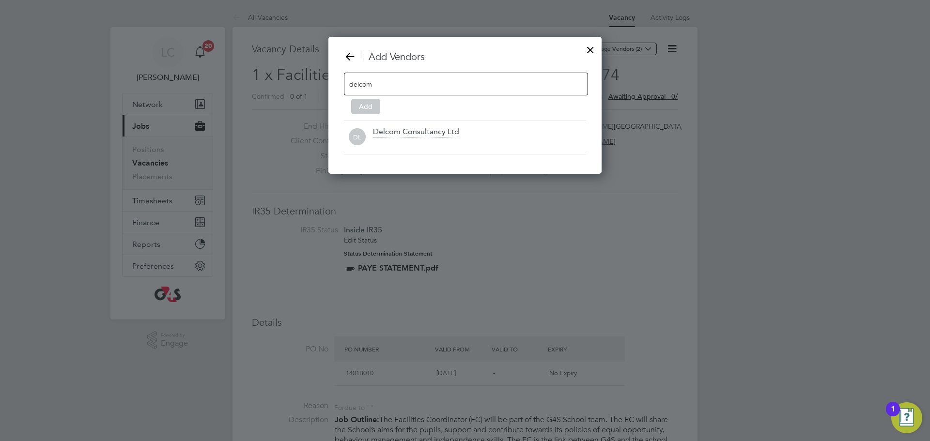
drag, startPoint x: 409, startPoint y: 144, endPoint x: 404, endPoint y: 142, distance: 5.4
click at [406, 143] on div at bounding box center [479, 144] width 213 height 10
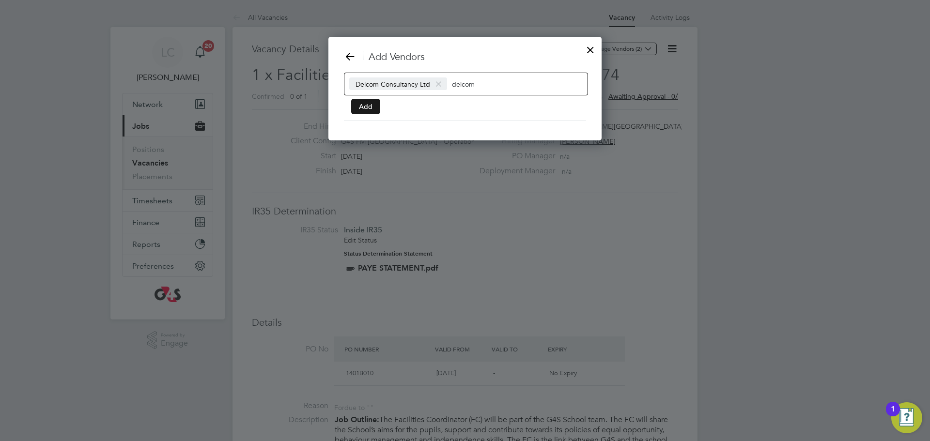
click at [376, 107] on button "Add" at bounding box center [365, 106] width 29 height 15
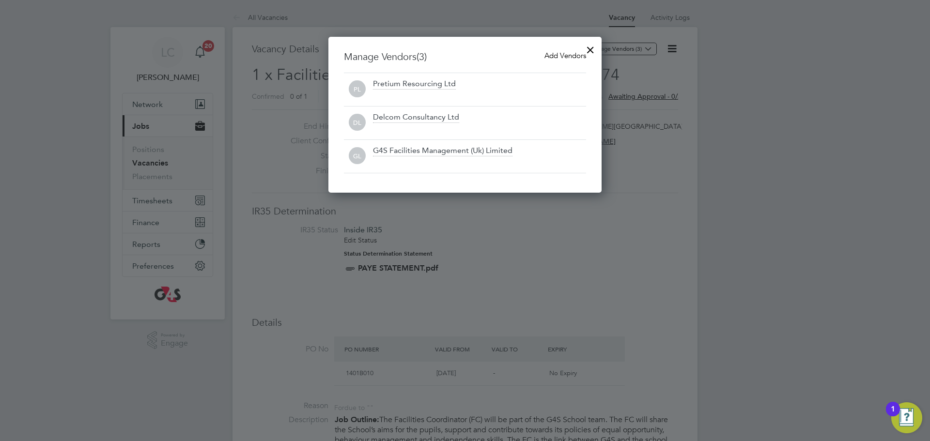
click at [588, 48] on div at bounding box center [589, 47] width 17 height 17
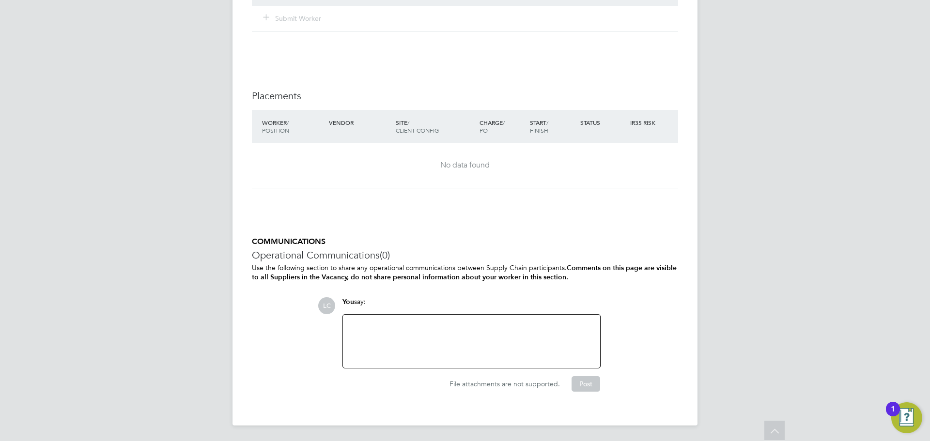
click at [427, 335] on div at bounding box center [471, 341] width 245 height 42
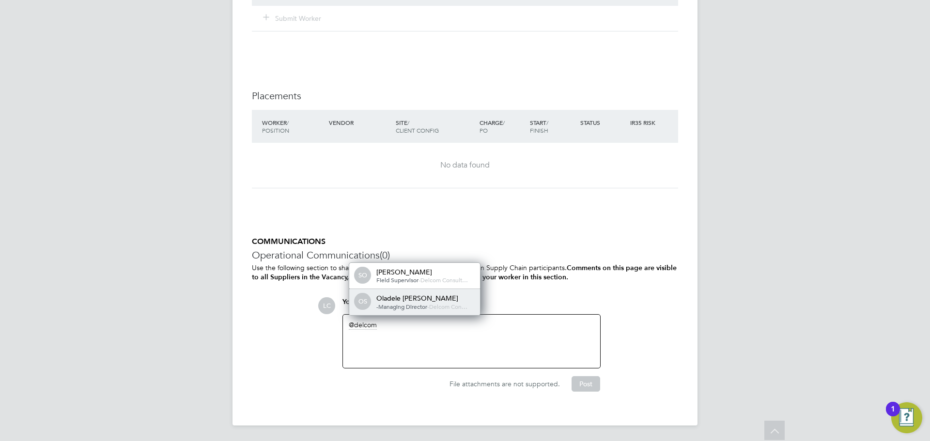
click at [440, 310] on div "-Managing Director - Delcom Con…" at bounding box center [424, 307] width 97 height 8
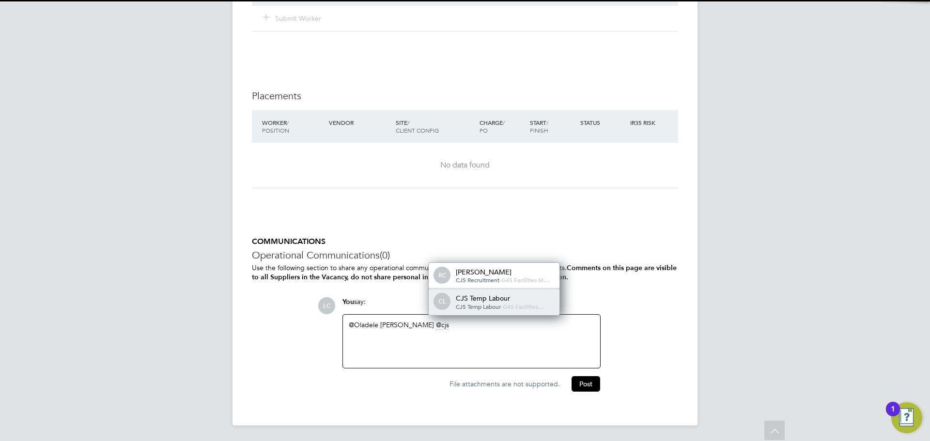
click at [449, 305] on div "CL" at bounding box center [440, 301] width 15 height 15
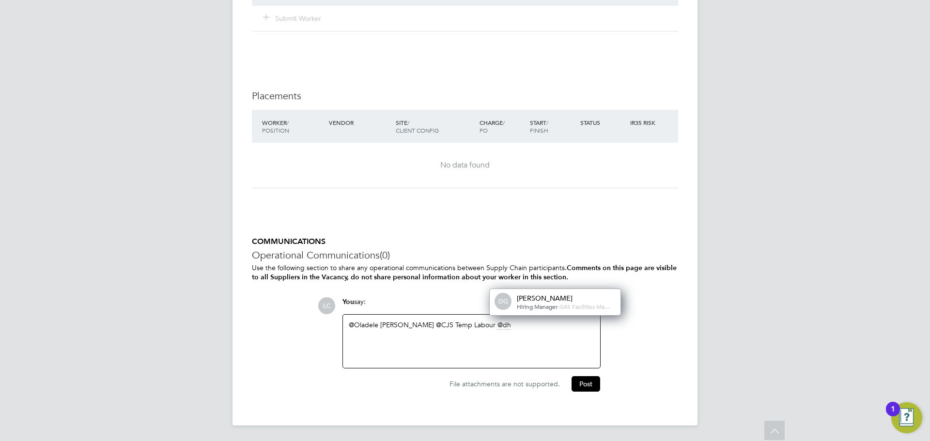
click at [527, 303] on div "Hiring Manager - G4S Facilities Ma…" at bounding box center [565, 307] width 97 height 8
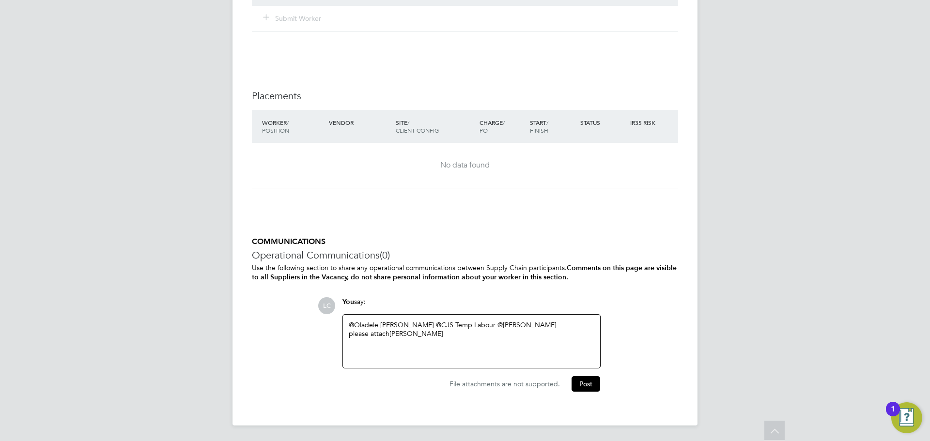
click at [470, 334] on div "please attach MUSTAPHA TAOFEEK" at bounding box center [471, 333] width 245 height 9
click at [585, 388] on button "Post" at bounding box center [585, 383] width 29 height 15
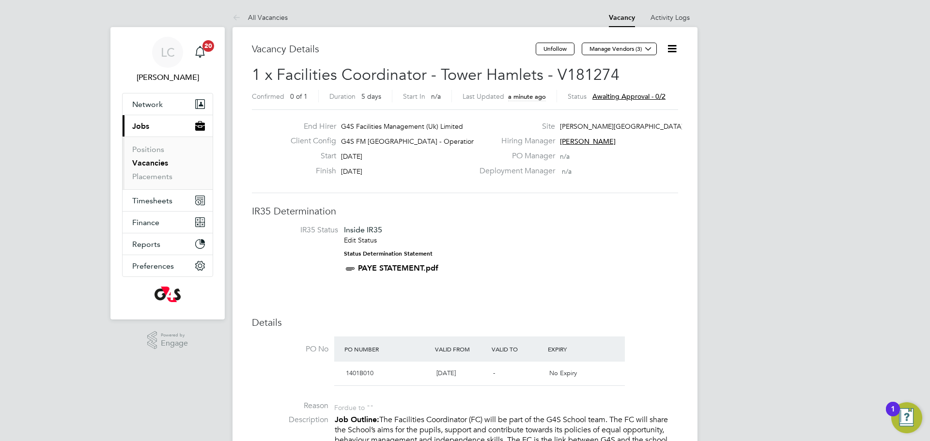
click at [148, 164] on link "Vacancies" at bounding box center [150, 162] width 36 height 9
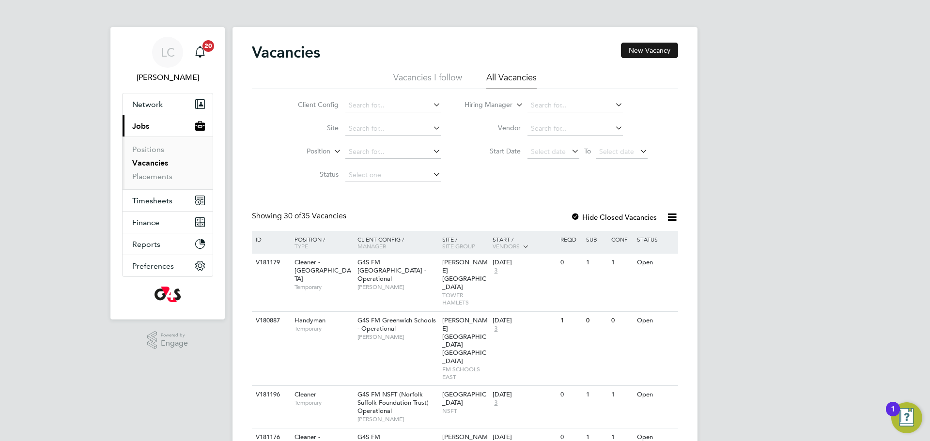
drag, startPoint x: 655, startPoint y: 51, endPoint x: 647, endPoint y: 57, distance: 9.0
click at [655, 52] on button "New Vacancy" at bounding box center [649, 50] width 57 height 15
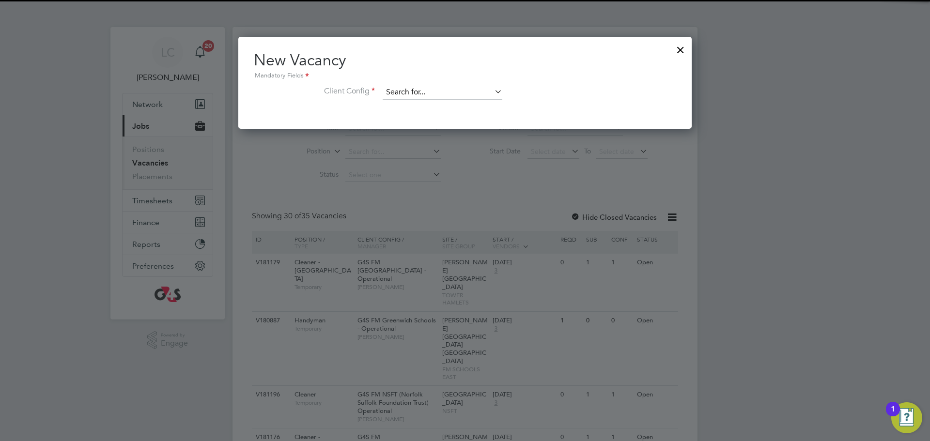
click at [446, 97] on input at bounding box center [442, 92] width 120 height 15
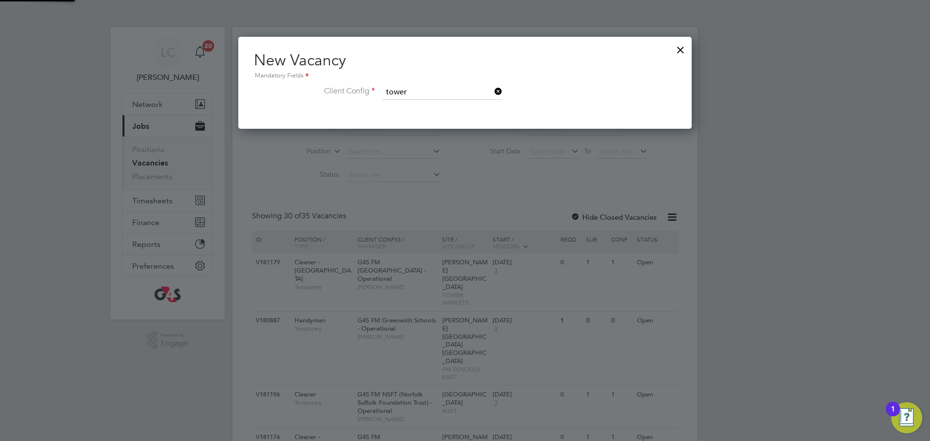
click at [419, 116] on b "Tower" at bounding box center [420, 119] width 19 height 8
type input "G4S FM [GEOGRAPHIC_DATA] - Operational"
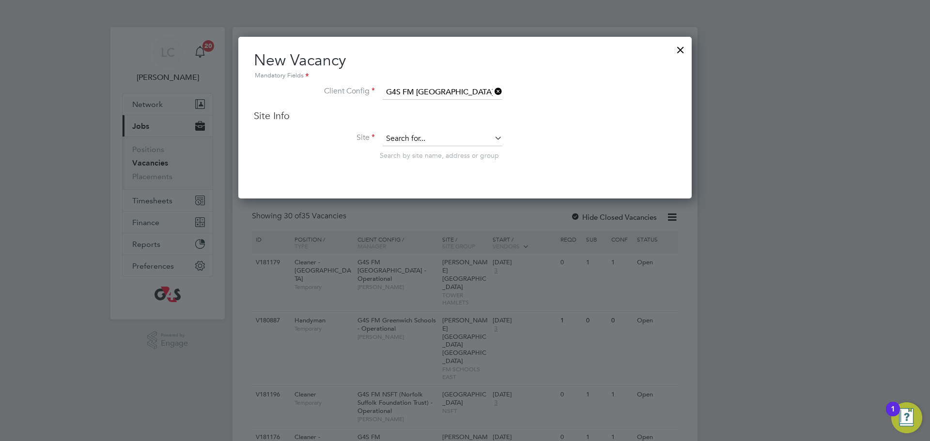
click at [418, 137] on input at bounding box center [442, 139] width 120 height 15
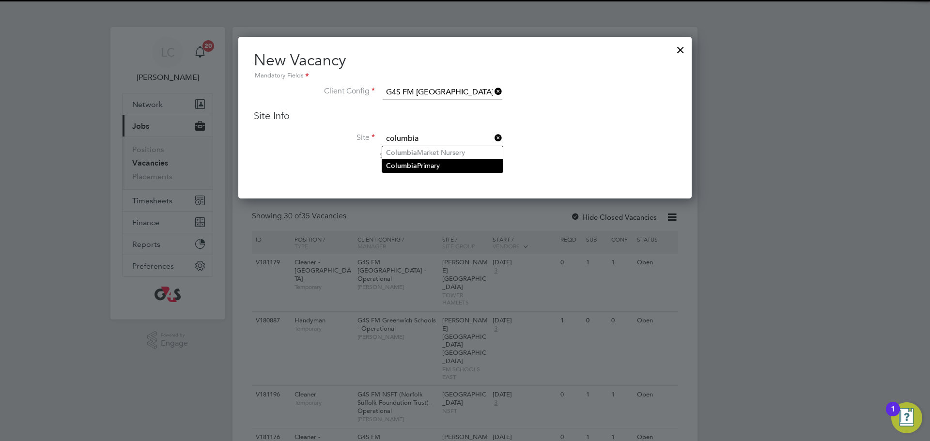
click at [412, 163] on b "Columbia" at bounding box center [401, 166] width 31 height 8
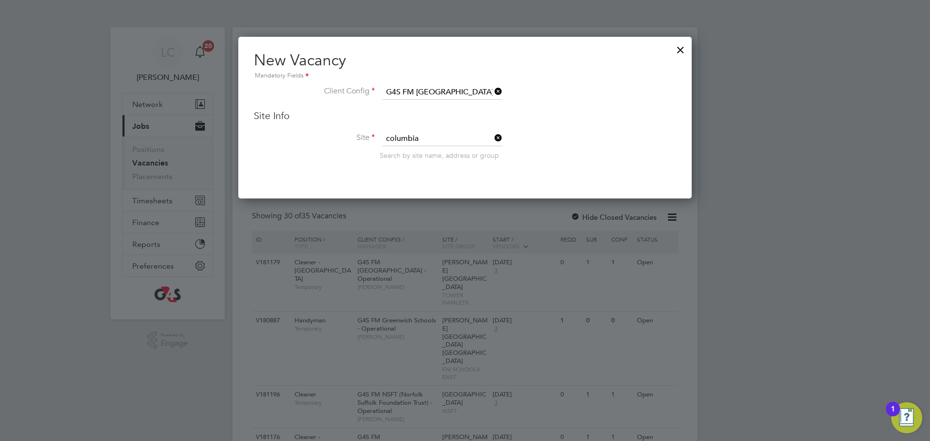
type input "Columbia Primary"
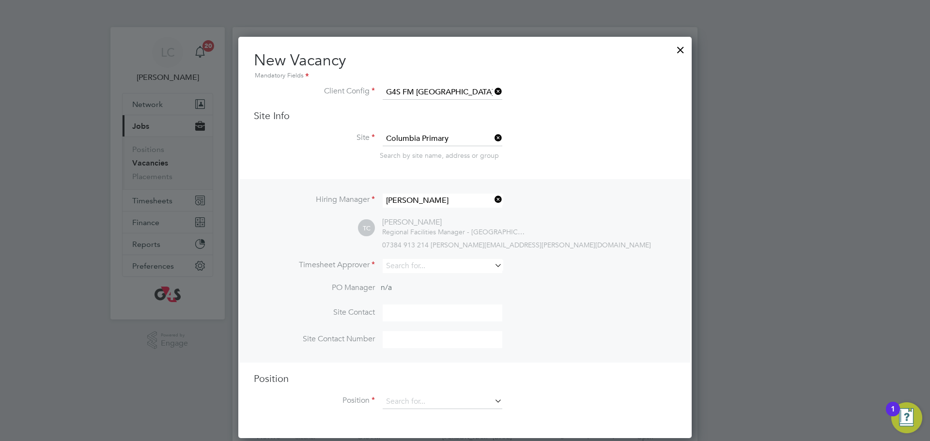
drag, startPoint x: 494, startPoint y: 134, endPoint x: 444, endPoint y: 139, distance: 50.1
click at [490, 134] on li "Site Columbia Primary Search by site name, address or group" at bounding box center [465, 155] width 422 height 47
click at [416, 138] on input at bounding box center [442, 139] width 120 height 15
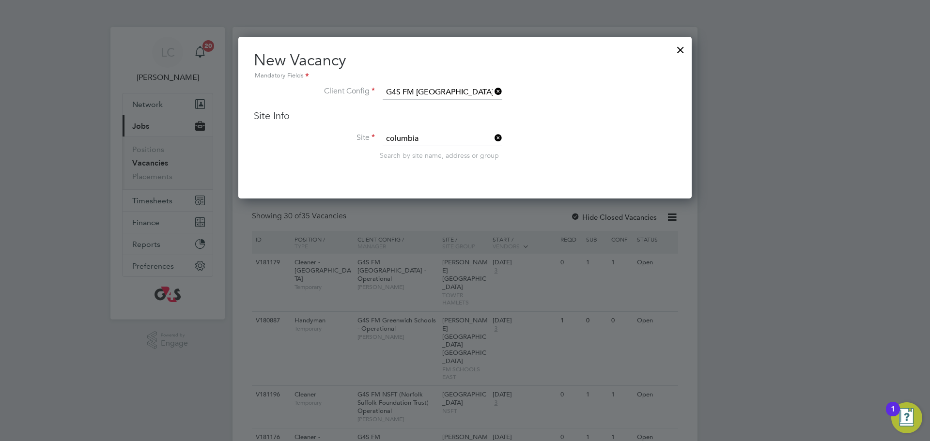
click at [430, 152] on li "Columbia Market Nursery" at bounding box center [442, 152] width 121 height 13
type input "Columbia Market Nursery"
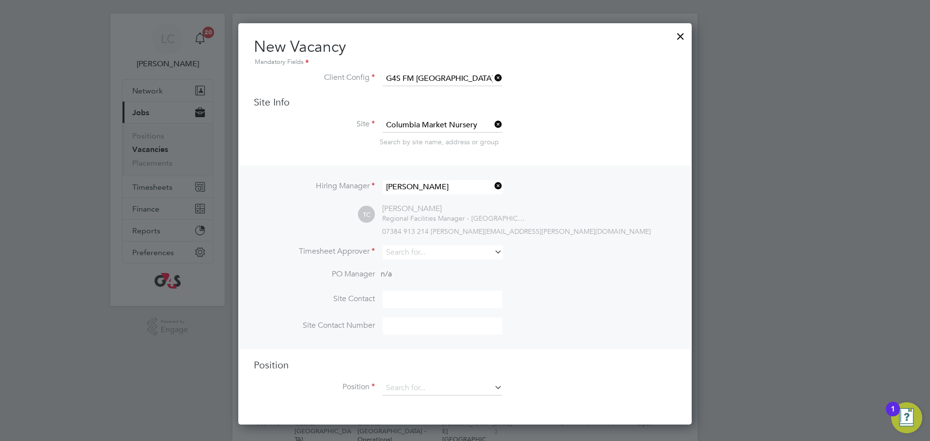
scroll to position [15, 0]
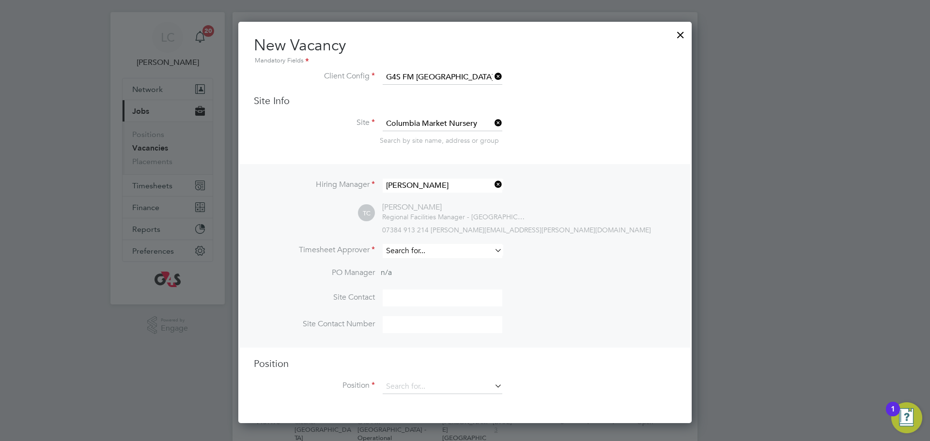
click at [423, 251] on input at bounding box center [442, 251] width 120 height 14
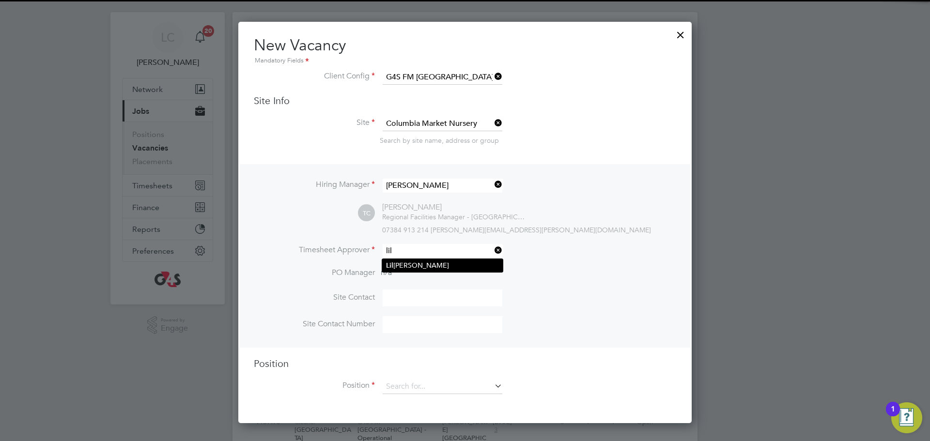
click at [406, 266] on li "Lil ingxi Chen" at bounding box center [442, 265] width 121 height 13
type input "[PERSON_NAME]"
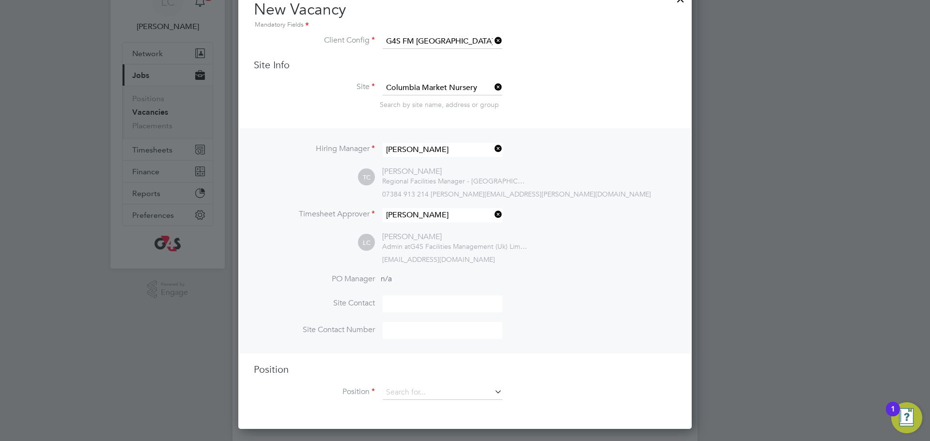
scroll to position [61, 0]
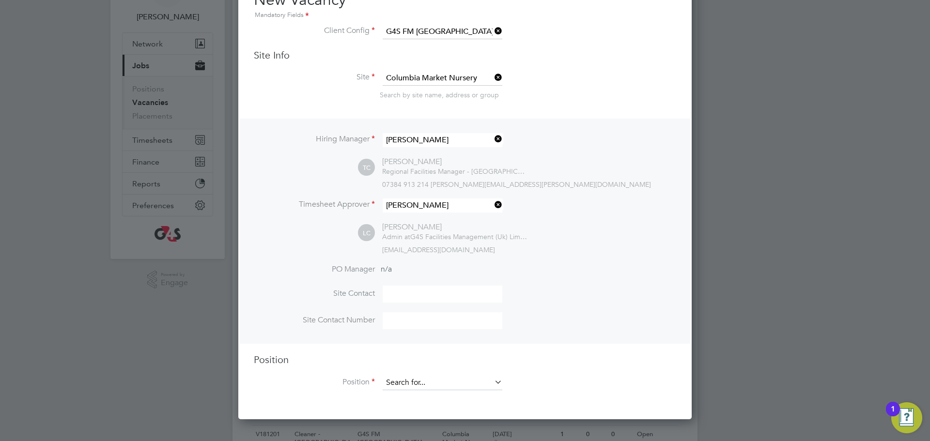
drag, startPoint x: 432, startPoint y: 386, endPoint x: 437, endPoint y: 385, distance: 5.1
click at [437, 387] on input at bounding box center [442, 383] width 120 height 15
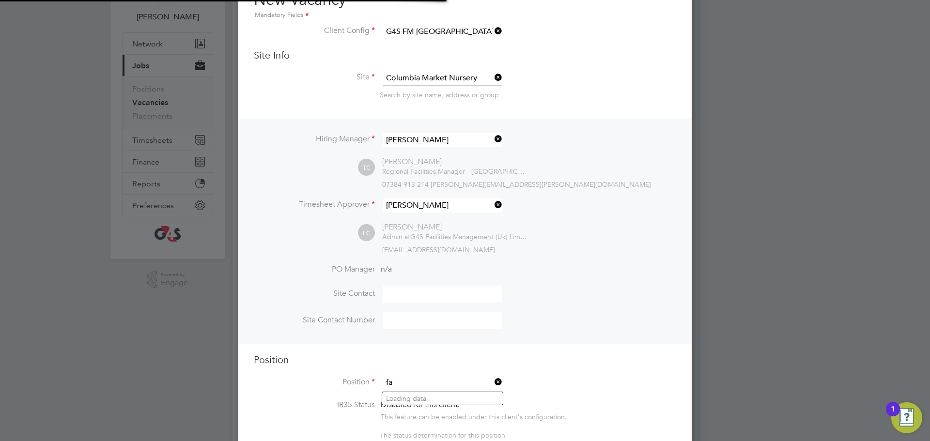
scroll to position [1509, 454]
click at [416, 398] on li "Faci lities Coordinator - Tower Hamlets" at bounding box center [456, 398] width 149 height 13
type input "Facilities Coordinator - [GEOGRAPHIC_DATA]"
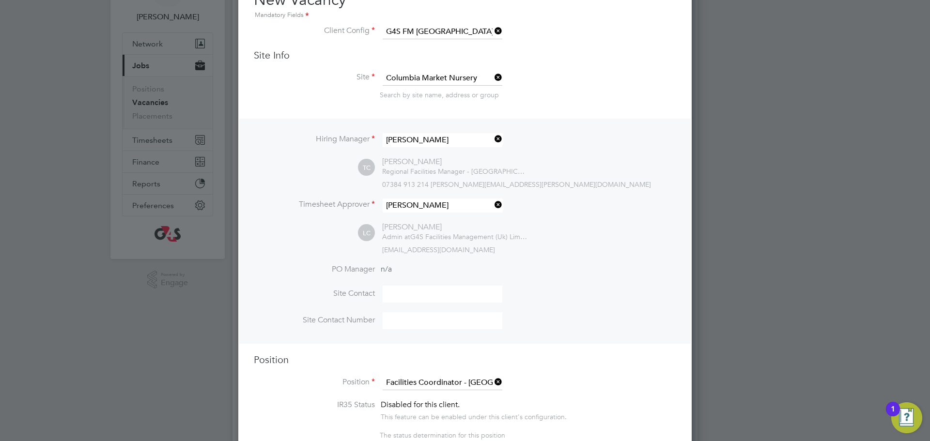
type textarea "**Job Outline:** The Facilities Coordinator (FC) will be part of the G4S School…"
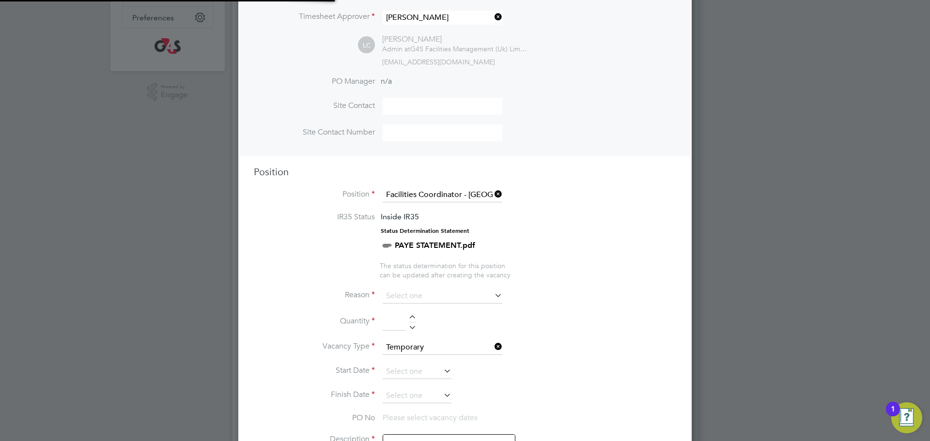
scroll to position [413, 0]
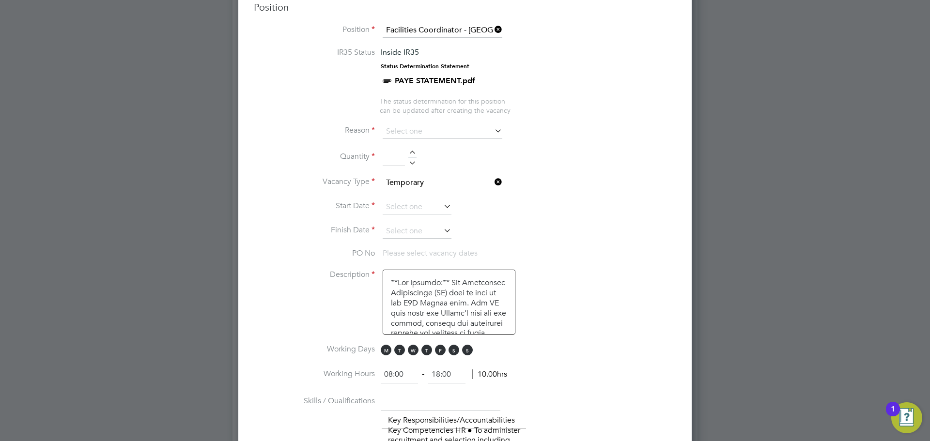
drag, startPoint x: 424, startPoint y: 142, endPoint x: 422, endPoint y: 149, distance: 7.0
click at [424, 143] on li "Reason" at bounding box center [465, 136] width 422 height 24
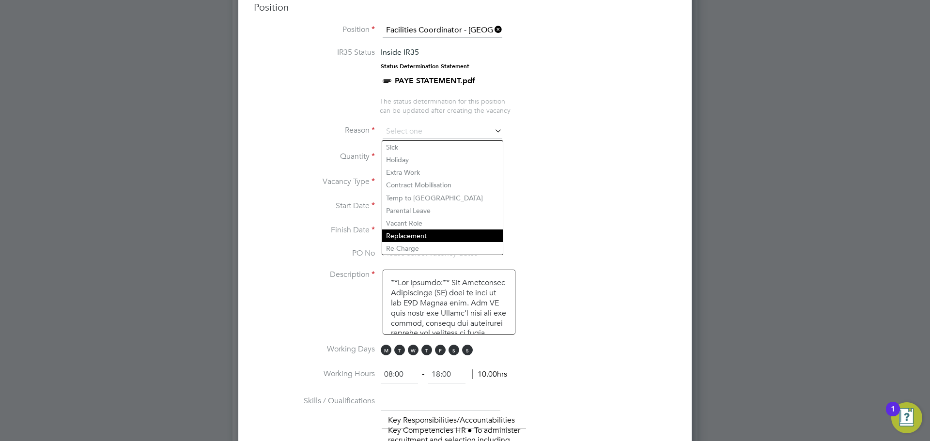
click at [400, 239] on li "Replacement" at bounding box center [442, 235] width 121 height 13
type input "Replacement"
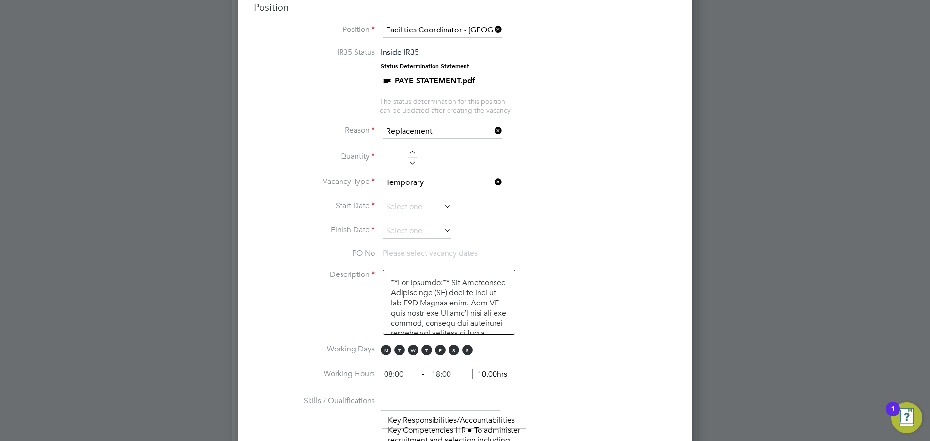
click at [412, 154] on div at bounding box center [412, 154] width 8 height 7
type input "1"
click at [401, 214] on input at bounding box center [416, 207] width 69 height 15
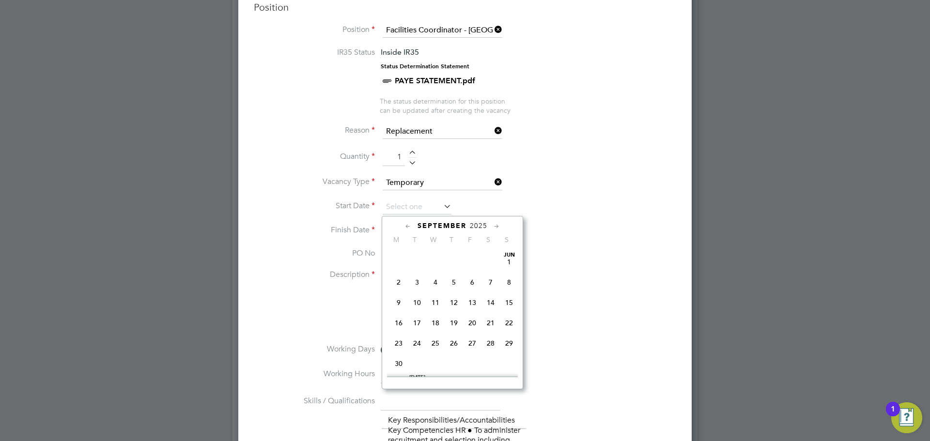
scroll to position [366, 0]
click at [395, 314] on span "29" at bounding box center [398, 304] width 18 height 18
type input "29 Sep 2025"
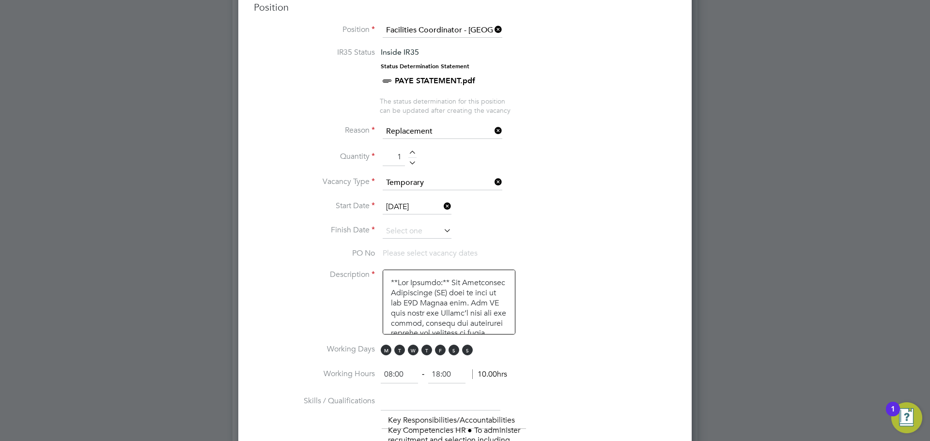
click at [398, 233] on input at bounding box center [416, 231] width 69 height 15
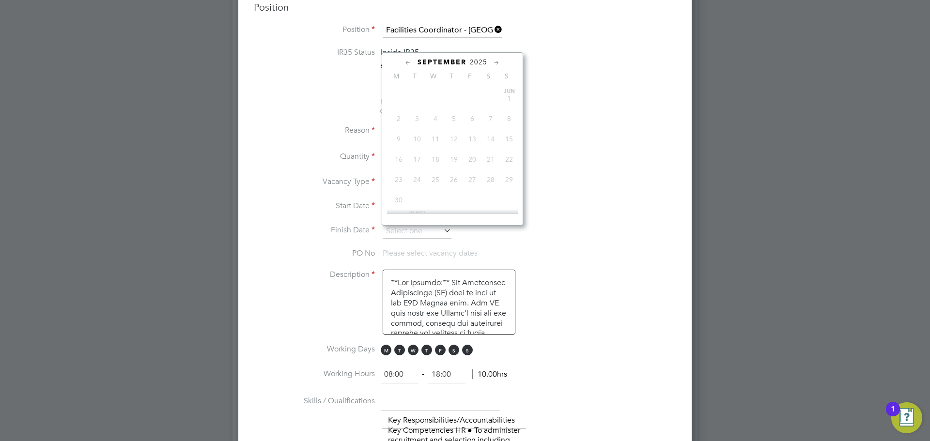
scroll to position [387, 0]
drag, startPoint x: 396, startPoint y: 136, endPoint x: 401, endPoint y: 235, distance: 99.8
click at [396, 129] on span "29" at bounding box center [398, 119] width 18 height 18
type input "29 Sep 2025"
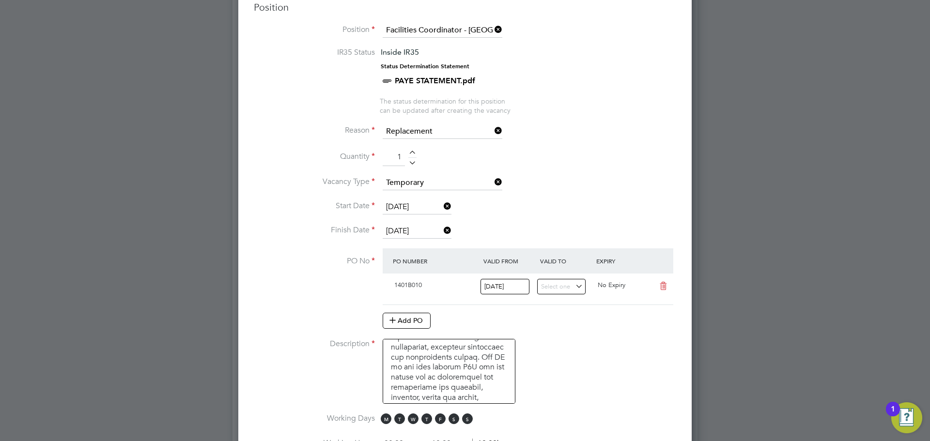
scroll to position [69, 0]
drag, startPoint x: 396, startPoint y: 422, endPoint x: 414, endPoint y: 423, distance: 18.0
click at [402, 424] on span "T" at bounding box center [399, 418] width 11 height 11
drag, startPoint x: 414, startPoint y: 423, endPoint x: 426, endPoint y: 422, distance: 11.7
click at [414, 423] on span "W" at bounding box center [413, 418] width 11 height 11
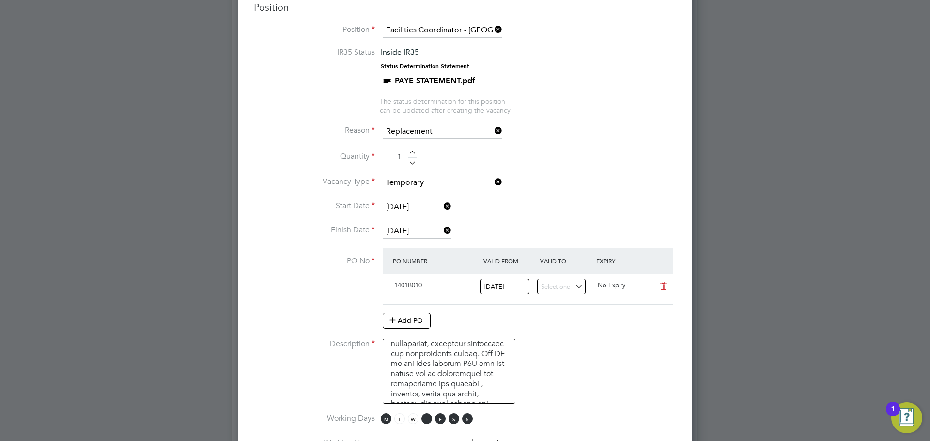
click at [430, 420] on span "T" at bounding box center [426, 418] width 11 height 11
drag, startPoint x: 445, startPoint y: 420, endPoint x: 462, endPoint y: 421, distance: 17.0
click at [452, 421] on span "M T W T F S S" at bounding box center [428, 418] width 95 height 11
click at [462, 421] on span "S" at bounding box center [467, 418] width 11 height 11
click at [451, 421] on span "S" at bounding box center [453, 418] width 11 height 11
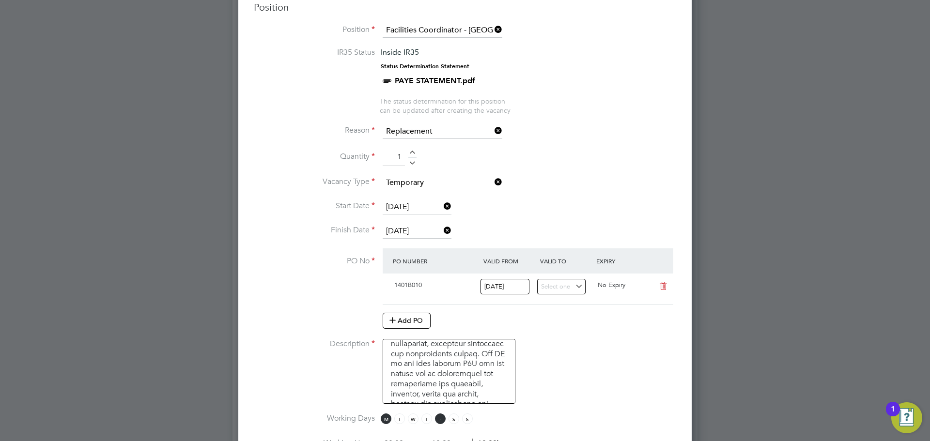
click at [444, 420] on span "F" at bounding box center [440, 418] width 11 height 11
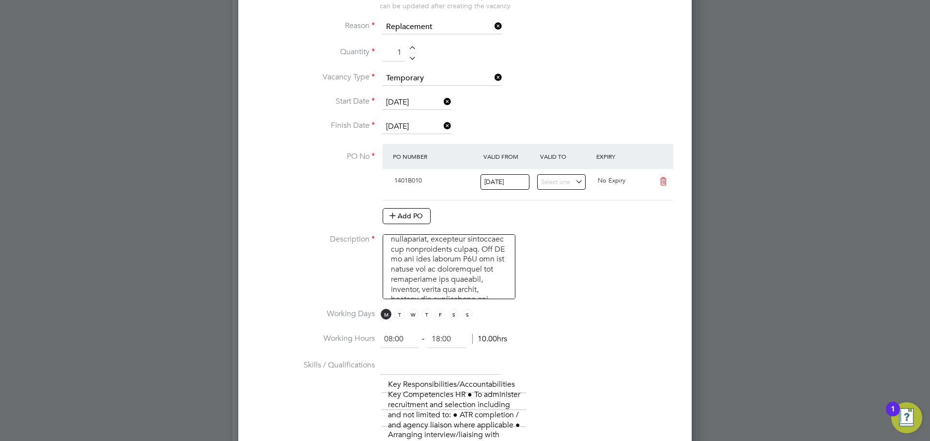
scroll to position [518, 0]
drag, startPoint x: 370, startPoint y: 334, endPoint x: 359, endPoint y: 335, distance: 11.2
click at [359, 335] on li "Working Hours 08:00 ‐ 18:00 10.00hrs" at bounding box center [465, 343] width 422 height 27
type input "06:30"
drag, startPoint x: 444, startPoint y: 334, endPoint x: 423, endPoint y: 335, distance: 21.3
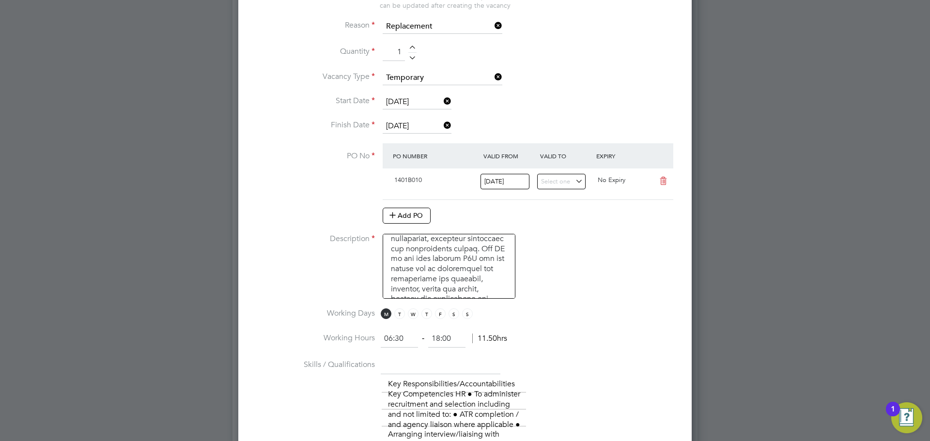
click at [423, 335] on ng-form "06:30 ‐ 18:00 11.50hrs" at bounding box center [444, 339] width 126 height 10
type input "10:30"
drag, startPoint x: 582, startPoint y: 332, endPoint x: 528, endPoint y: 283, distance: 73.3
click at [580, 331] on li "Working Hours 06:30 ‐ 10:30 11.50hrs" at bounding box center [465, 343] width 422 height 27
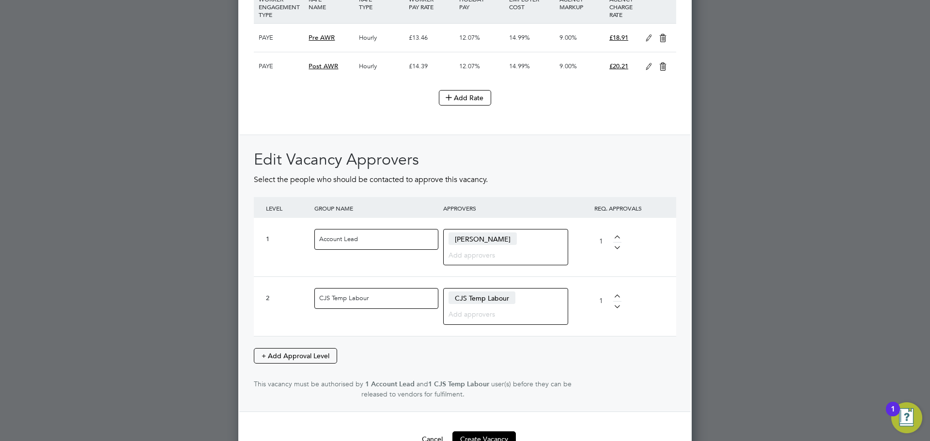
scroll to position [2102, 0]
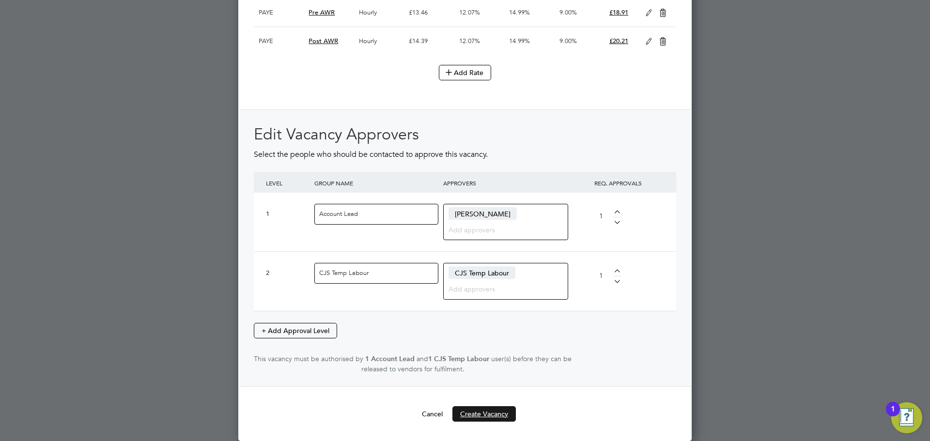
click at [480, 422] on button "Create Vacancy" at bounding box center [483, 413] width 63 height 15
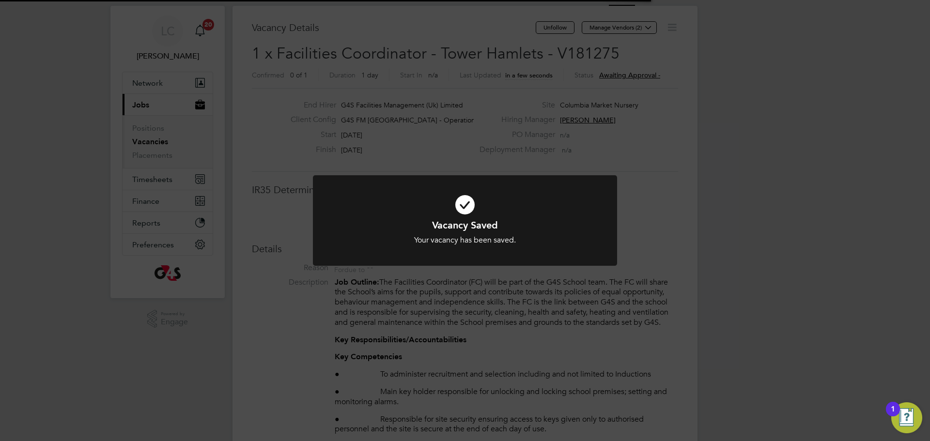
scroll to position [5, 5]
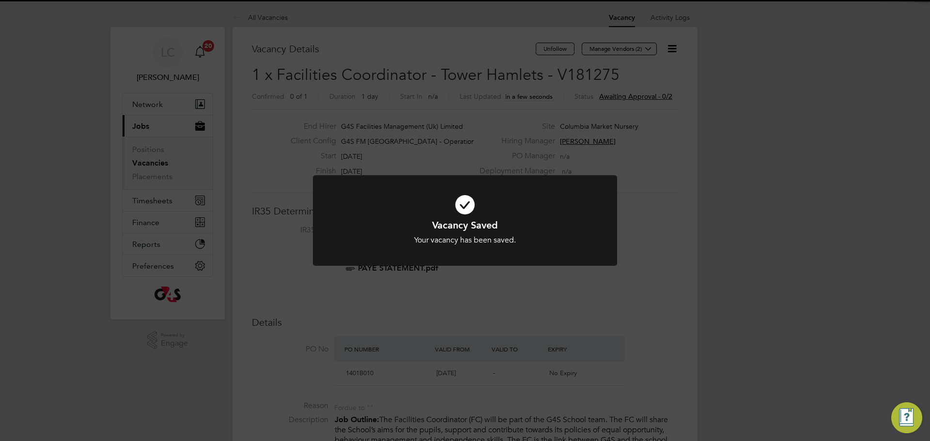
click at [541, 91] on div "Vacancy Saved Your vacancy has been saved. Cancel Okay" at bounding box center [465, 220] width 930 height 441
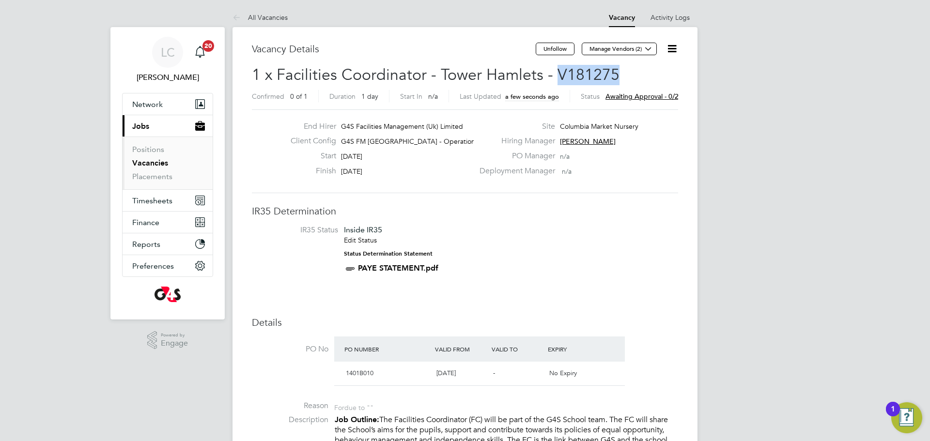
drag, startPoint x: 557, startPoint y: 72, endPoint x: 619, endPoint y: 71, distance: 61.5
click at [625, 75] on h2 "1 x Facilities Coordinator - Tower Hamlets - V181275 Confirmed 0 of 1 Duration …" at bounding box center [465, 85] width 426 height 41
copy span "V181275"
click at [606, 60] on div "Unfollow Manage Vendors (2)" at bounding box center [606, 54] width 142 height 22
drag, startPoint x: 545, startPoint y: 76, endPoint x: 619, endPoint y: 79, distance: 73.6
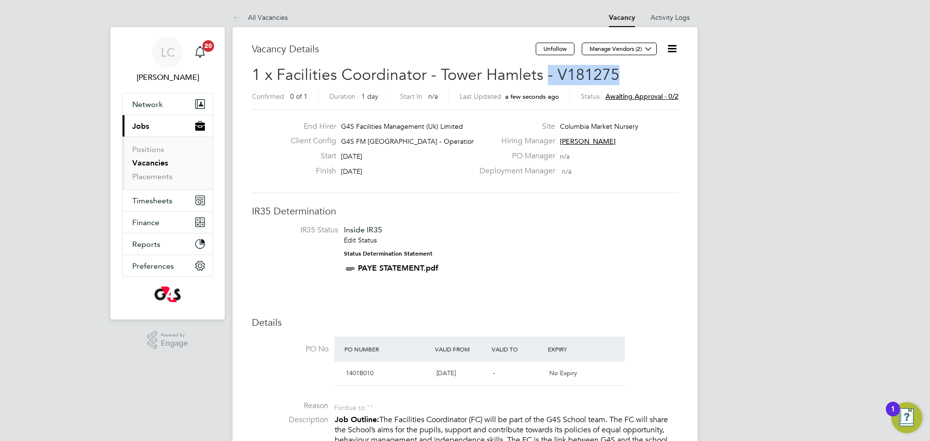
click at [618, 79] on h2 "1 x Facilities Coordinator - Tower Hamlets - V181275 Confirmed 0 of 1 Duration …" at bounding box center [465, 85] width 426 height 41
click at [558, 68] on span "1 x Facilities Coordinator - Tower Hamlets - V181275" at bounding box center [435, 74] width 367 height 19
drag, startPoint x: 554, startPoint y: 73, endPoint x: 638, endPoint y: 76, distance: 83.8
click at [640, 76] on h2 "1 x Facilities Coordinator - Tower Hamlets - V181275 Confirmed 0 of 1 Duration …" at bounding box center [465, 85] width 426 height 41
copy span "V181275"
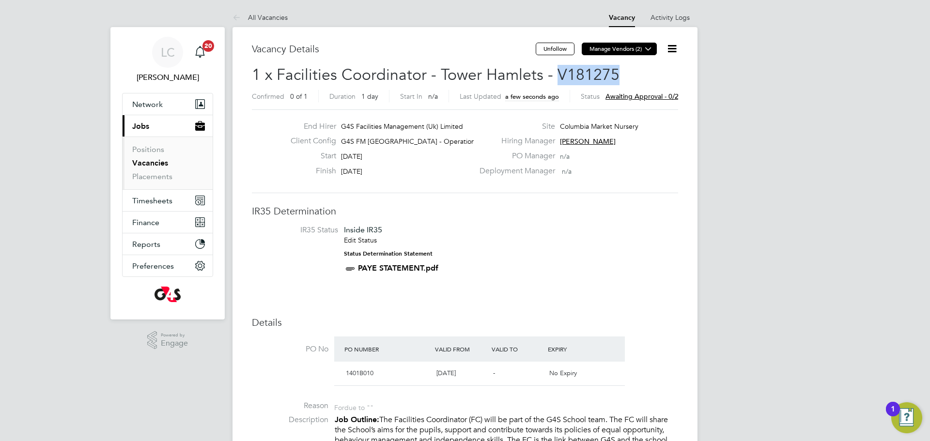
click at [649, 45] on icon at bounding box center [647, 48] width 7 height 7
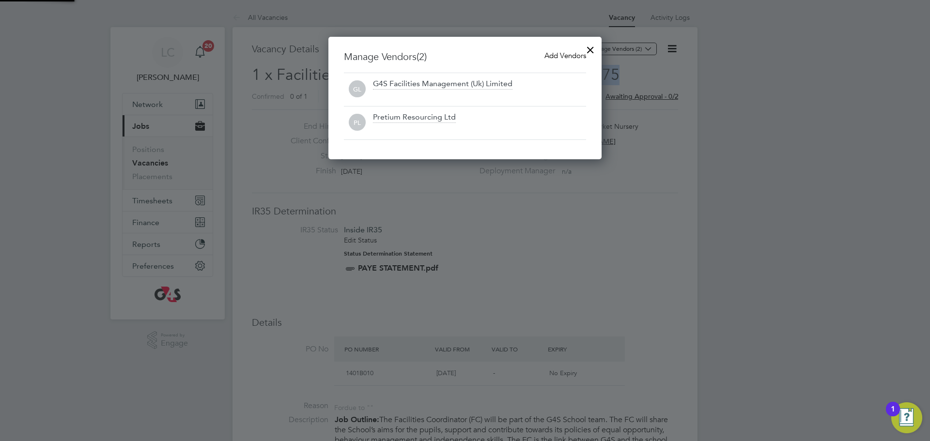
click at [556, 52] on span "Add Vendors" at bounding box center [565, 55] width 42 height 9
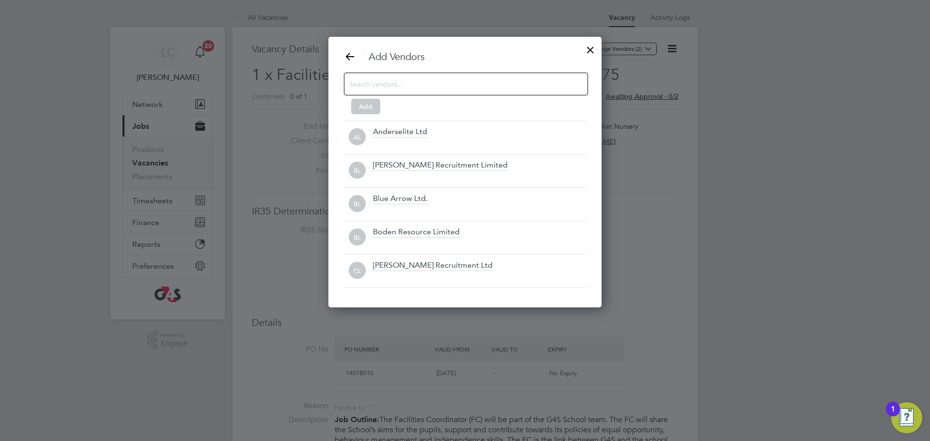
click at [410, 84] on input at bounding box center [458, 83] width 218 height 13
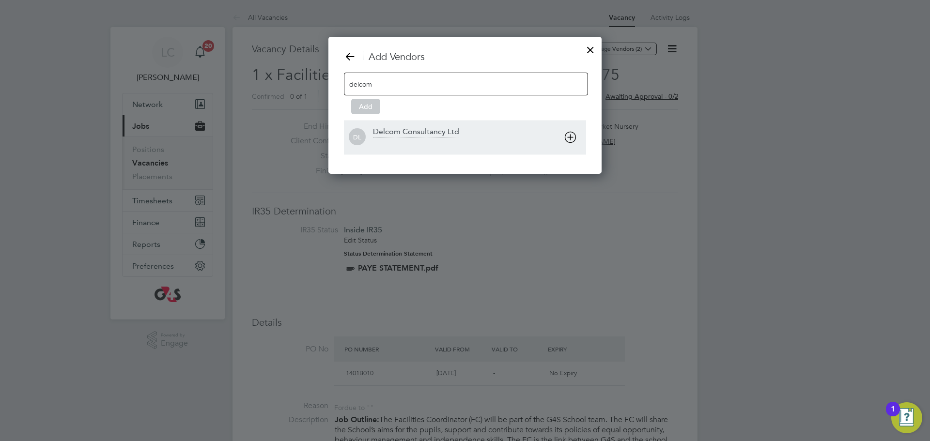
type input "delcom"
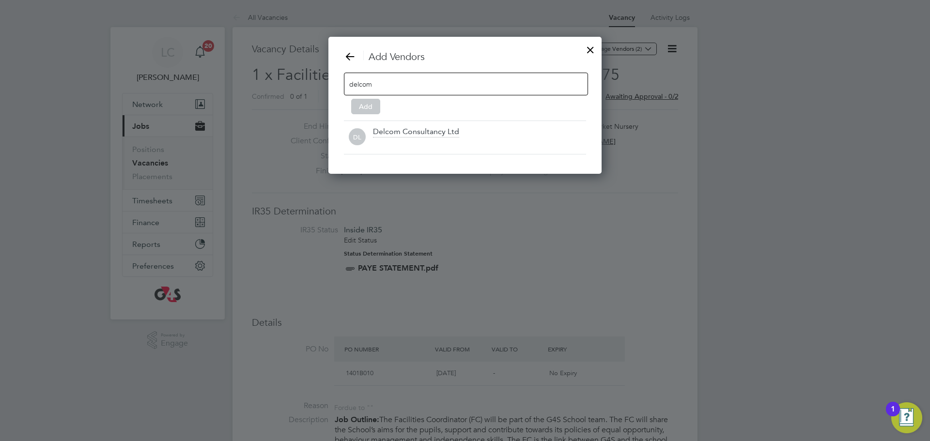
drag, startPoint x: 397, startPoint y: 143, endPoint x: 371, endPoint y: 113, distance: 39.4
click at [396, 143] on div at bounding box center [479, 144] width 213 height 10
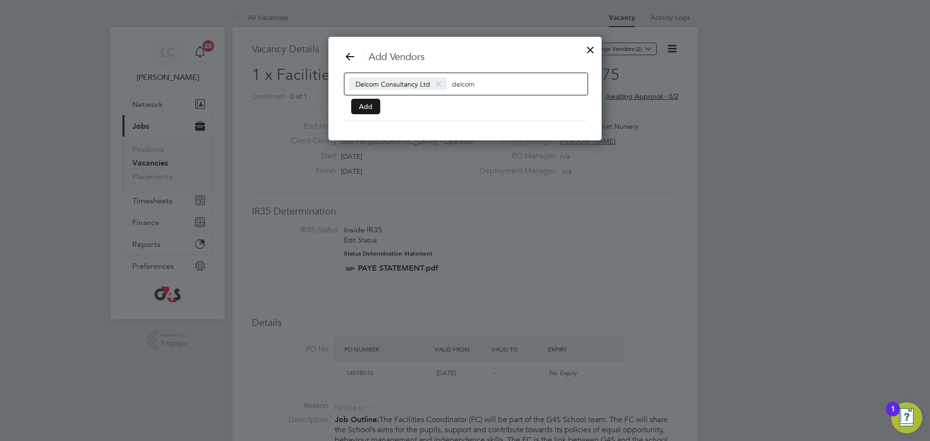
click at [368, 107] on button "Add" at bounding box center [365, 106] width 29 height 15
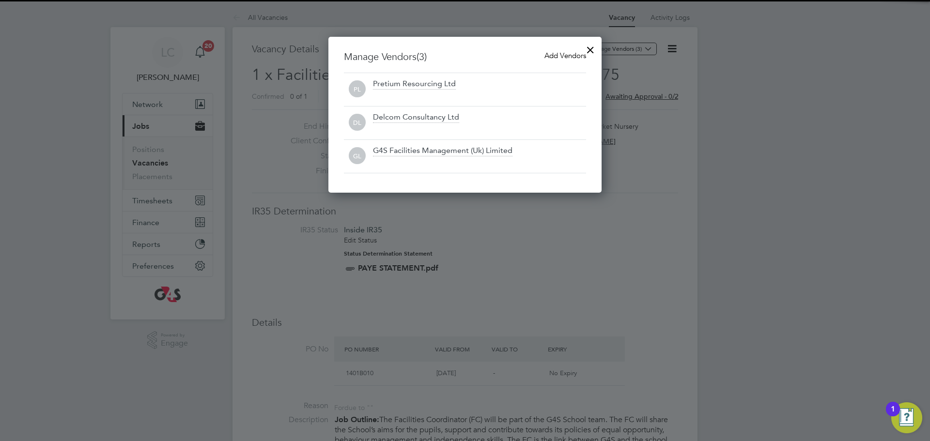
click at [589, 46] on div at bounding box center [589, 47] width 17 height 17
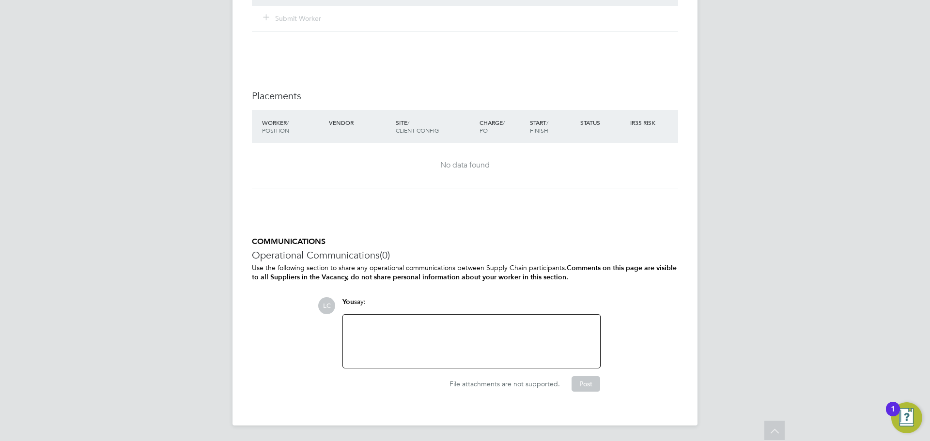
click at [440, 356] on div at bounding box center [471, 341] width 245 height 42
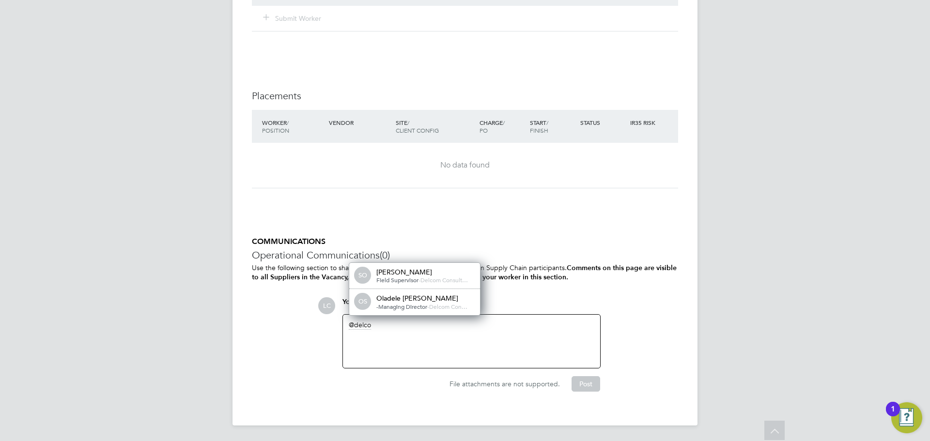
drag, startPoint x: 424, startPoint y: 304, endPoint x: 426, endPoint y: 308, distance: 5.0
click at [425, 305] on span "-Managing Director" at bounding box center [401, 307] width 51 height 8
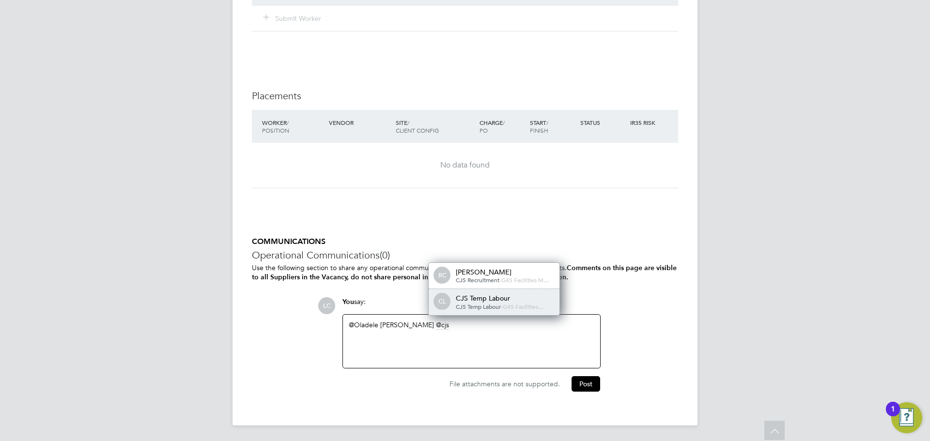
click at [480, 304] on span "CJS Temp Labour" at bounding box center [478, 307] width 45 height 8
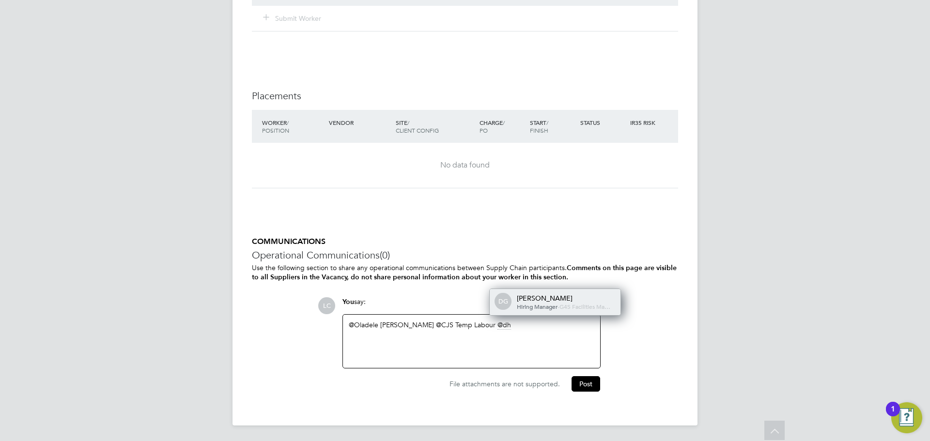
click at [545, 294] on div "[PERSON_NAME]" at bounding box center [565, 298] width 97 height 9
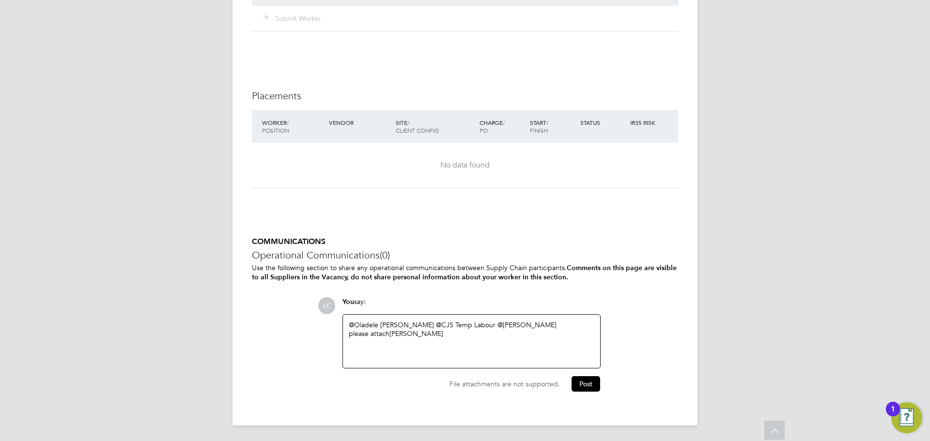
click at [484, 343] on div "@Oladele Peter Shosanya ​ @CJS Temp Labour ​ @dharmisha gohil ​ please attach O…" at bounding box center [471, 341] width 245 height 42
click at [593, 384] on button "Post" at bounding box center [585, 383] width 29 height 15
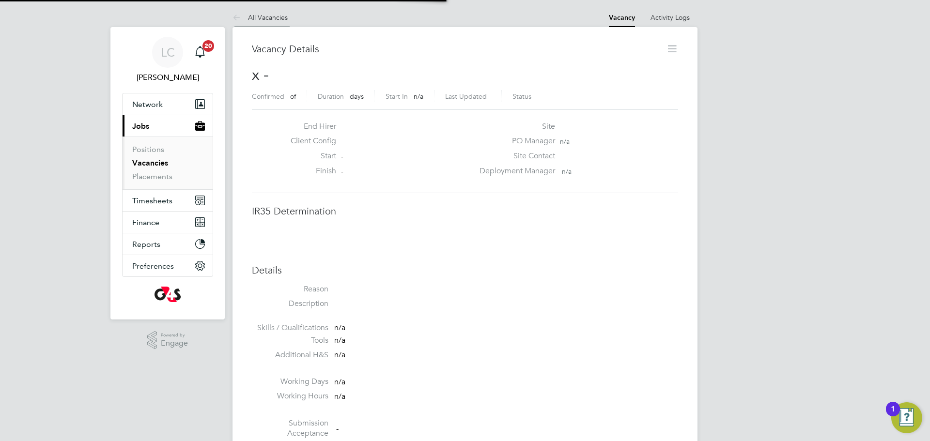
scroll to position [15, 209]
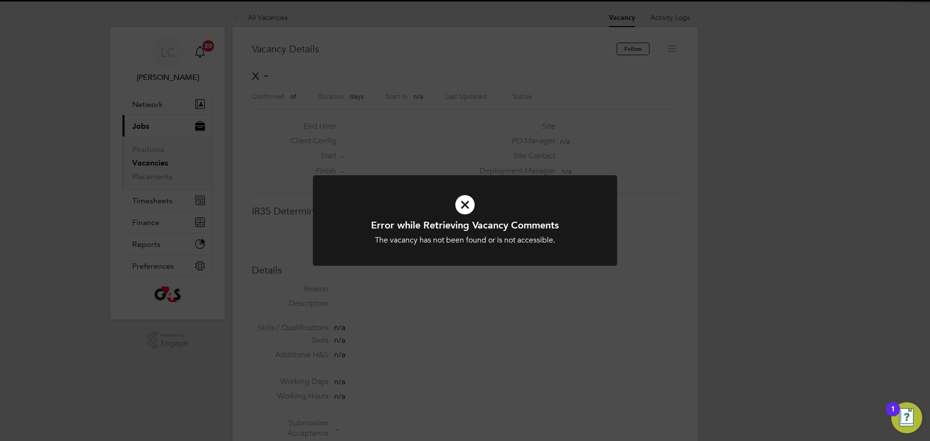
drag, startPoint x: 358, startPoint y: 44, endPoint x: 526, endPoint y: 16, distance: 169.8
click at [358, 44] on div "Error while Retrieving Vacancy Comments The vacancy has not been found or is no…" at bounding box center [465, 220] width 930 height 441
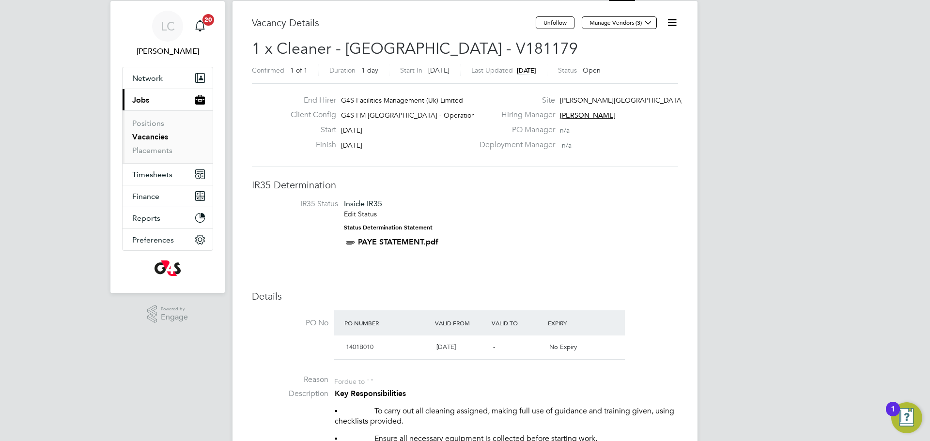
scroll to position [32, 0]
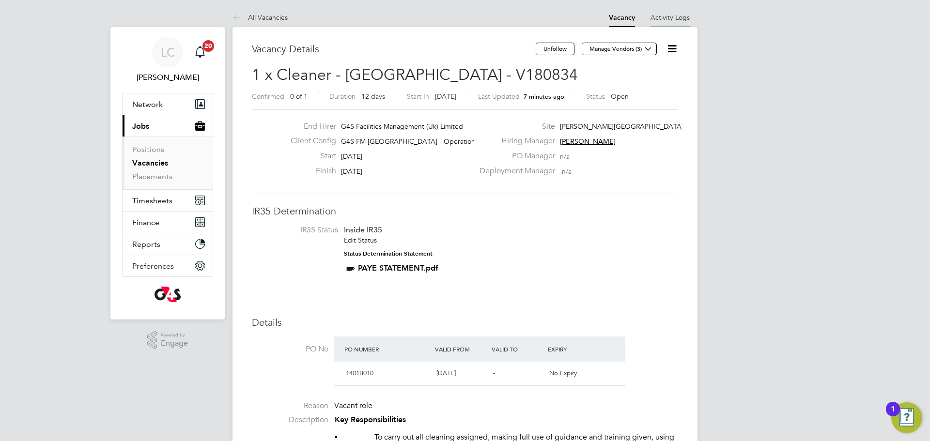
click at [663, 17] on link "Activity Logs" at bounding box center [669, 17] width 39 height 9
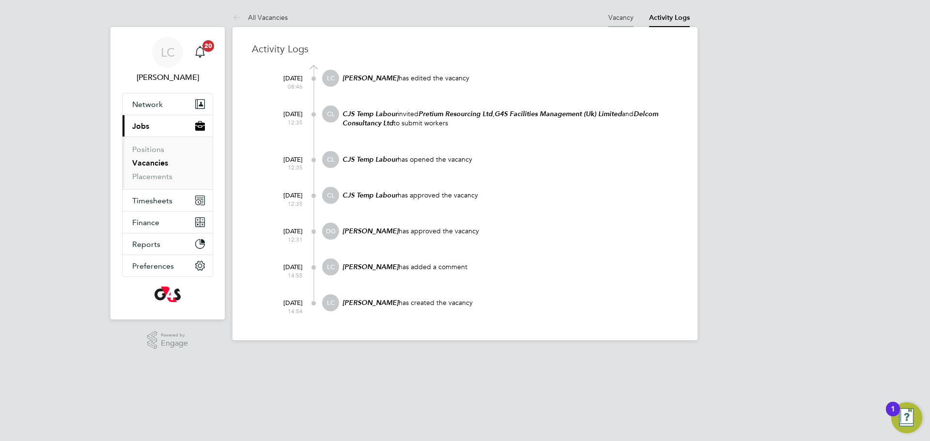
click at [614, 22] on li "Vacancy" at bounding box center [620, 17] width 25 height 19
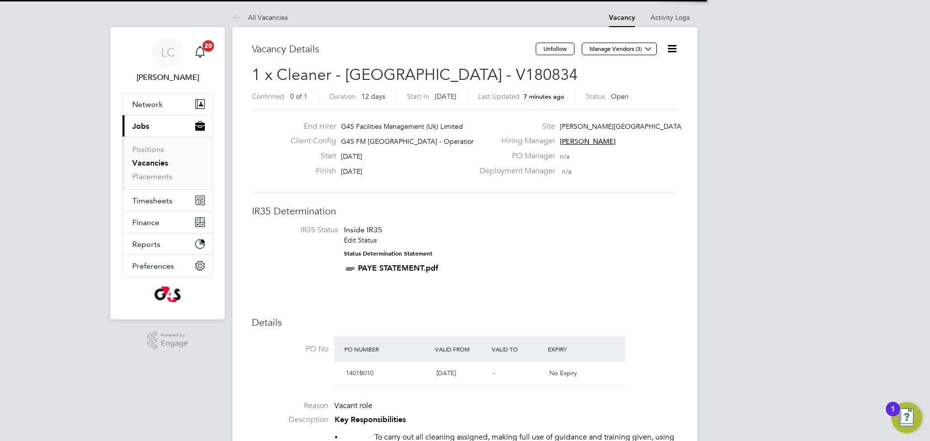
scroll to position [29, 68]
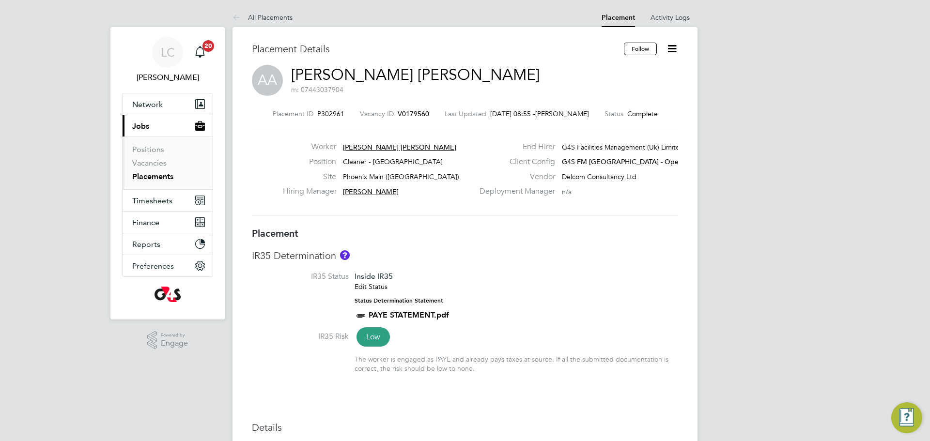
drag, startPoint x: 667, startPoint y: 47, endPoint x: 648, endPoint y: 64, distance: 25.4
click at [667, 47] on icon at bounding box center [672, 49] width 12 height 12
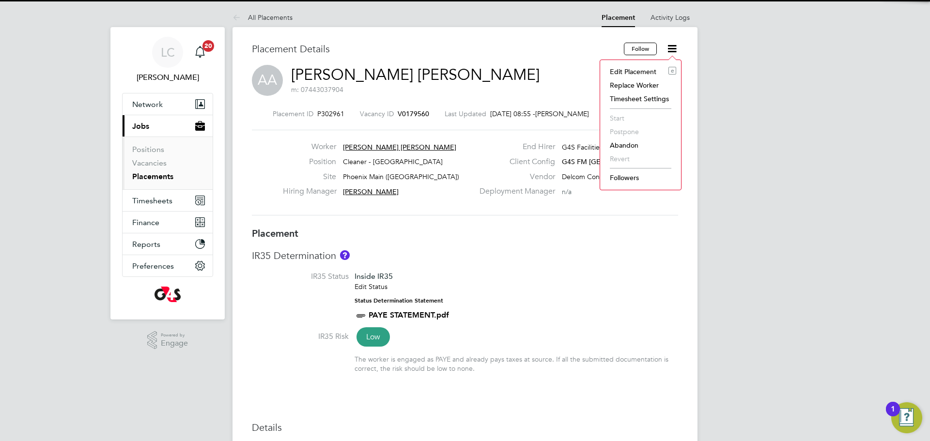
drag, startPoint x: 618, startPoint y: 71, endPoint x: 616, endPoint y: 88, distance: 17.5
click at [618, 71] on li "Edit Placement e" at bounding box center [640, 72] width 71 height 14
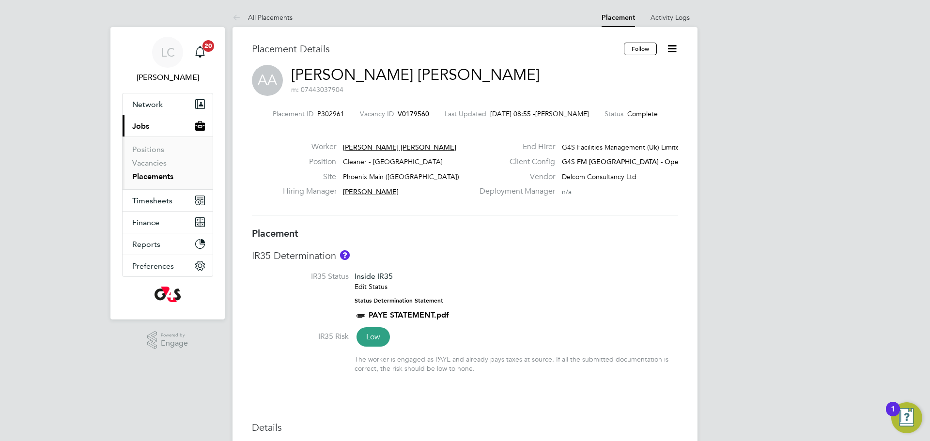
type input "[PERSON_NAME]"
type input "01 Sep 2025"
type input "19 Sep 2025"
type input "06:30"
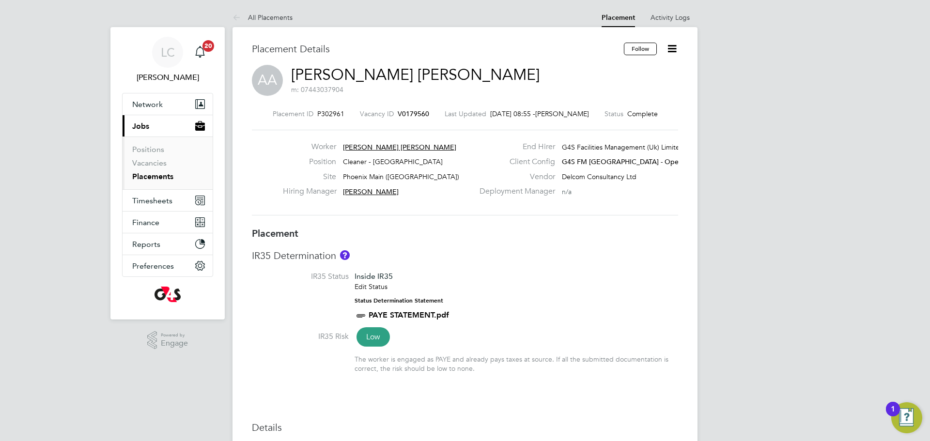
type input "08:30"
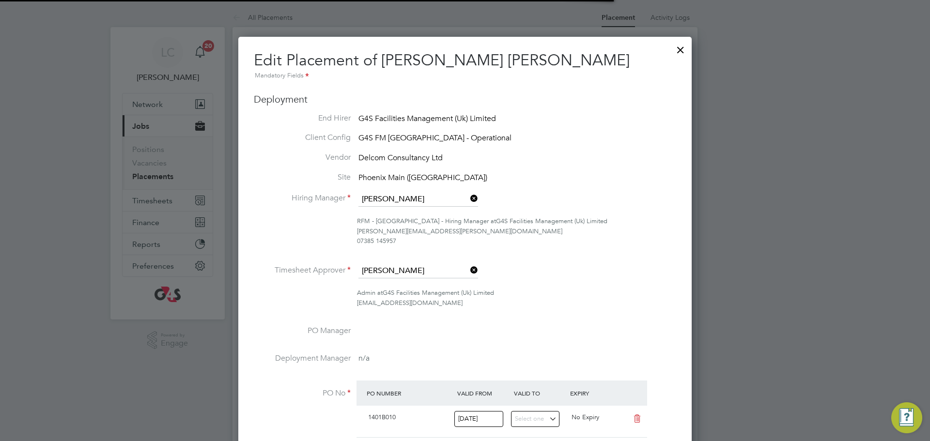
scroll to position [5, 5]
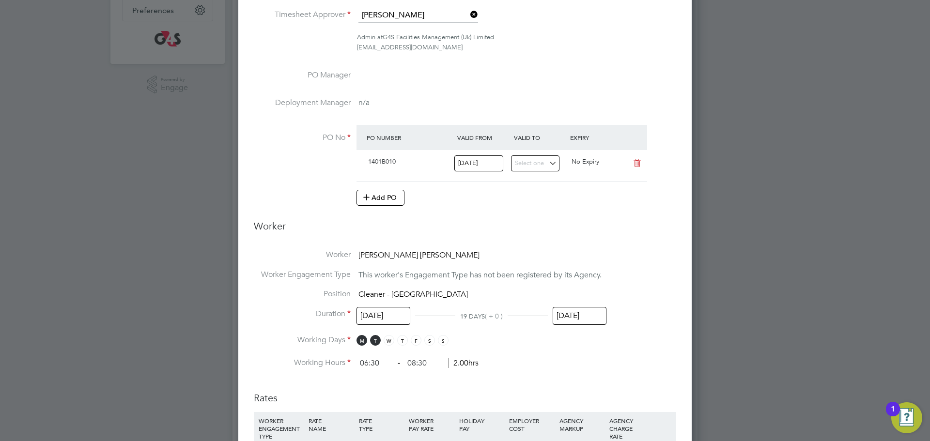
drag, startPoint x: 591, startPoint y: 316, endPoint x: 595, endPoint y: 320, distance: 5.1
click at [593, 318] on input "19 Sep 2025" at bounding box center [579, 316] width 54 height 18
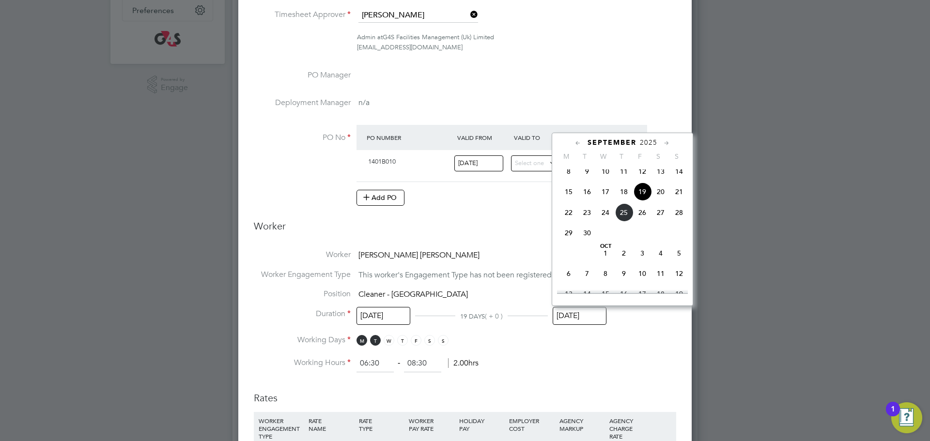
click at [641, 262] on span "3" at bounding box center [642, 253] width 18 height 18
type input "[DATE]"
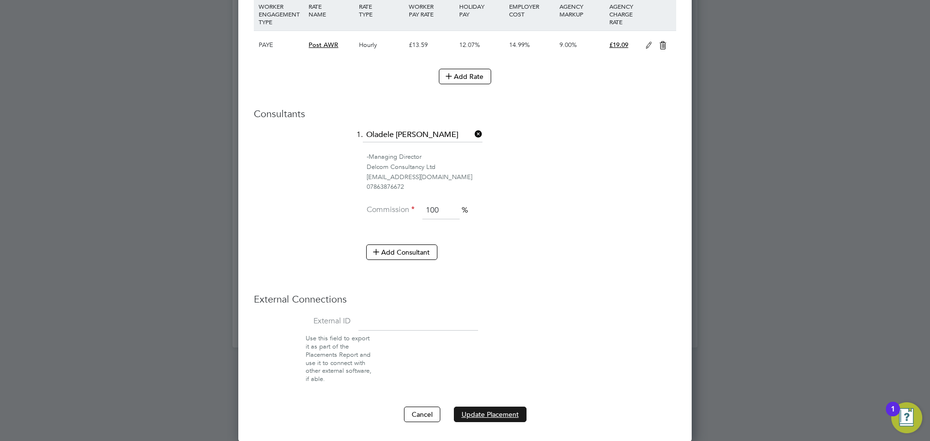
click at [488, 413] on button "Update Placement" at bounding box center [490, 414] width 73 height 15
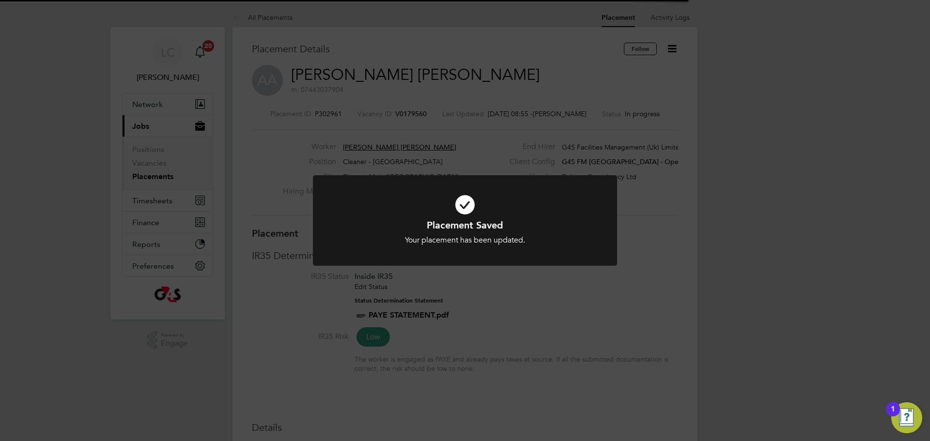
drag, startPoint x: 489, startPoint y: 63, endPoint x: 433, endPoint y: 76, distance: 57.2
click at [488, 63] on div "Placement Saved Your placement has been updated. Cancel Okay" at bounding box center [465, 220] width 930 height 441
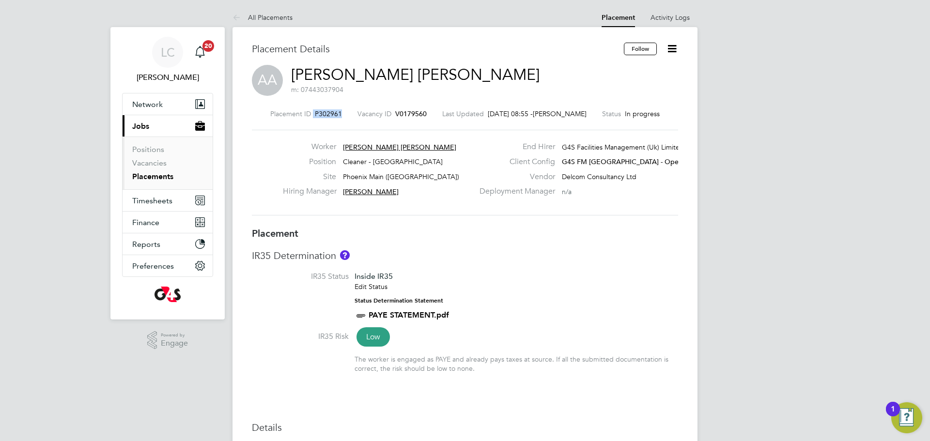
drag, startPoint x: 341, startPoint y: 112, endPoint x: 314, endPoint y: 115, distance: 27.3
click at [312, 112] on div "Placement ID P302961 Vacancy ID V0179560 Last Updated 25 Sep 2025, 08:55 - Lili…" at bounding box center [465, 113] width 426 height 9
copy div "P302961"
drag, startPoint x: 513, startPoint y: 173, endPoint x: 394, endPoint y: 62, distance: 162.4
click at [512, 173] on label "Vendor" at bounding box center [513, 177] width 81 height 10
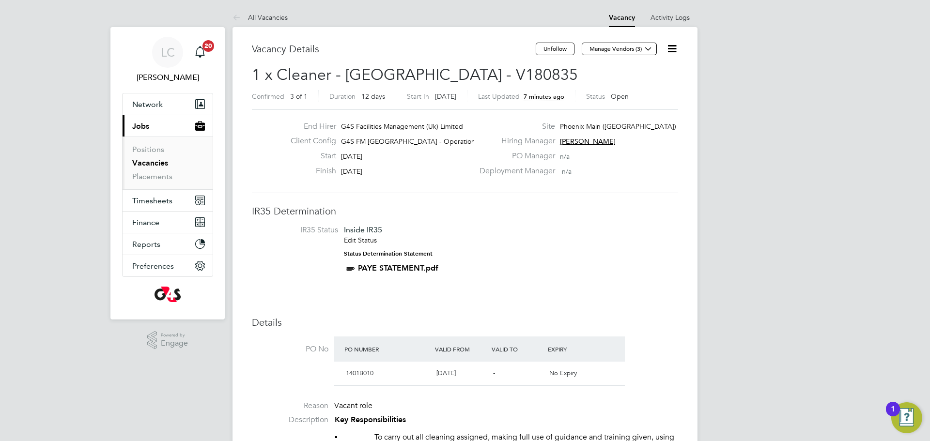
drag, startPoint x: 678, startPoint y: 48, endPoint x: 664, endPoint y: 53, distance: 14.6
click at [677, 48] on icon at bounding box center [672, 49] width 12 height 12
click at [632, 67] on li "Edit Vacancy e" at bounding box center [648, 72] width 56 height 14
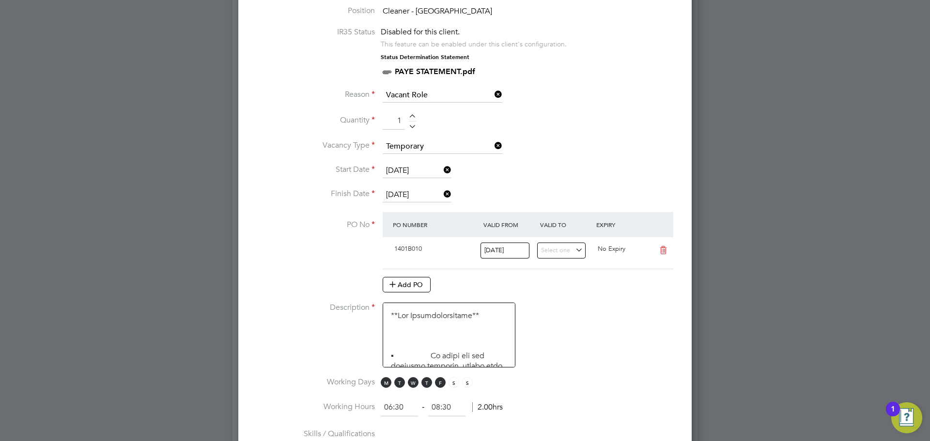
click at [403, 193] on input "[DATE]" at bounding box center [416, 195] width 69 height 15
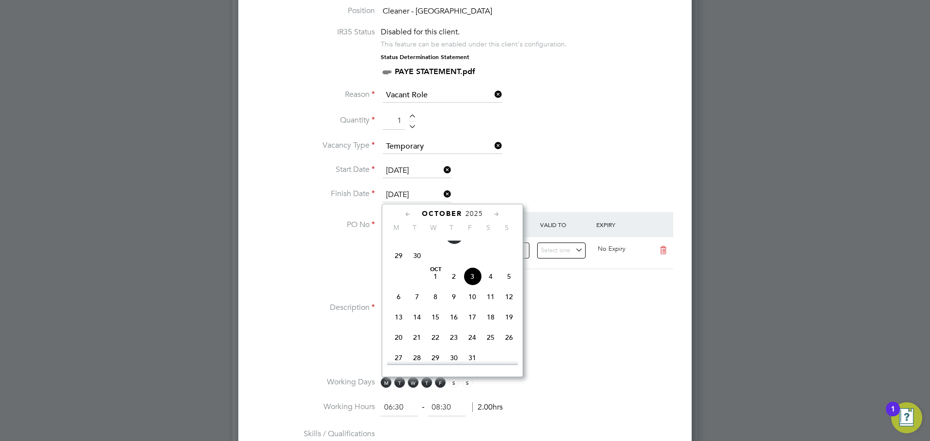
click at [471, 244] on span "26" at bounding box center [472, 235] width 18 height 18
type input "[DATE]"
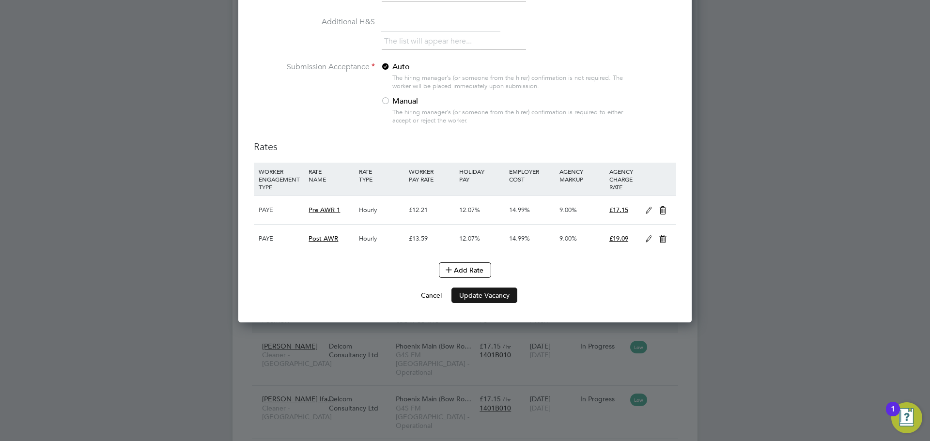
click at [497, 300] on button "Update Vacancy" at bounding box center [484, 295] width 66 height 15
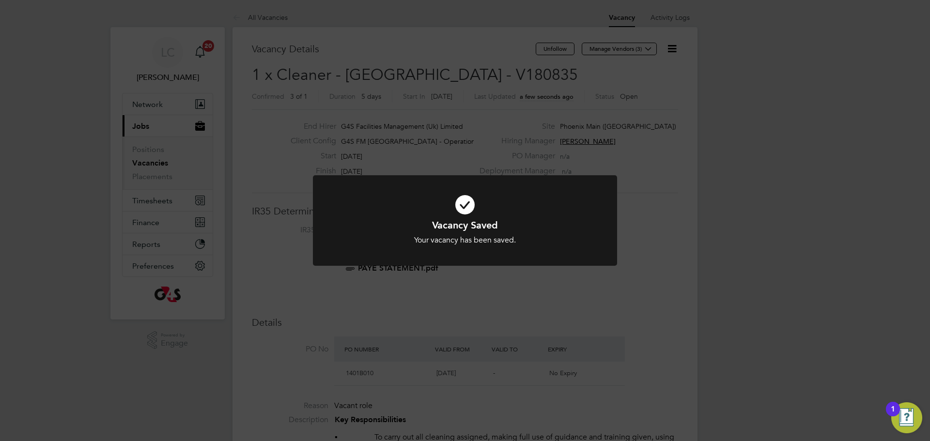
drag, startPoint x: 444, startPoint y: 141, endPoint x: 429, endPoint y: 149, distance: 16.2
click at [443, 143] on div "Vacancy Saved Your vacancy has been saved. Cancel Okay" at bounding box center [465, 220] width 930 height 441
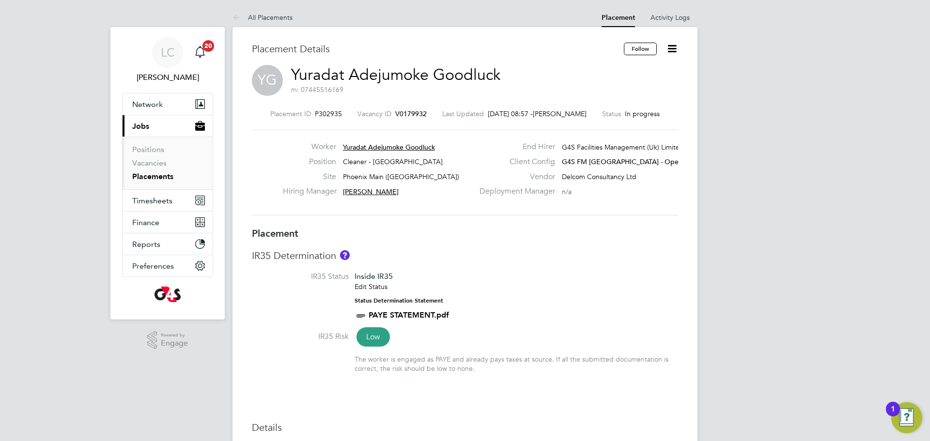
click at [668, 50] on icon at bounding box center [672, 49] width 12 height 12
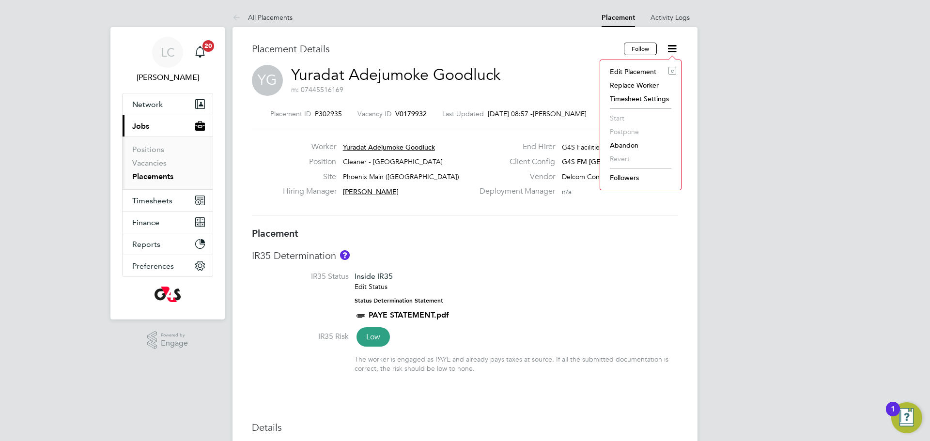
click at [640, 73] on li "Edit Placement e" at bounding box center [640, 72] width 71 height 14
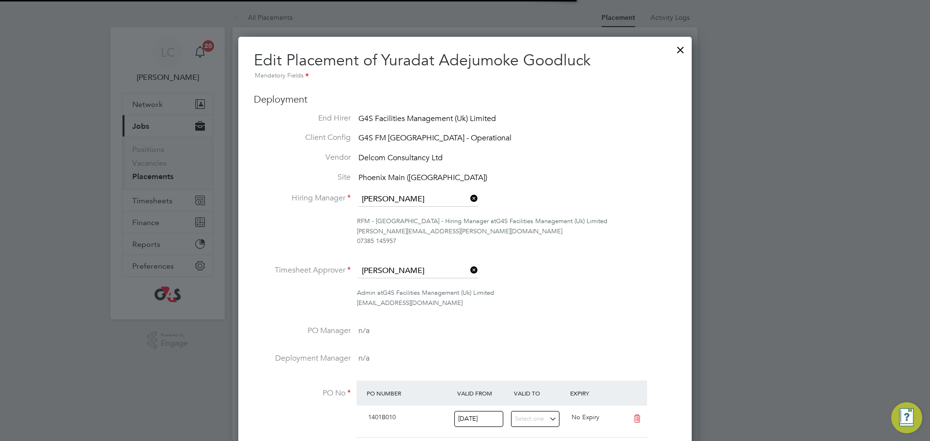
scroll to position [9, 0]
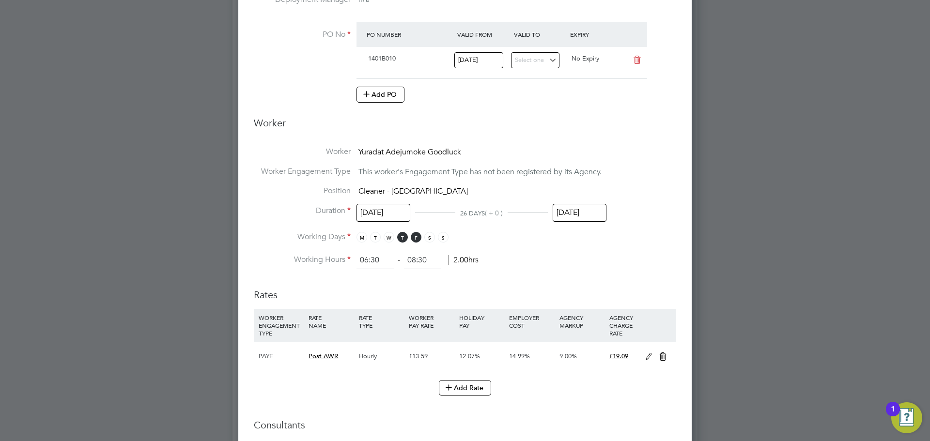
click at [577, 212] on input "[DATE]" at bounding box center [579, 213] width 54 height 18
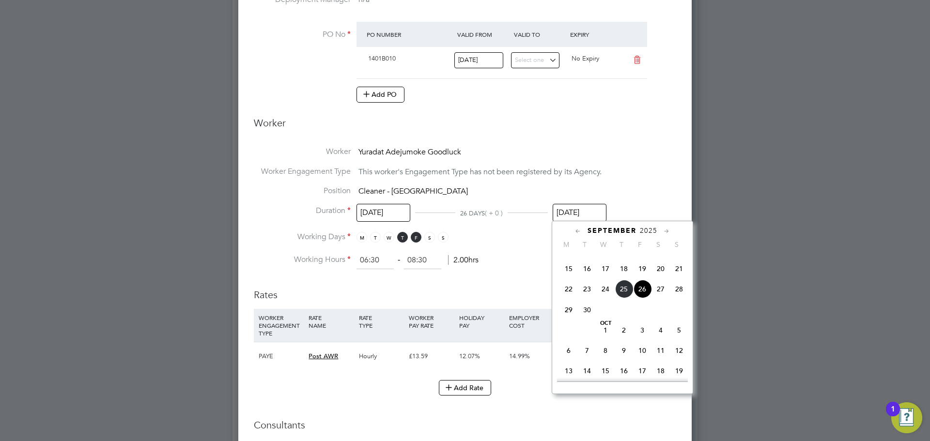
click at [642, 339] on span "3" at bounding box center [642, 330] width 18 height 18
type input "[DATE]"
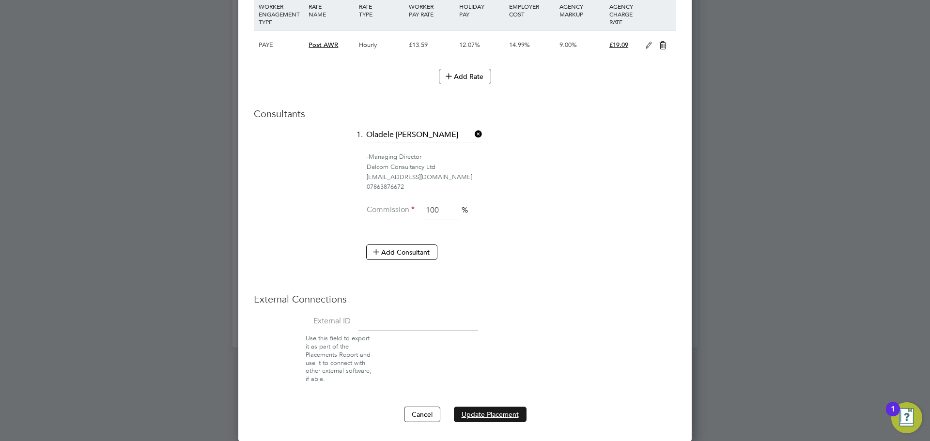
click at [498, 418] on button "Update Placement" at bounding box center [490, 414] width 73 height 15
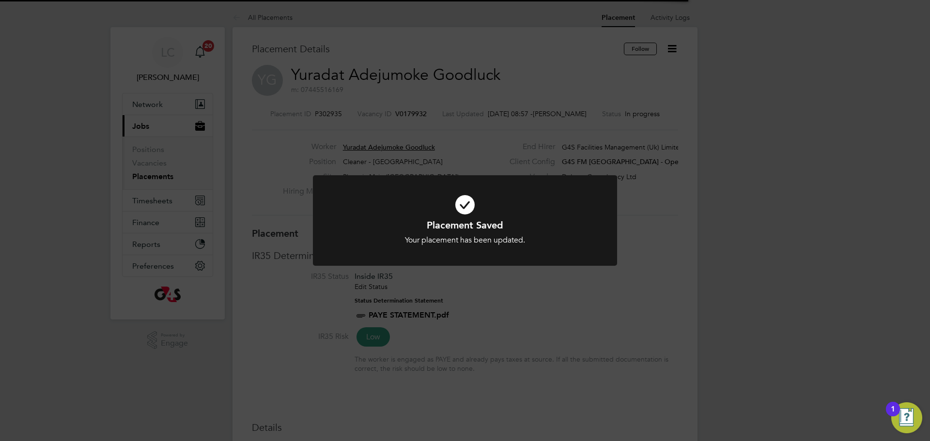
drag, startPoint x: 408, startPoint y: 109, endPoint x: 351, endPoint y: 118, distance: 57.4
click at [407, 109] on div "Placement Saved Your placement has been updated. Cancel Okay" at bounding box center [465, 220] width 930 height 441
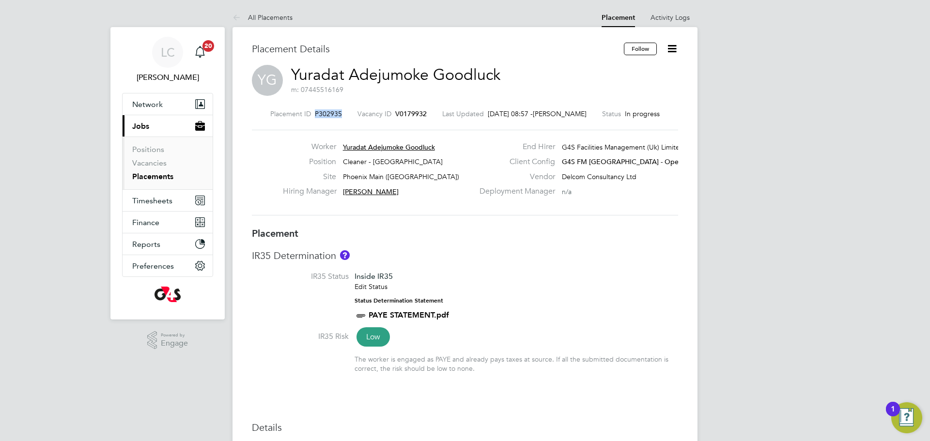
drag, startPoint x: 314, startPoint y: 111, endPoint x: 343, endPoint y: 111, distance: 29.0
click at [343, 111] on div "Placement ID P302935 Vacancy ID V0179932 Last Updated [DATE] 08:57 - [PERSON_NA…" at bounding box center [465, 113] width 426 height 9
copy span "P302935"
drag, startPoint x: 343, startPoint y: 113, endPoint x: 316, endPoint y: 112, distance: 26.6
click at [315, 112] on div "Placement ID P302939 Vacancy ID V0179932 Last Updated [DATE] 08:59 - [PERSON_NA…" at bounding box center [465, 113] width 426 height 9
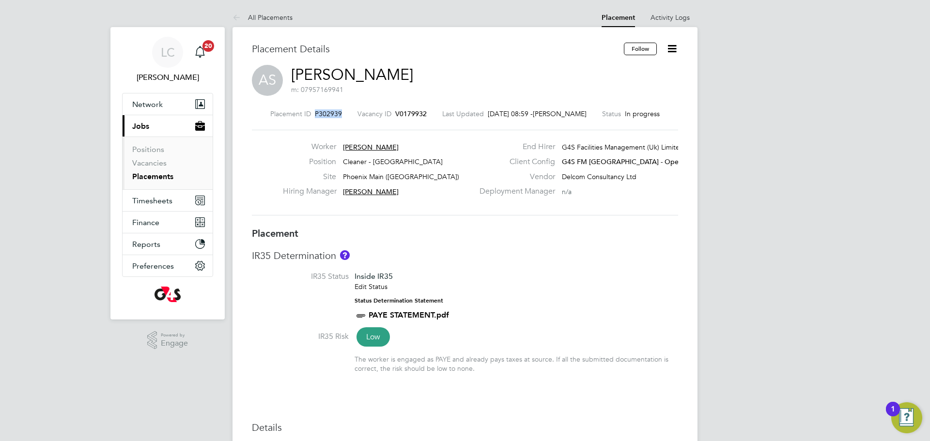
copy span "P302939"
drag, startPoint x: 673, startPoint y: 53, endPoint x: 659, endPoint y: 67, distance: 20.2
click at [672, 52] on icon at bounding box center [672, 49] width 12 height 12
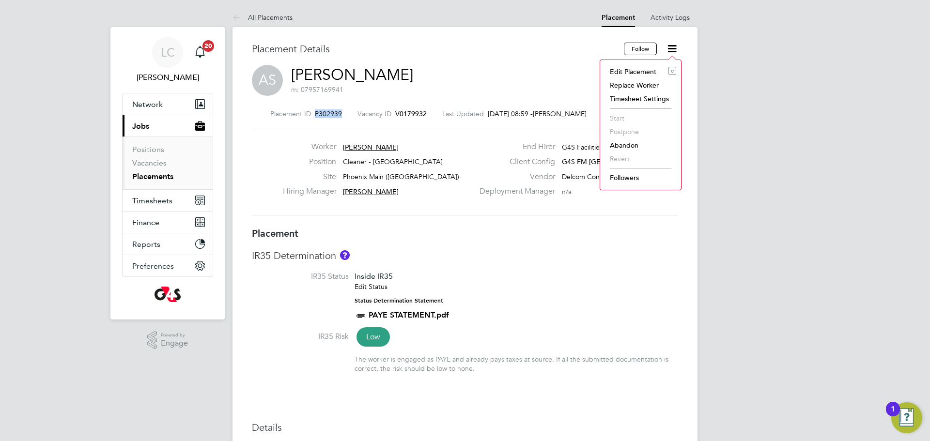
drag, startPoint x: 628, startPoint y: 68, endPoint x: 636, endPoint y: 191, distance: 123.7
click at [627, 68] on li "Edit Placement e" at bounding box center [640, 72] width 71 height 14
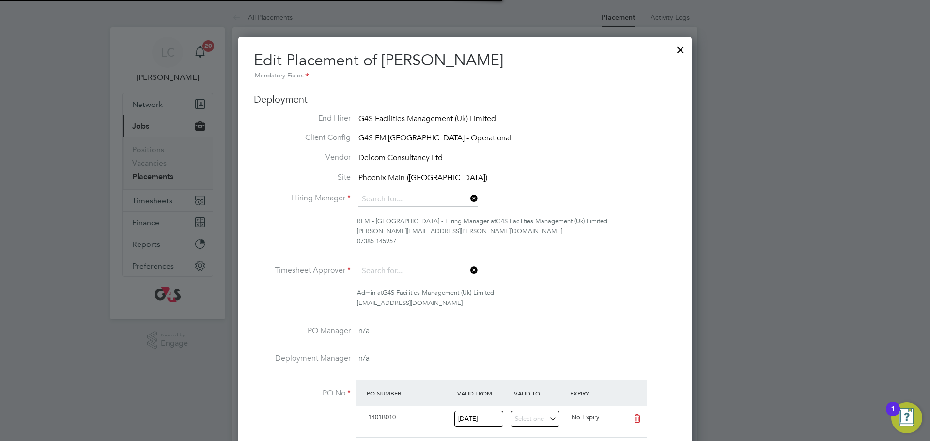
type input "[PERSON_NAME]"
type input "[DATE]"
type input "06:30"
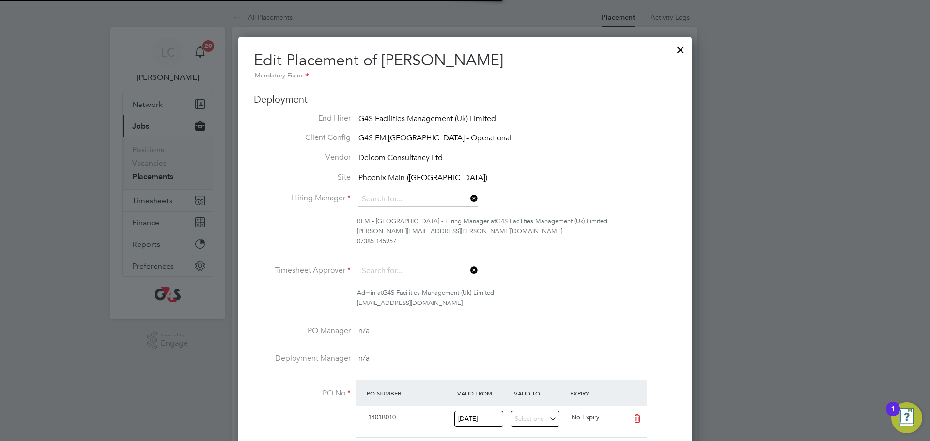
type input "08:30"
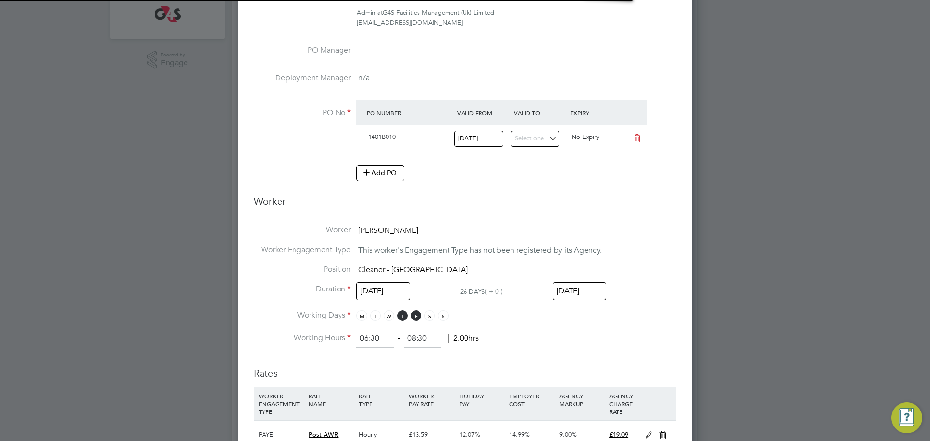
scroll to position [293, 0]
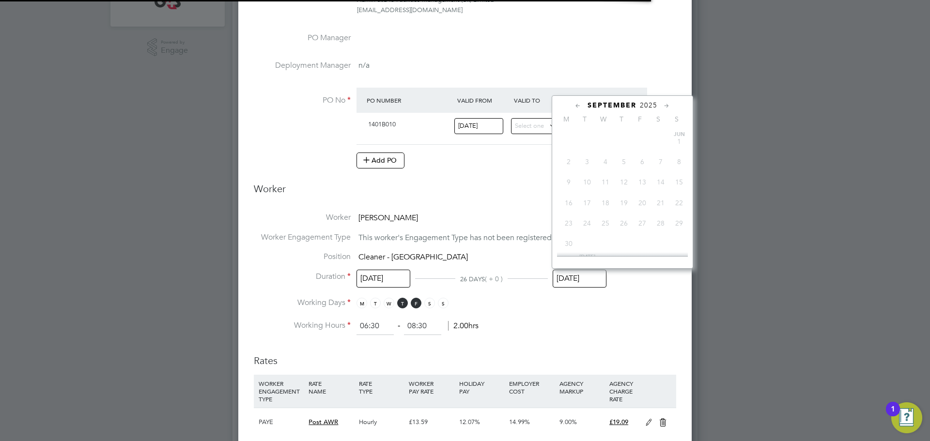
drag, startPoint x: 578, startPoint y: 274, endPoint x: 588, endPoint y: 308, distance: 34.9
click at [578, 274] on input "[DATE]" at bounding box center [579, 279] width 54 height 18
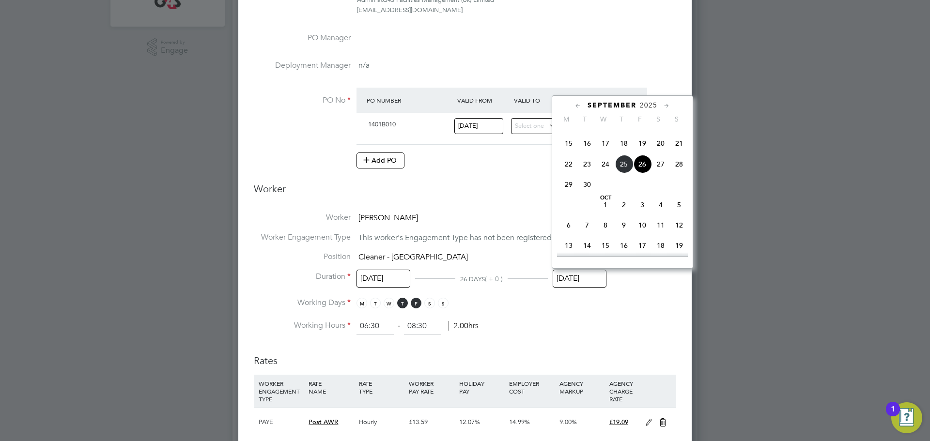
click at [636, 214] on span "3" at bounding box center [642, 205] width 18 height 18
type input "[DATE]"
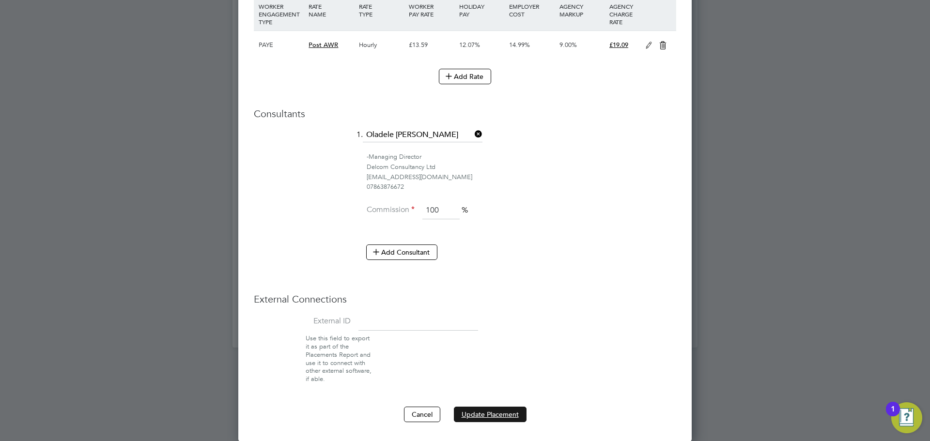
click at [488, 413] on button "Update Placement" at bounding box center [490, 414] width 73 height 15
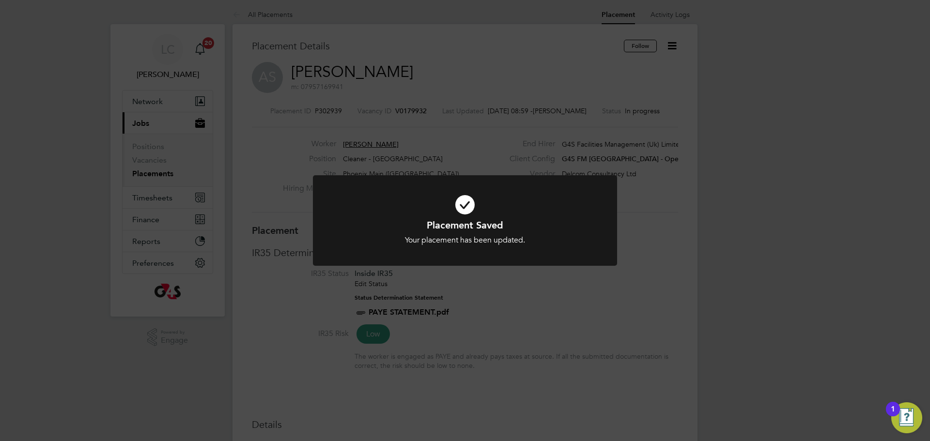
drag, startPoint x: 498, startPoint y: 55, endPoint x: 505, endPoint y: 9, distance: 46.1
click at [499, 55] on div "Placement Saved Your placement has been updated. Cancel Okay" at bounding box center [465, 220] width 930 height 441
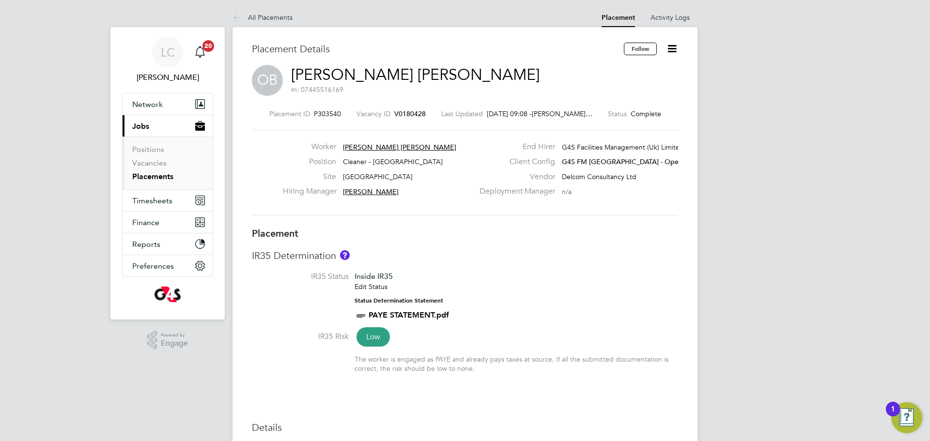
drag, startPoint x: 671, startPoint y: 49, endPoint x: 646, endPoint y: 58, distance: 27.1
click at [671, 49] on icon at bounding box center [672, 49] width 12 height 12
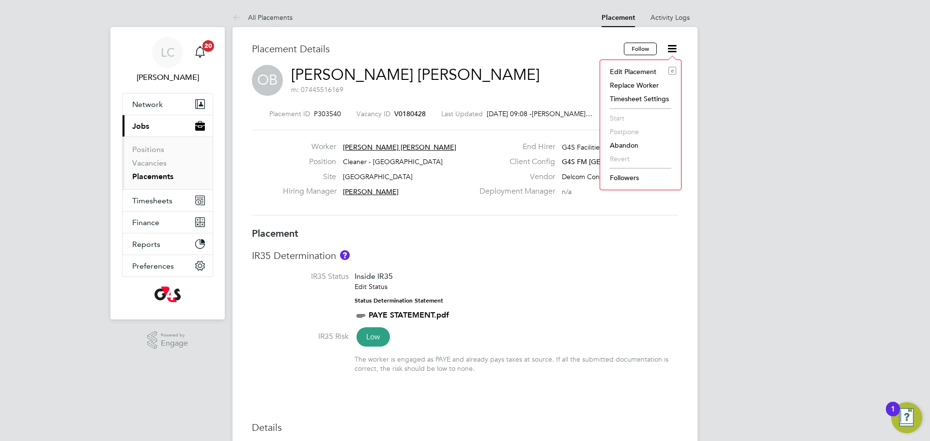
click at [631, 68] on li "Edit Placement e" at bounding box center [640, 72] width 71 height 14
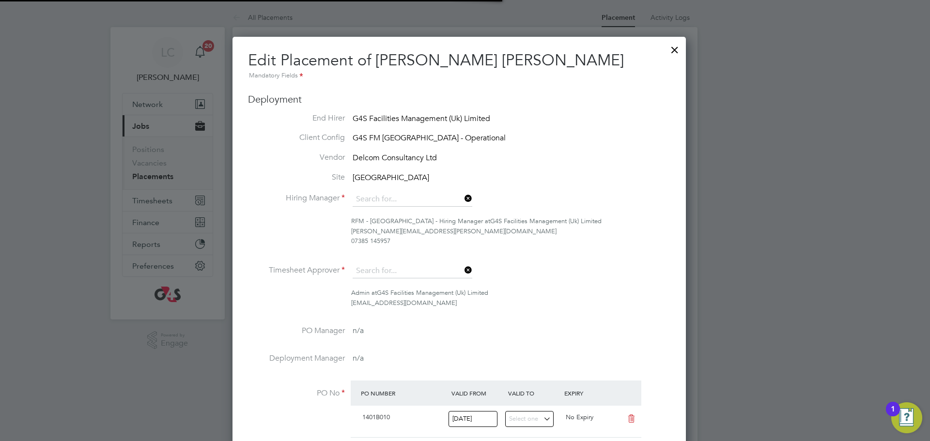
type input "[PERSON_NAME]"
type input "[DATE]"
type input "15:30"
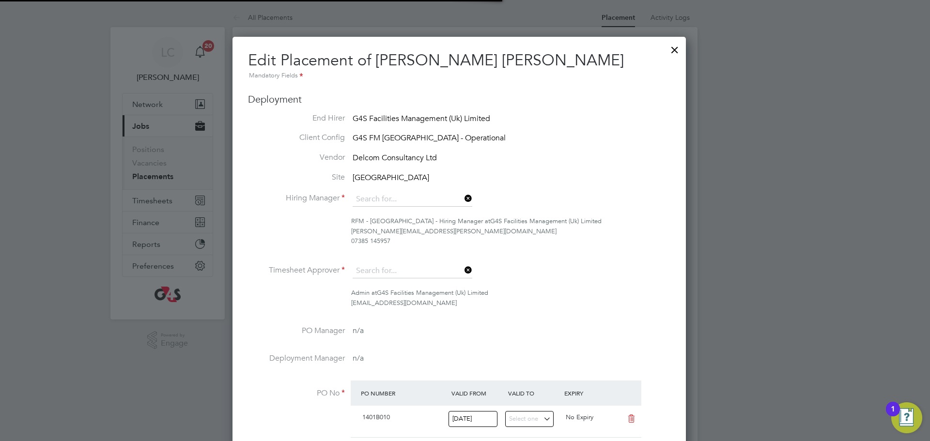
type input "17:30"
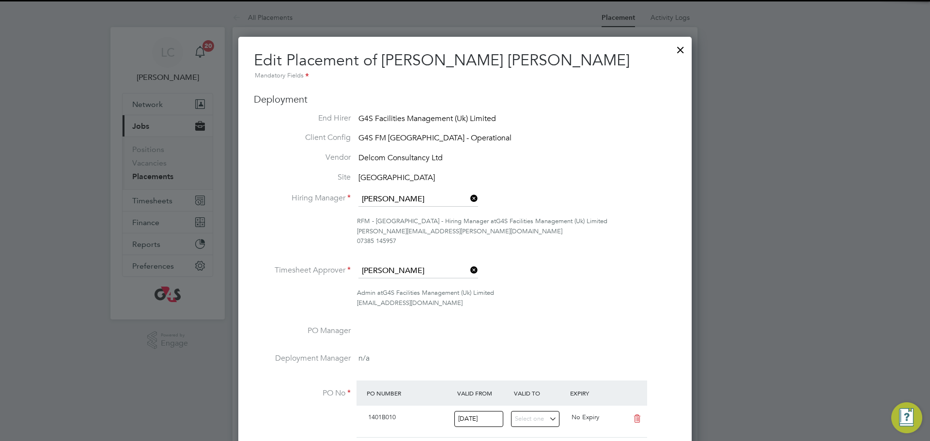
scroll to position [131, 0]
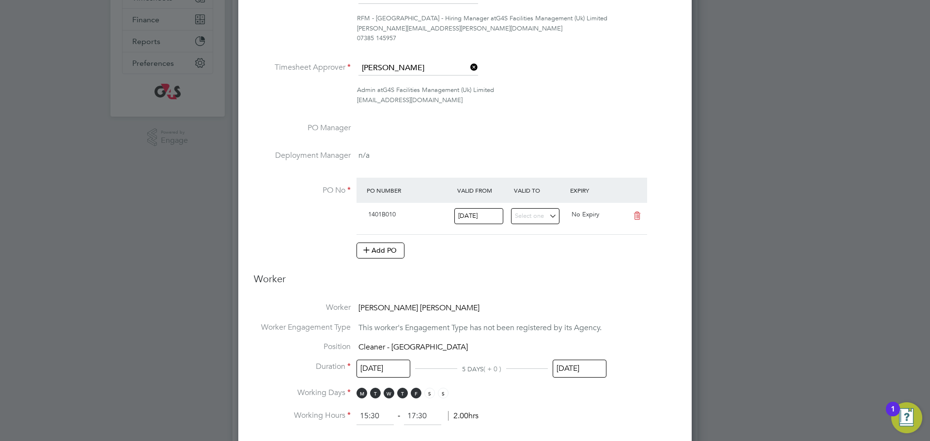
click at [583, 370] on input "[DATE]" at bounding box center [579, 369] width 54 height 18
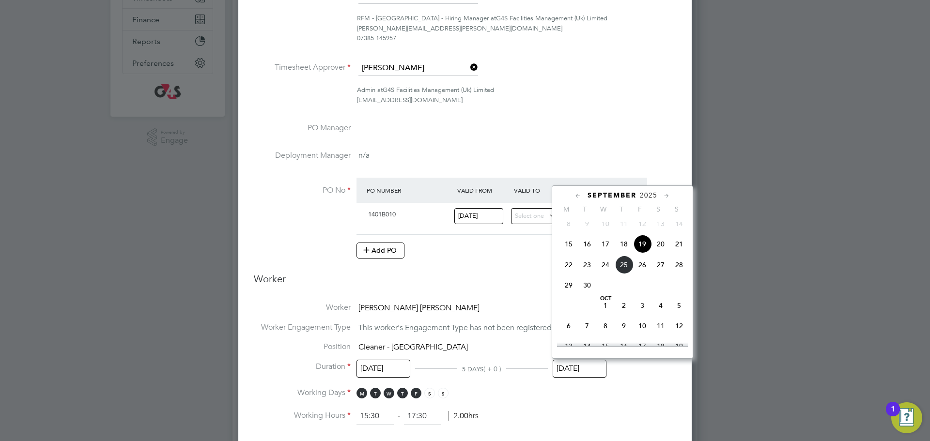
click at [641, 315] on span "3" at bounding box center [642, 305] width 18 height 18
type input "[DATE]"
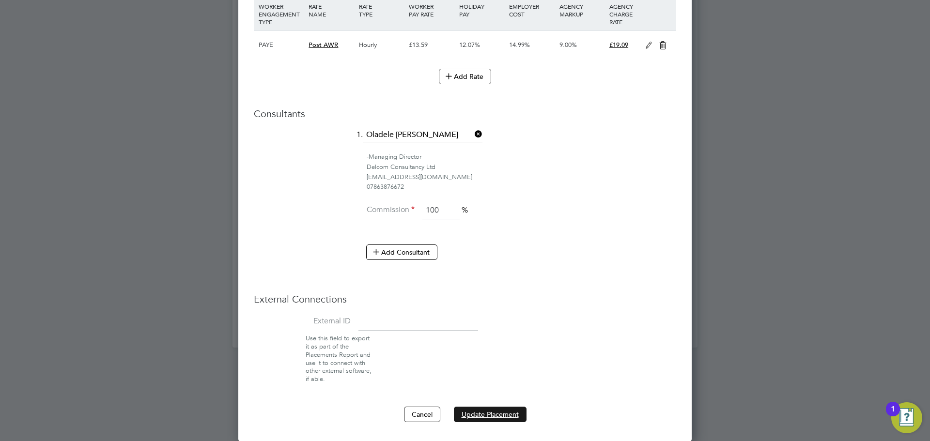
click at [506, 415] on button "Update Placement" at bounding box center [490, 414] width 73 height 15
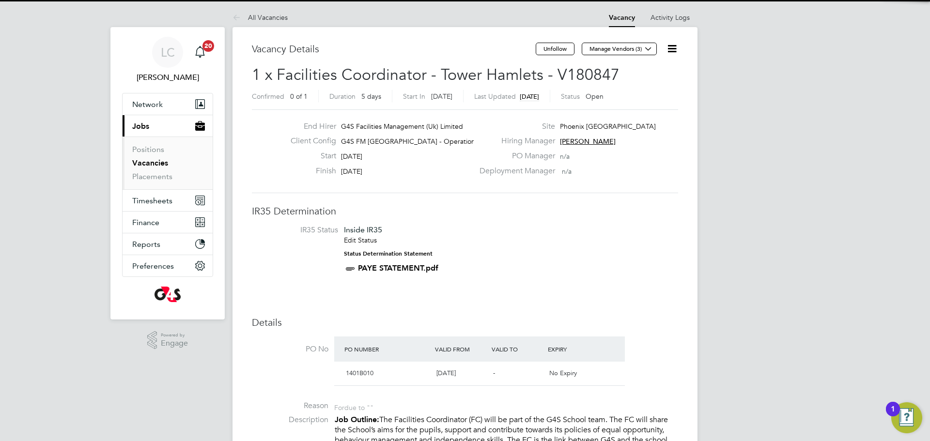
click at [670, 49] on icon at bounding box center [672, 49] width 12 height 12
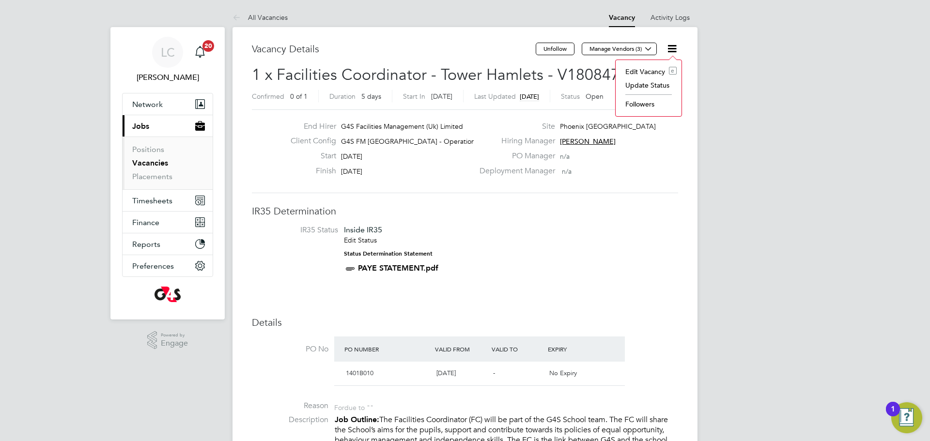
click at [640, 70] on li "Edit Vacancy e" at bounding box center [648, 72] width 56 height 14
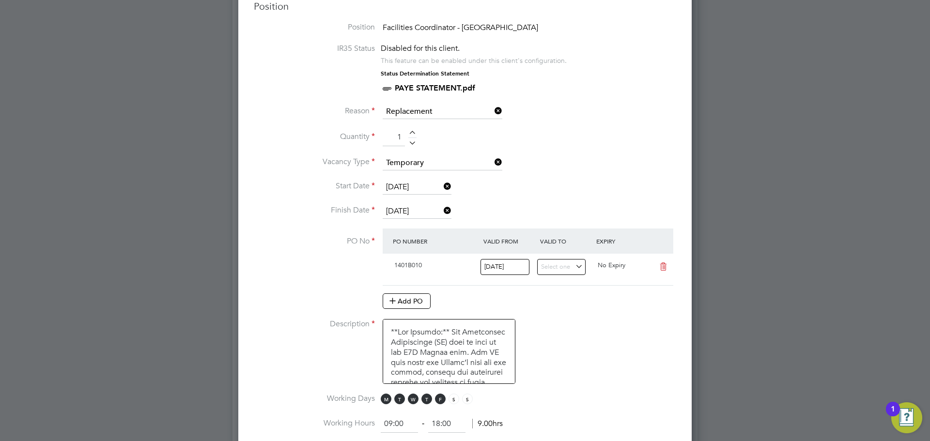
scroll to position [362, 0]
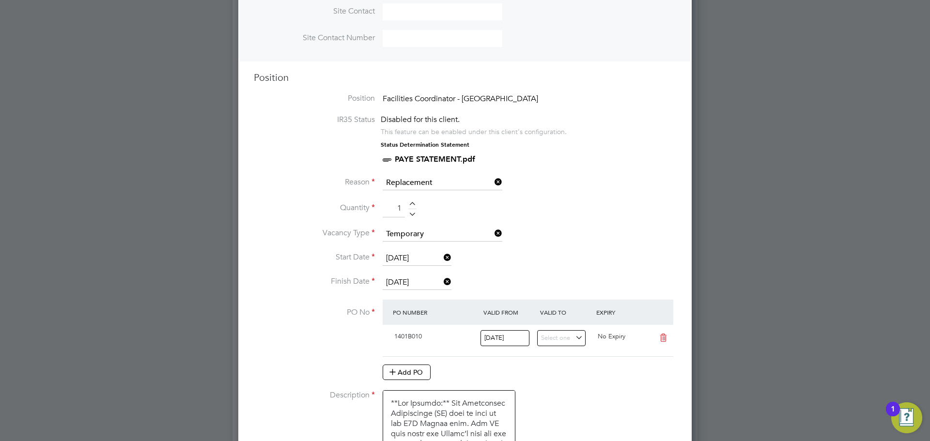
click at [410, 273] on li "Start Date [DATE]" at bounding box center [465, 263] width 422 height 24
click at [407, 282] on input "[DATE]" at bounding box center [416, 282] width 69 height 15
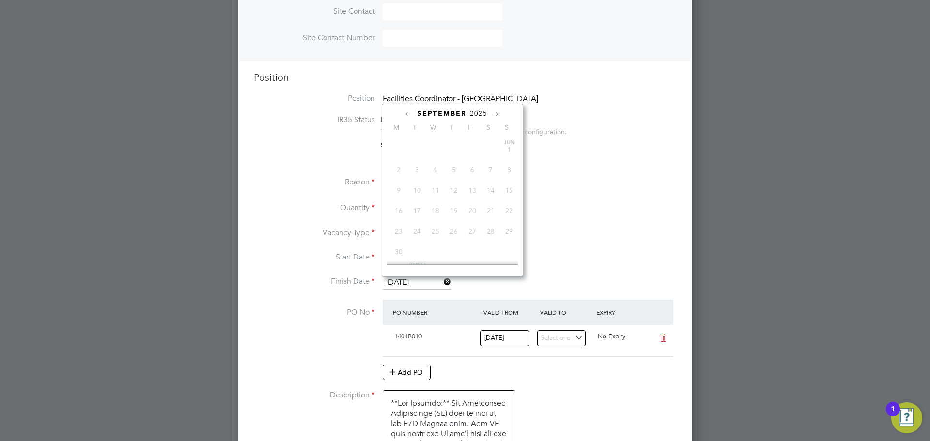
scroll to position [366, 0]
click at [468, 222] on span "3" at bounding box center [472, 213] width 18 height 18
type input "[DATE]"
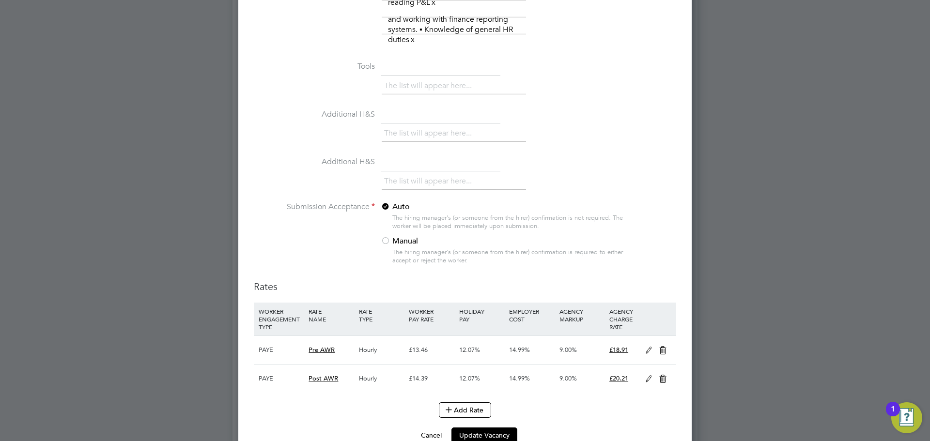
scroll to position [2048, 0]
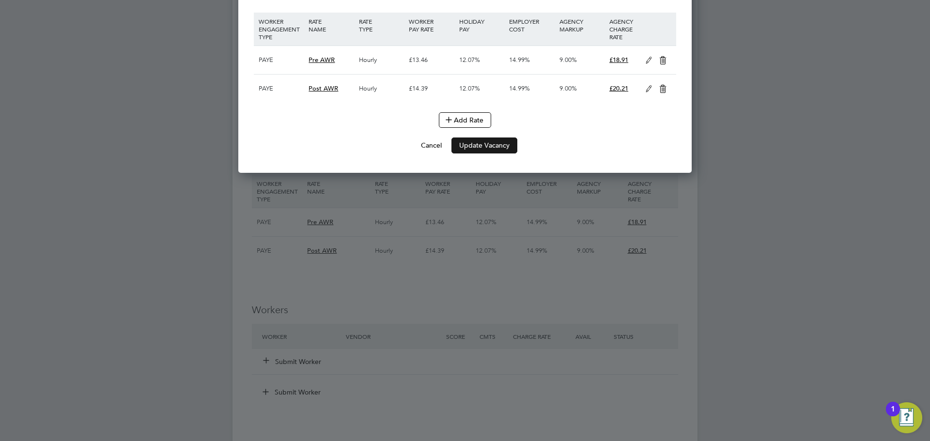
drag, startPoint x: 493, startPoint y: 148, endPoint x: 493, endPoint y: 159, distance: 10.7
click at [495, 128] on div "Add Rate" at bounding box center [465, 119] width 422 height 15
click at [493, 153] on button "Update Vacancy" at bounding box center [484, 144] width 66 height 15
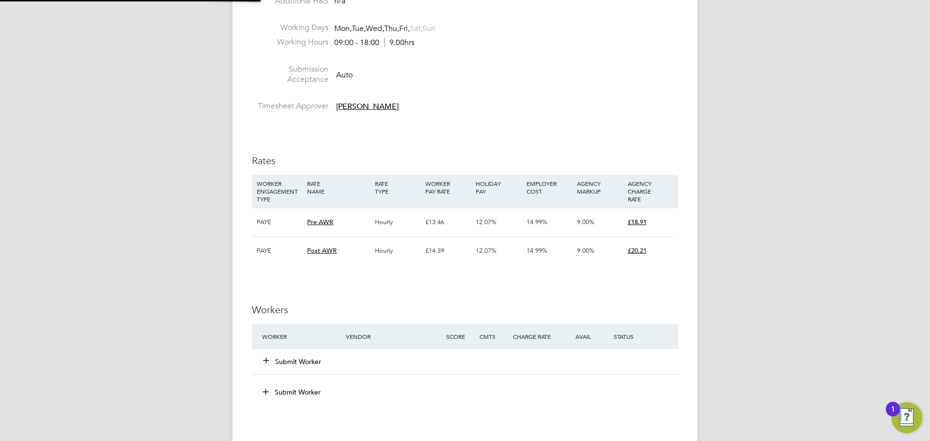
click at [531, 355] on div "Vacancy Saved Your vacancy has been saved. Cancel Okay" at bounding box center [465, 220] width 930 height 441
